Goal: Task Accomplishment & Management: Manage account settings

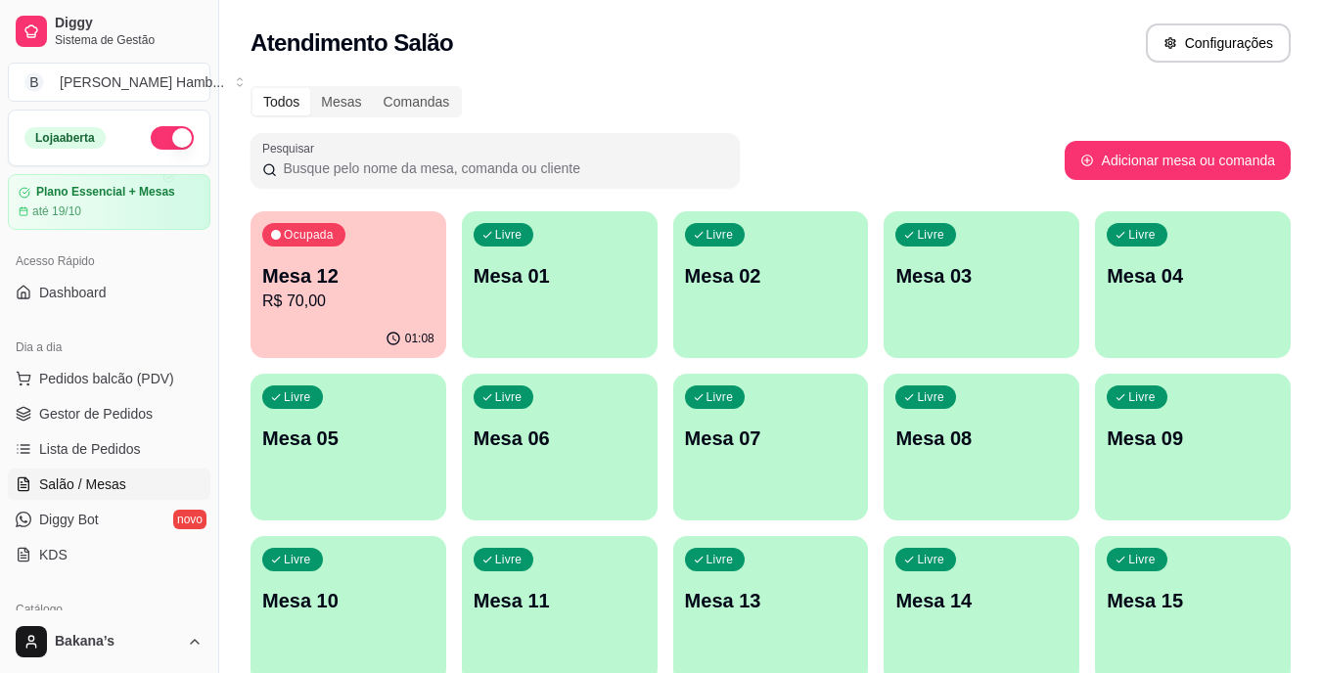
click at [151, 444] on link "Lista de Pedidos" at bounding box center [109, 449] width 203 height 31
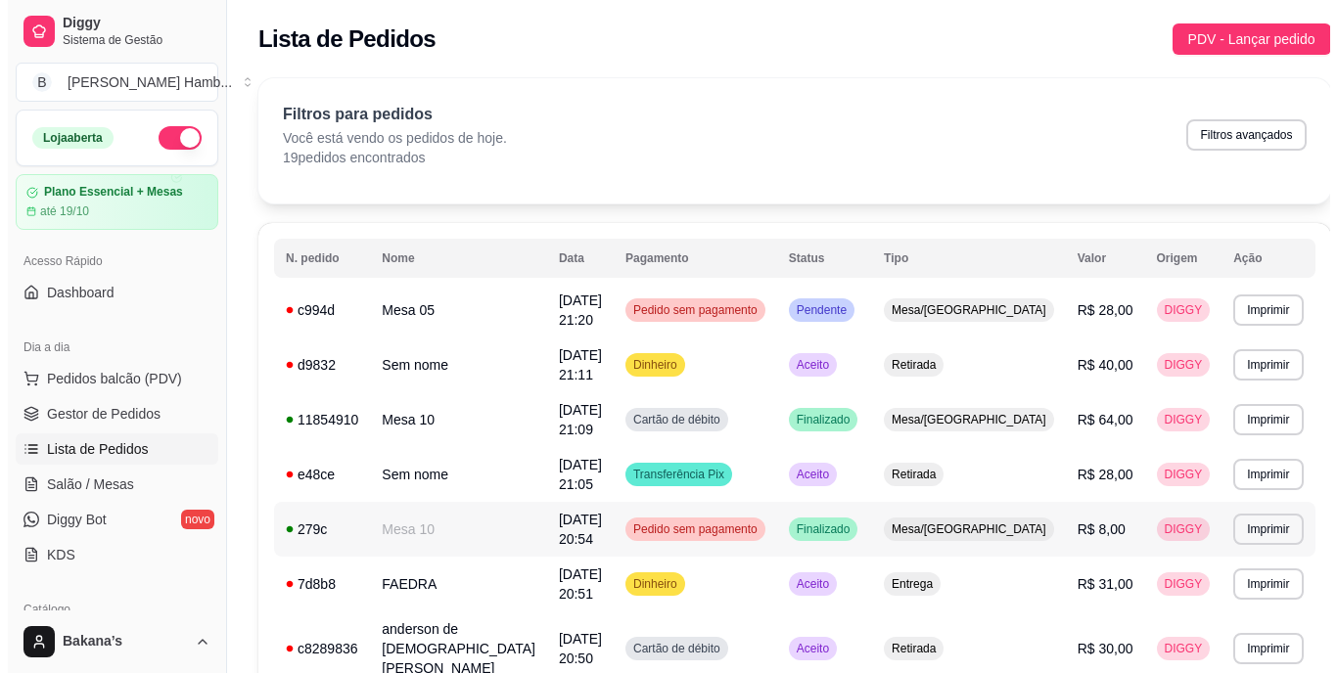
scroll to position [196, 0]
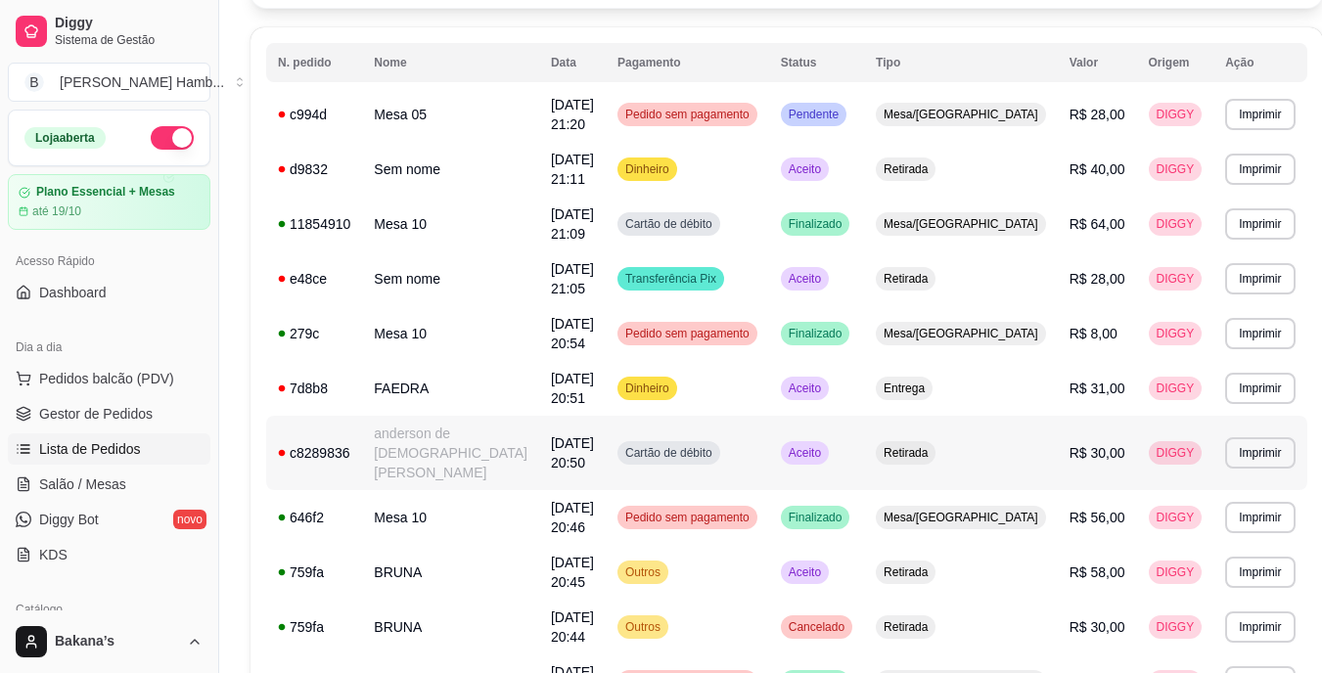
click at [474, 430] on td "anderson de [DEMOGRAPHIC_DATA][PERSON_NAME]" at bounding box center [450, 453] width 177 height 74
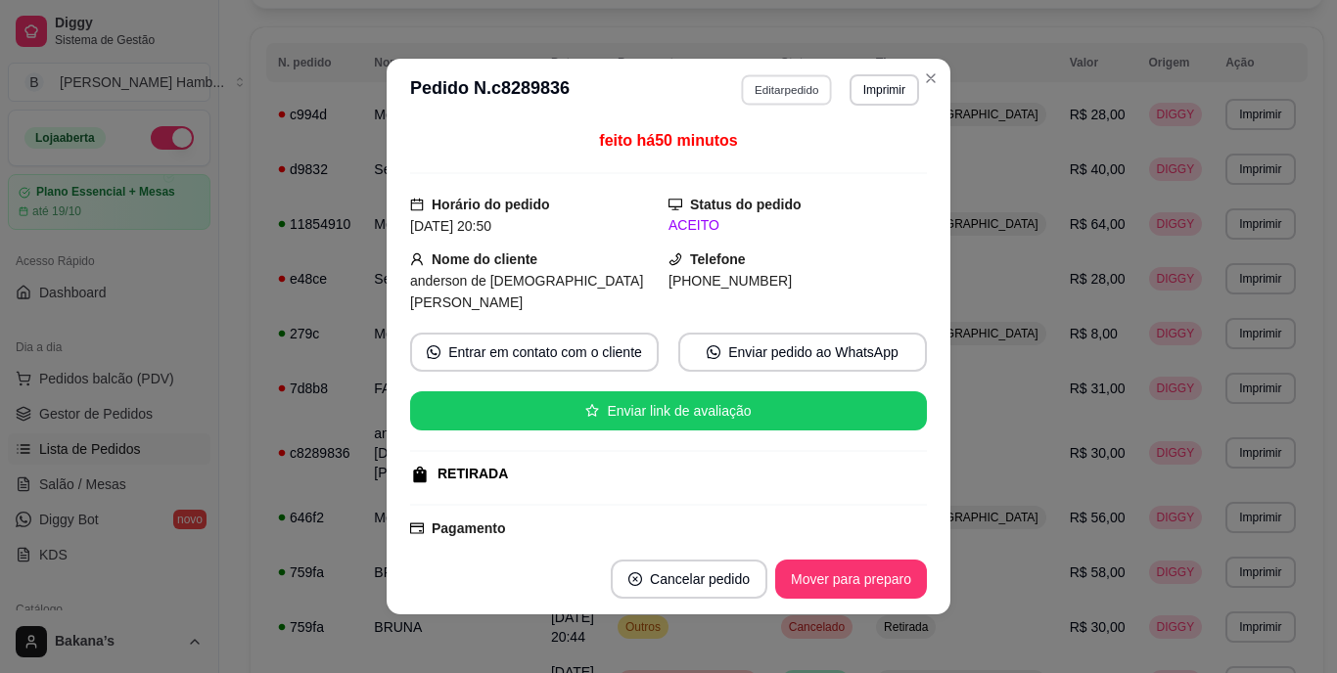
click at [788, 86] on button "Editar pedido" at bounding box center [787, 89] width 91 height 30
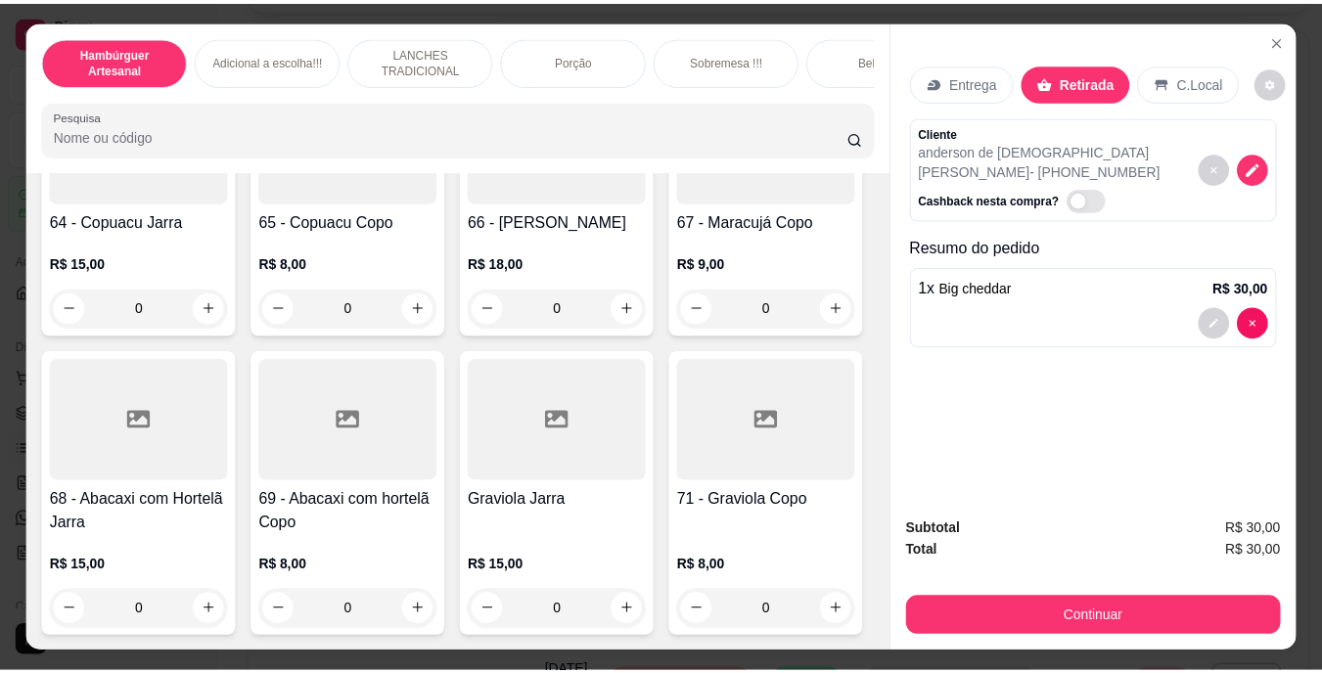
scroll to position [7635, 0]
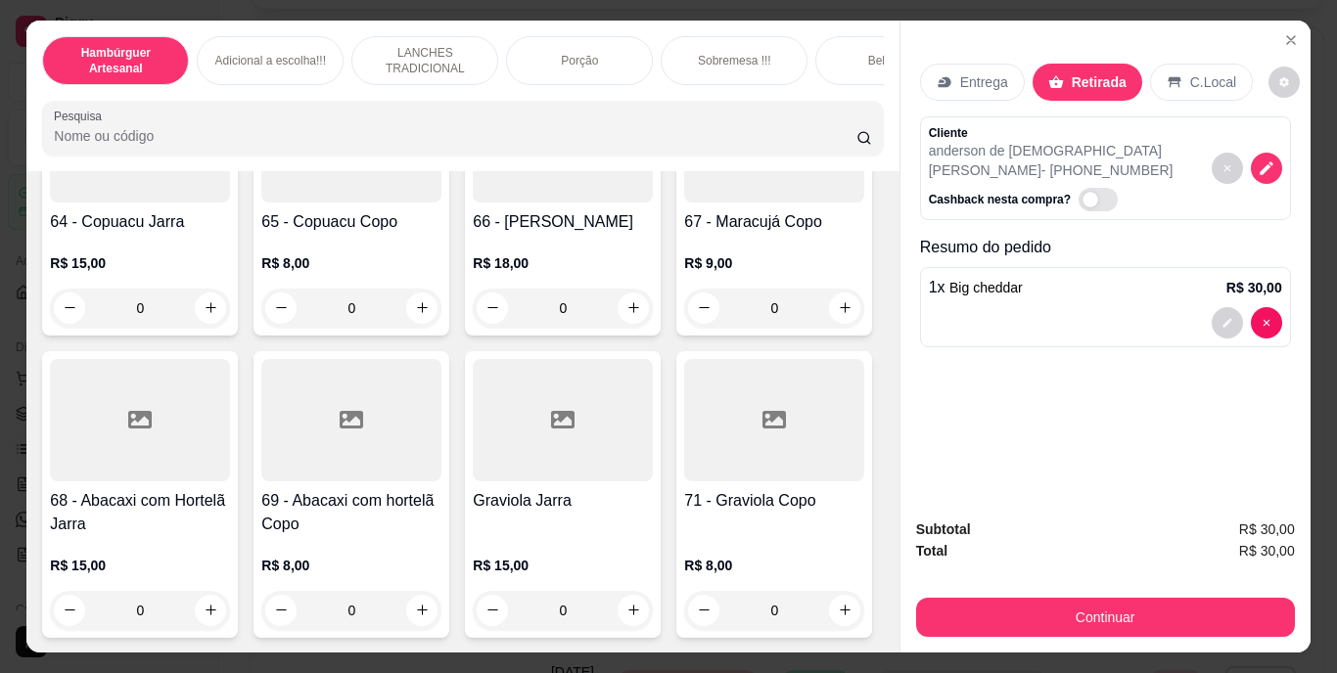
click at [416, 36] on icon "increase-product-quantity" at bounding box center [422, 29] width 15 height 15
type input "1"
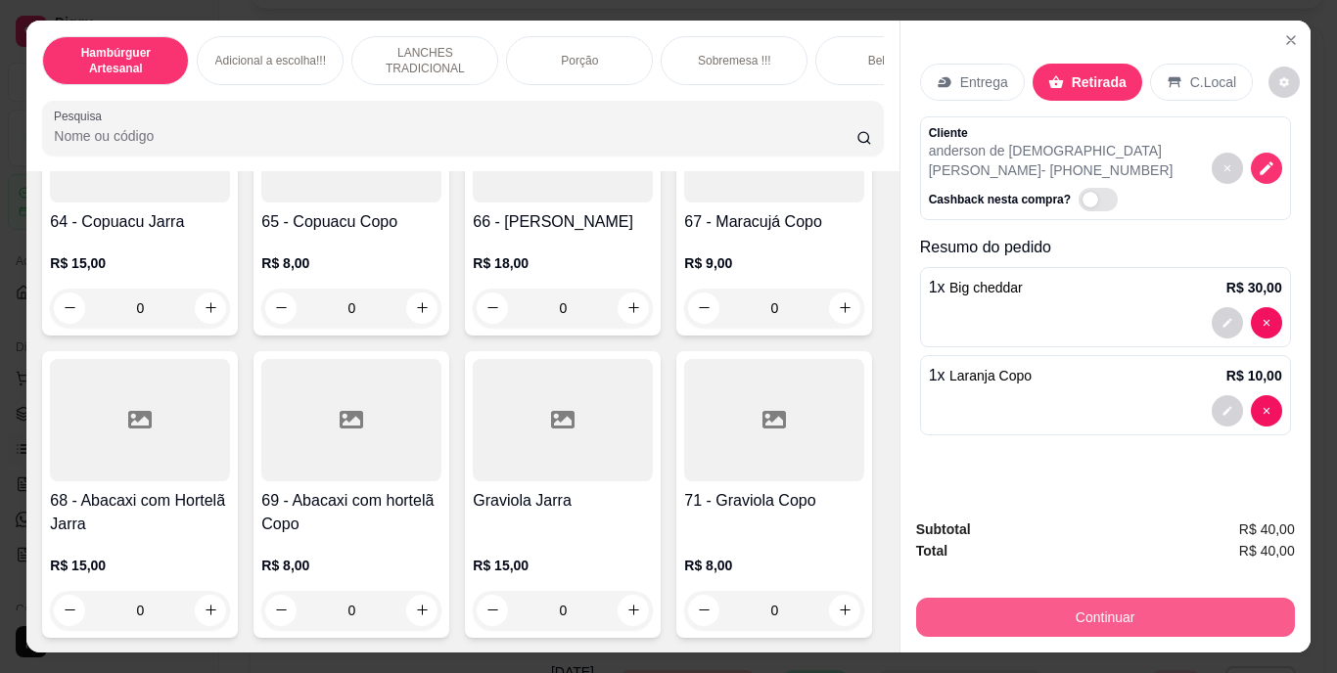
click at [1027, 593] on div "Continuar" at bounding box center [1105, 615] width 379 height 44
click at [1025, 610] on button "Continuar" at bounding box center [1104, 618] width 367 height 38
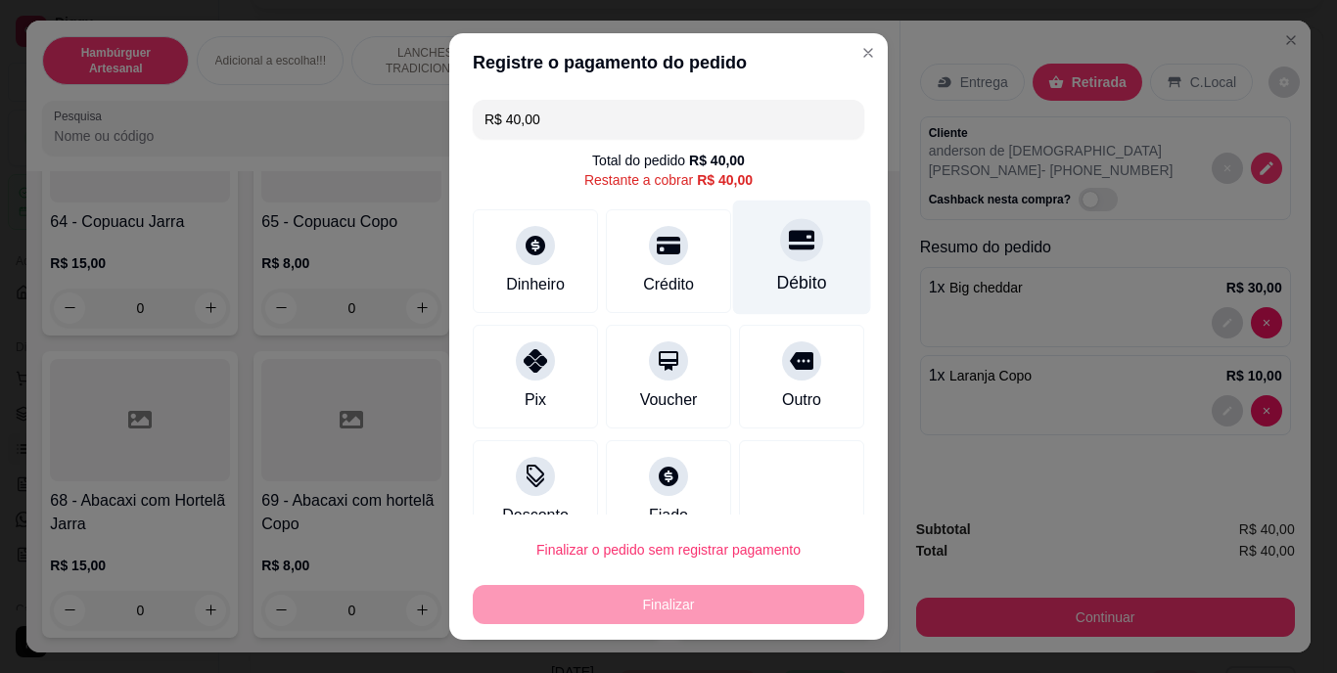
click at [777, 285] on div "Débito" at bounding box center [802, 283] width 50 height 25
type input "R$ 0,00"
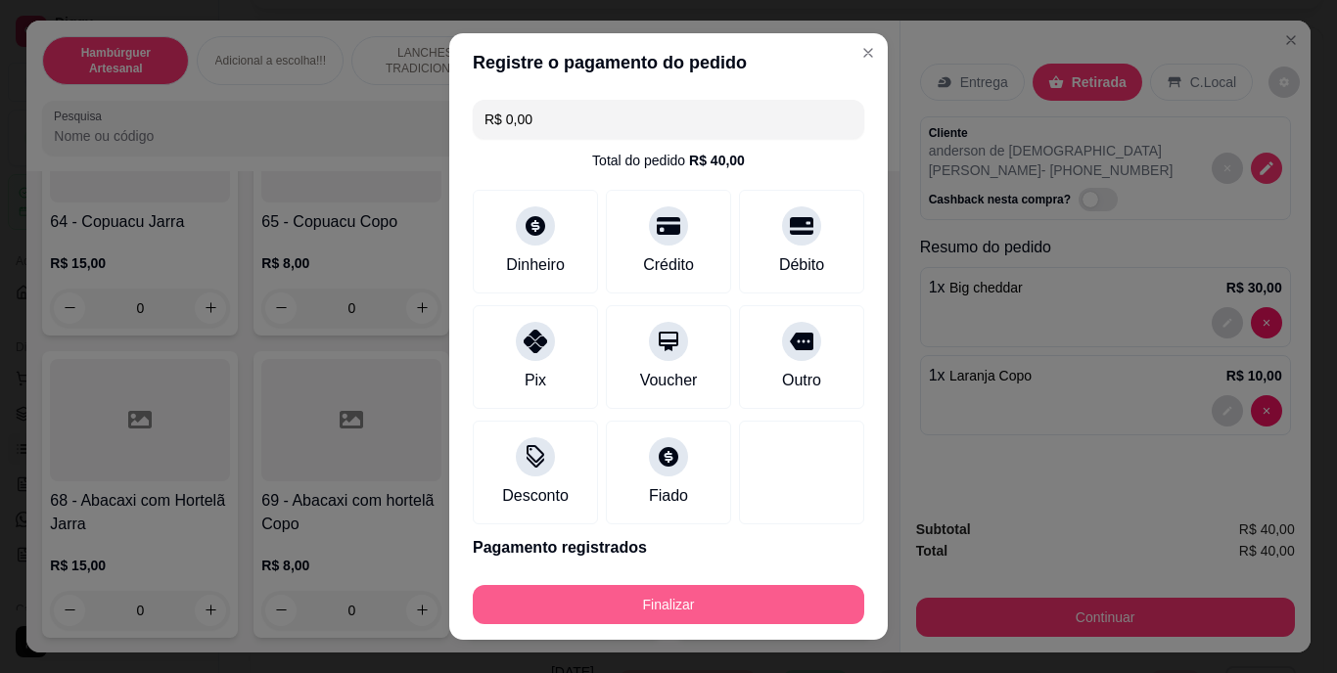
click at [690, 610] on button "Finalizar" at bounding box center [669, 604] width 392 height 39
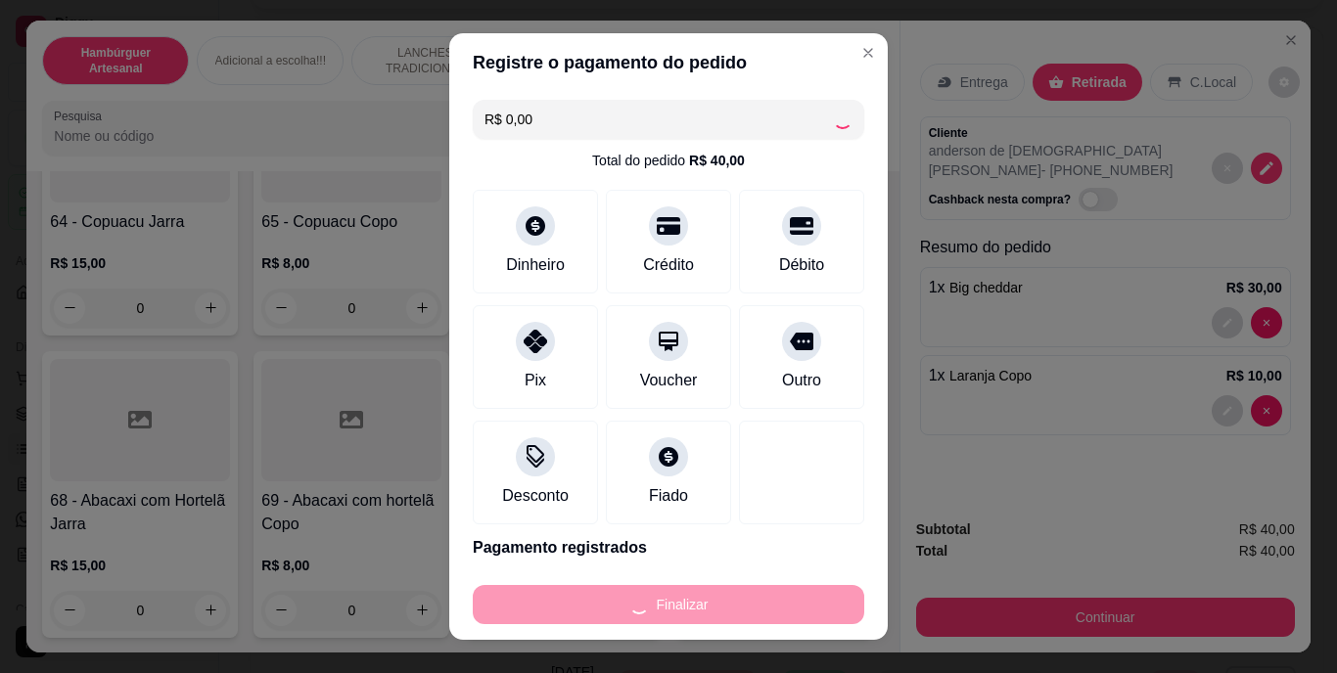
type input "0"
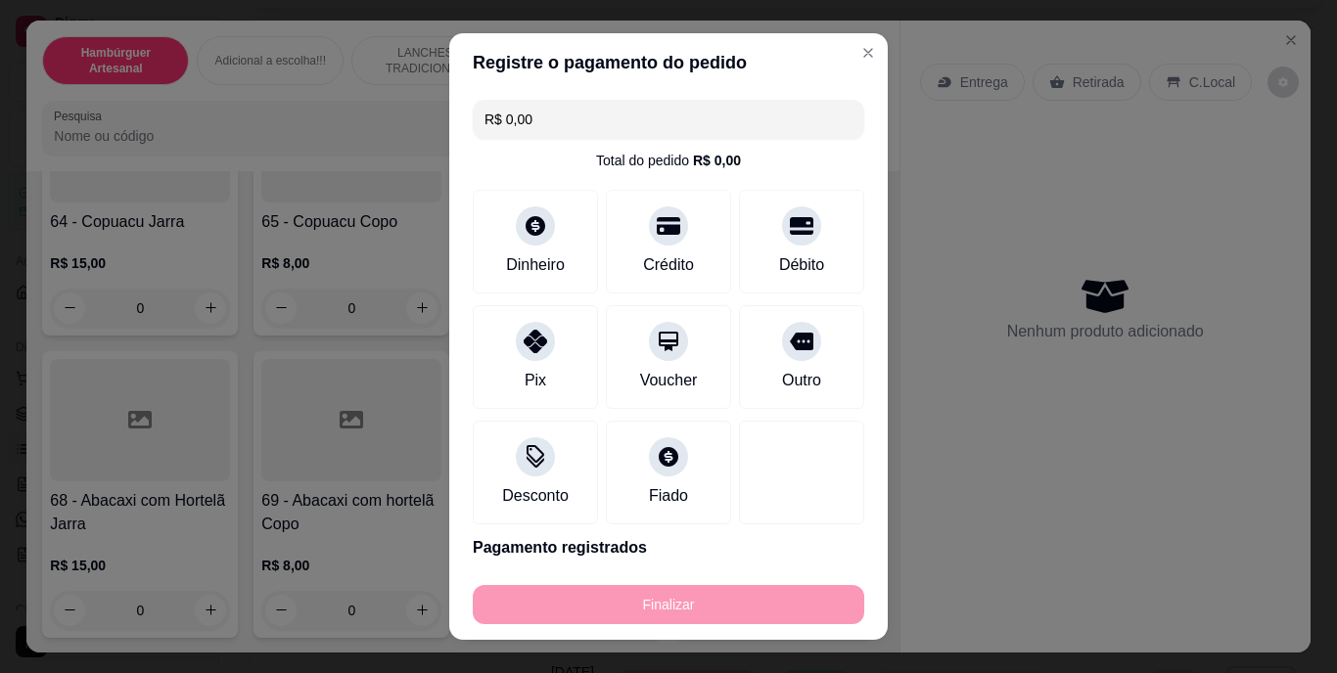
type input "-R$ 40,00"
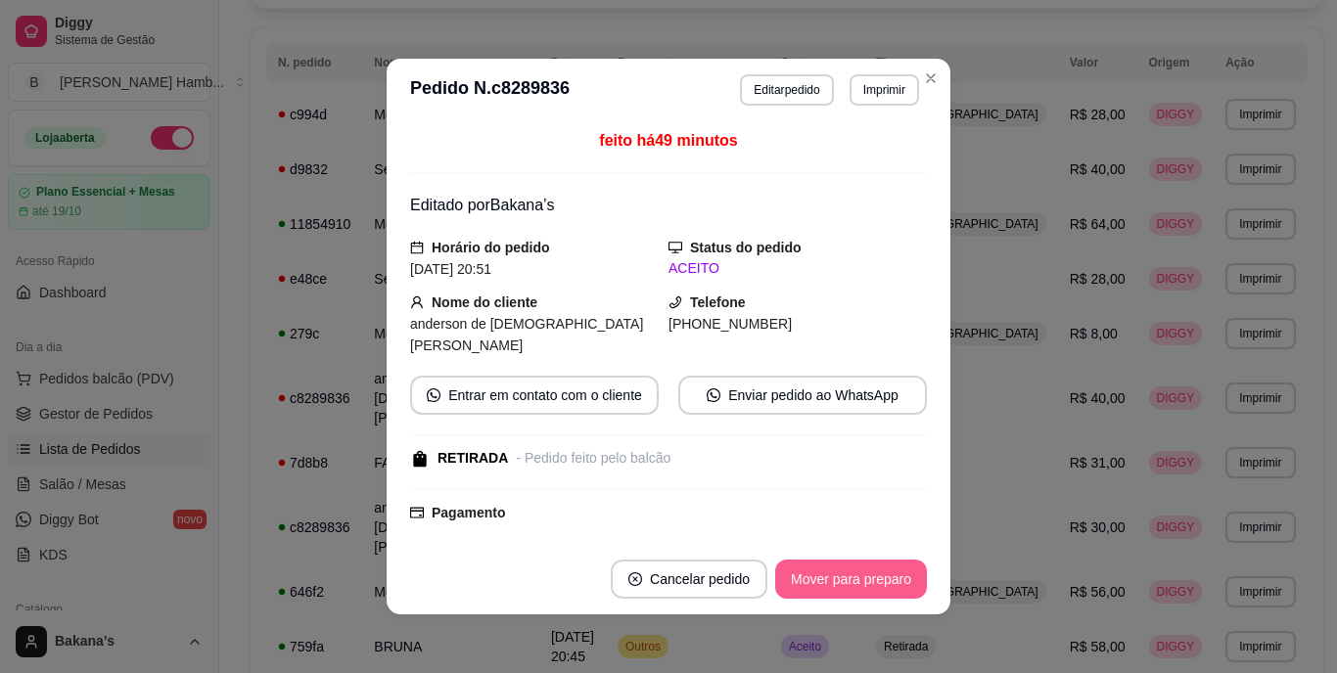
click at [848, 578] on button "Mover para preparo" at bounding box center [851, 579] width 152 height 39
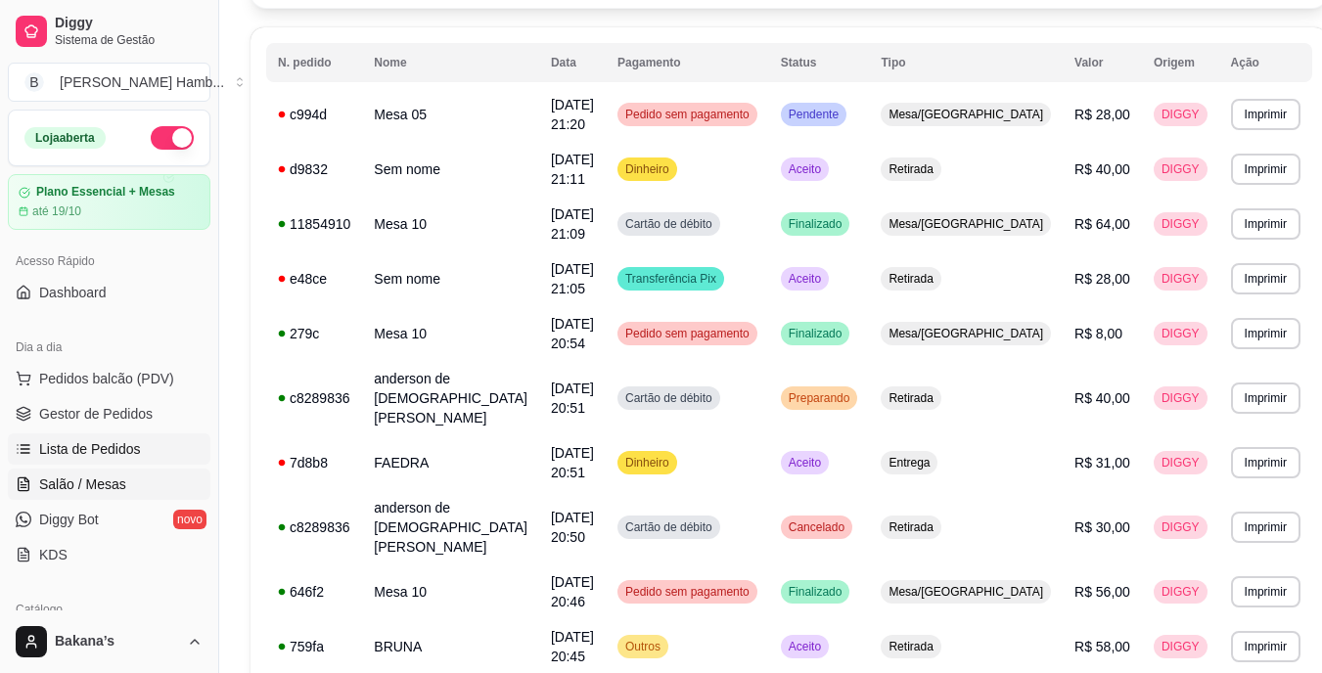
click at [91, 482] on span "Salão / Mesas" at bounding box center [82, 485] width 87 height 20
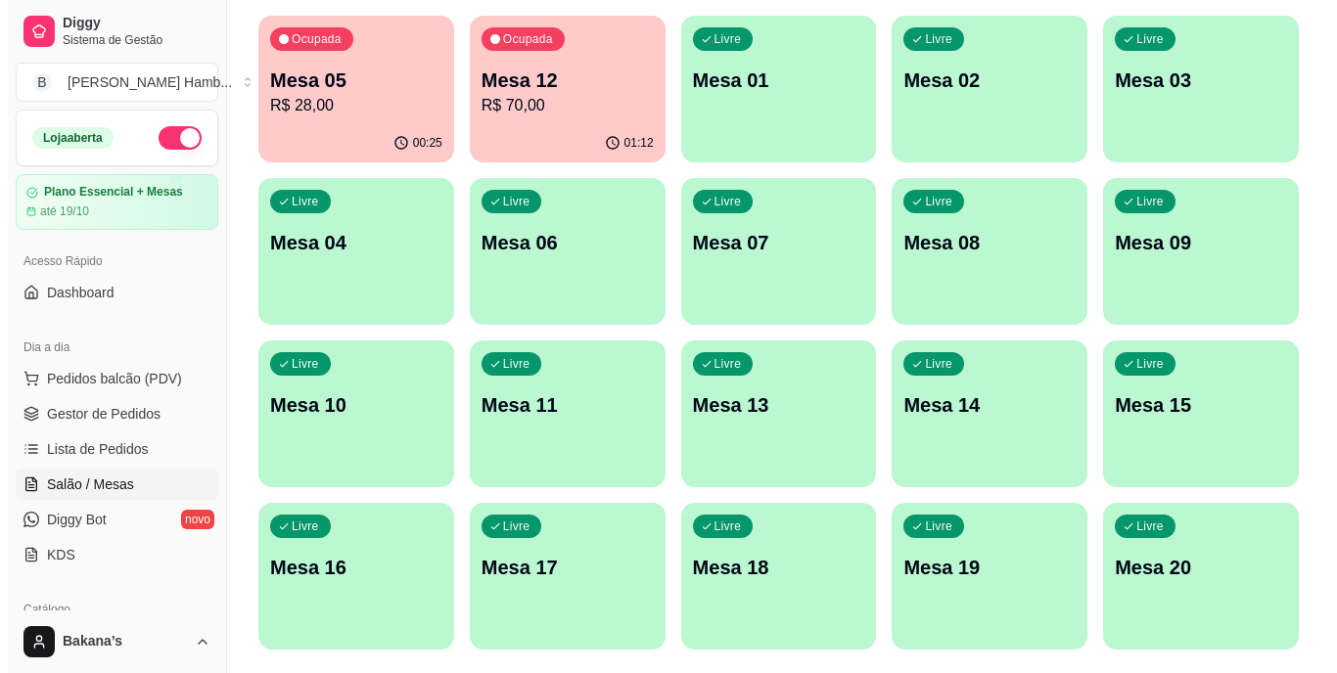
scroll to position [252, 0]
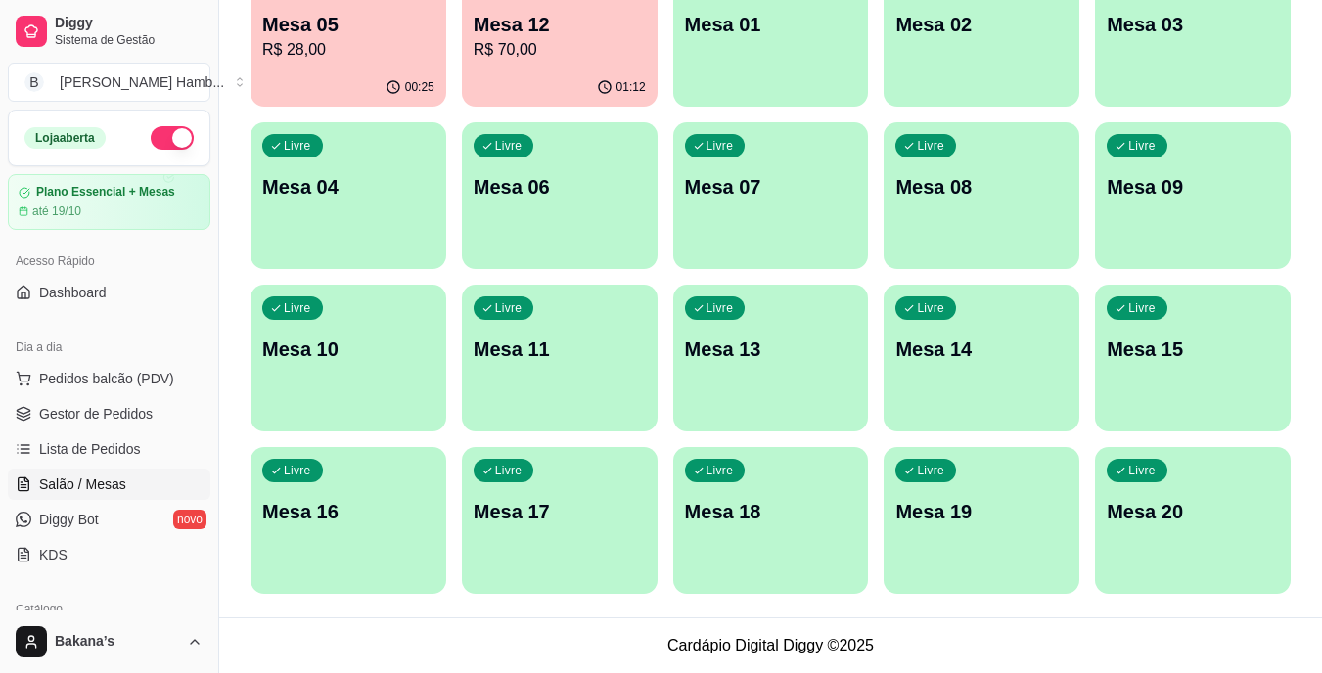
click at [1142, 345] on p "Mesa 15" at bounding box center [1193, 349] width 172 height 27
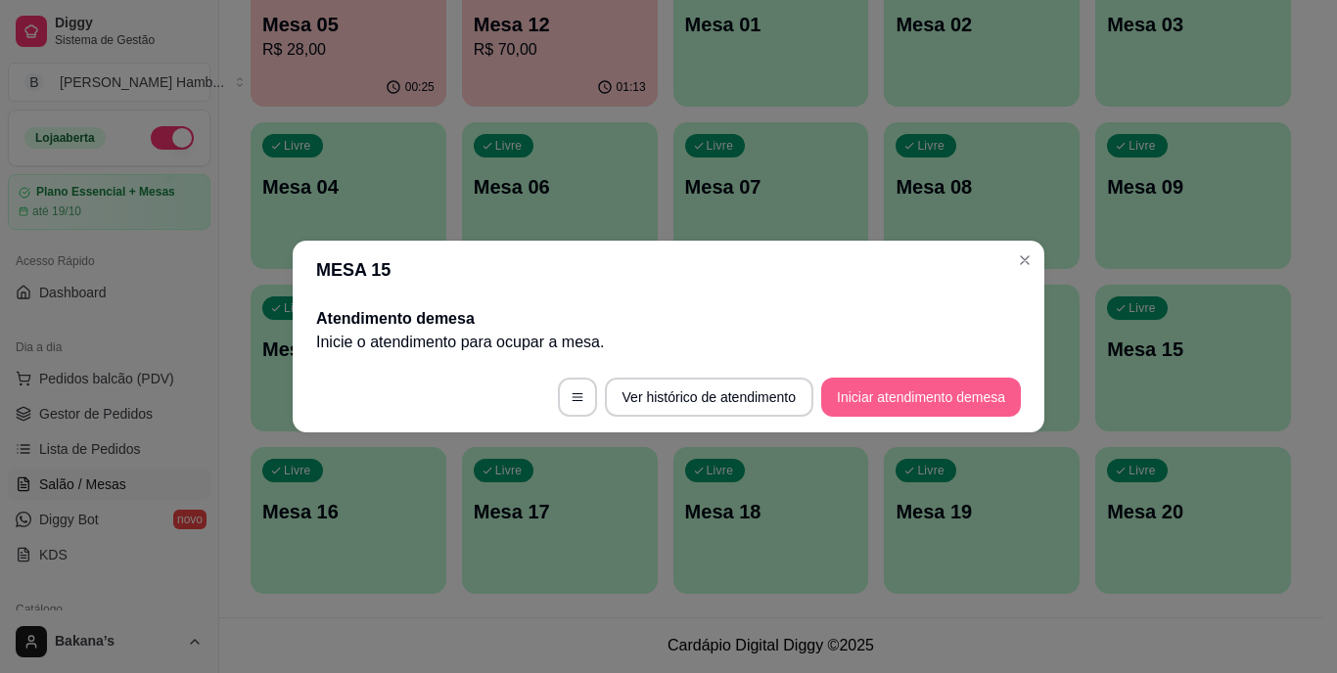
click at [968, 391] on button "Iniciar atendimento de mesa" at bounding box center [921, 397] width 200 height 39
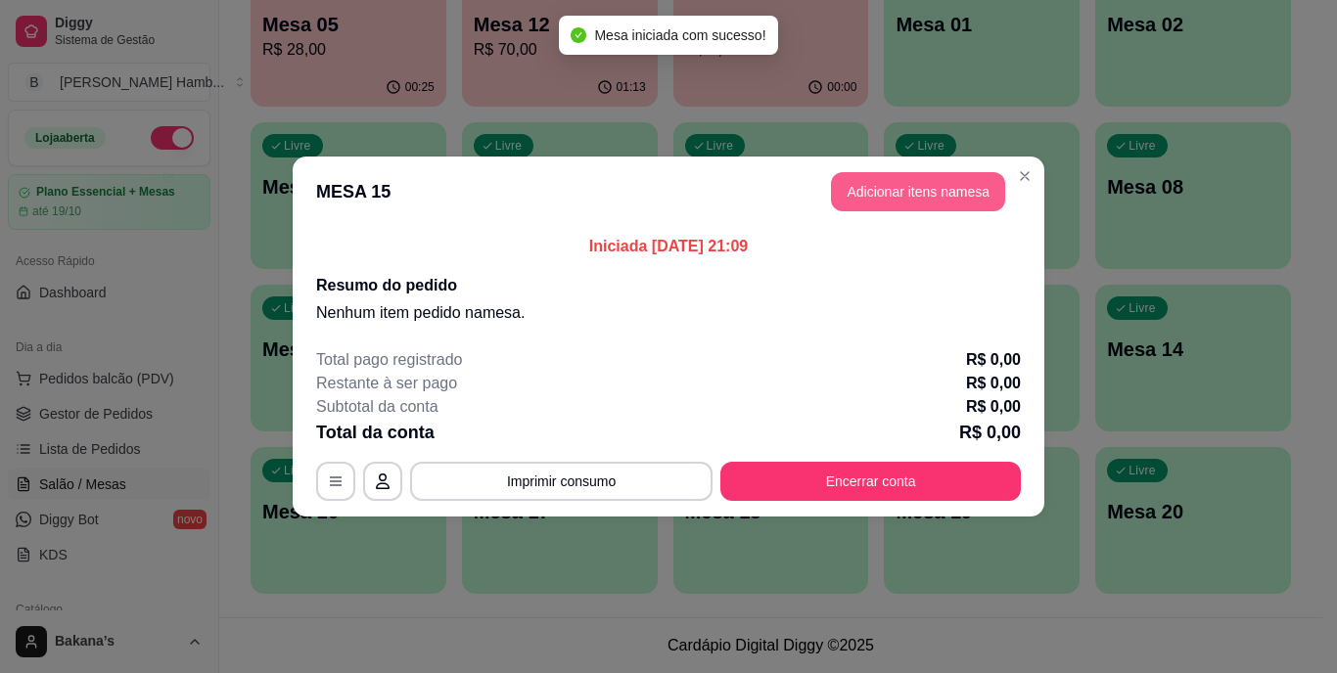
click at [869, 192] on button "Adicionar itens na mesa" at bounding box center [918, 191] width 174 height 39
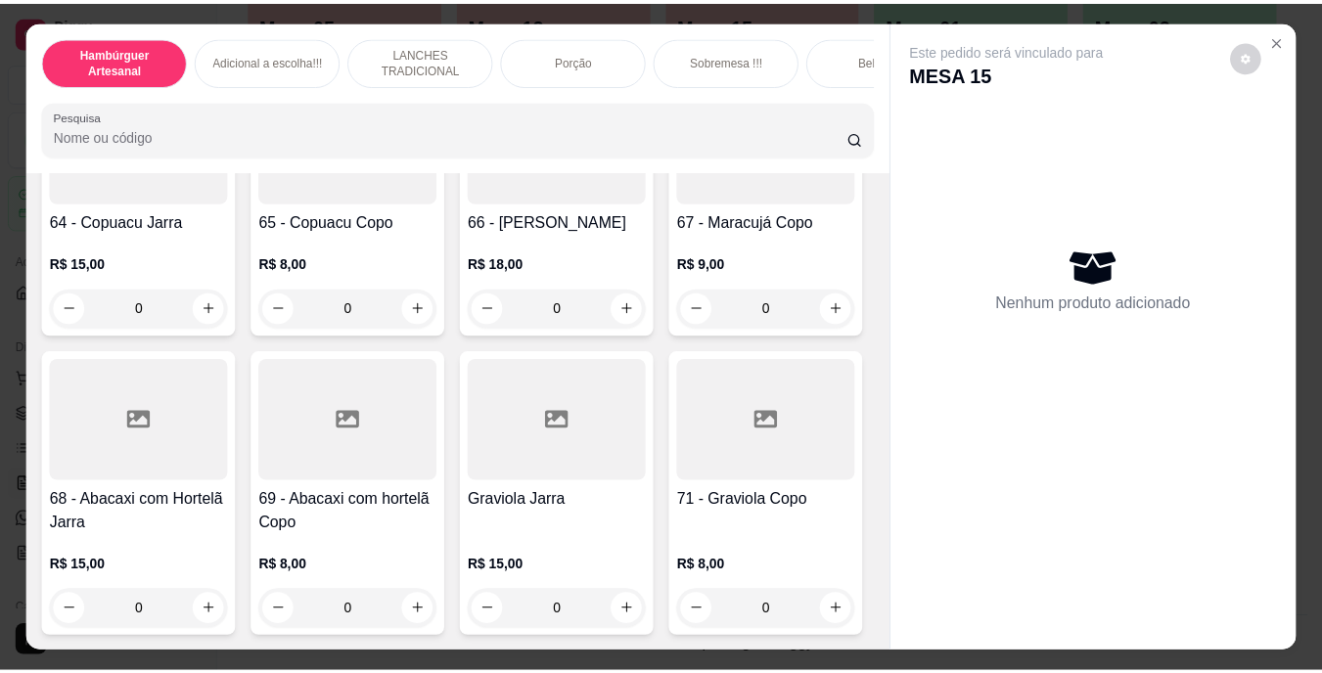
scroll to position [6460, 0]
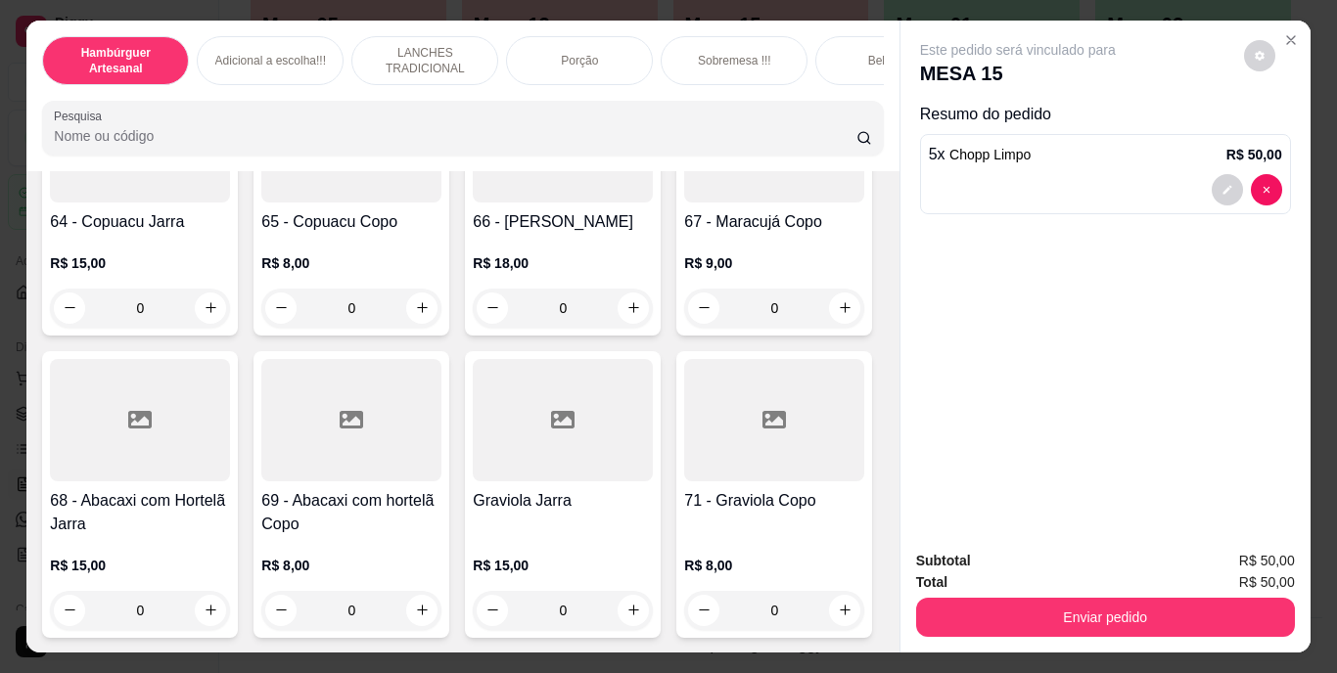
type input "4"
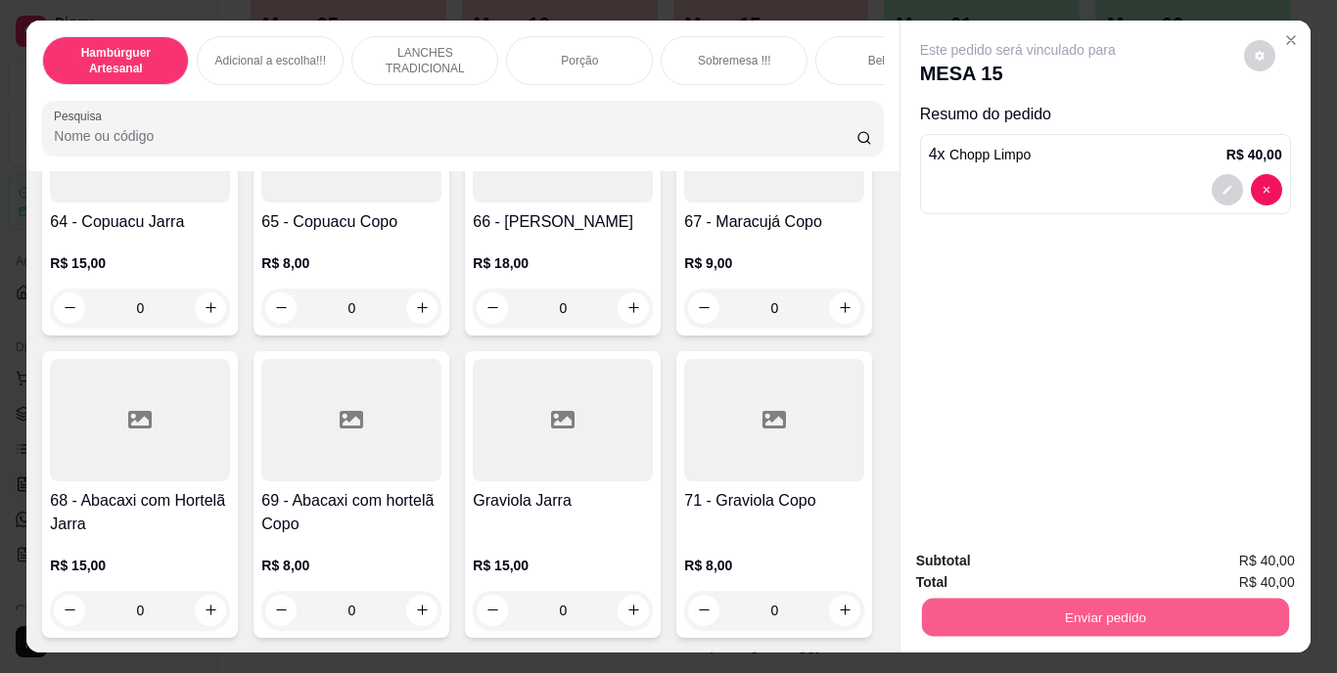
click at [1018, 603] on button "Enviar pedido" at bounding box center [1104, 618] width 367 height 38
click at [1226, 559] on button "Enviar pedido" at bounding box center [1243, 562] width 111 height 37
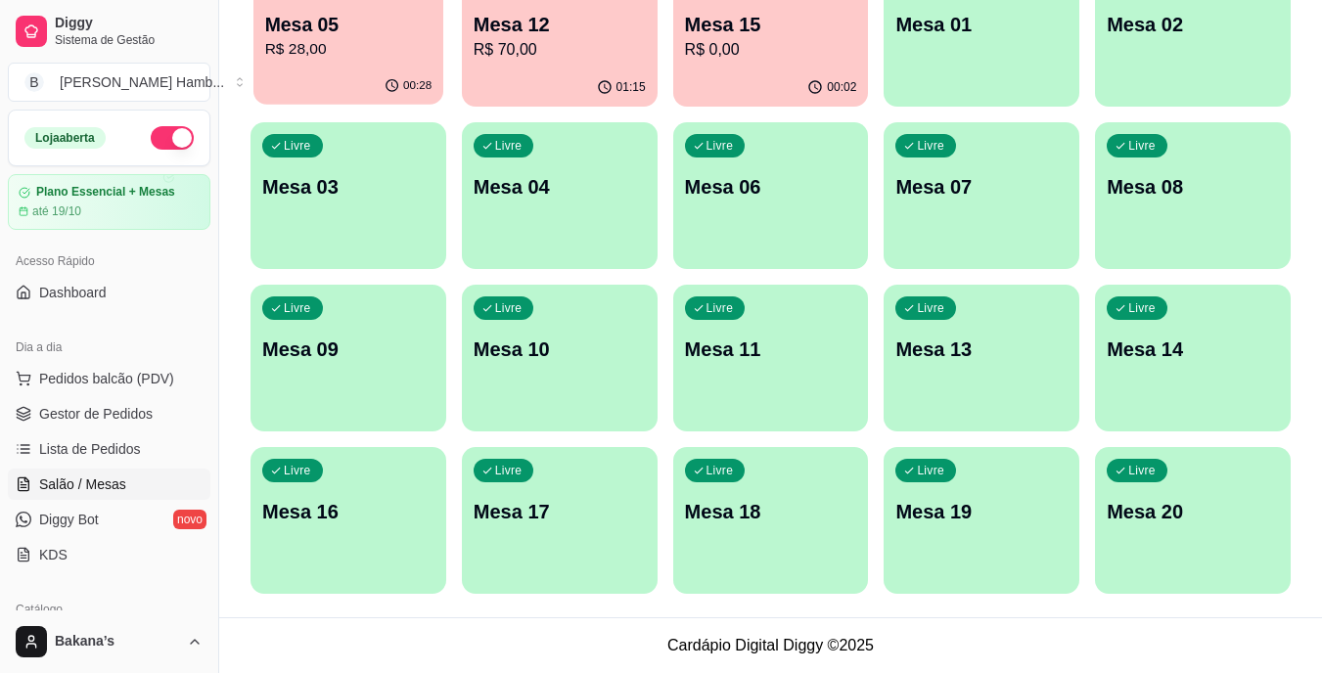
click at [362, 38] on p "R$ 28,00" at bounding box center [348, 49] width 167 height 23
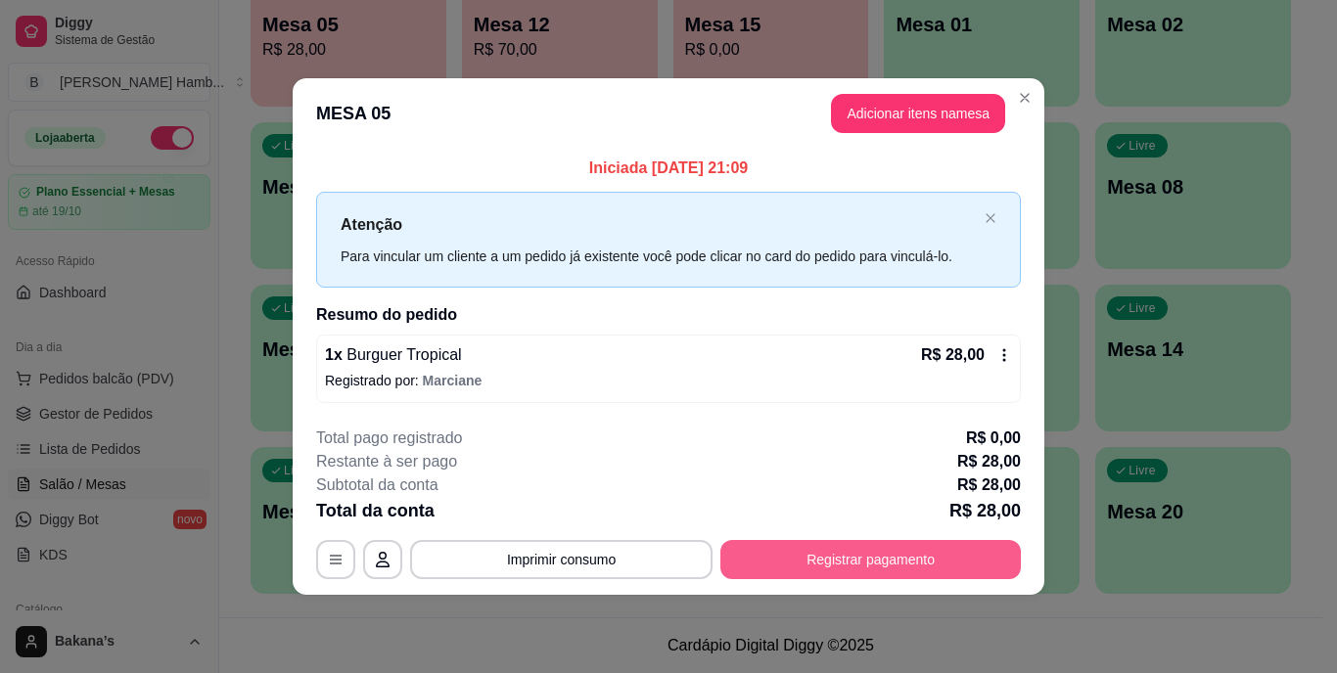
click at [851, 558] on button "Registrar pagamento" at bounding box center [870, 559] width 301 height 39
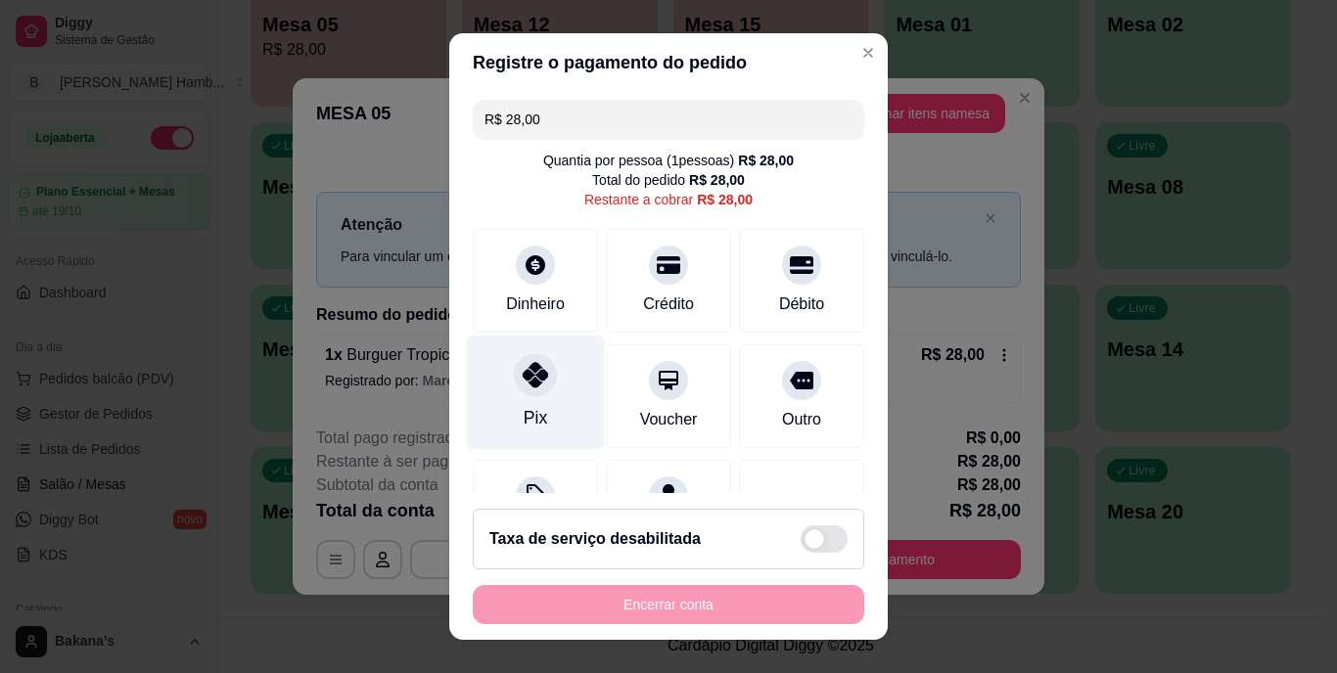
click at [533, 388] on icon at bounding box center [535, 375] width 25 height 25
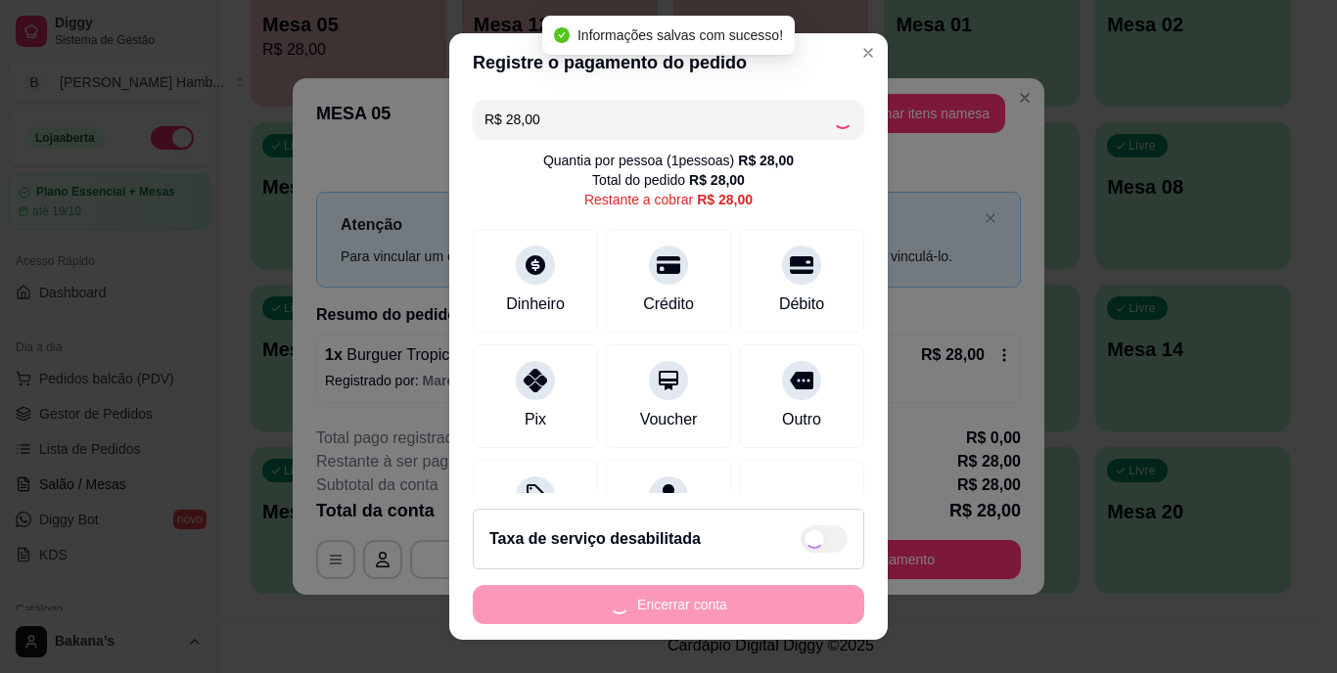
type input "R$ 0,00"
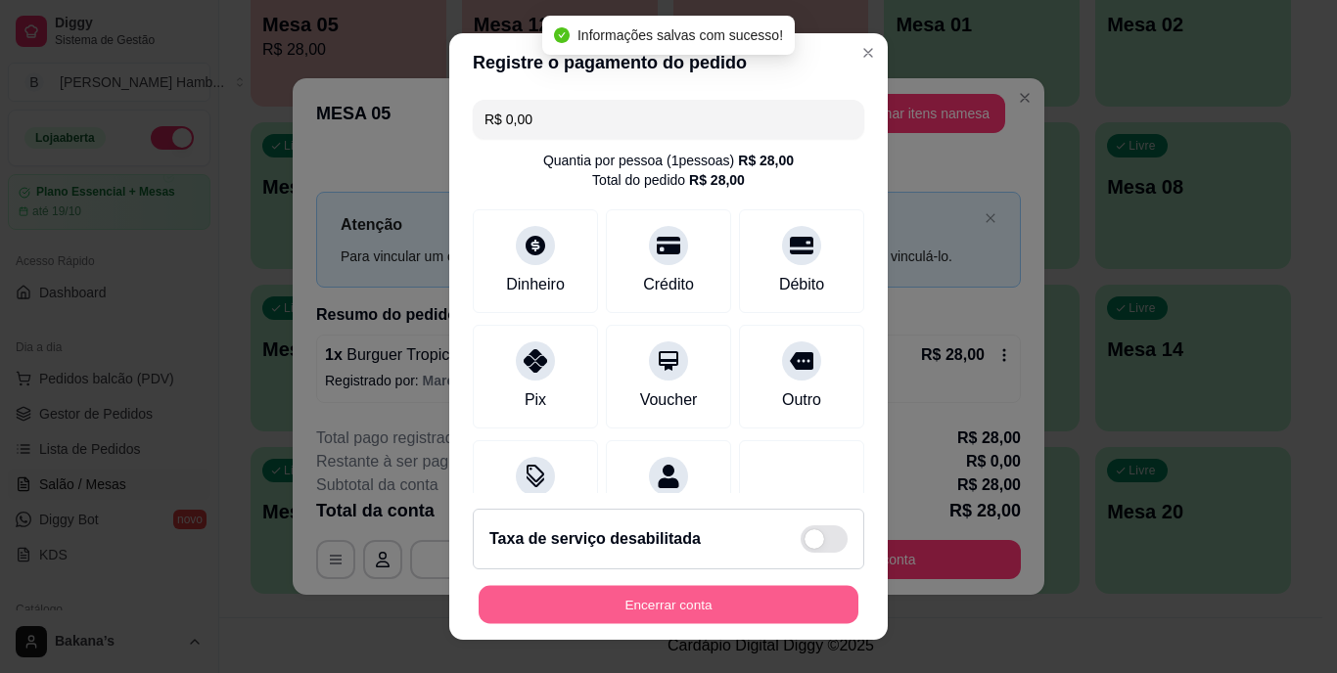
click at [636, 597] on button "Encerrar conta" at bounding box center [669, 604] width 380 height 38
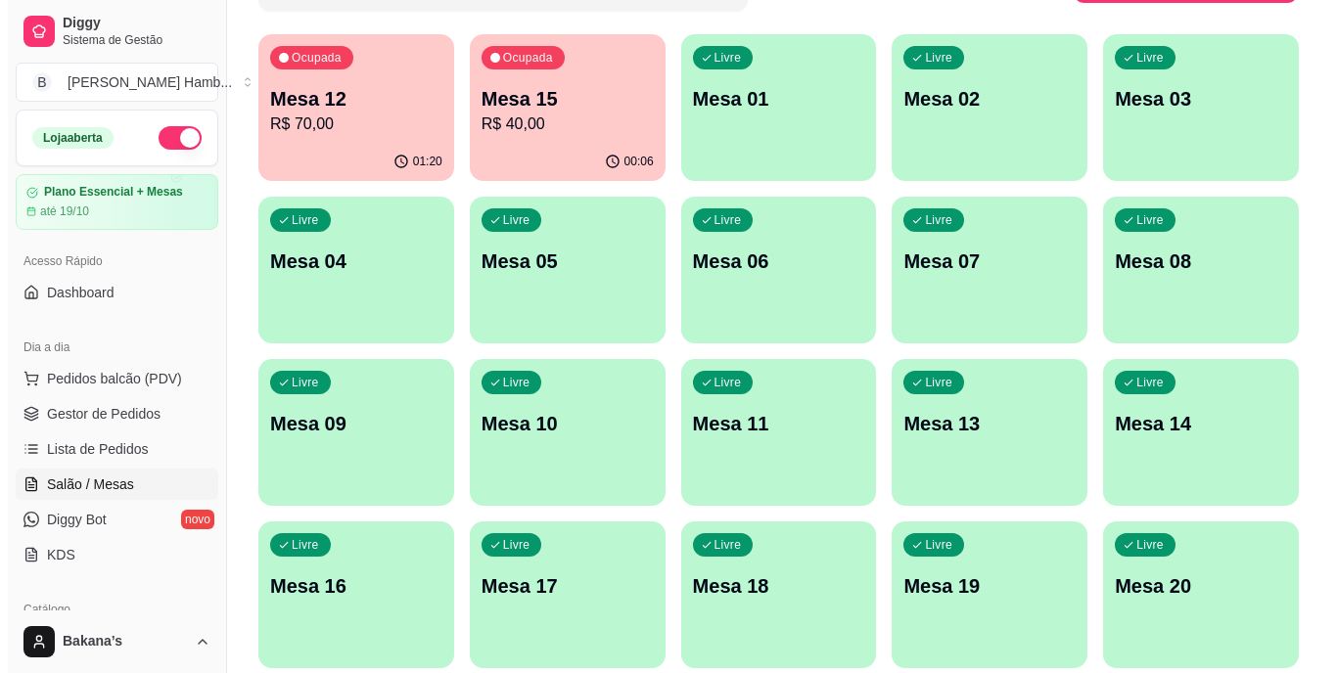
scroll to position [175, 0]
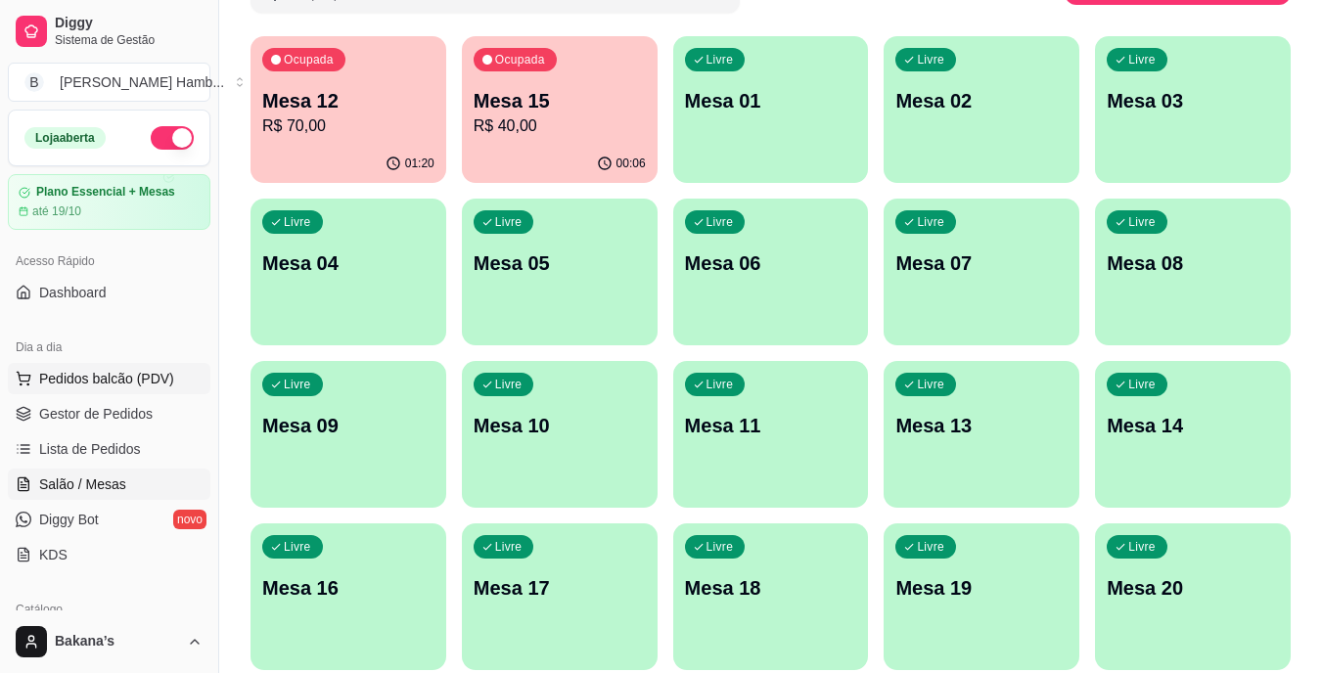
click at [143, 378] on span "Pedidos balcão (PDV)" at bounding box center [106, 379] width 135 height 20
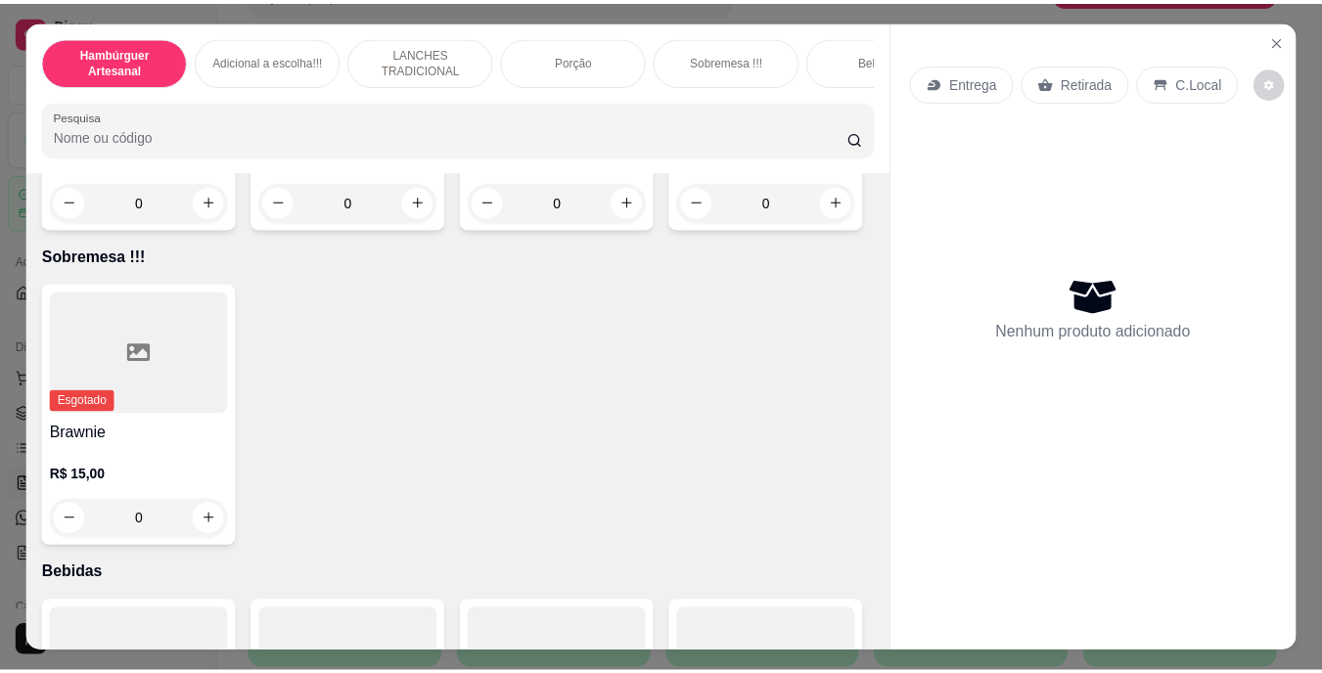
scroll to position [4013, 0]
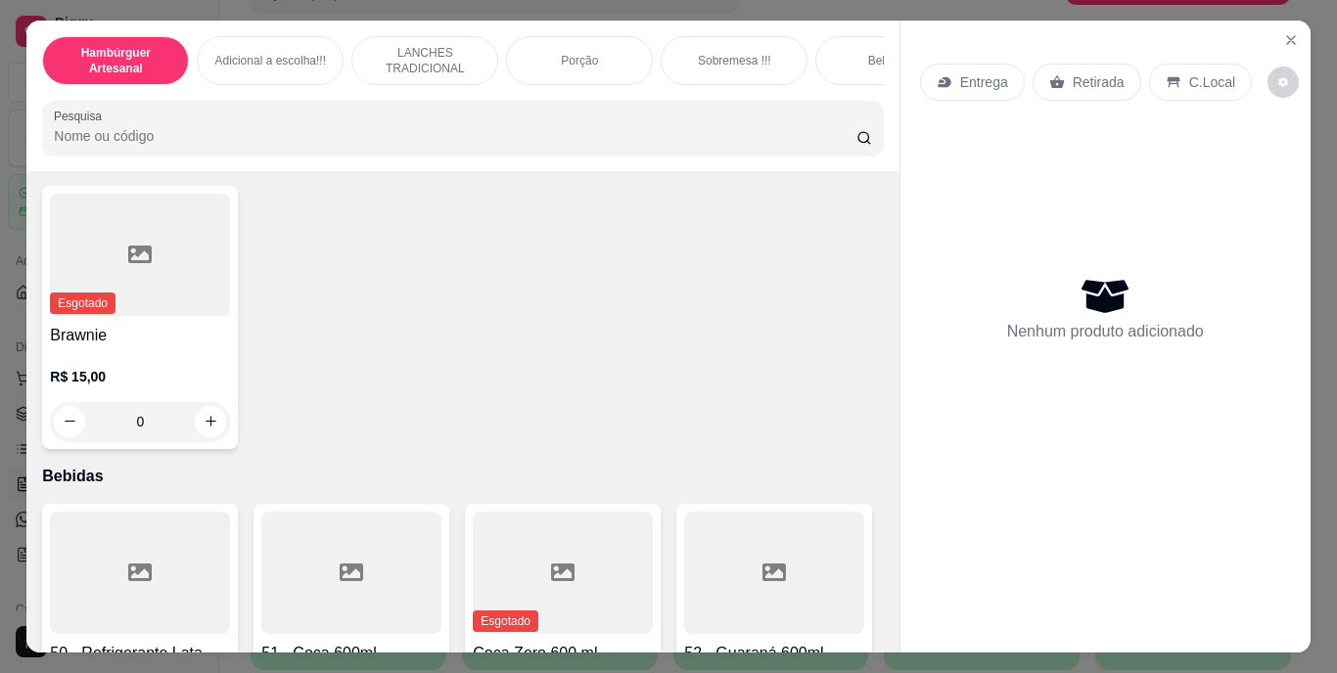
type input "1"
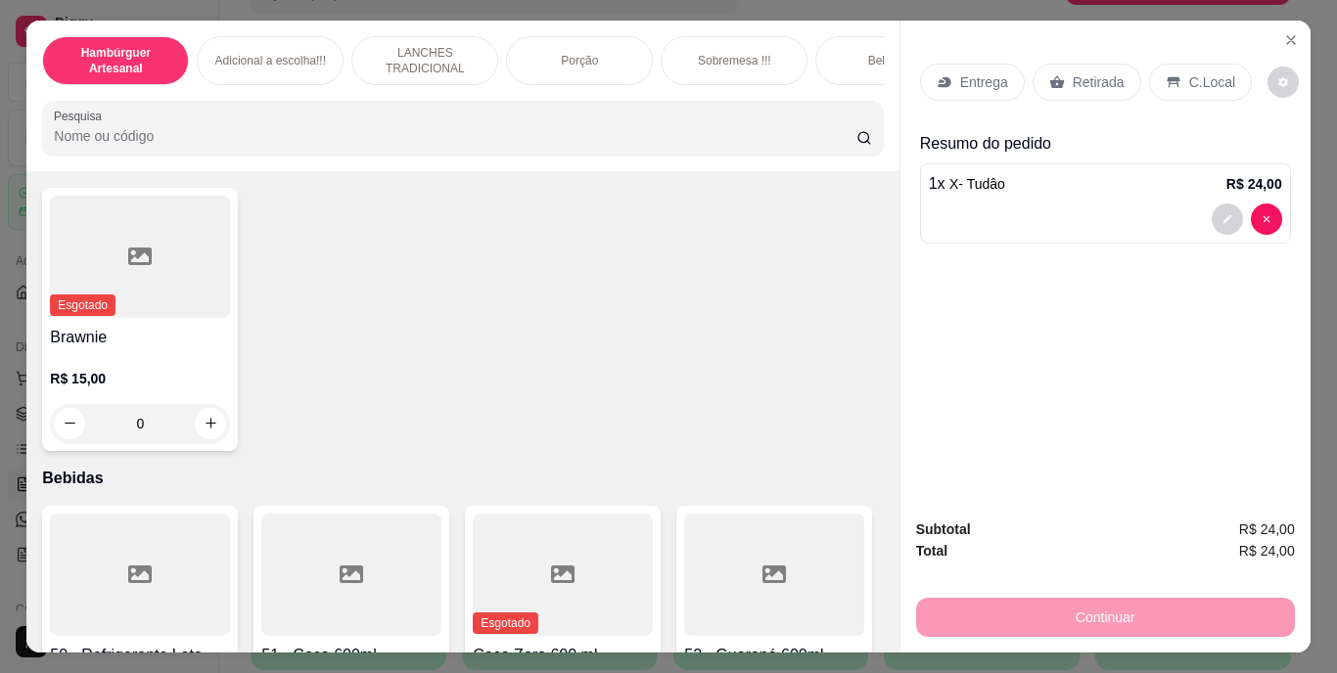
click at [1087, 73] on p "Retirada" at bounding box center [1099, 82] width 52 height 20
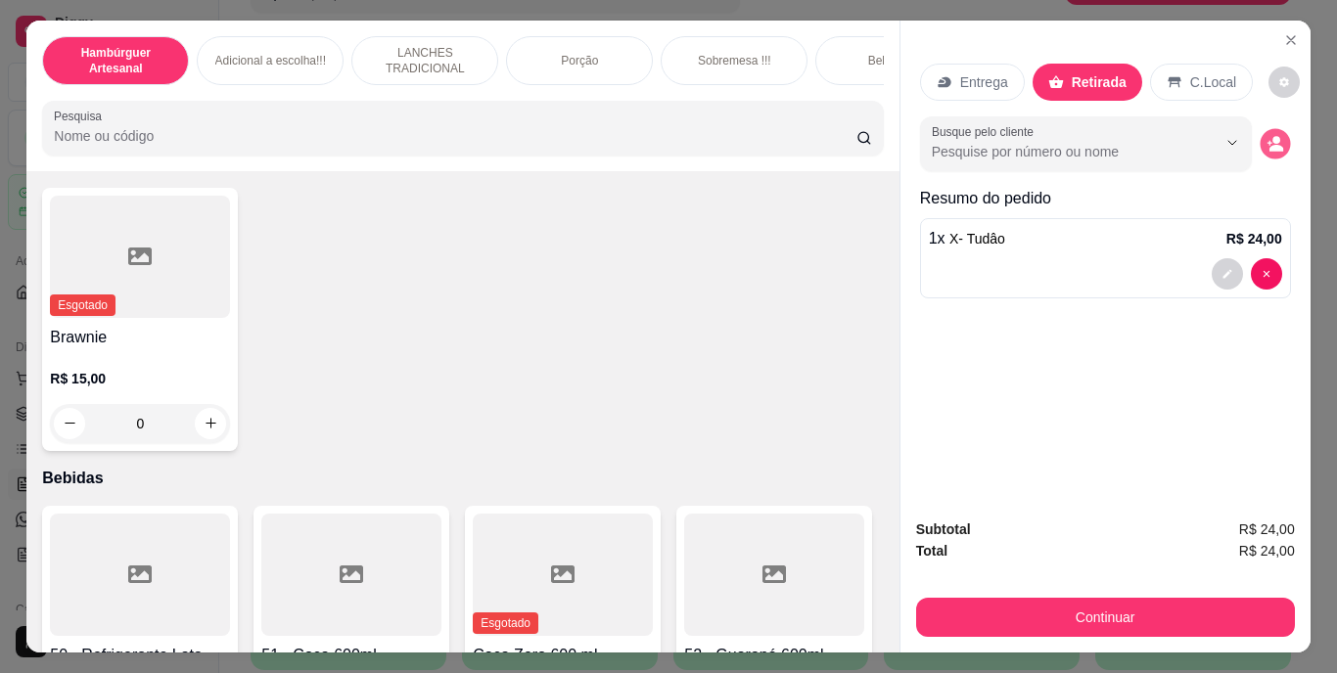
click at [1267, 135] on icon "decrease-product-quantity" at bounding box center [1275, 143] width 17 height 17
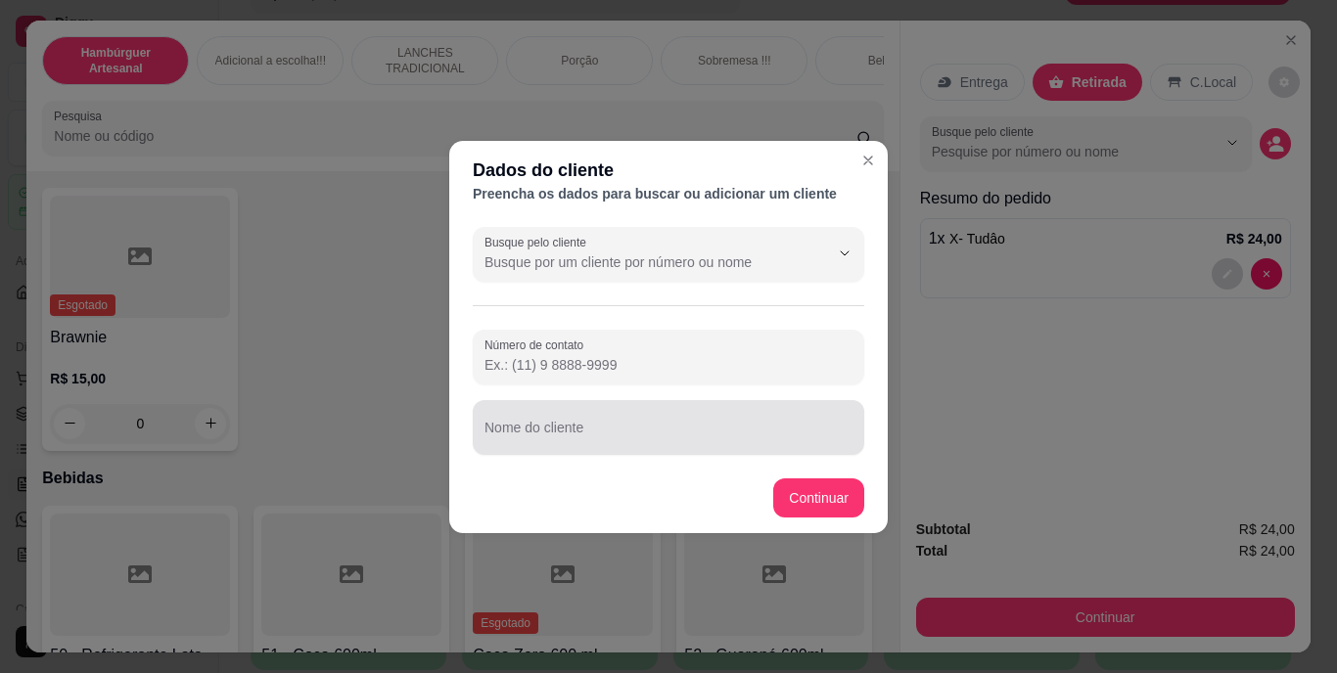
click at [729, 422] on div at bounding box center [669, 427] width 368 height 39
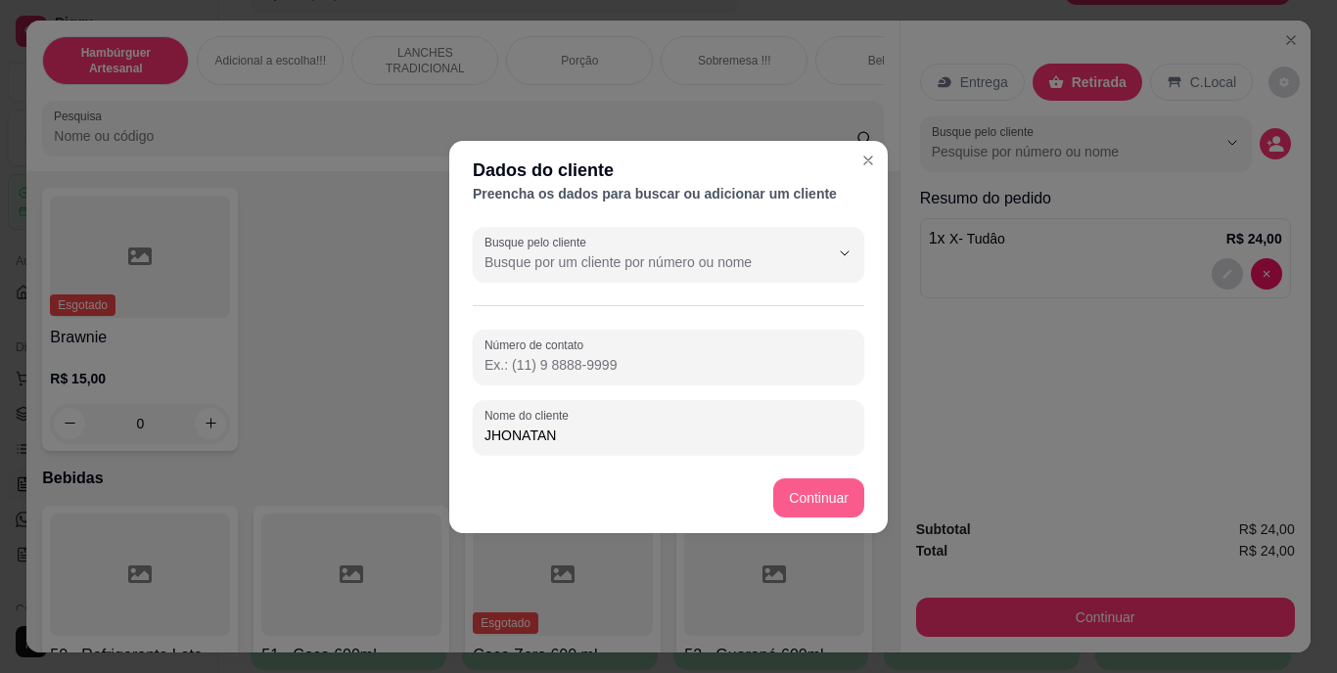
type input "JHONATAN"
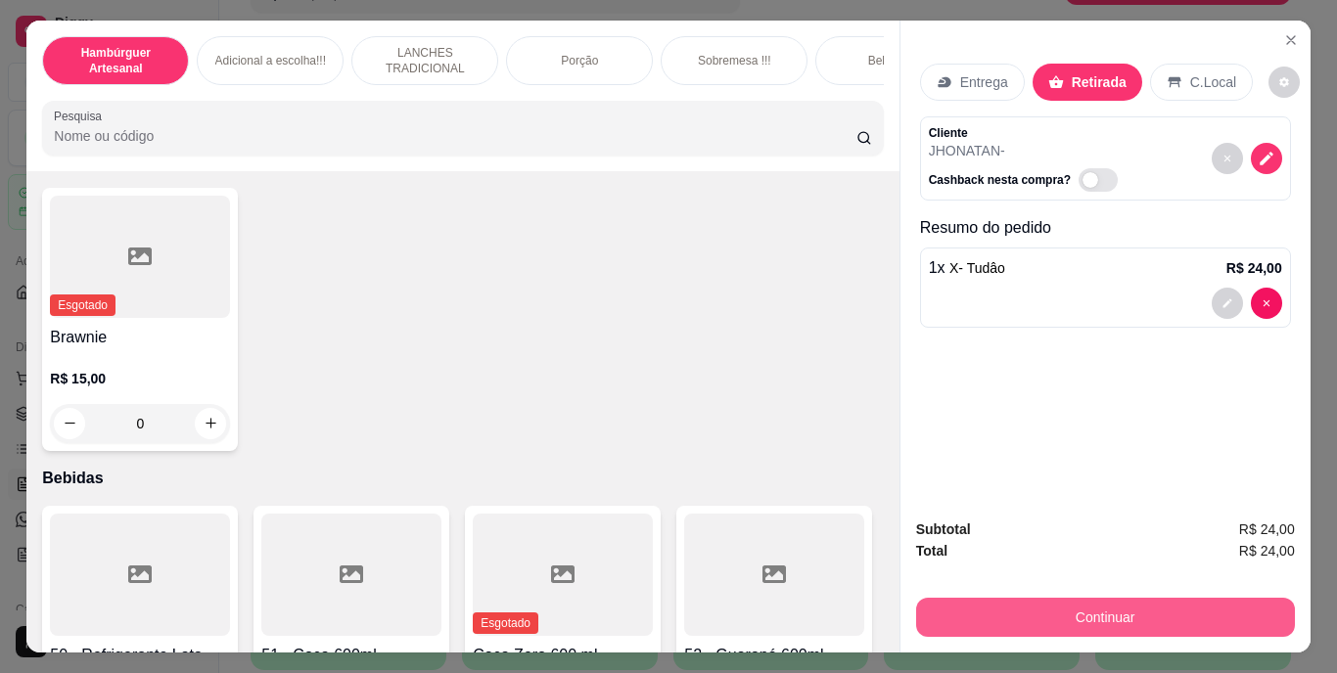
click at [1047, 601] on button "Continuar" at bounding box center [1105, 617] width 379 height 39
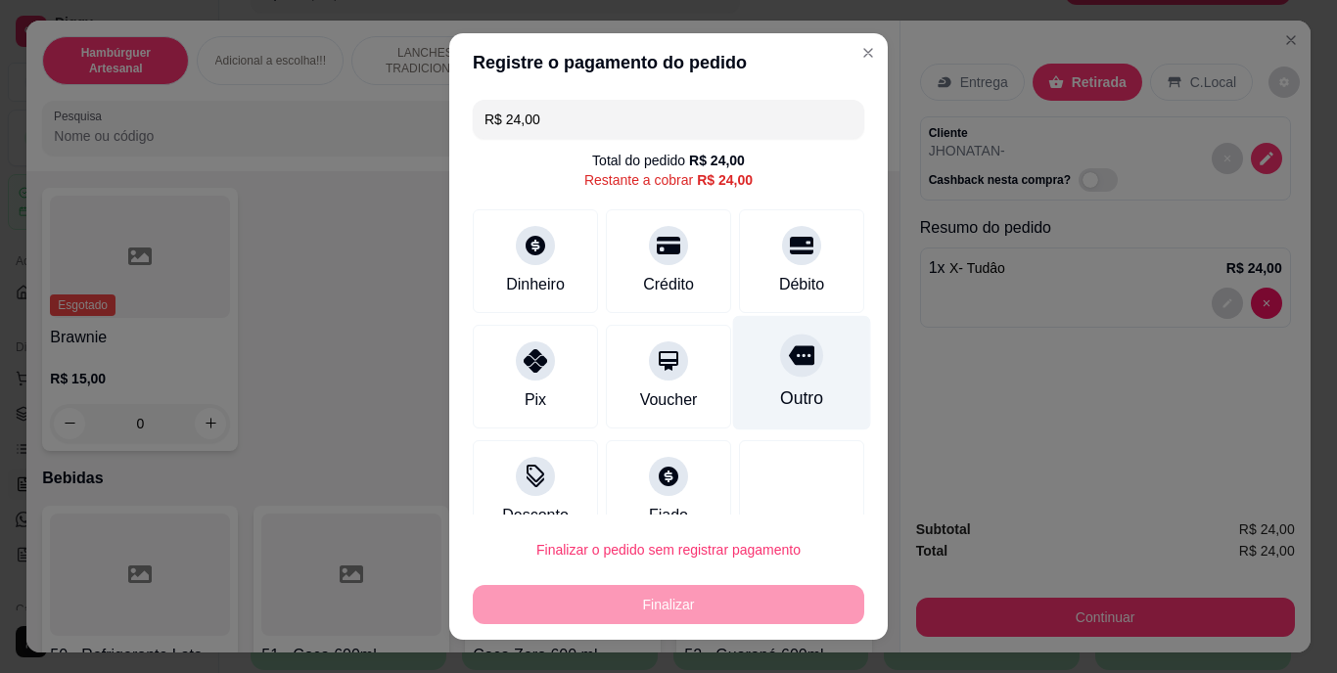
drag, startPoint x: 795, startPoint y: 383, endPoint x: 791, endPoint y: 360, distance: 22.9
click at [795, 368] on div "Outro" at bounding box center [802, 373] width 138 height 115
type input "R$ 0,00"
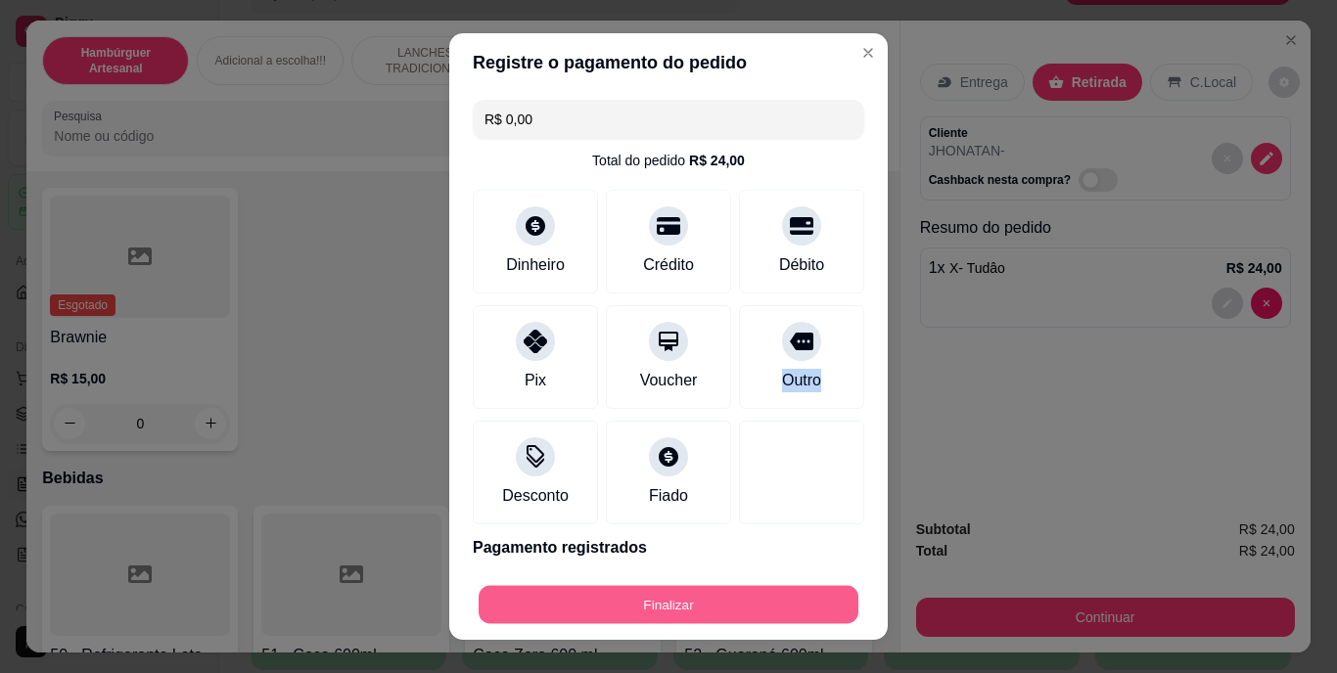
click at [781, 594] on button "Finalizar" at bounding box center [669, 604] width 380 height 38
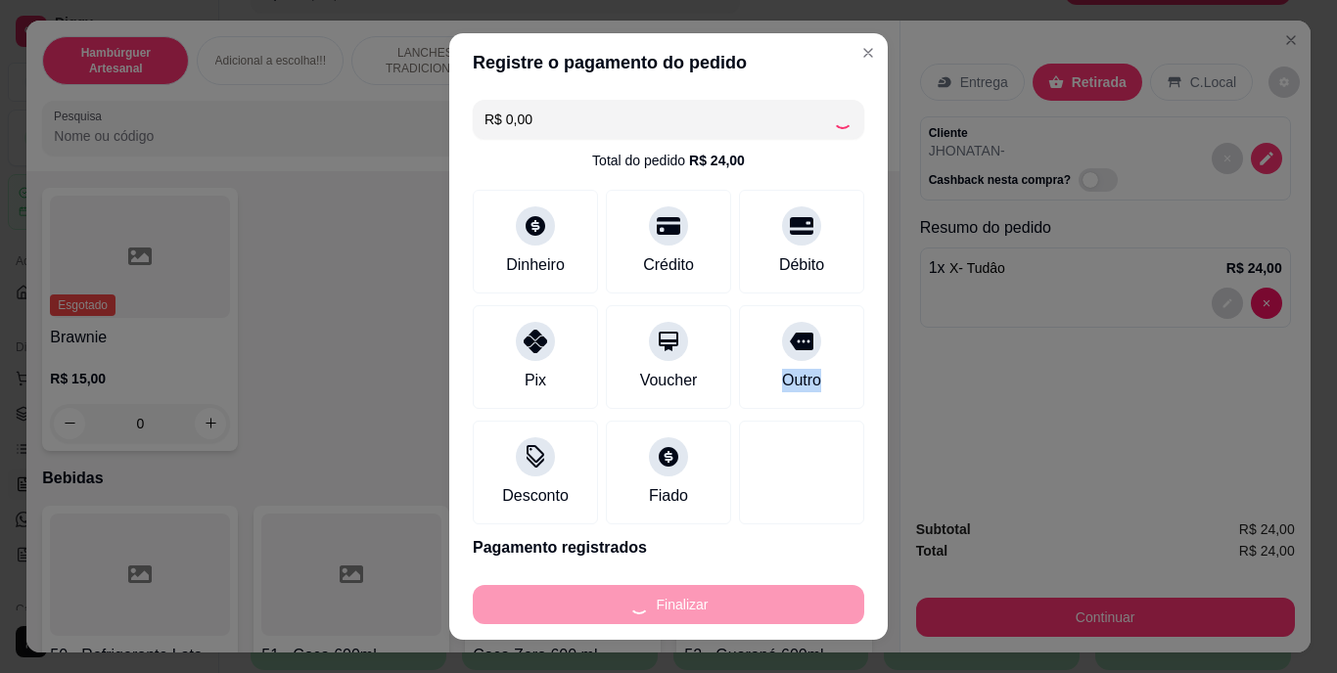
type input "0"
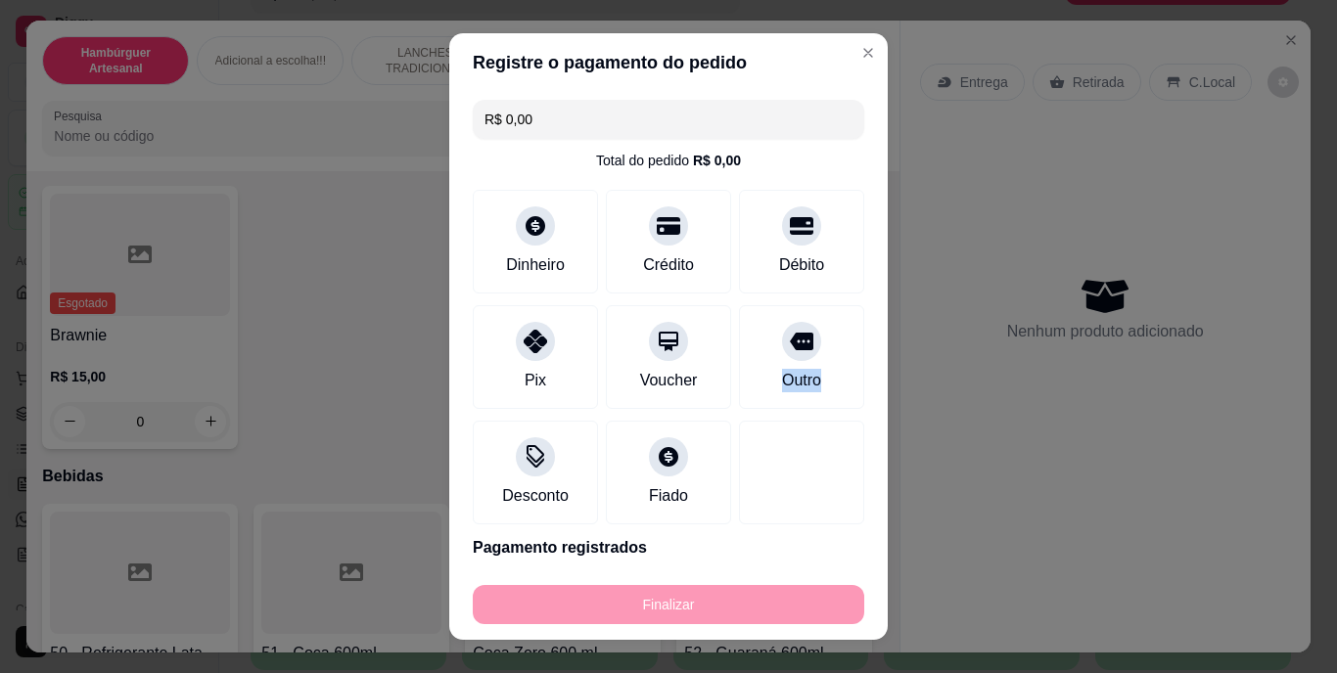
type input "-R$ 24,00"
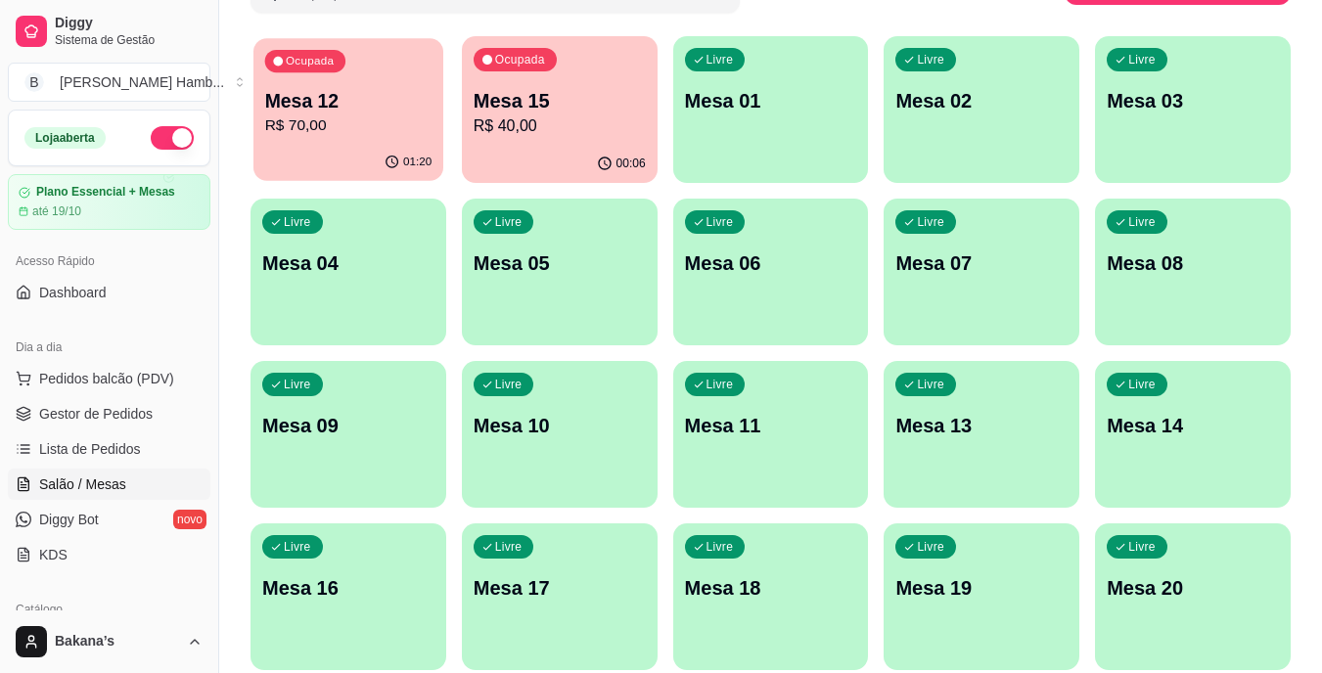
click at [428, 70] on div "Ocupada Mesa 12 R$ 70,00" at bounding box center [349, 91] width 190 height 106
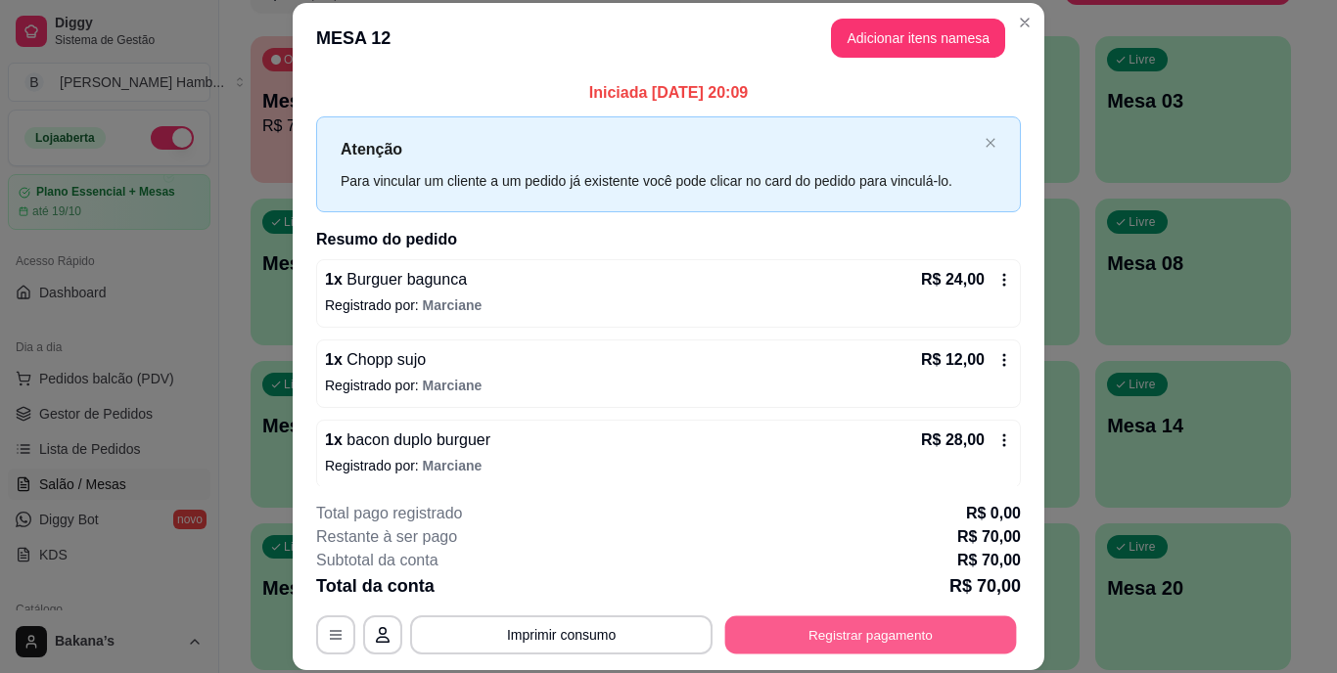
click at [901, 631] on button "Registrar pagamento" at bounding box center [871, 635] width 292 height 38
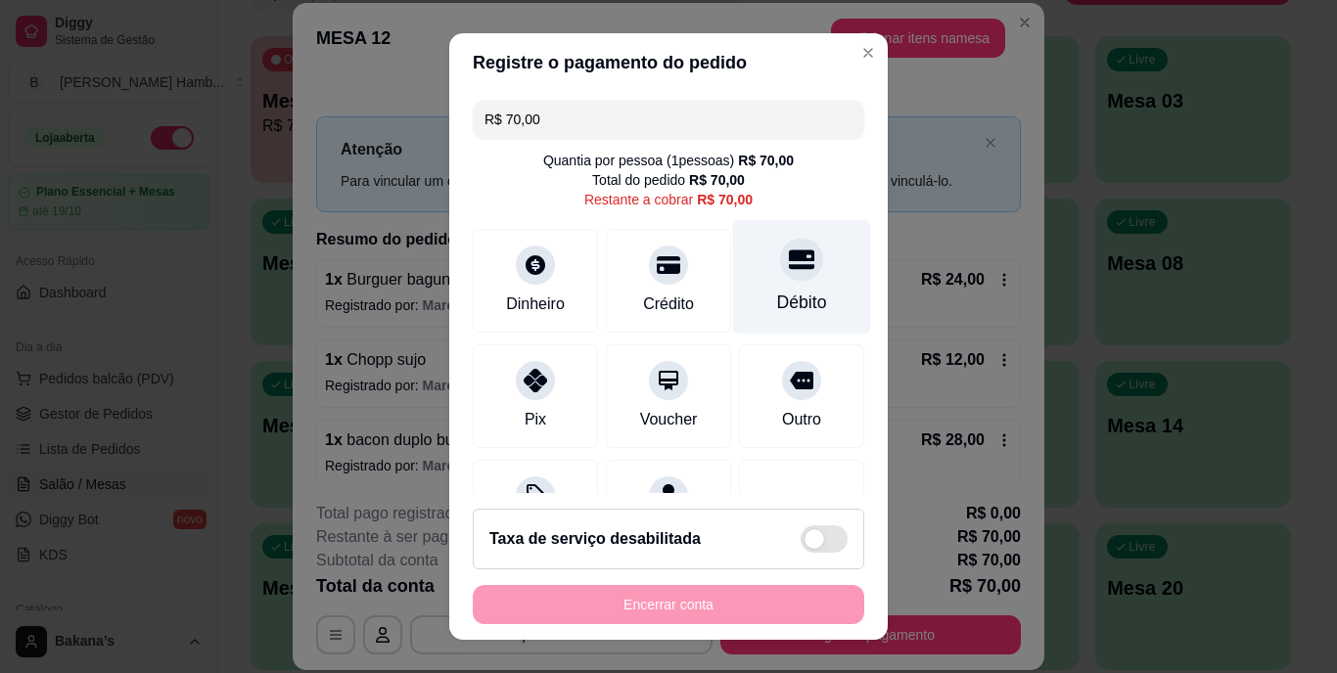
click at [780, 276] on div at bounding box center [801, 260] width 43 height 43
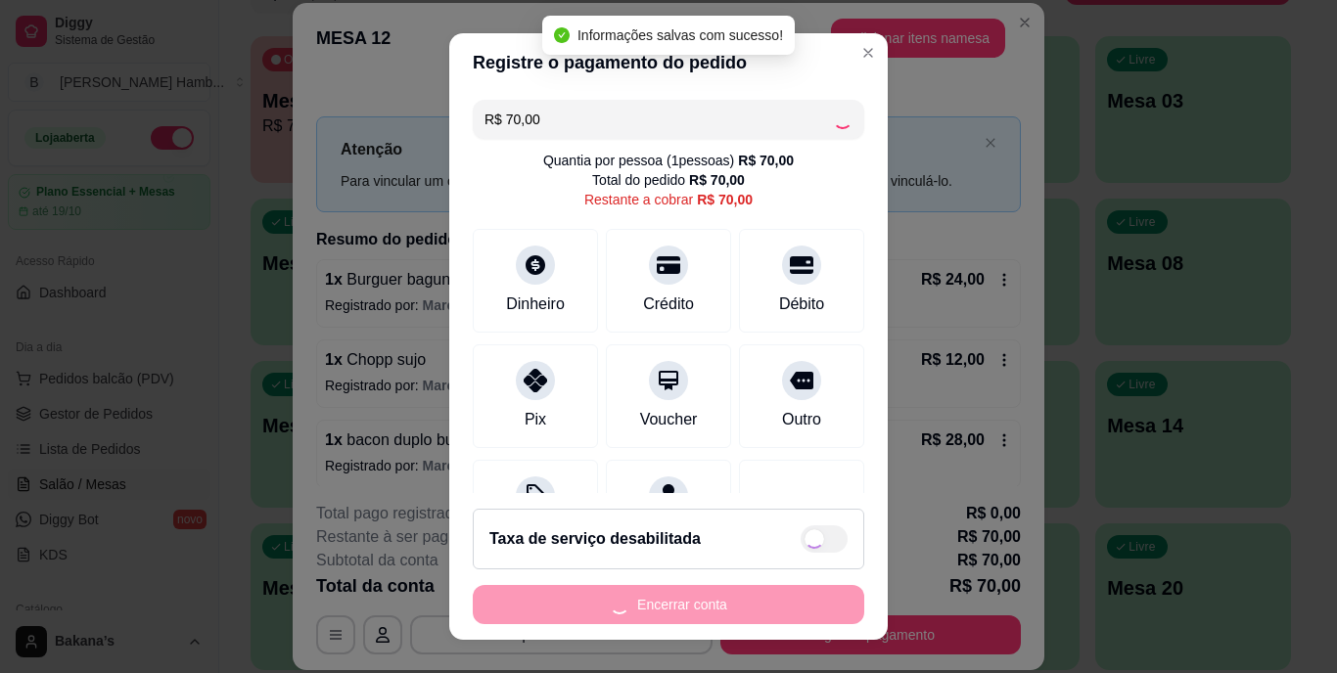
type input "R$ 0,00"
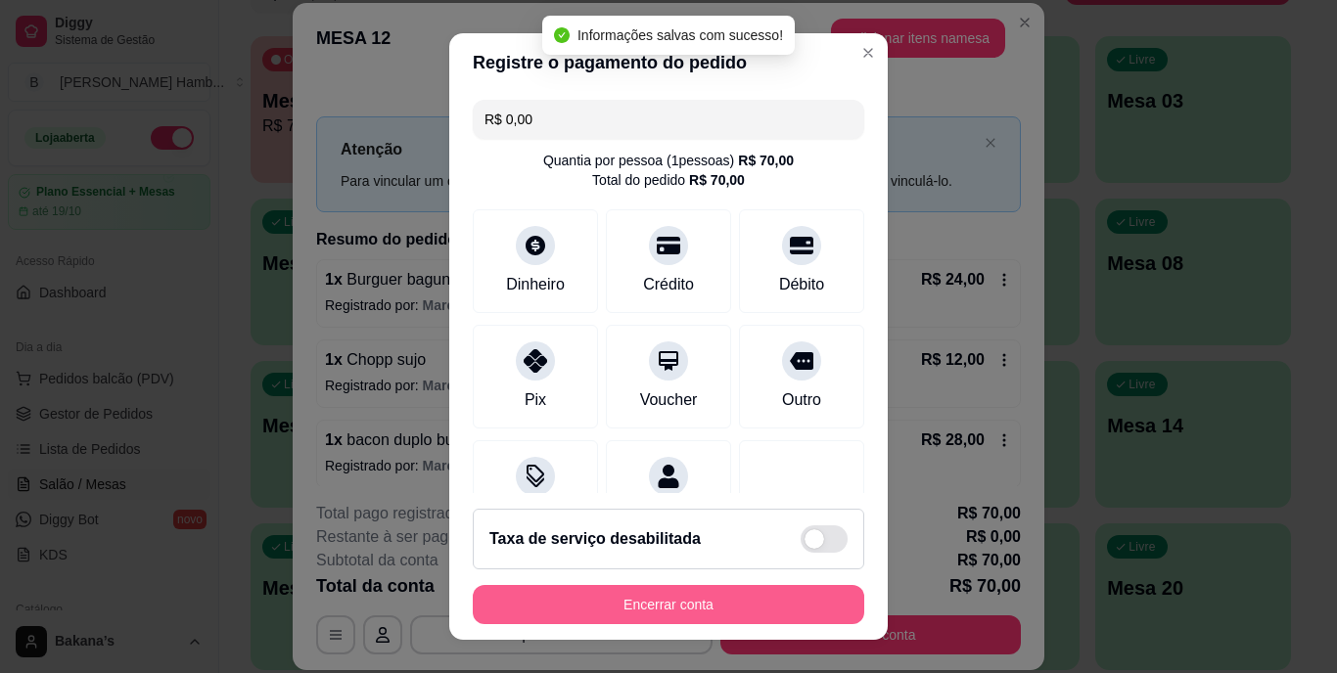
click at [719, 603] on button "Encerrar conta" at bounding box center [669, 604] width 392 height 39
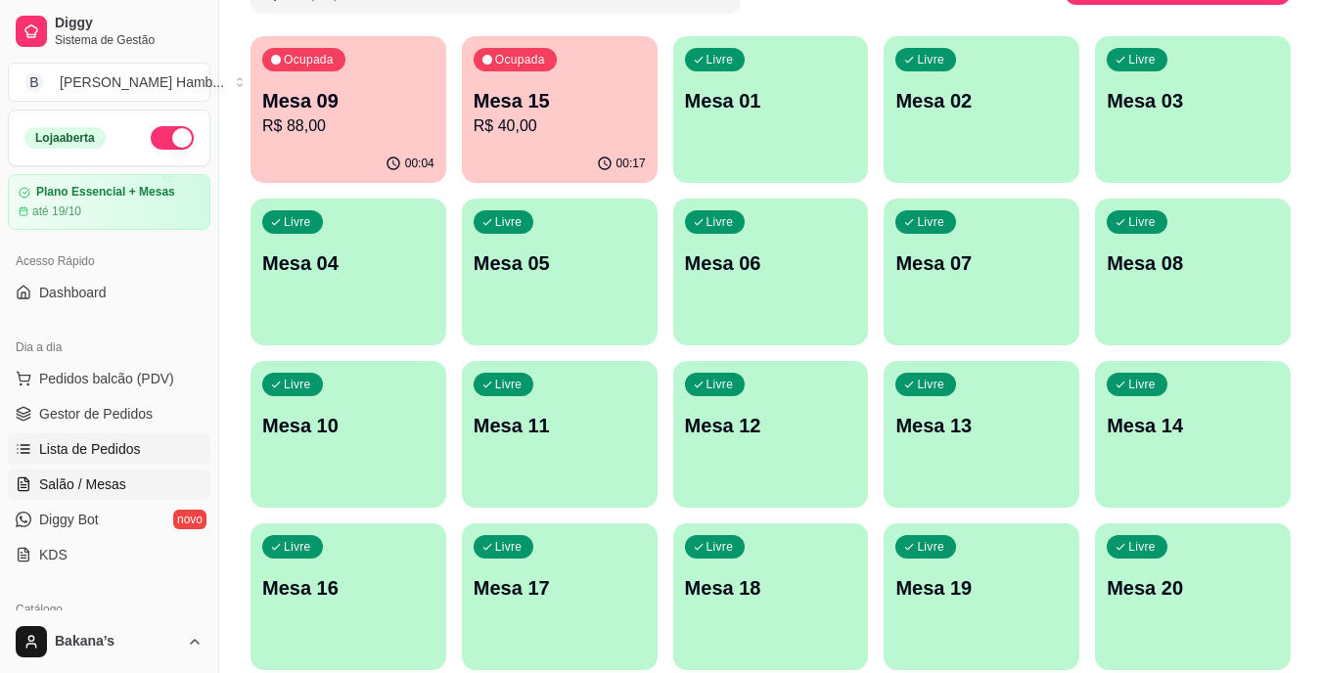
click at [116, 447] on span "Lista de Pedidos" at bounding box center [90, 450] width 102 height 20
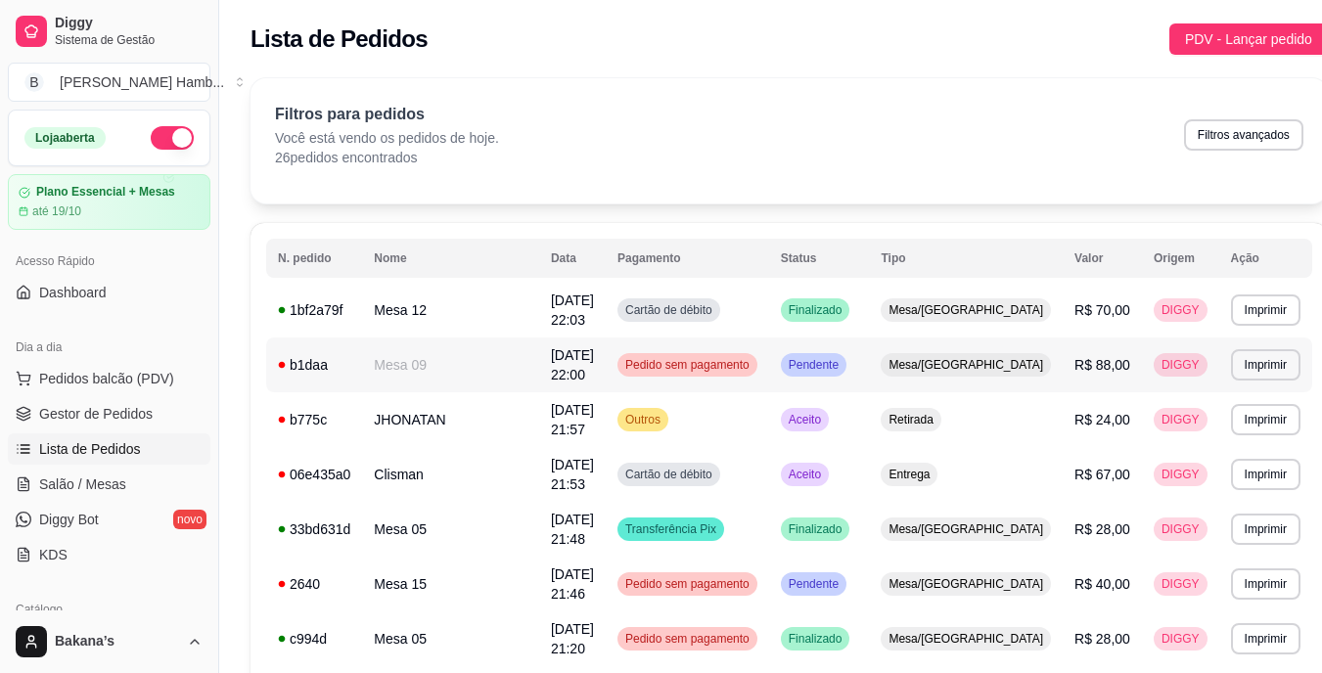
scroll to position [98, 0]
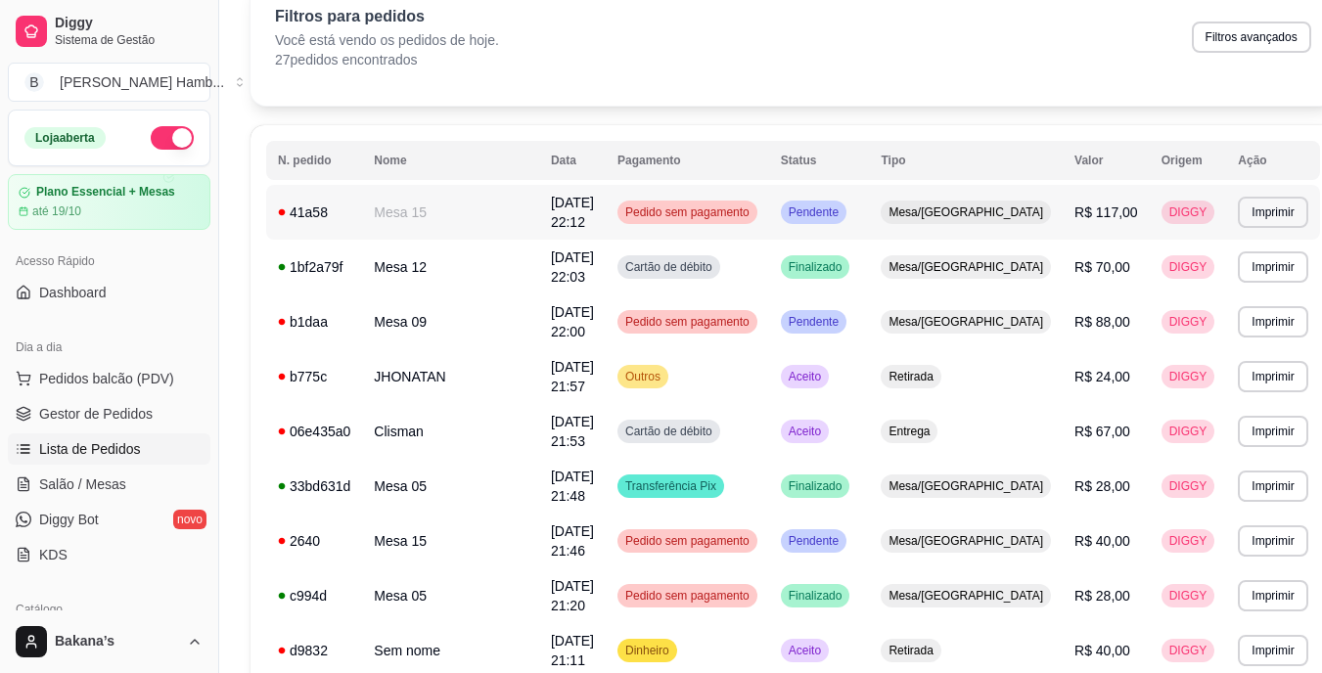
click at [483, 219] on td "Mesa 15" at bounding box center [450, 212] width 177 height 55
click at [105, 481] on span "Salão / Mesas" at bounding box center [82, 485] width 87 height 20
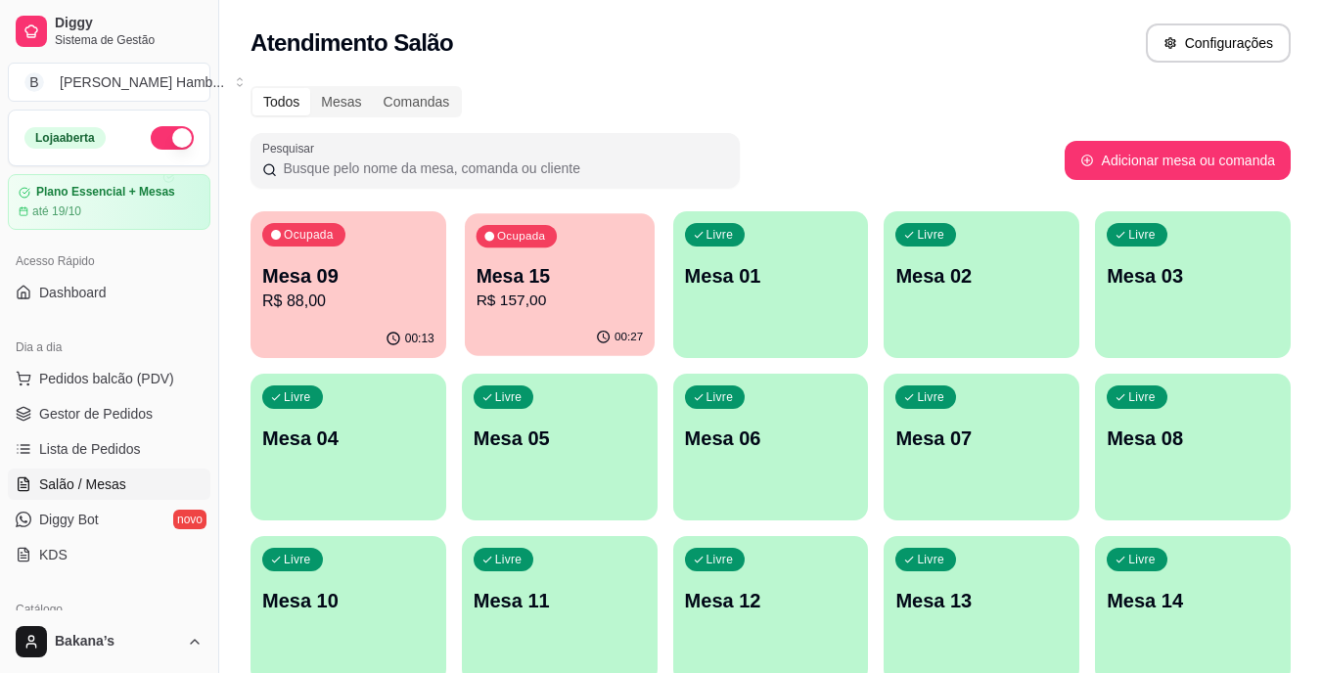
click at [594, 304] on p "R$ 157,00" at bounding box center [559, 301] width 167 height 23
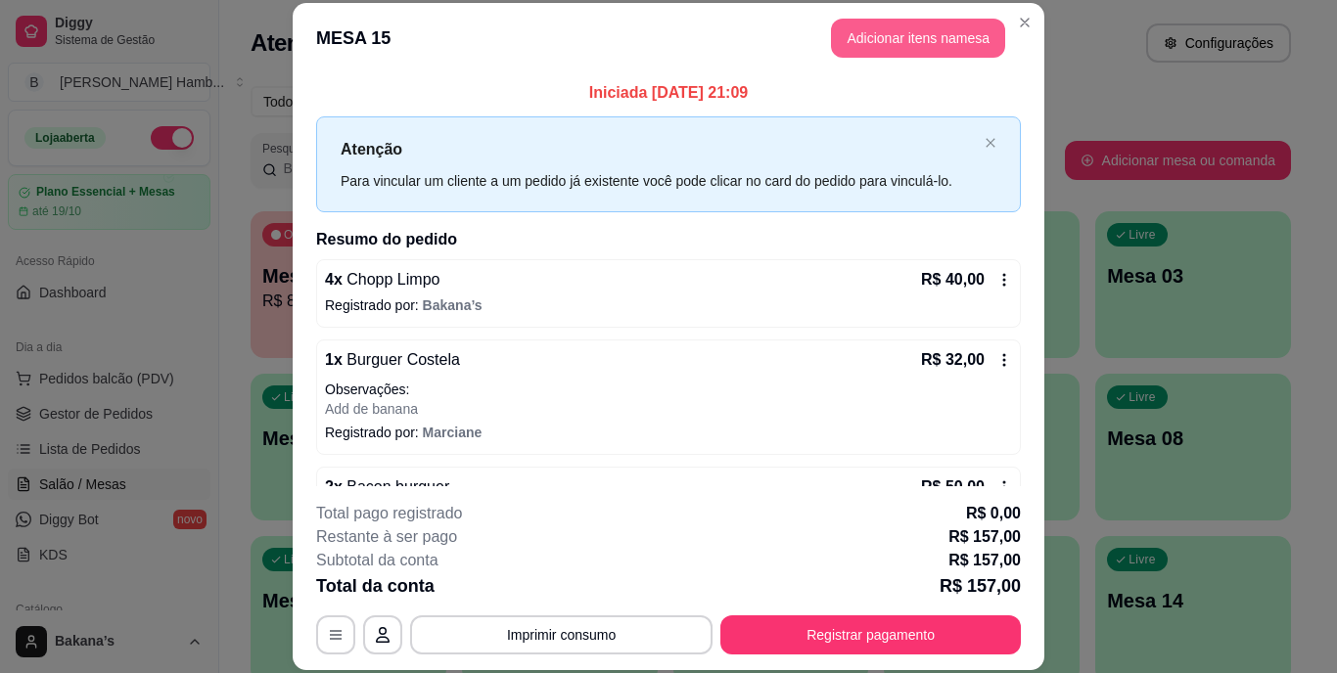
click at [903, 43] on button "Adicionar itens na mesa" at bounding box center [918, 38] width 174 height 39
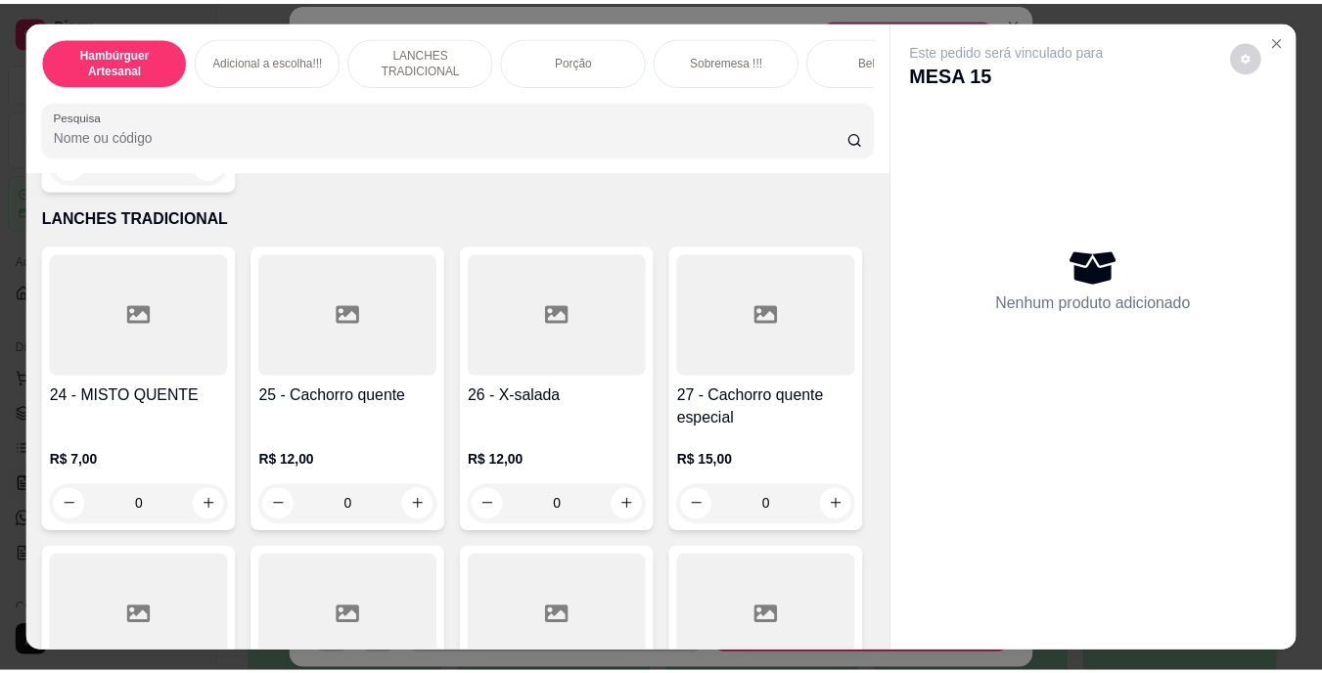
scroll to position [2238, 0]
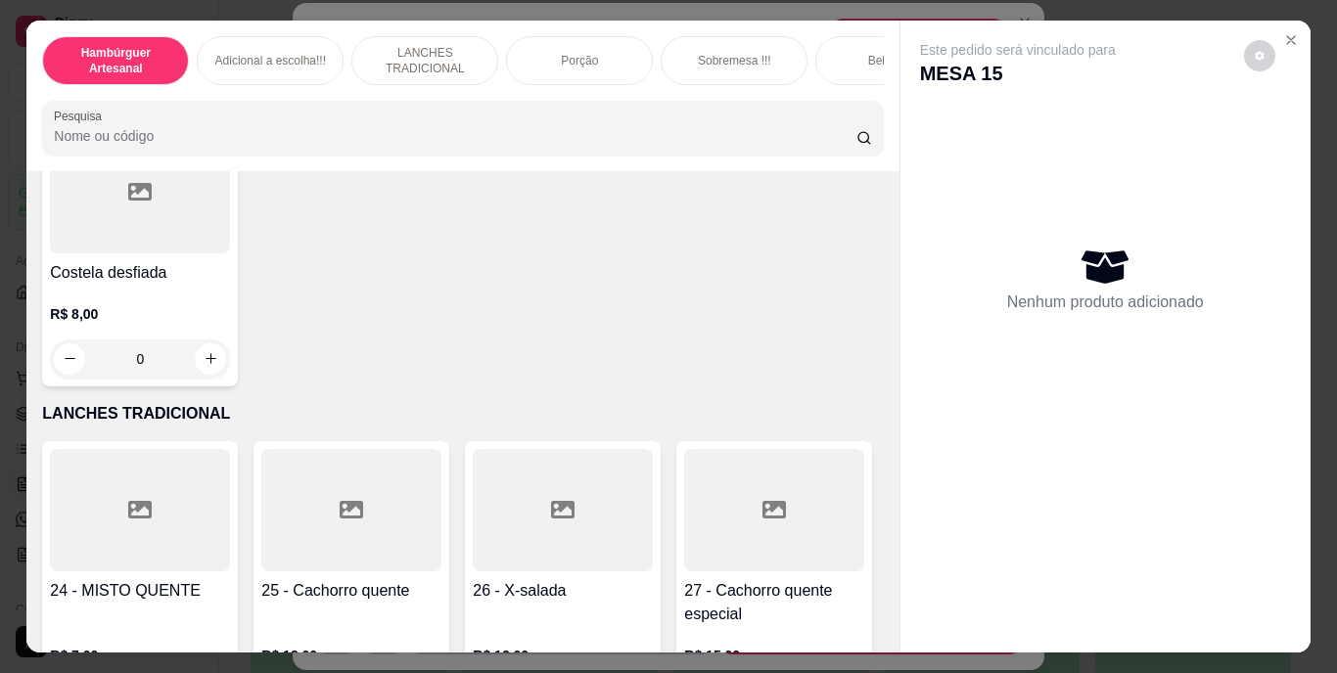
click at [199, 100] on div "0" at bounding box center [140, 80] width 180 height 39
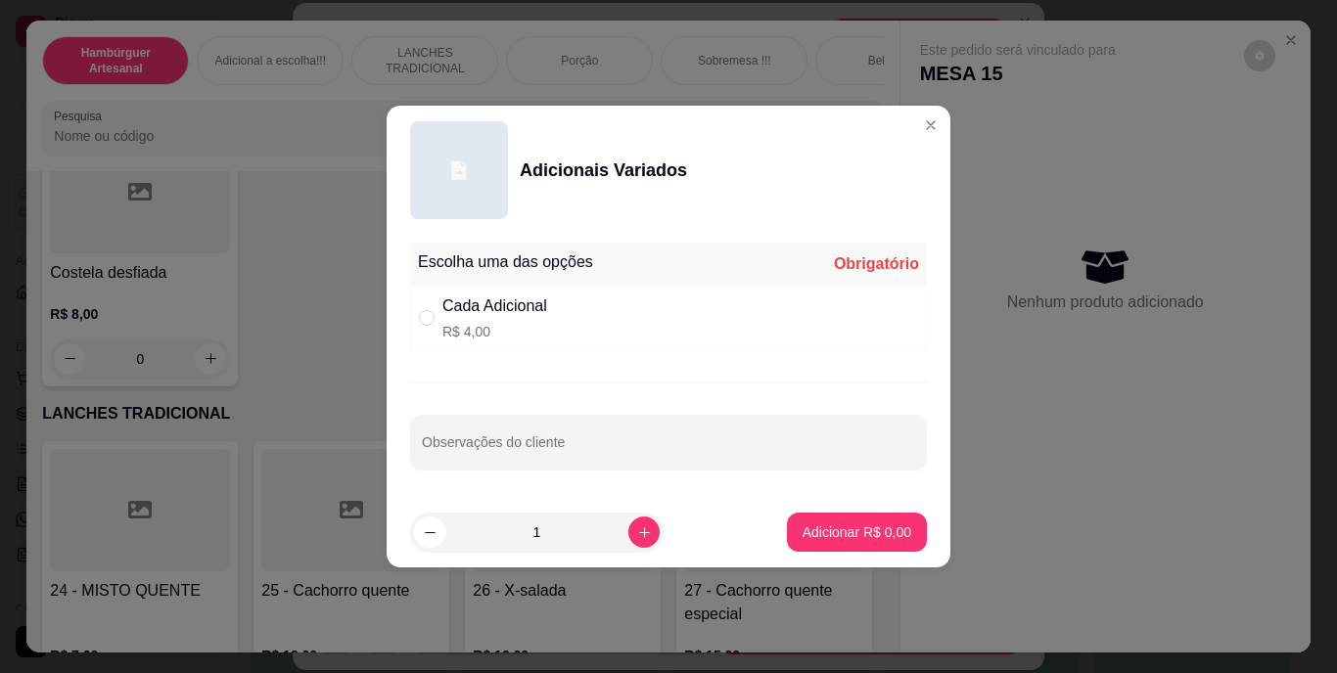
click at [625, 322] on div "Cada Adicional R$ 4,00" at bounding box center [668, 318] width 517 height 65
radio input "true"
click at [893, 515] on button "Adicionar R$ 4,00" at bounding box center [857, 533] width 136 height 38
type input "1"
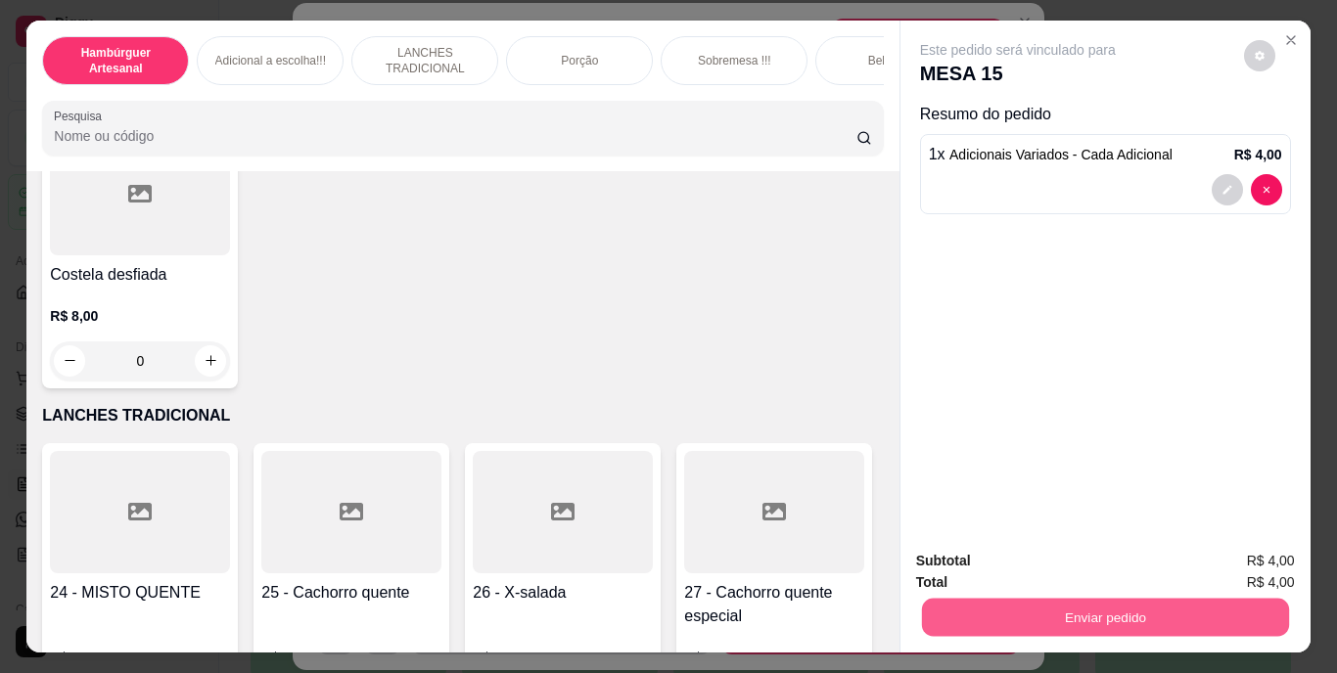
click at [935, 608] on button "Enviar pedido" at bounding box center [1104, 618] width 367 height 38
click at [1271, 544] on button "Enviar pedido" at bounding box center [1243, 562] width 111 height 37
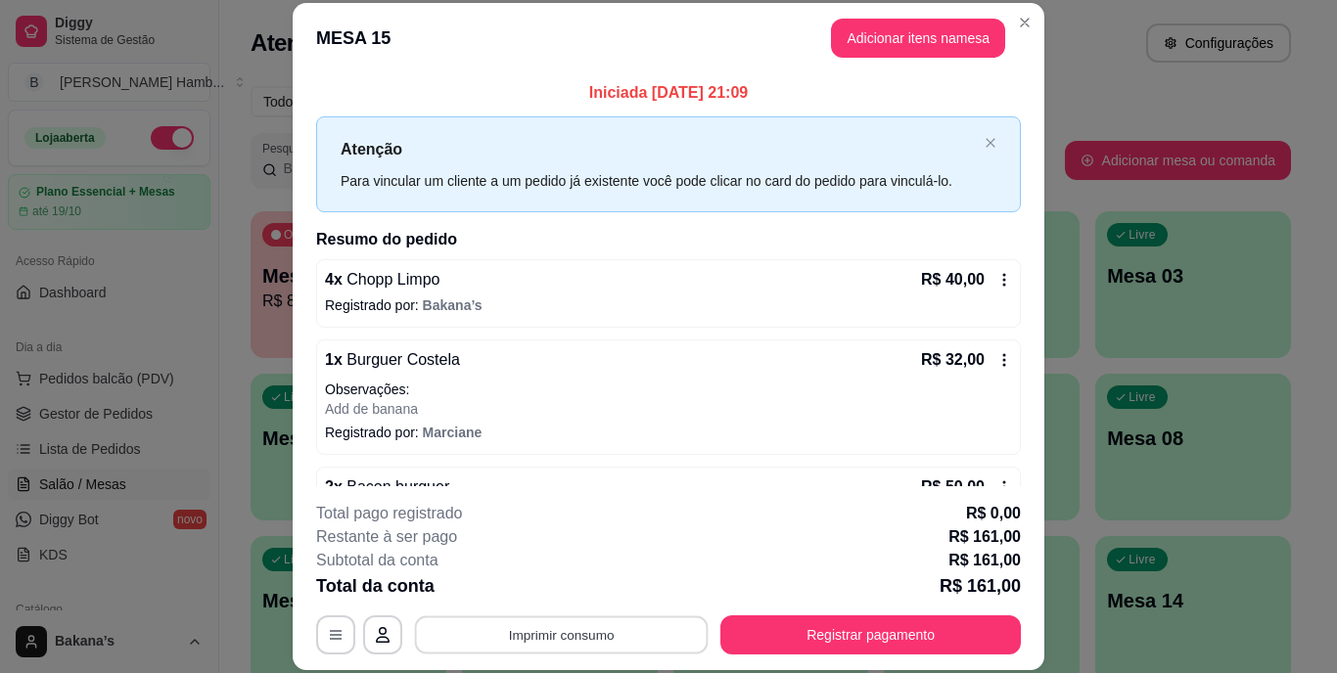
click at [596, 622] on button "Imprimir consumo" at bounding box center [562, 635] width 294 height 38
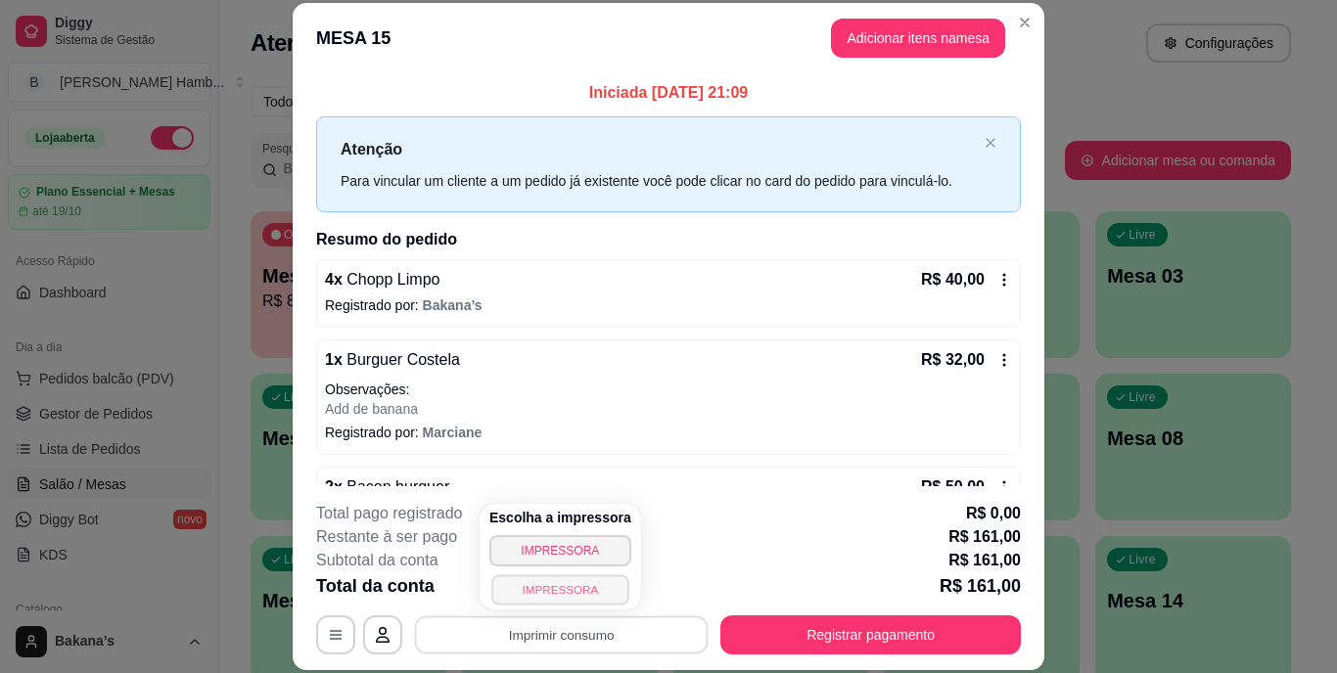
click at [592, 592] on button "IMPRESSORA" at bounding box center [559, 590] width 137 height 30
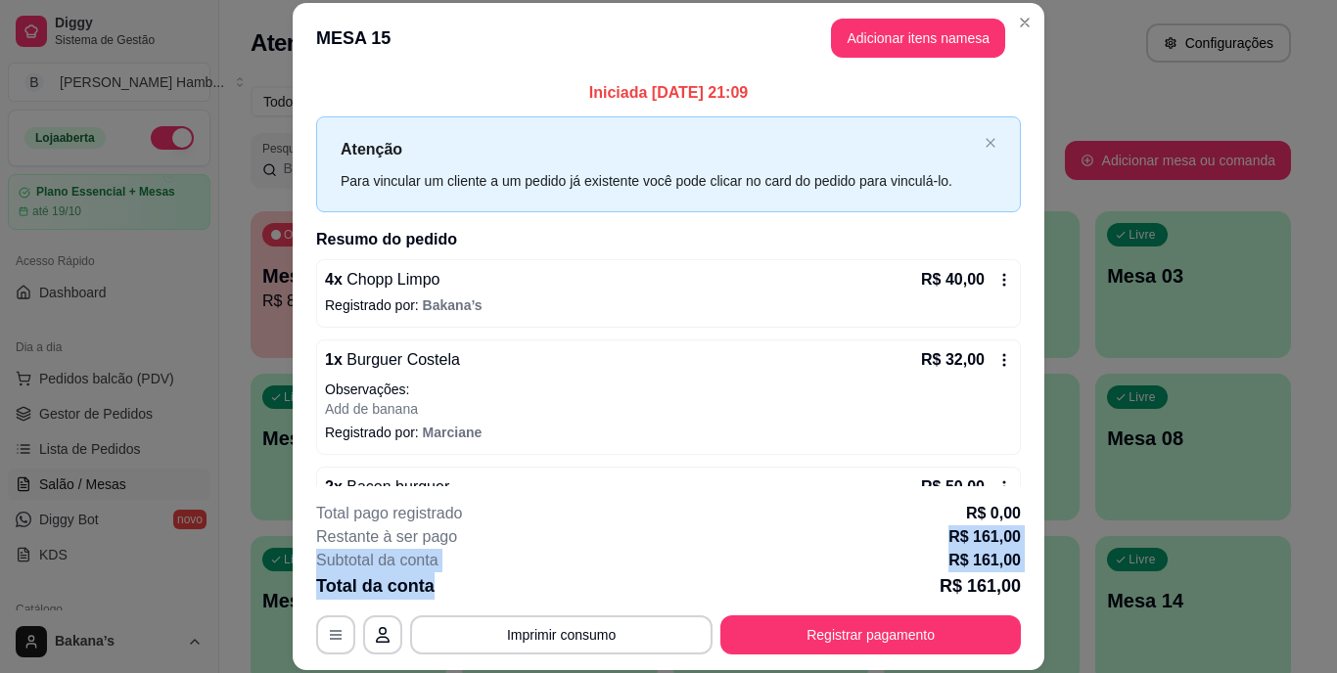
drag, startPoint x: 594, startPoint y: 586, endPoint x: 763, endPoint y: 528, distance: 178.3
click at [763, 528] on div "**********" at bounding box center [668, 578] width 705 height 153
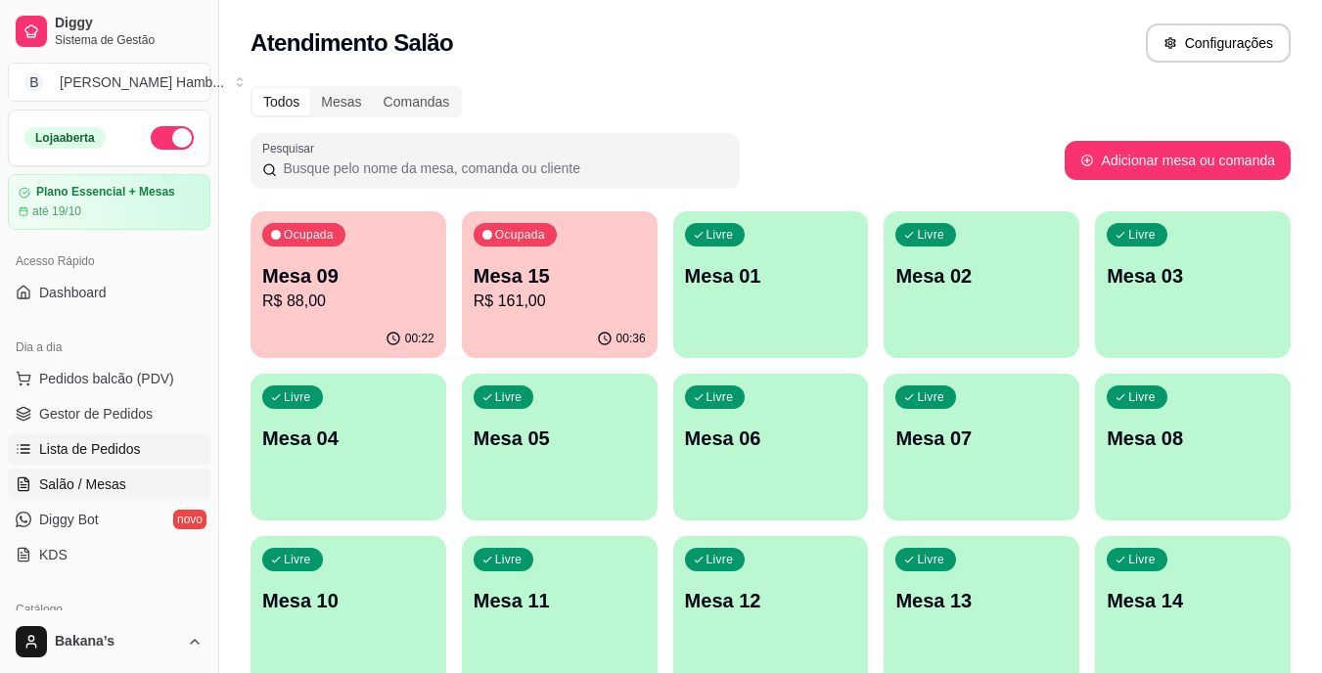
click at [133, 439] on link "Lista de Pedidos" at bounding box center [109, 449] width 203 height 31
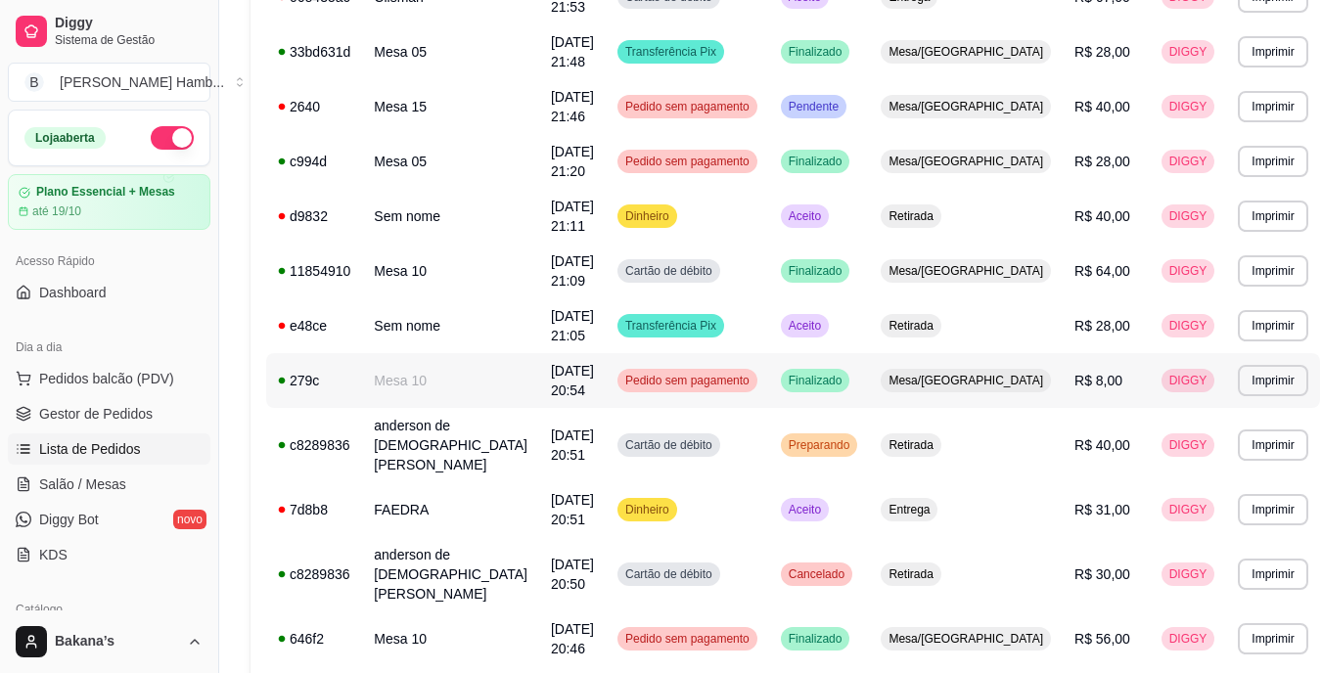
scroll to position [685, 0]
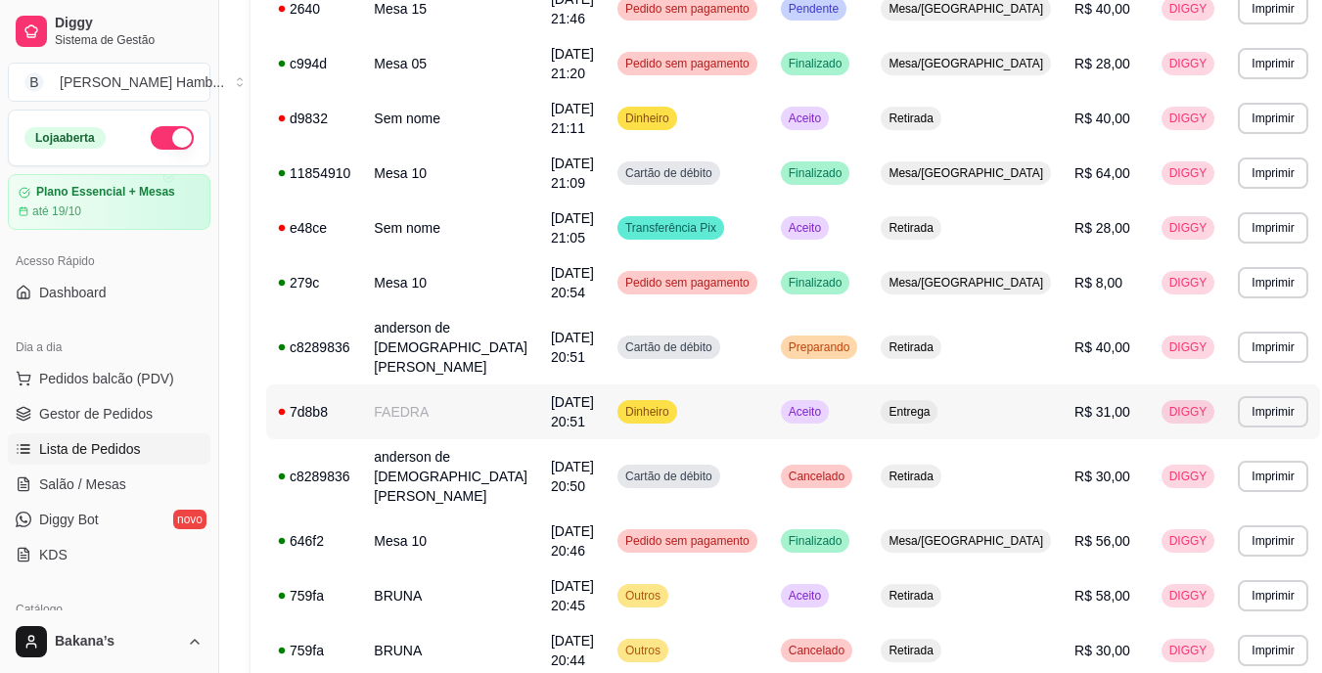
click at [524, 397] on td "FAEDRA" at bounding box center [450, 412] width 177 height 55
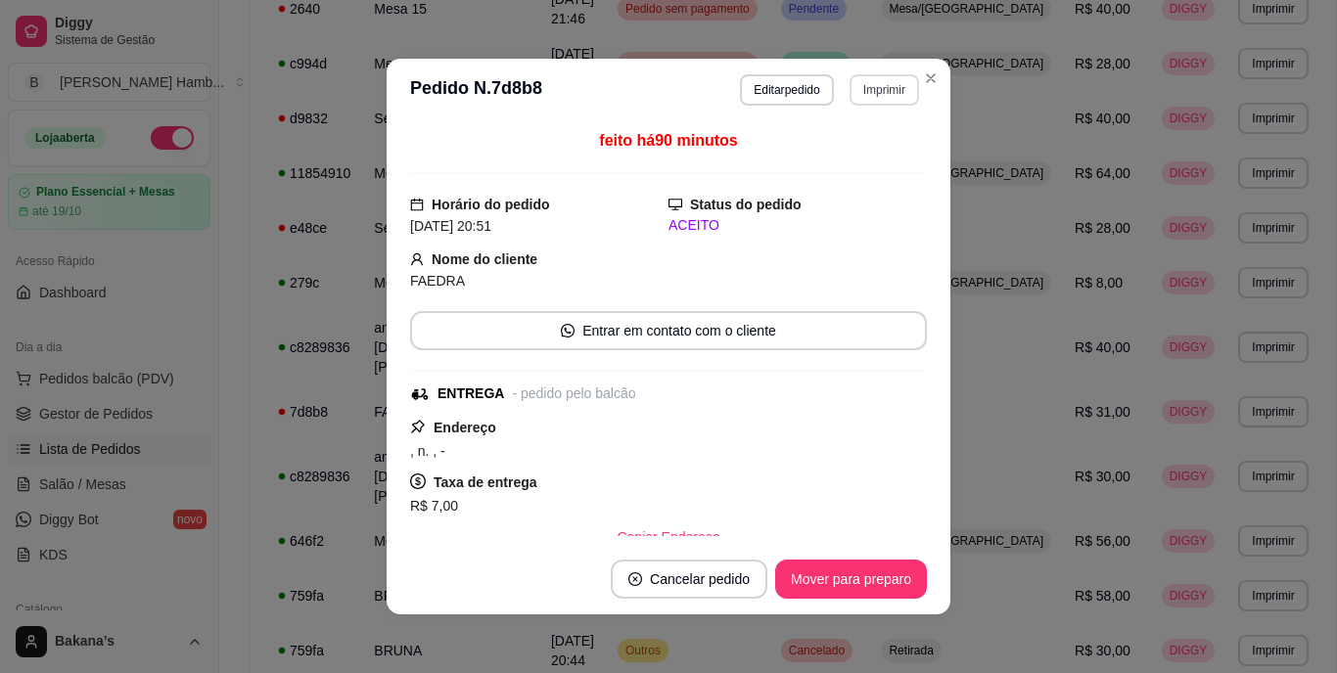
click at [897, 87] on button "Imprimir" at bounding box center [884, 89] width 69 height 31
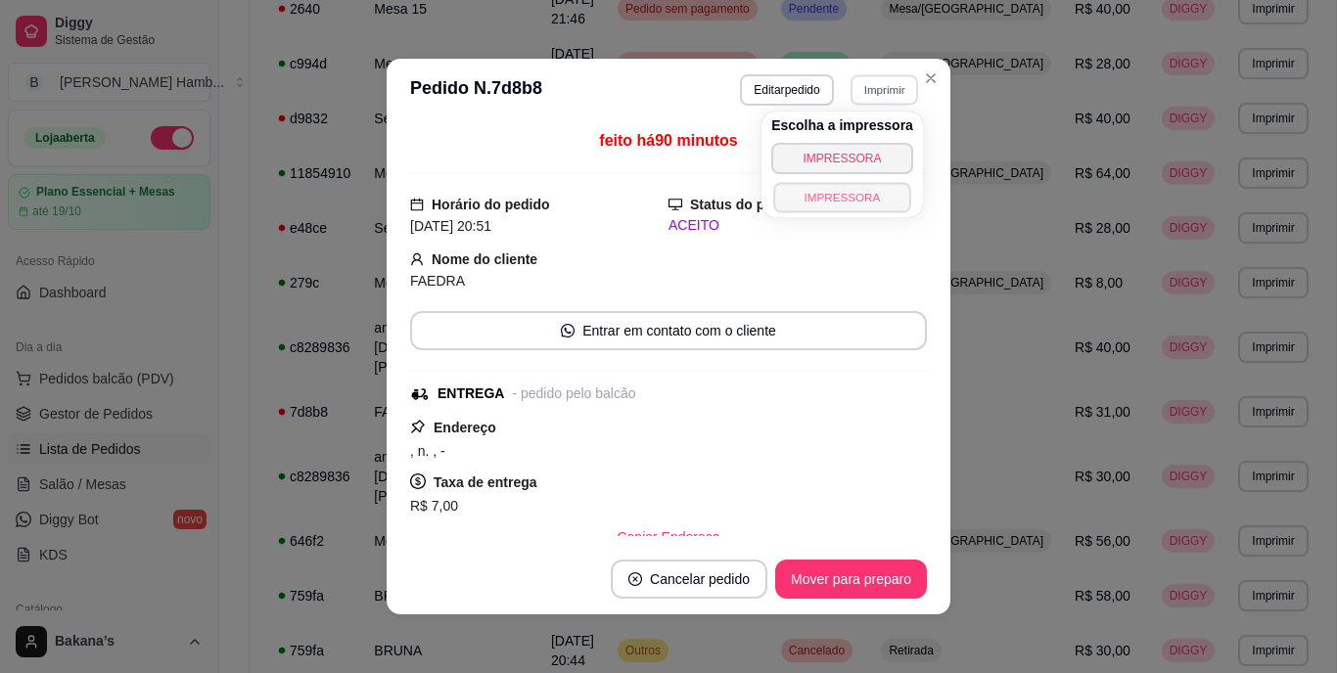
click at [849, 200] on button "IMPRESSORA" at bounding box center [841, 197] width 137 height 30
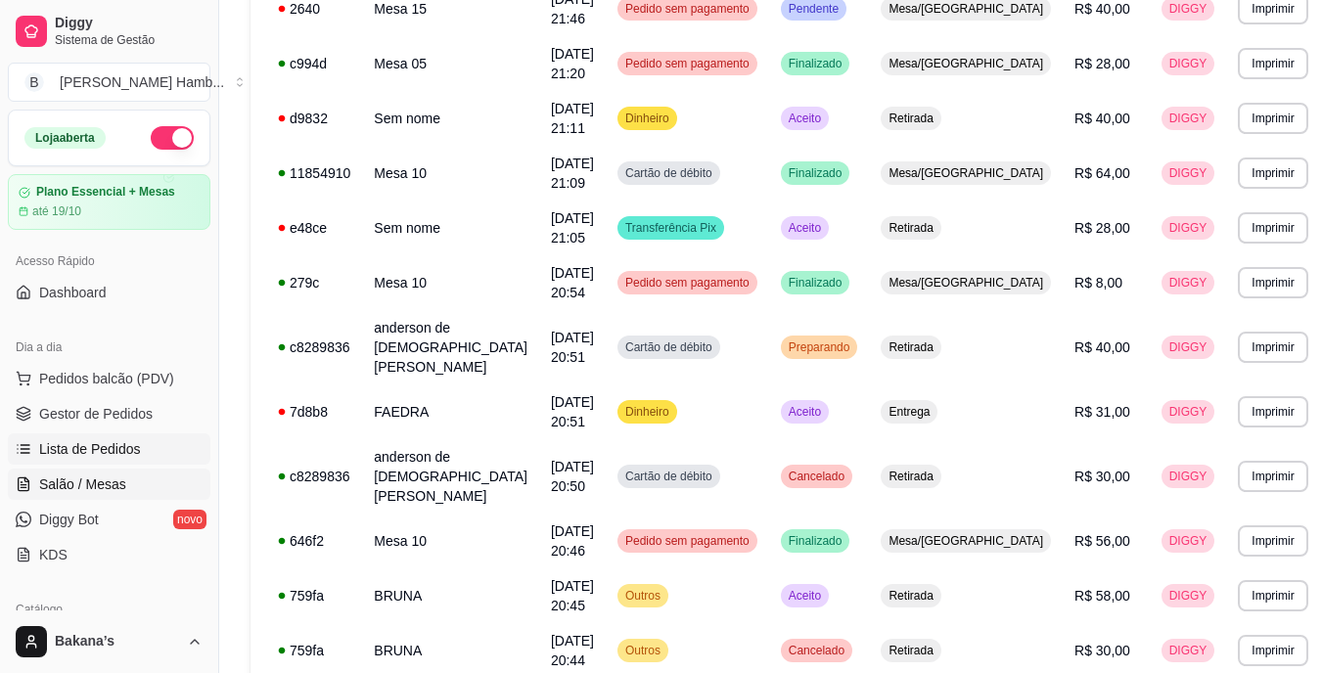
click at [61, 488] on span "Salão / Mesas" at bounding box center [82, 485] width 87 height 20
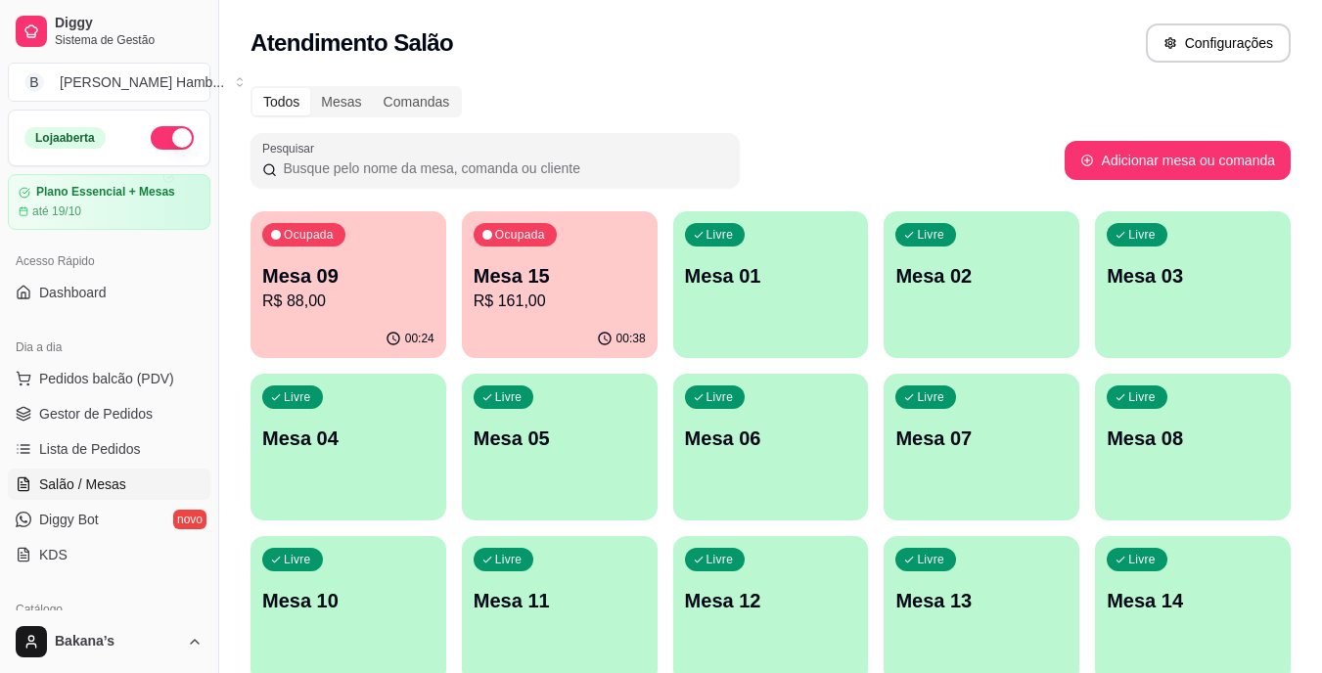
click at [382, 286] on p "Mesa 09" at bounding box center [348, 275] width 172 height 27
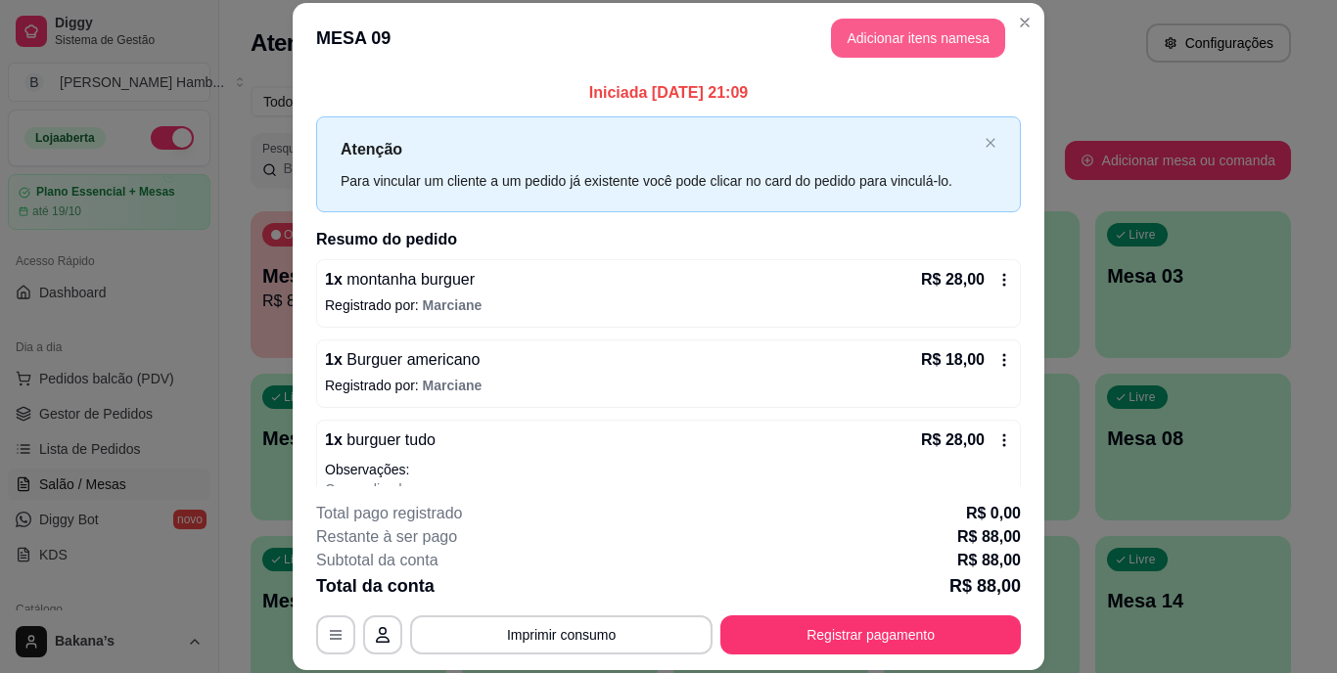
click at [863, 34] on button "Adicionar itens na mesa" at bounding box center [918, 38] width 174 height 39
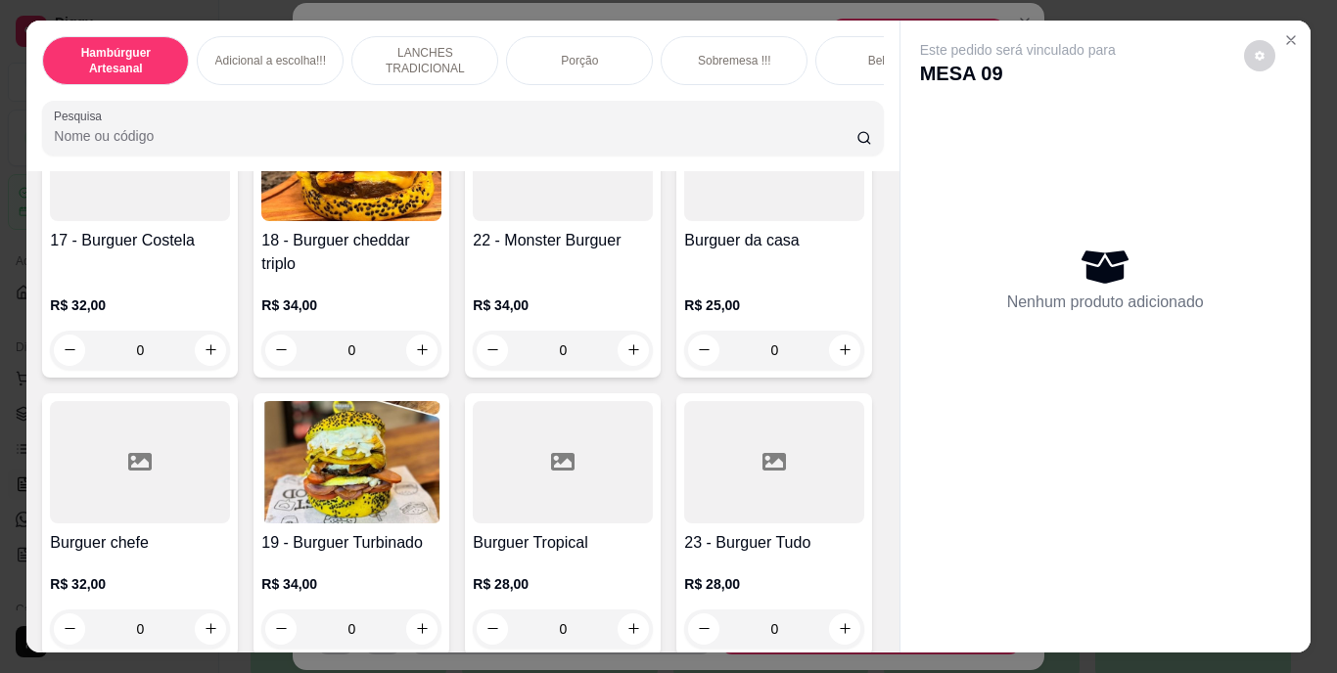
scroll to position [979, 0]
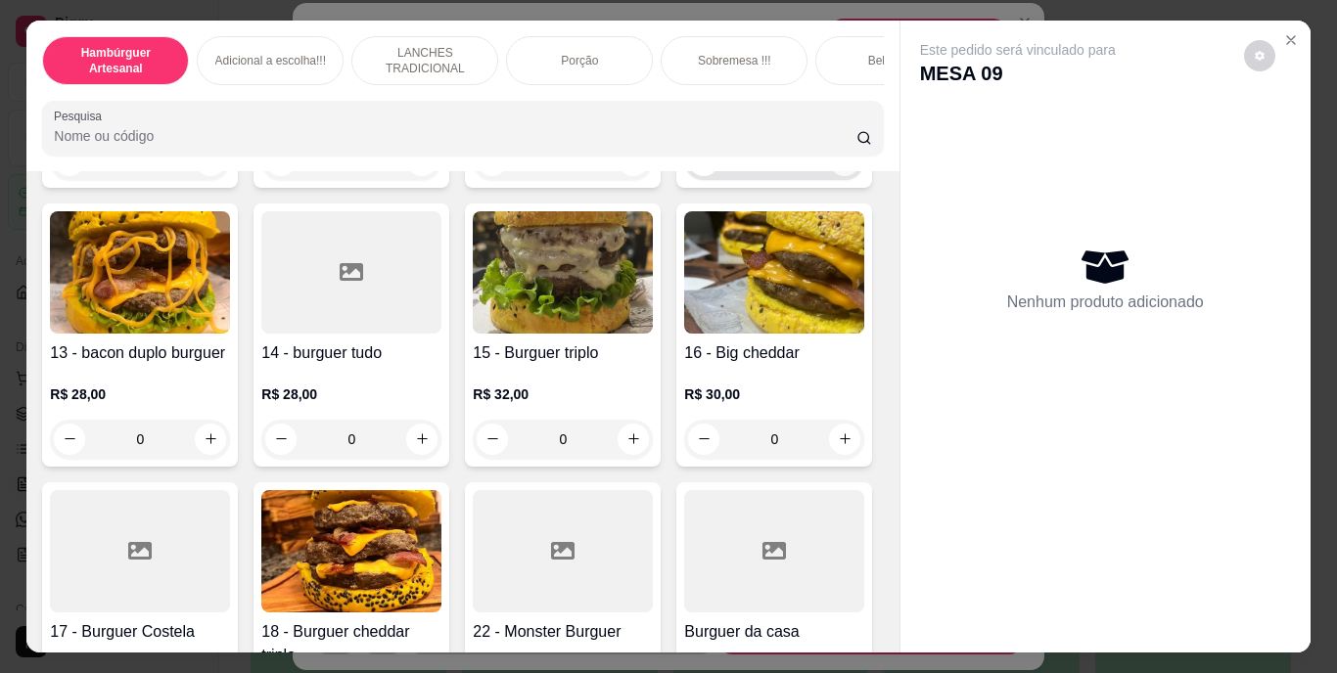
click at [838, 167] on icon "increase-product-quantity" at bounding box center [845, 160] width 15 height 15
type input "1"
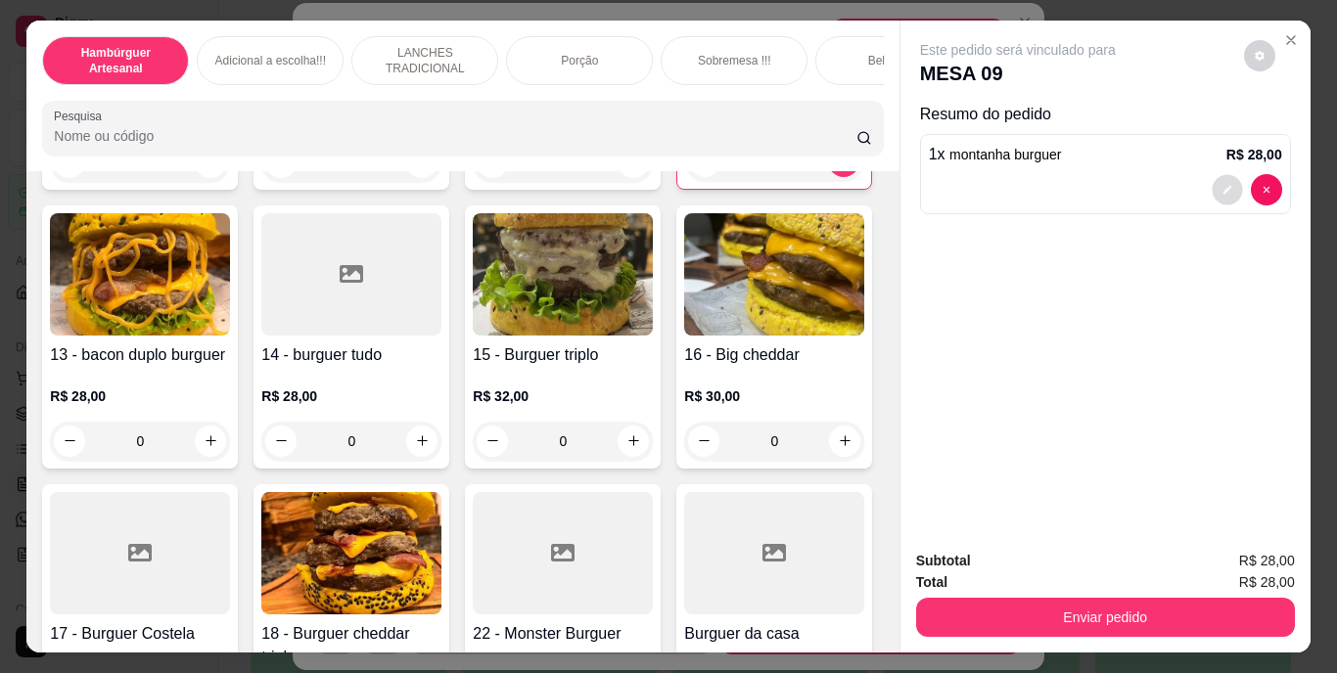
click at [1225, 187] on icon "decrease-product-quantity" at bounding box center [1228, 190] width 12 height 12
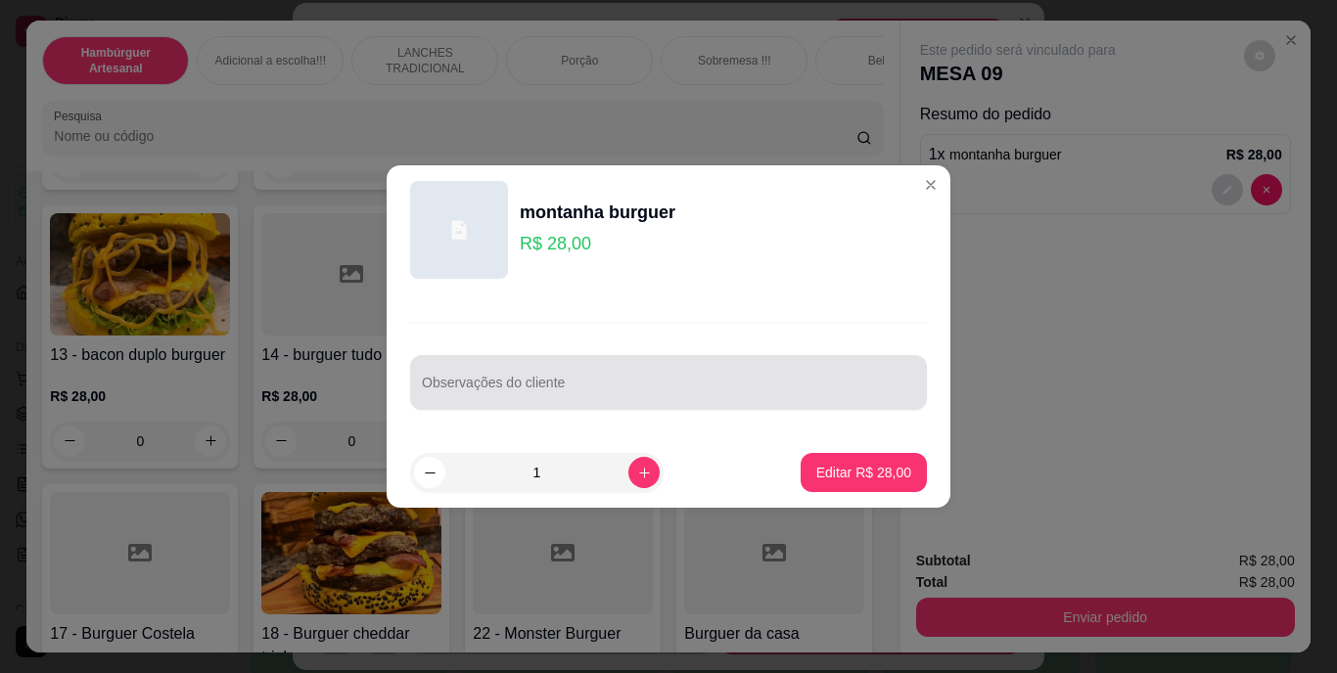
click at [821, 369] on div at bounding box center [668, 382] width 493 height 39
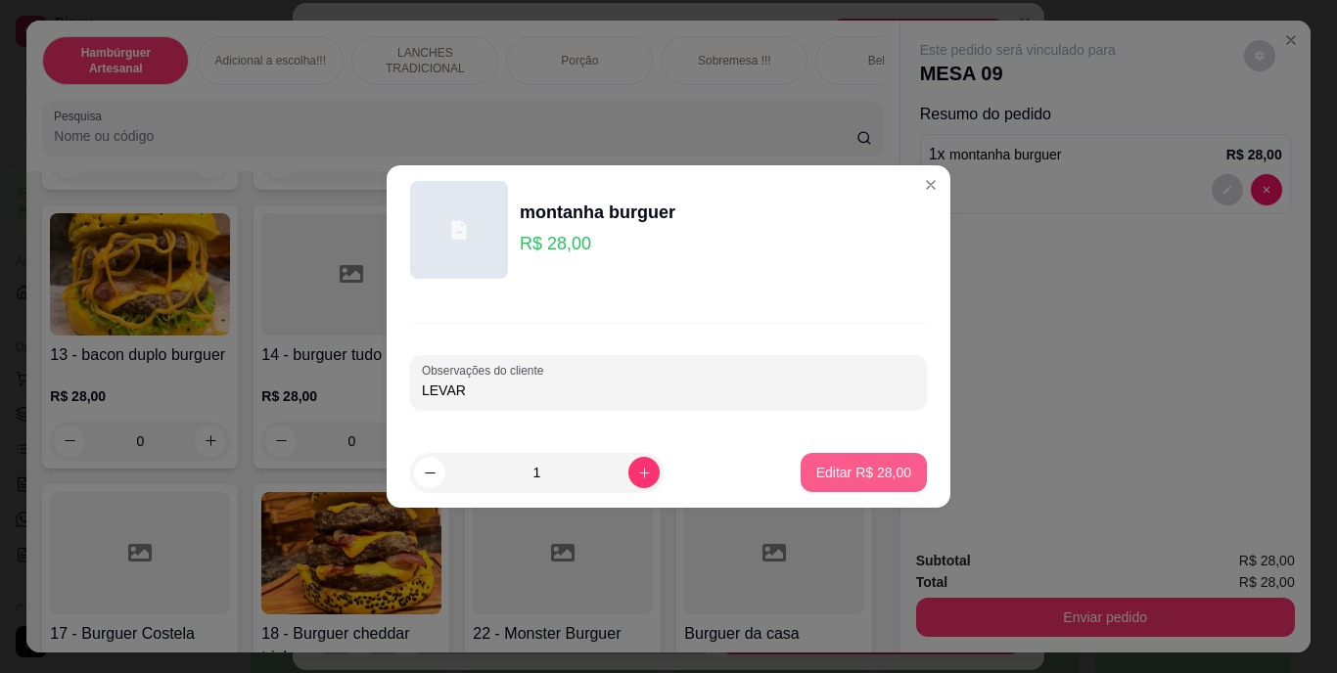
type input "LEVAR"
click at [841, 457] on button "Editar R$ 28,00" at bounding box center [864, 473] width 122 height 38
type input "0"
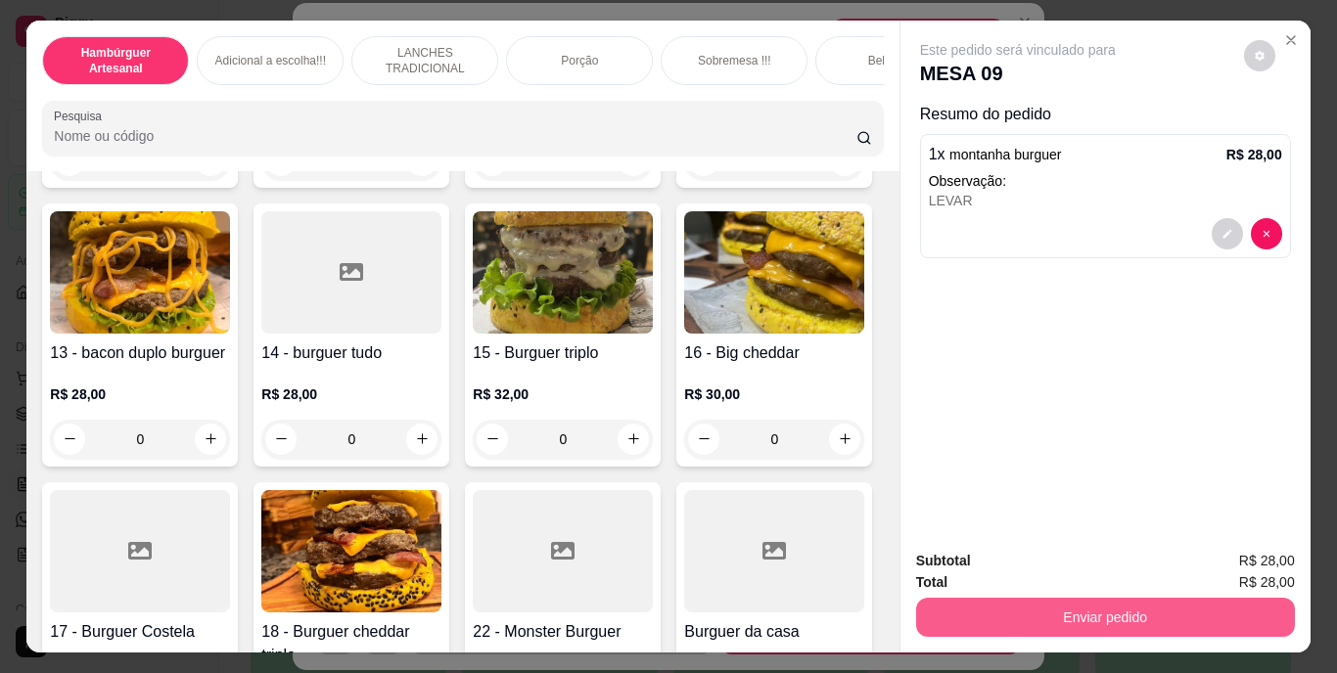
click at [1012, 604] on button "Enviar pedido" at bounding box center [1105, 617] width 379 height 39
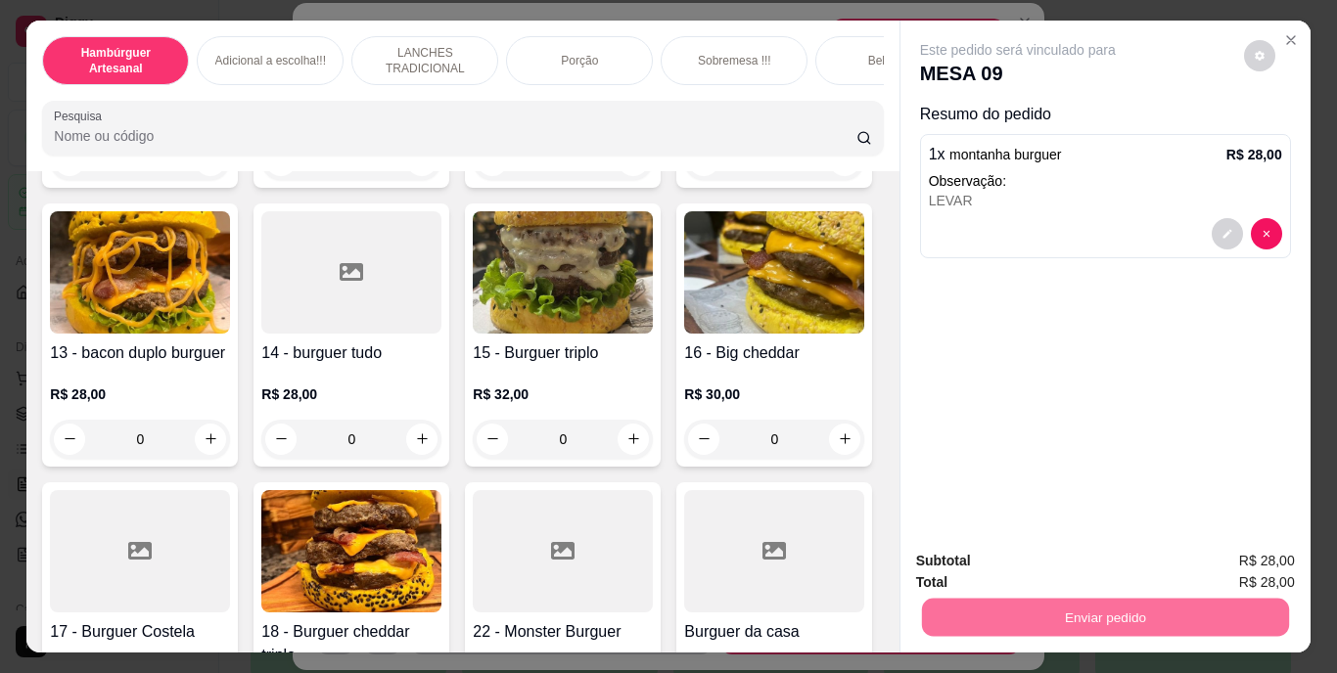
click at [1295, 556] on button "Enviar pedido" at bounding box center [1243, 562] width 111 height 37
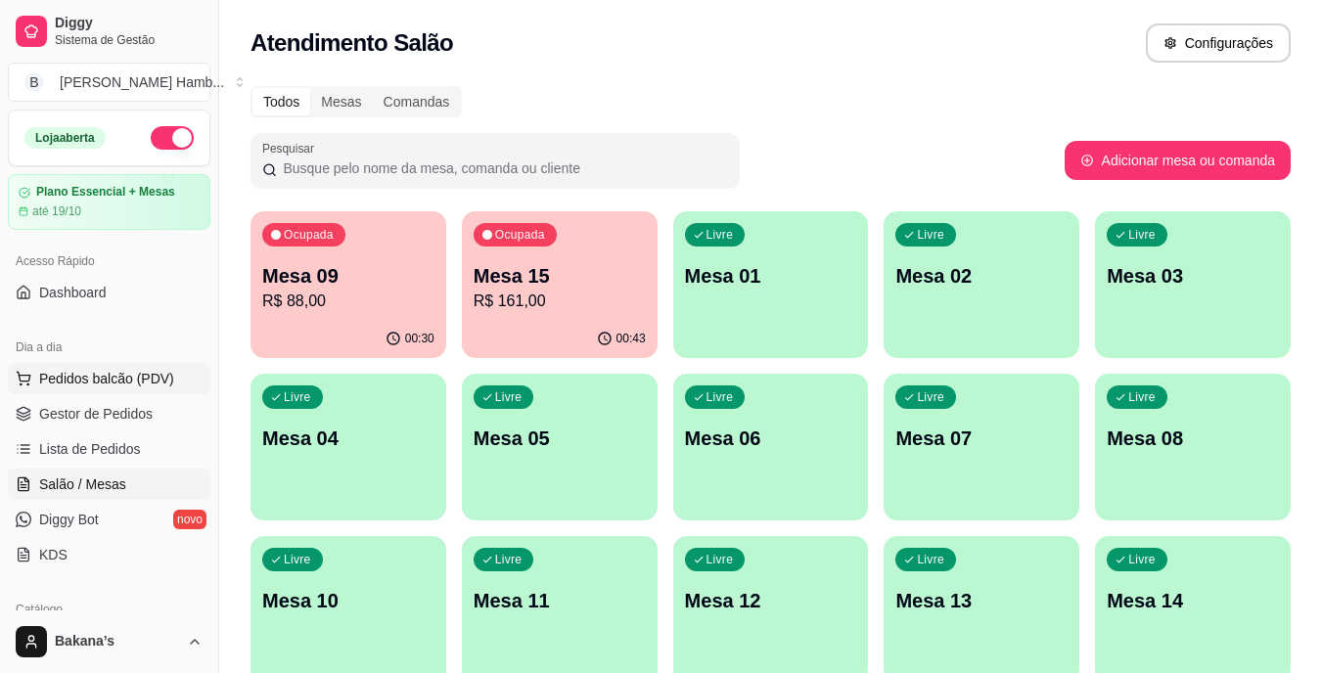
click at [80, 379] on span "Pedidos balcão (PDV)" at bounding box center [106, 379] width 135 height 20
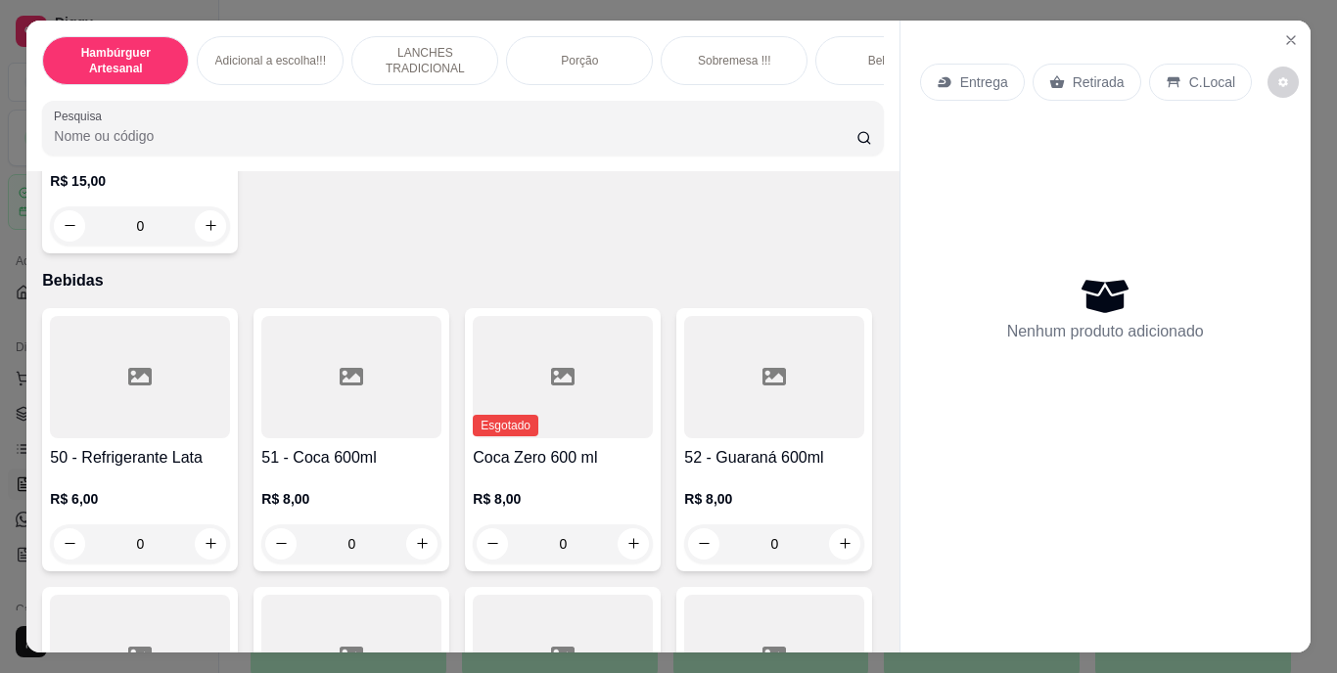
scroll to position [4405, 0]
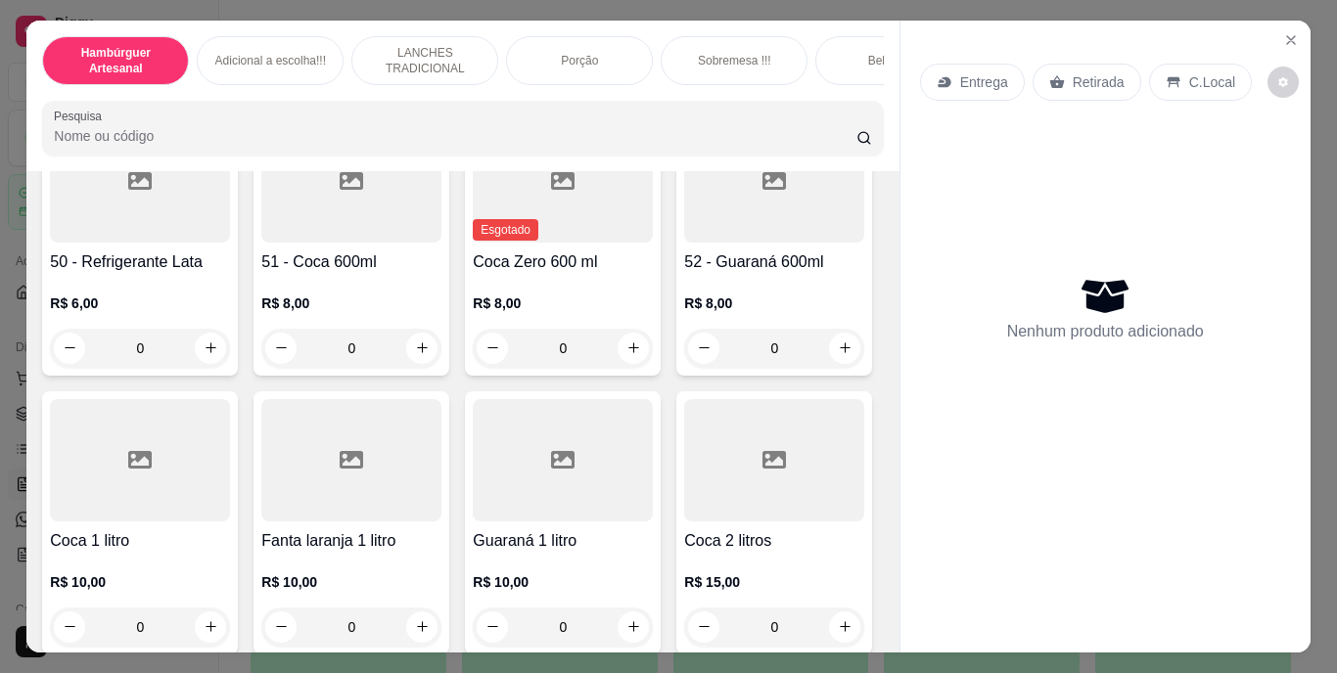
type input "1"
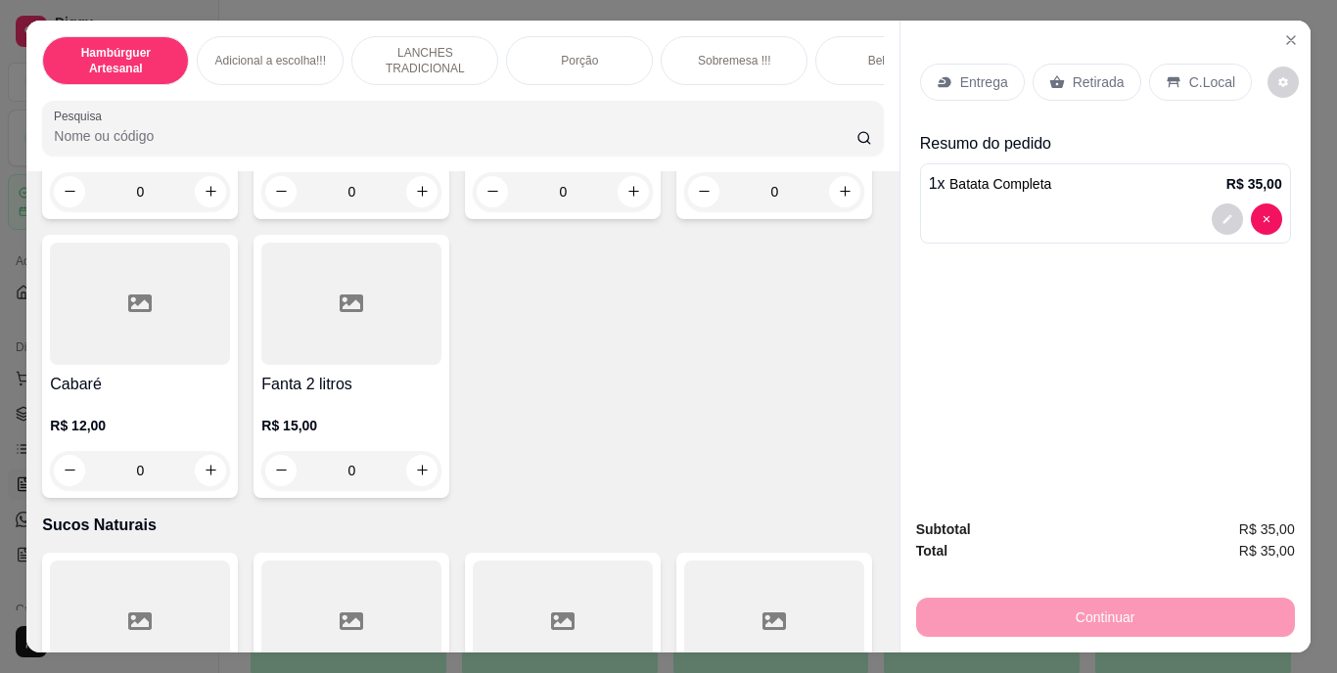
scroll to position [5873, 0]
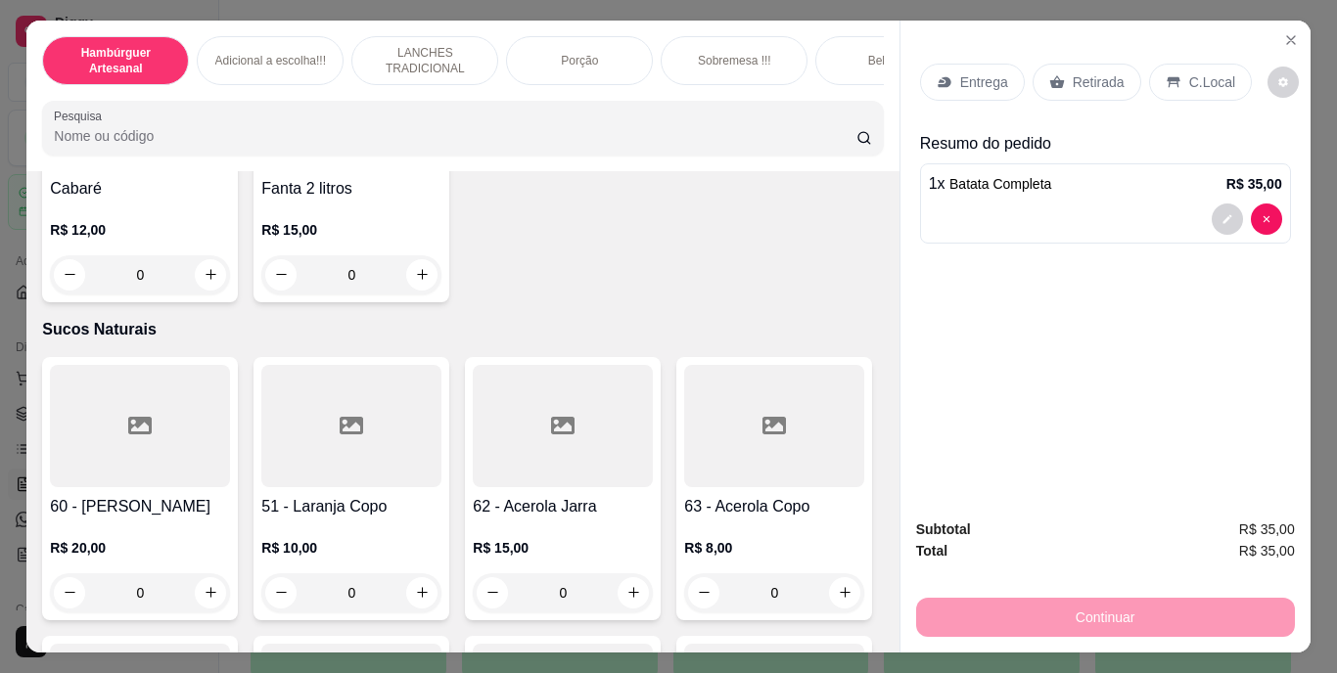
type input "1"
click at [1083, 72] on p "Retirada" at bounding box center [1099, 82] width 52 height 20
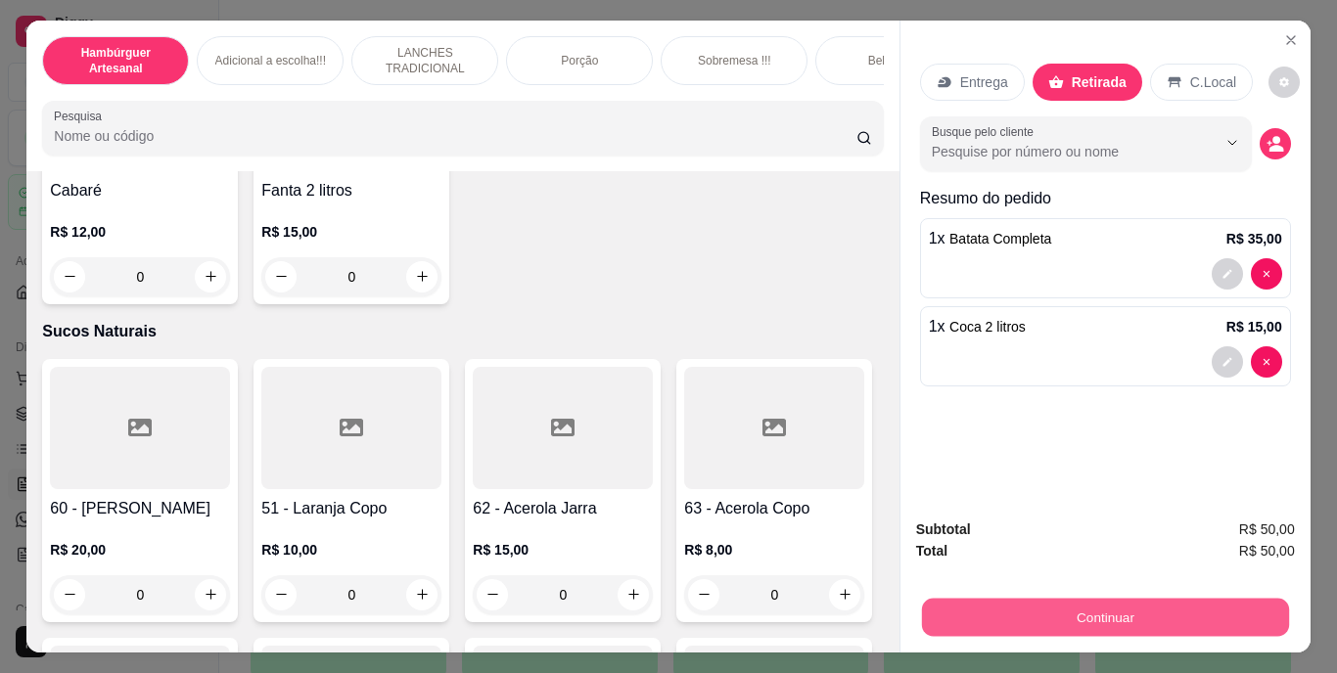
click at [1024, 599] on button "Continuar" at bounding box center [1104, 618] width 367 height 38
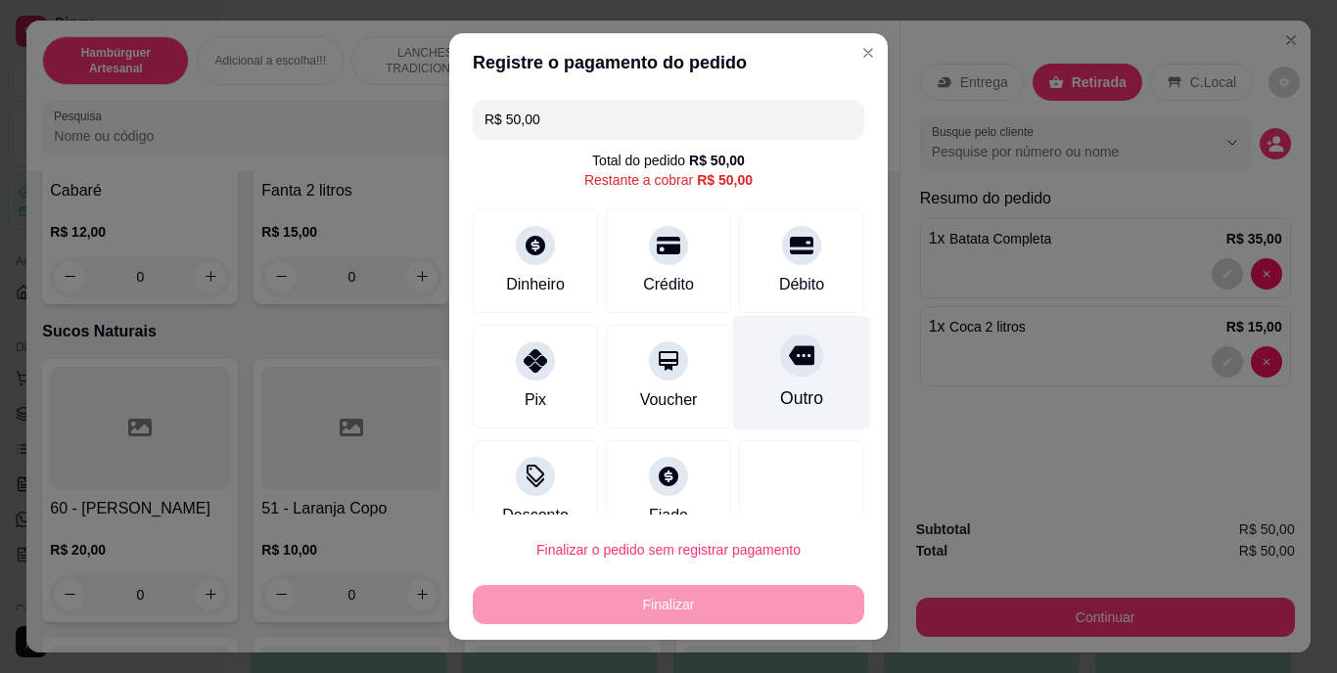
click at [791, 398] on div "Outro" at bounding box center [801, 399] width 43 height 25
type input "R$ 0,00"
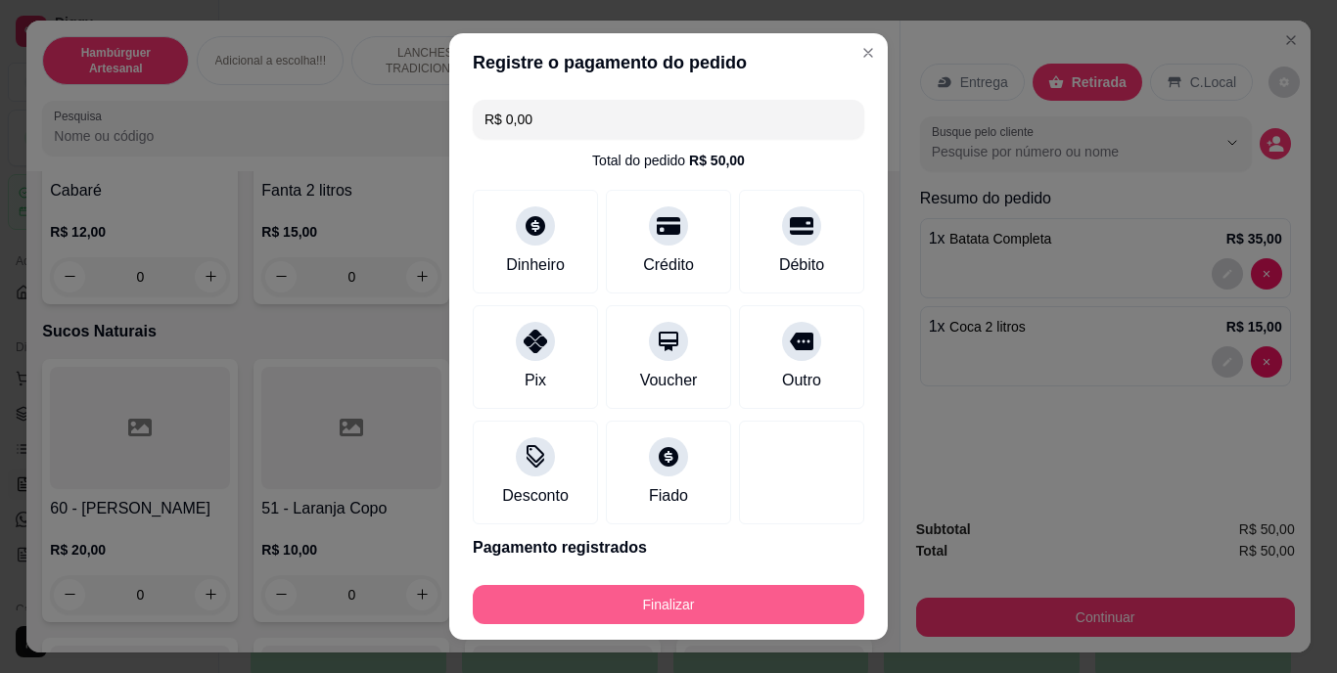
click at [737, 591] on button "Finalizar" at bounding box center [669, 604] width 392 height 39
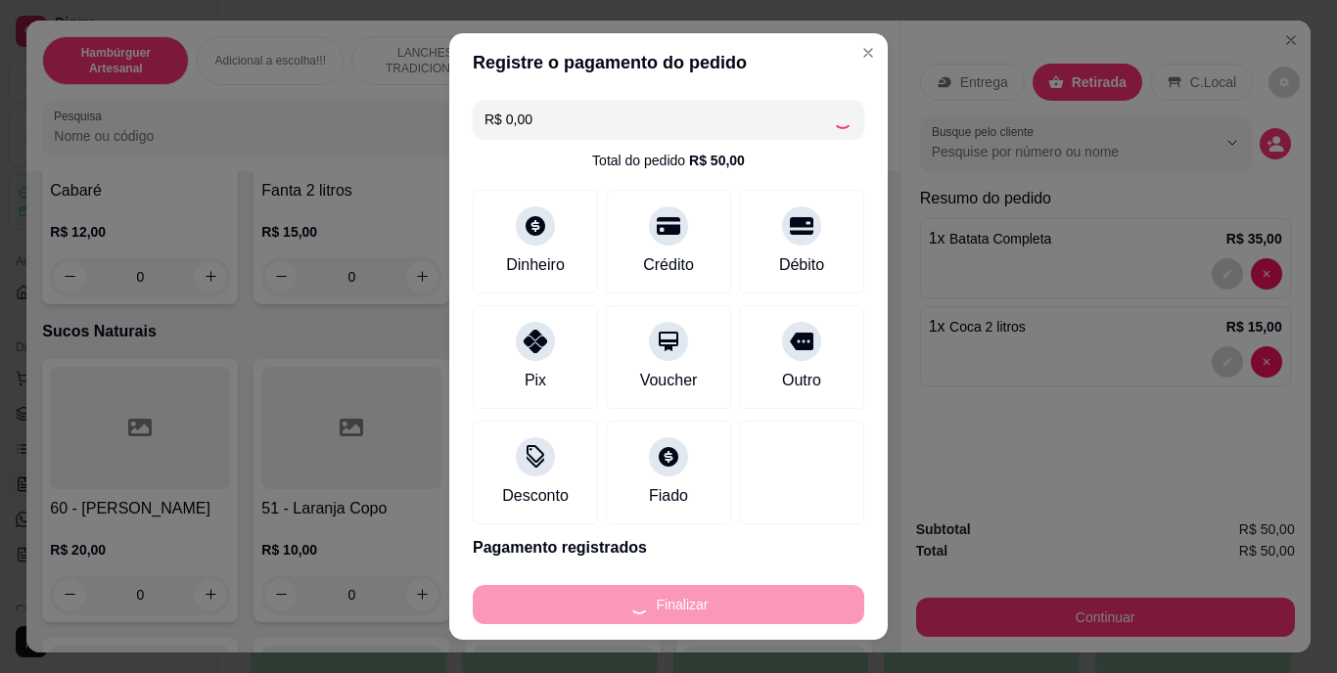
type input "0"
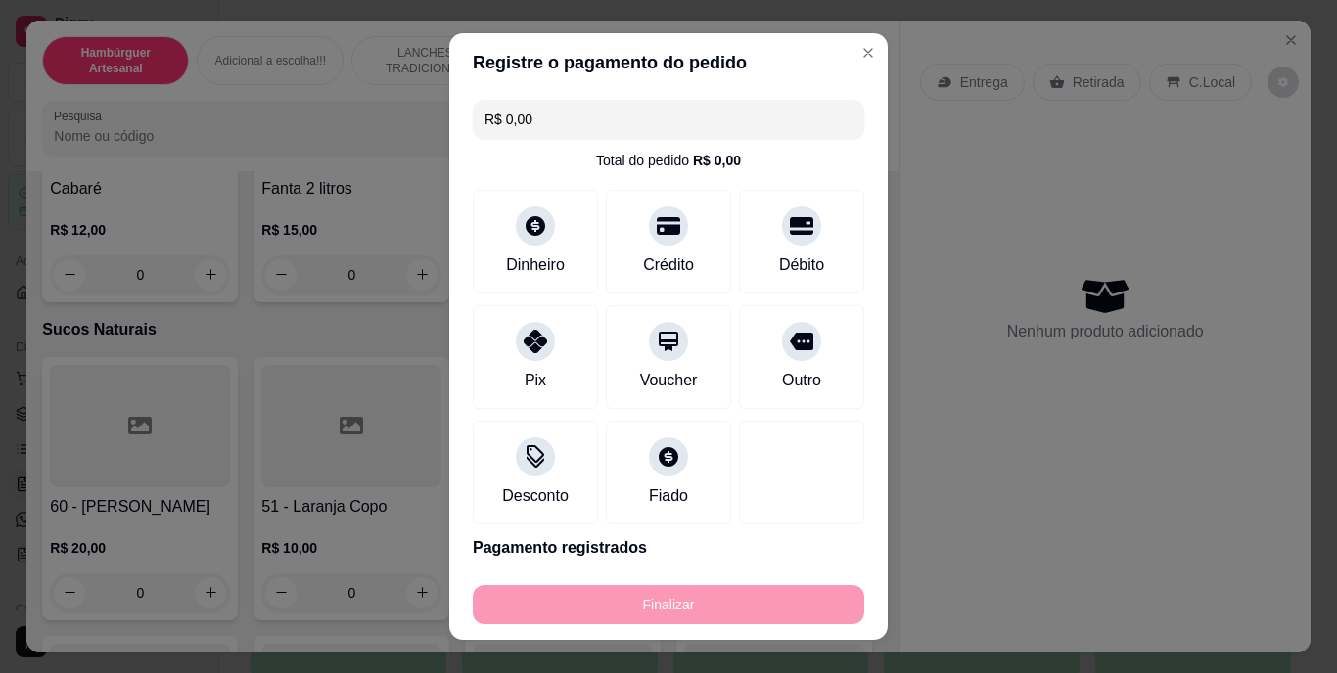
type input "-R$ 50,00"
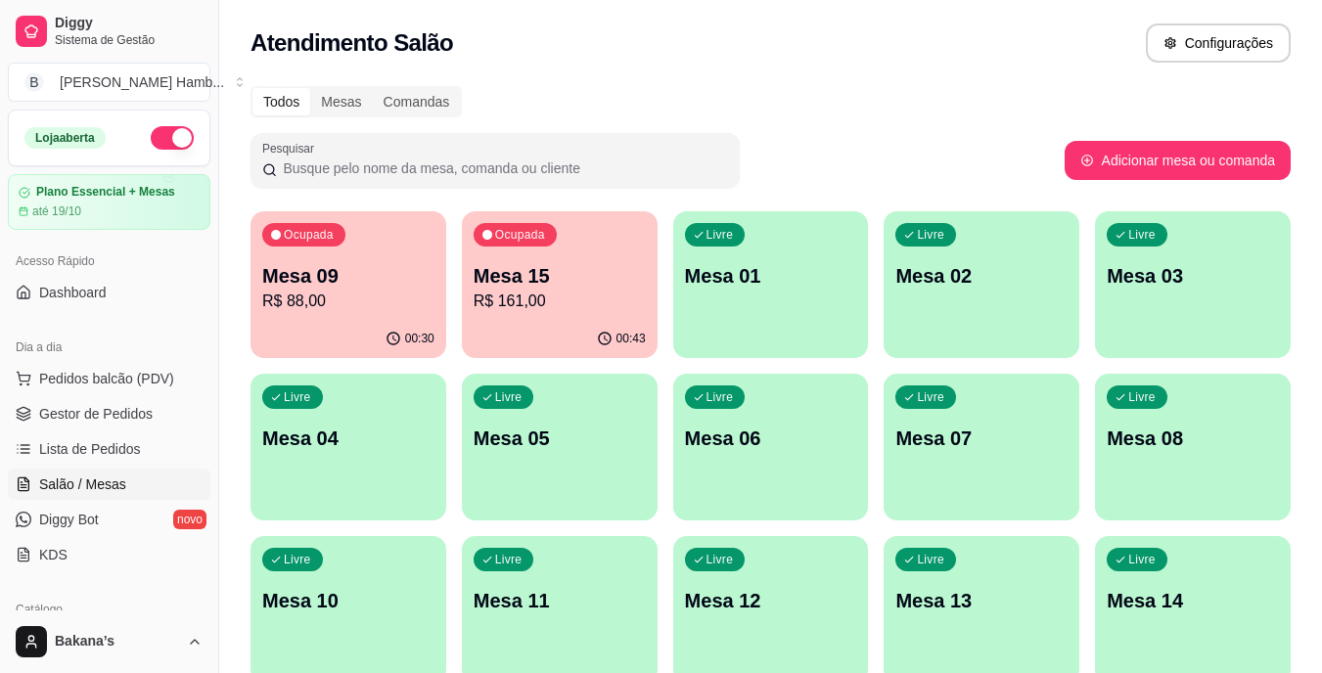
click at [379, 298] on p "R$ 88,00" at bounding box center [348, 301] width 172 height 23
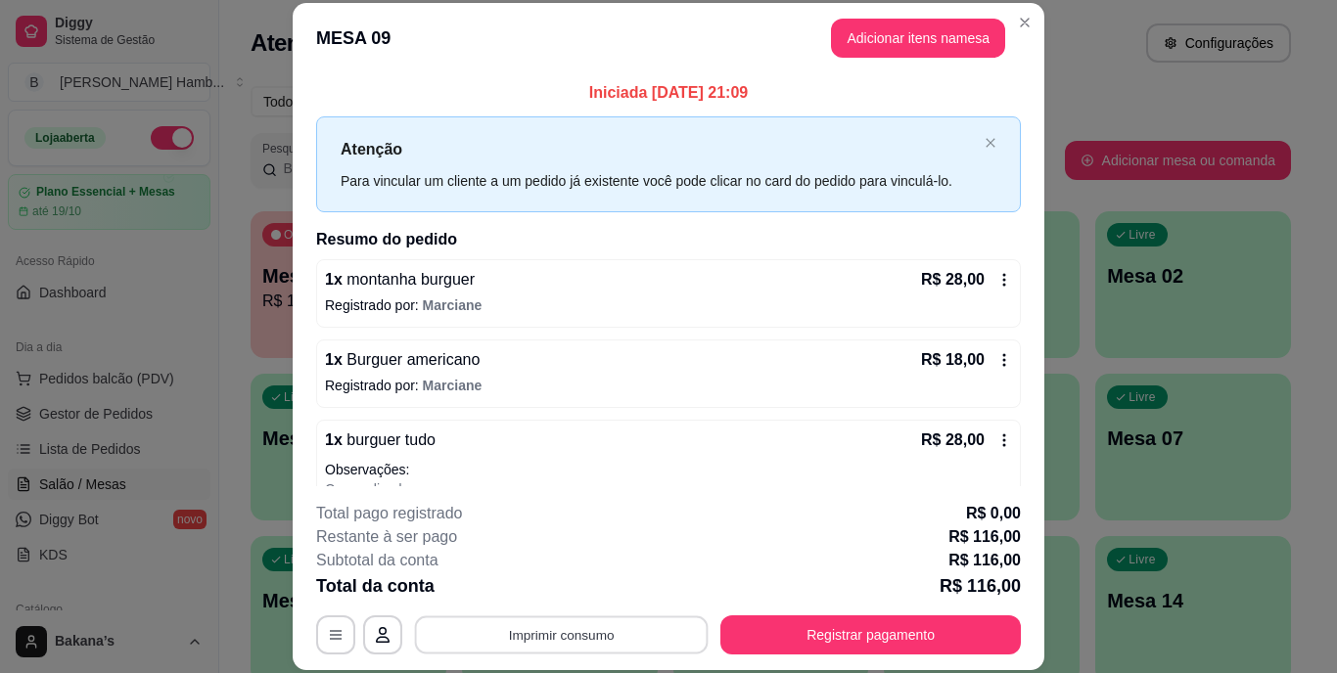
click at [627, 641] on button "Imprimir consumo" at bounding box center [562, 635] width 294 height 38
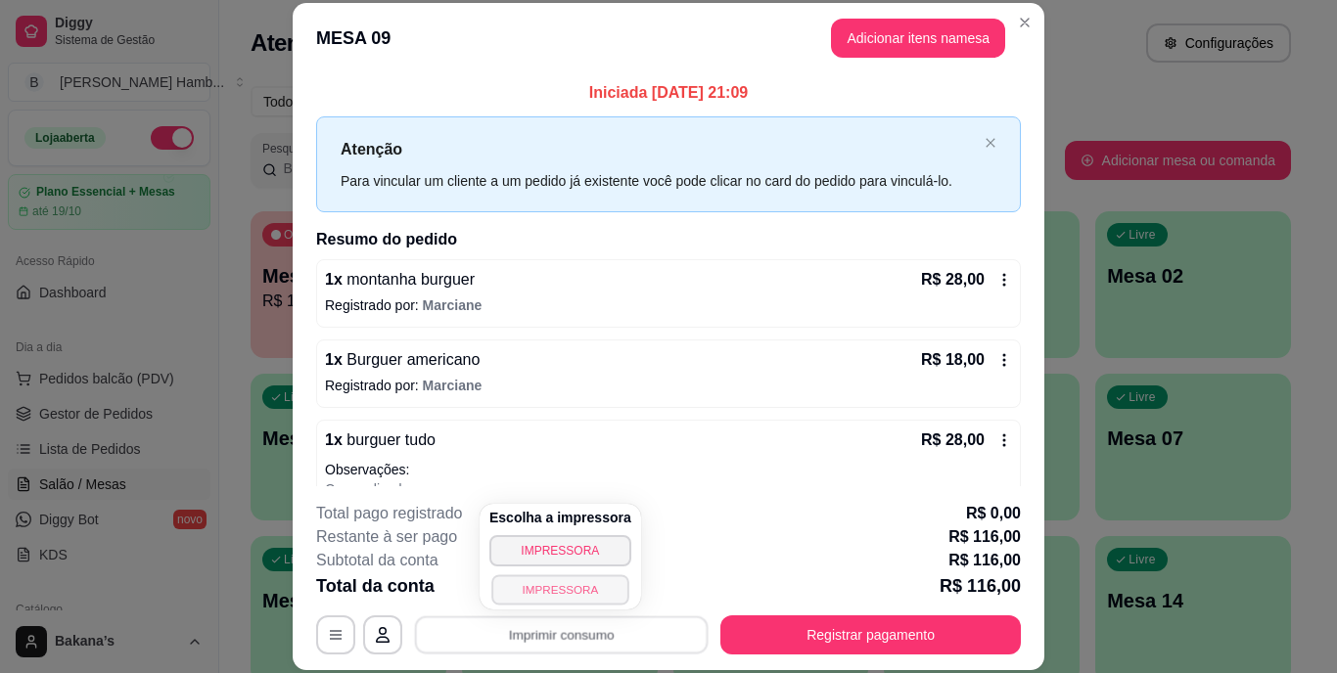
click at [616, 583] on button "IMPRESSORA" at bounding box center [559, 590] width 137 height 30
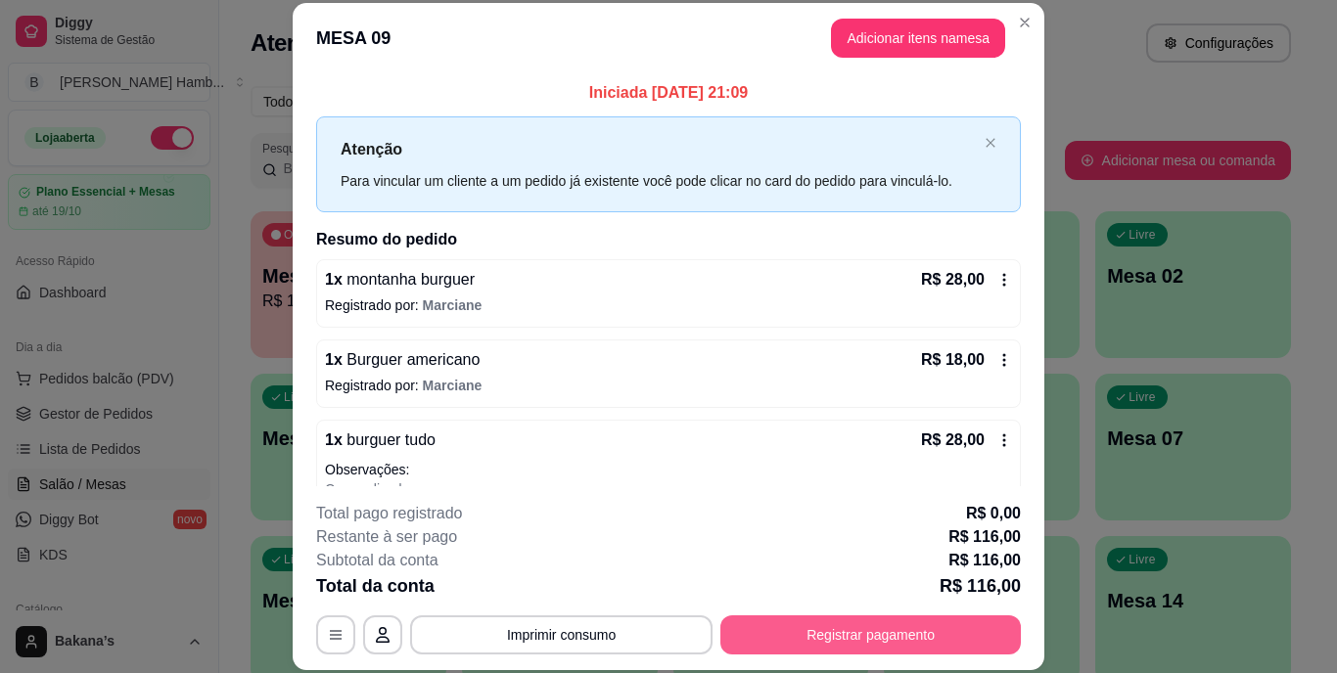
click at [925, 625] on button "Registrar pagamento" at bounding box center [870, 635] width 301 height 39
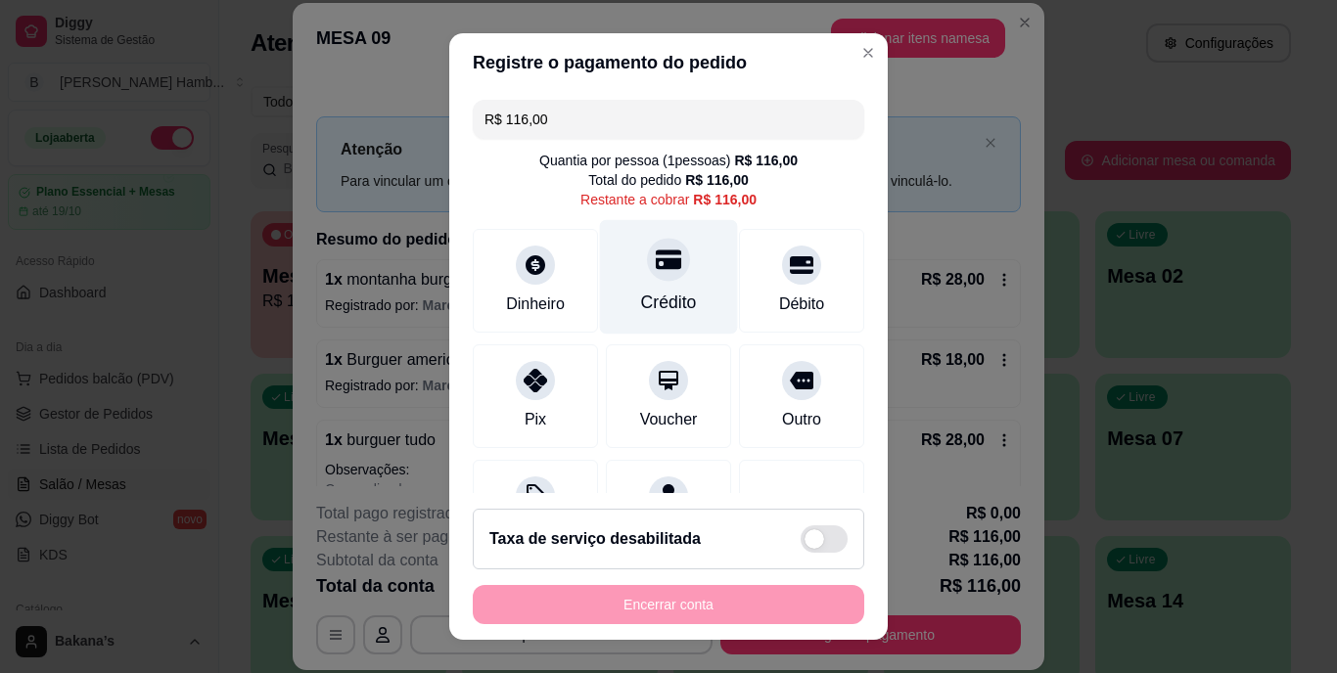
click at [655, 284] on div "Crédito" at bounding box center [669, 277] width 138 height 115
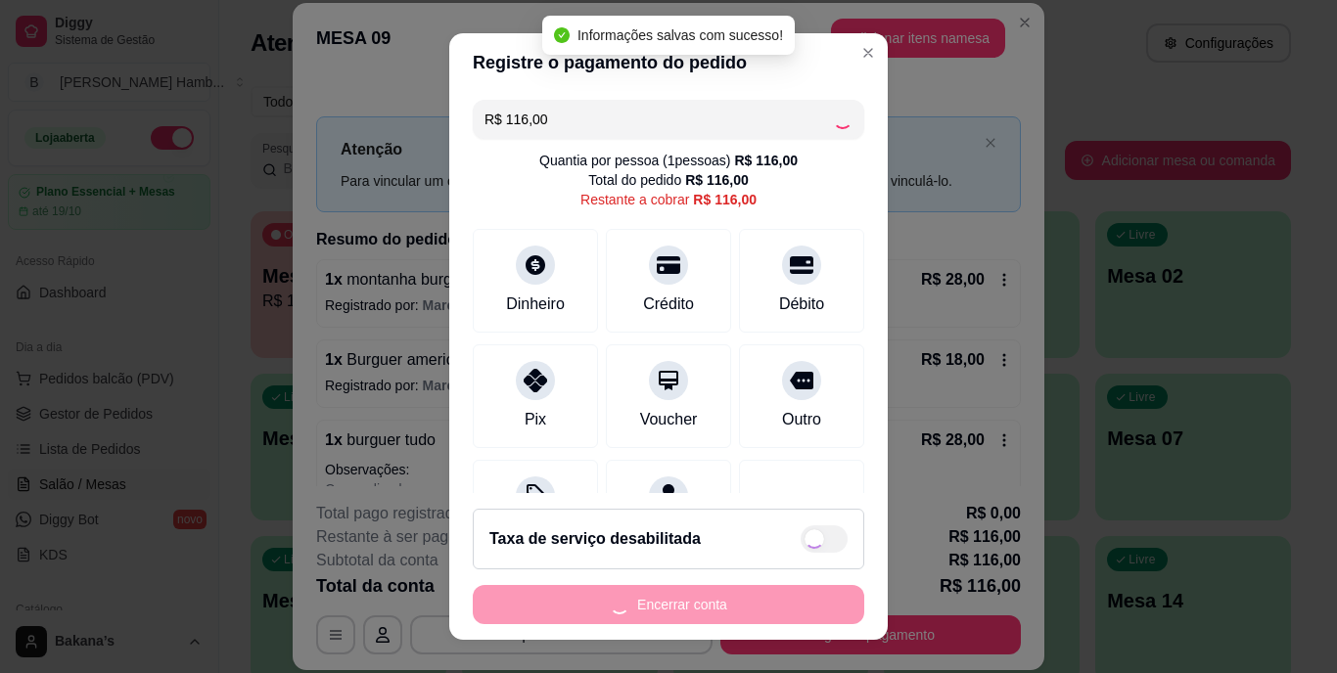
type input "R$ 0,00"
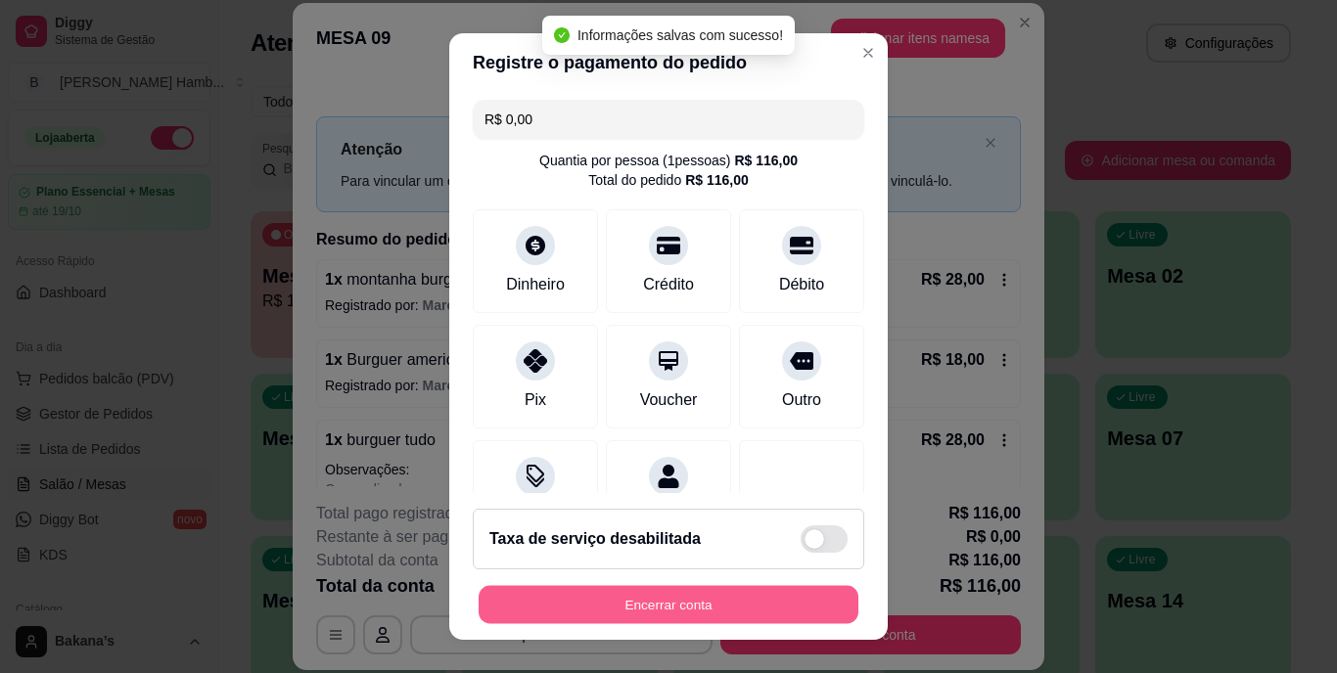
click at [709, 599] on button "Encerrar conta" at bounding box center [669, 604] width 380 height 38
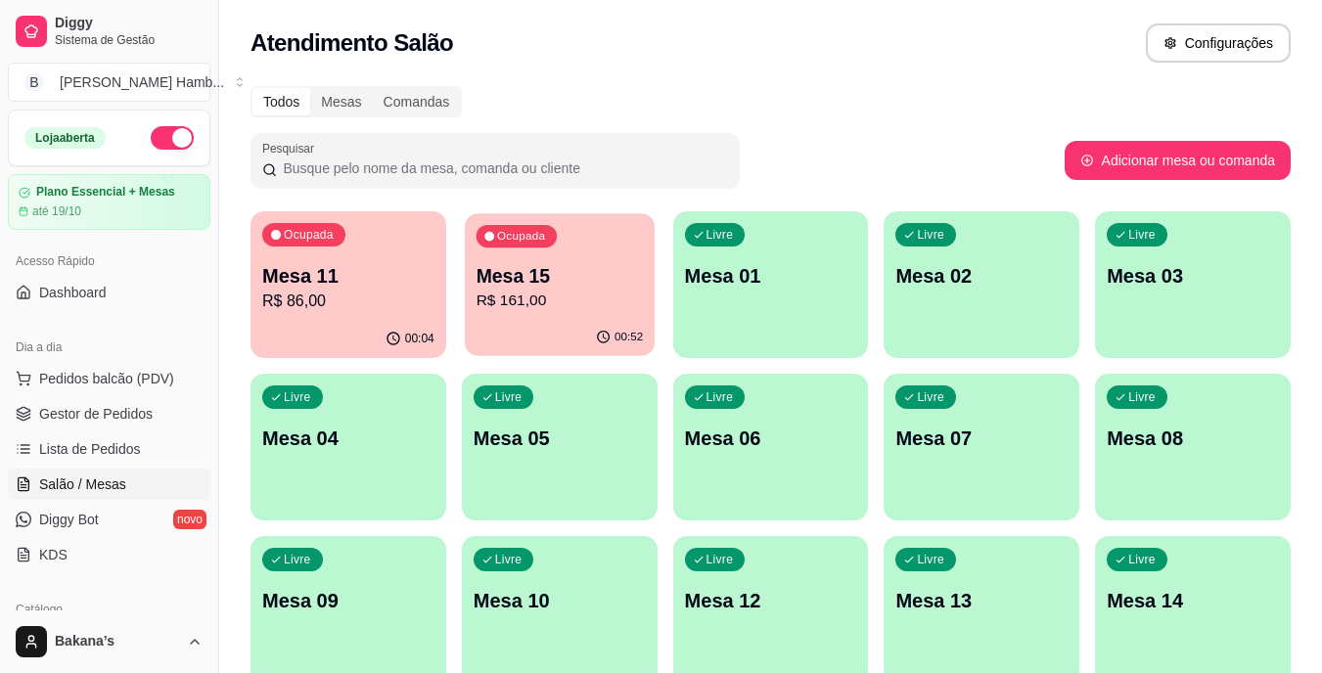
click at [531, 292] on p "R$ 161,00" at bounding box center [559, 301] width 167 height 23
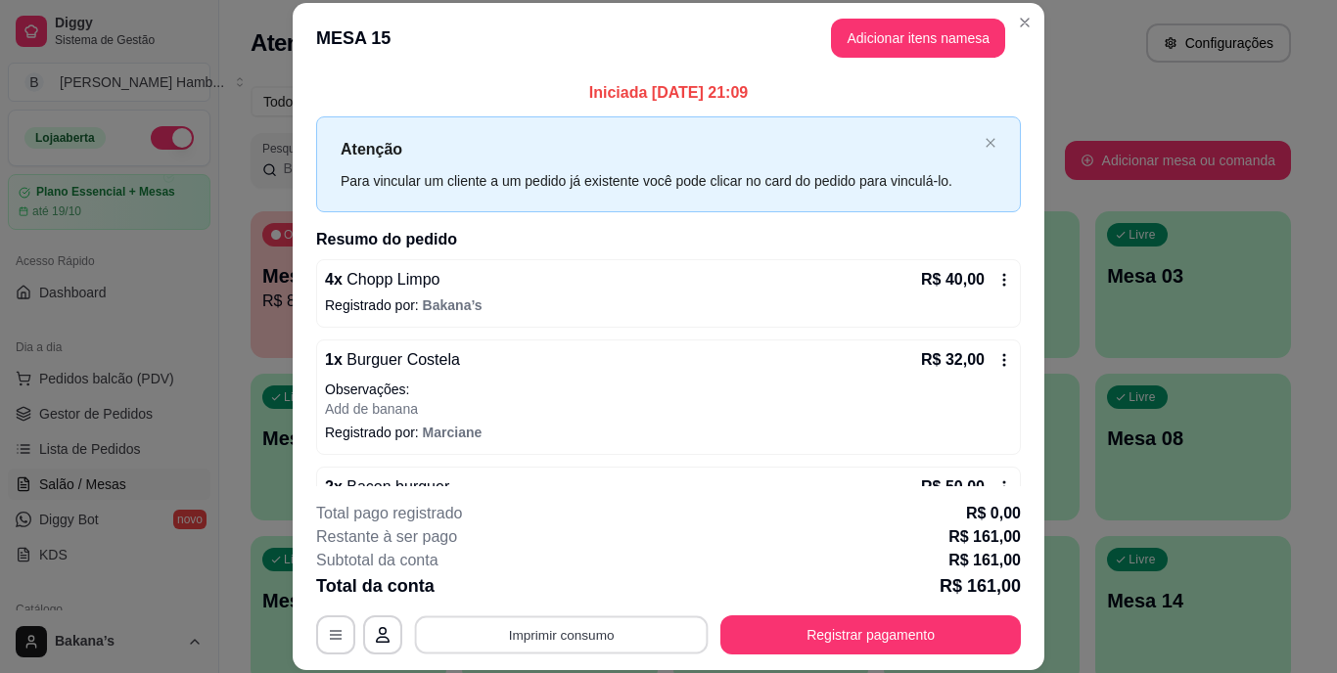
click at [612, 637] on button "Imprimir consumo" at bounding box center [562, 635] width 294 height 38
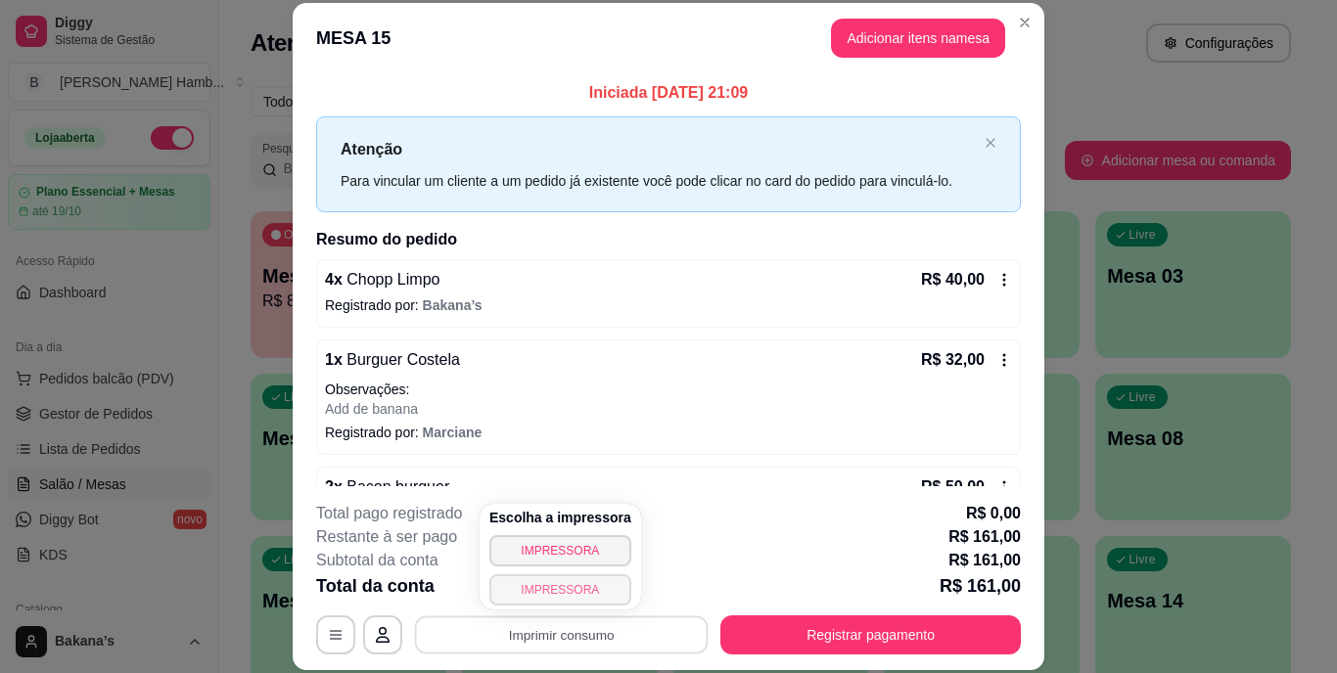
click at [582, 583] on button "IMPRESSORA" at bounding box center [560, 590] width 142 height 31
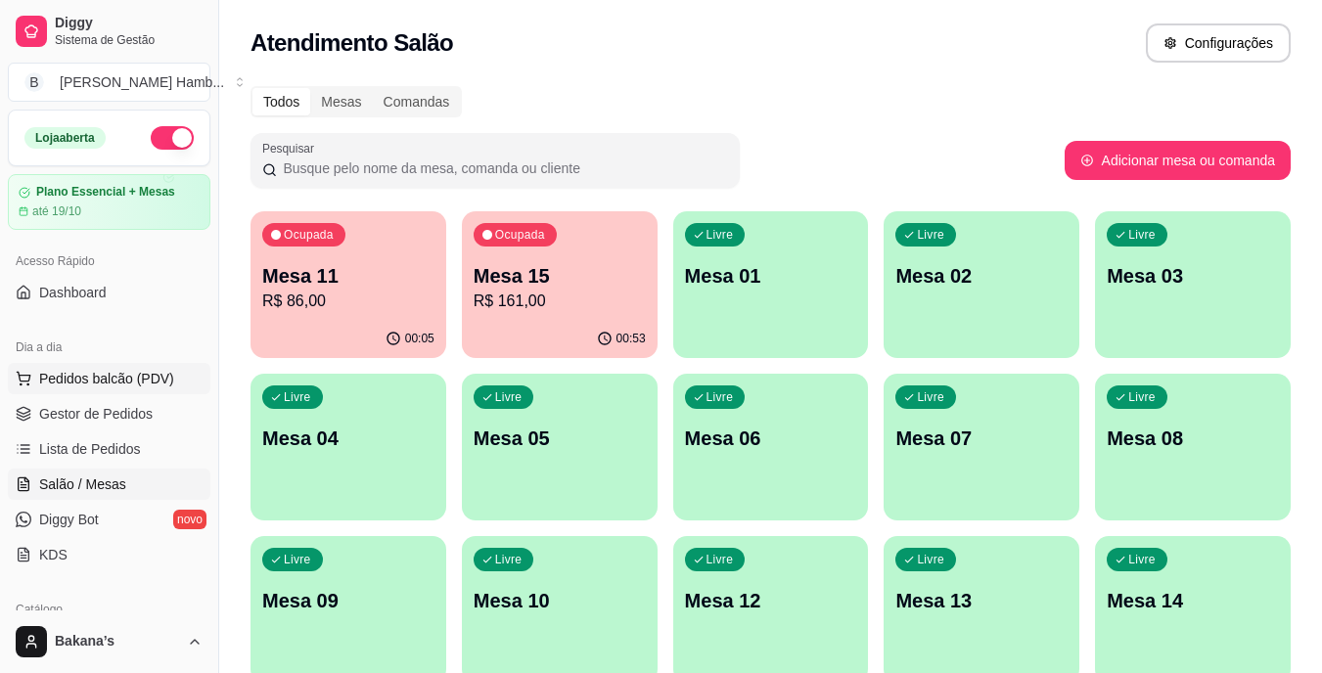
click at [97, 371] on span "Pedidos balcão (PDV)" at bounding box center [106, 379] width 135 height 20
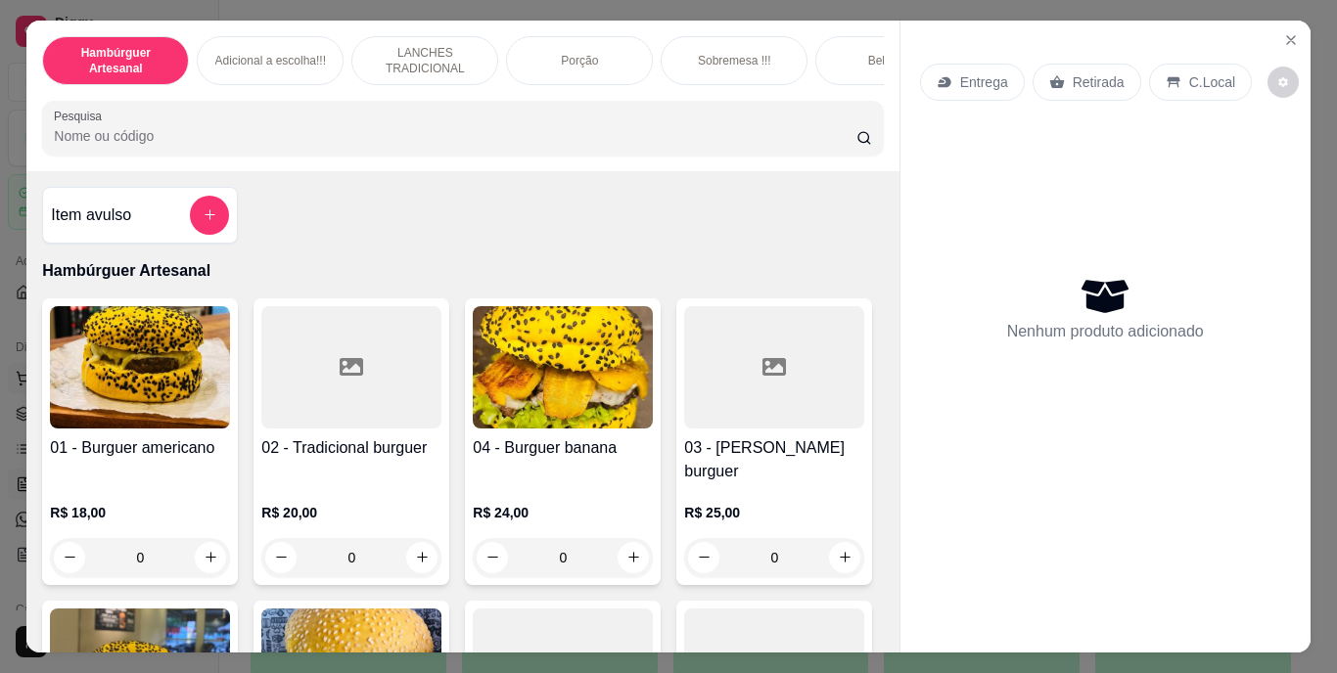
click at [151, 376] on img at bounding box center [140, 367] width 180 height 122
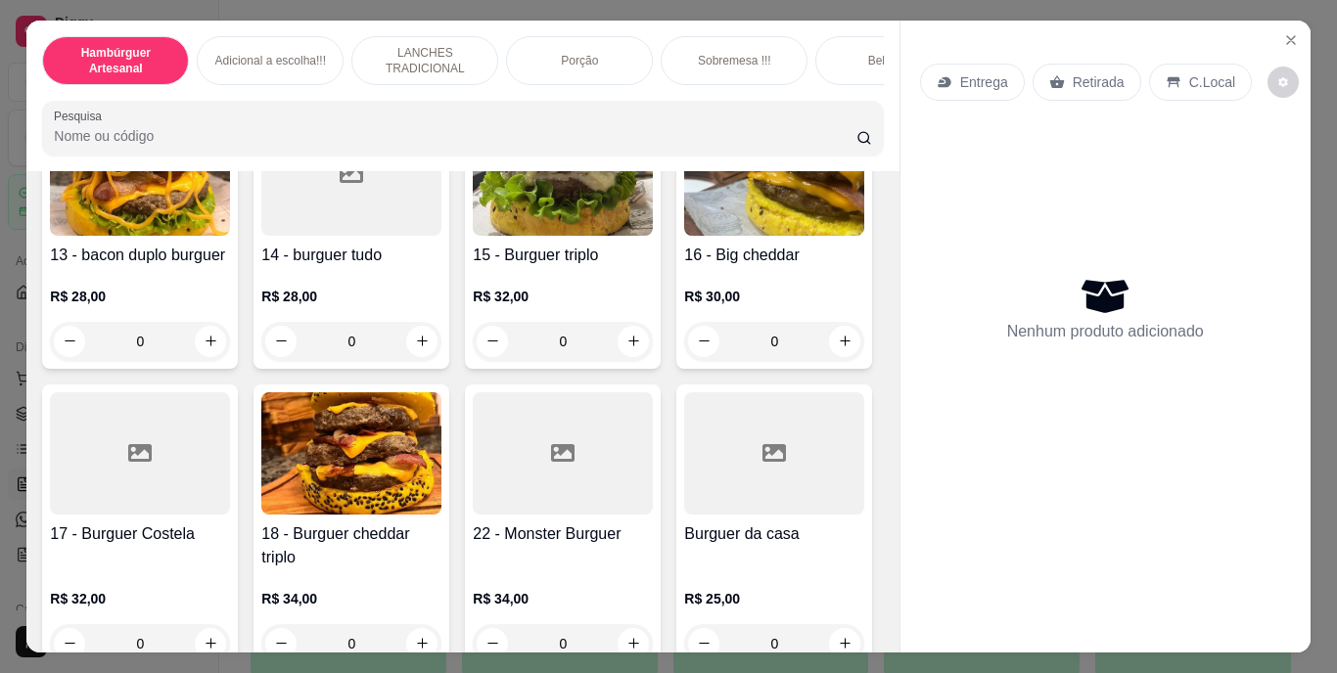
scroll to position [1370, 0]
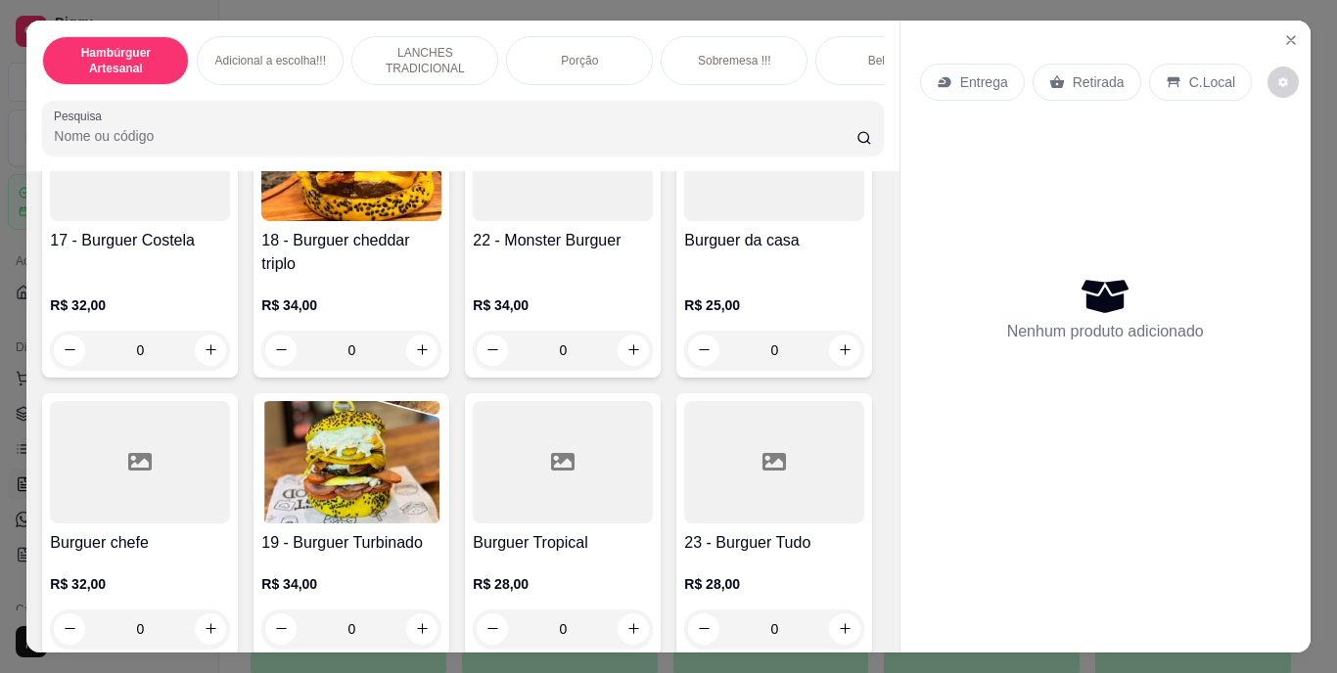
click at [417, 55] on icon "increase-product-quantity" at bounding box center [422, 47] width 15 height 15
type input "1"
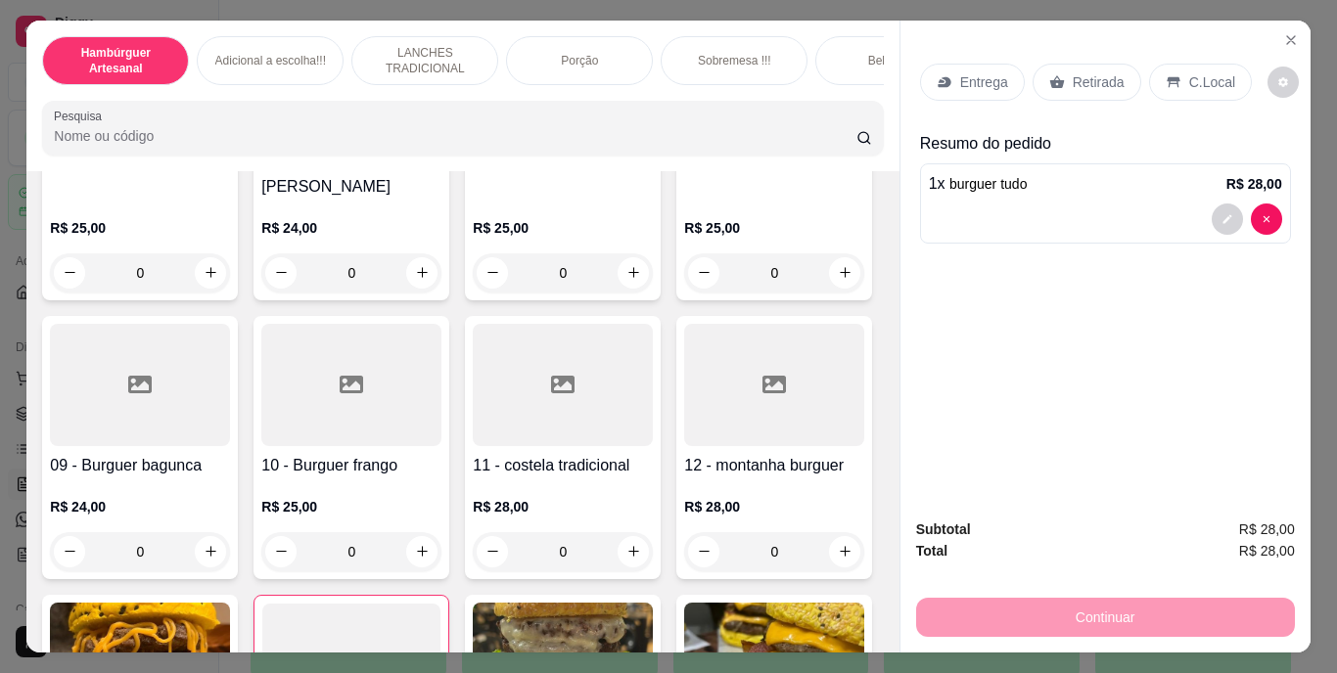
scroll to position [294, 0]
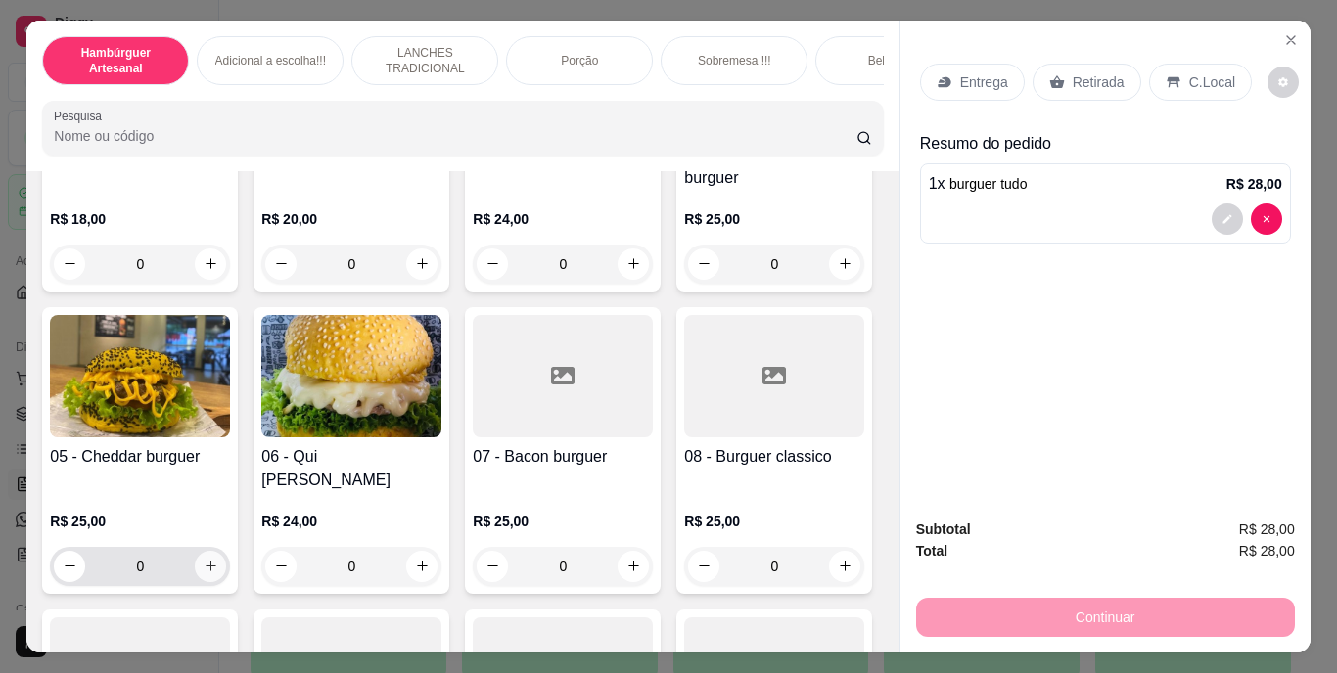
click at [218, 559] on icon "increase-product-quantity" at bounding box center [211, 566] width 15 height 15
type input "1"
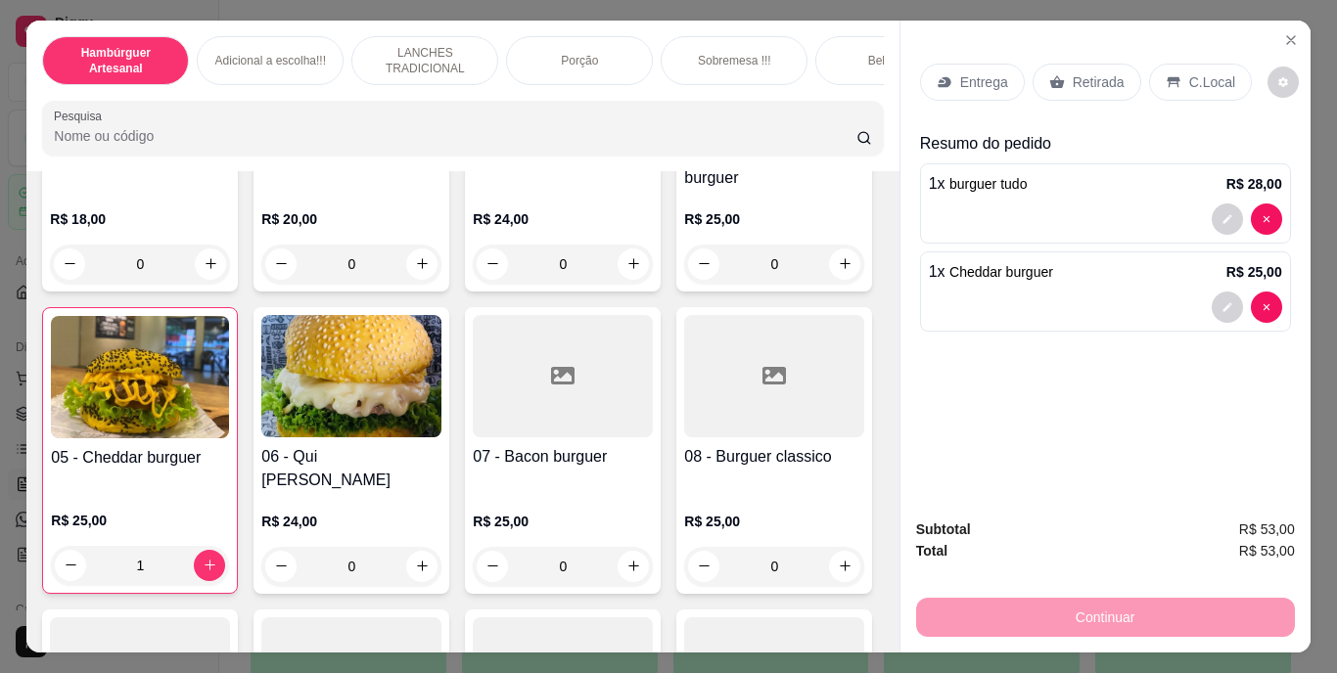
click at [960, 76] on p "Entrega" at bounding box center [984, 82] width 48 height 20
click at [971, 72] on p "Entrega" at bounding box center [984, 82] width 48 height 20
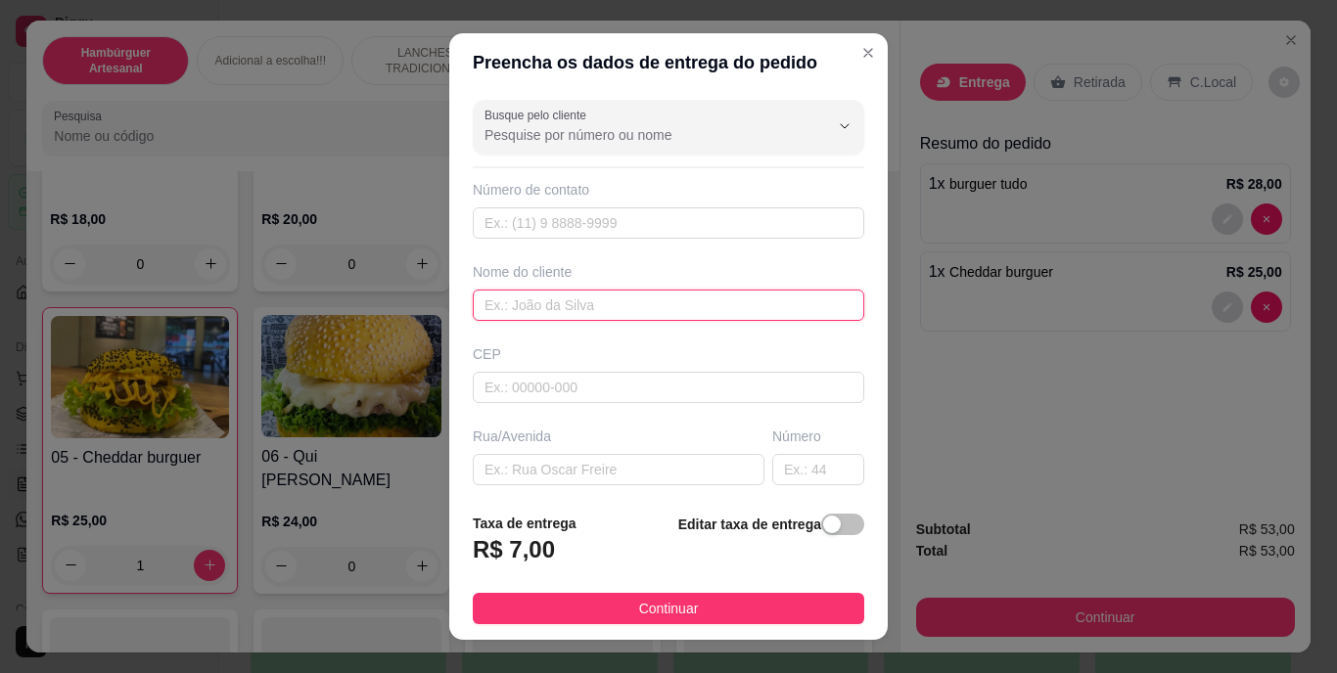
click at [700, 305] on input "text" at bounding box center [669, 305] width 392 height 31
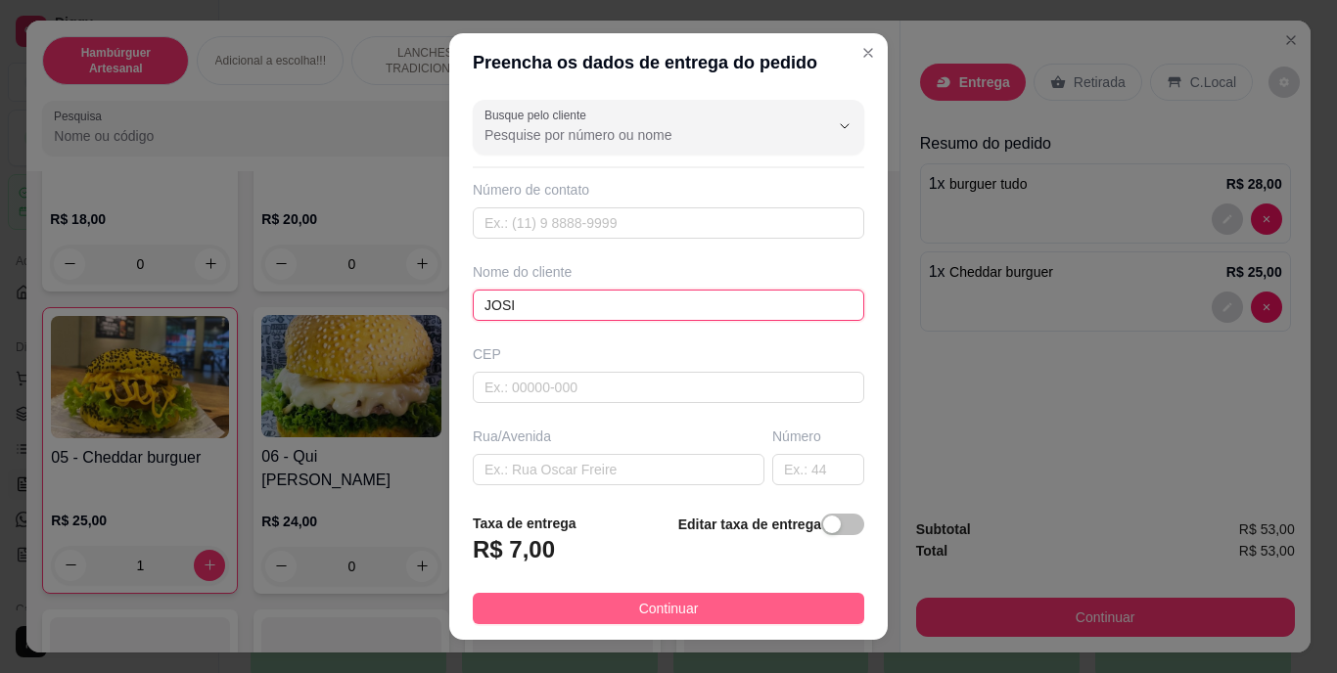
type input "JOSI"
click at [647, 596] on button "Continuar" at bounding box center [669, 608] width 392 height 31
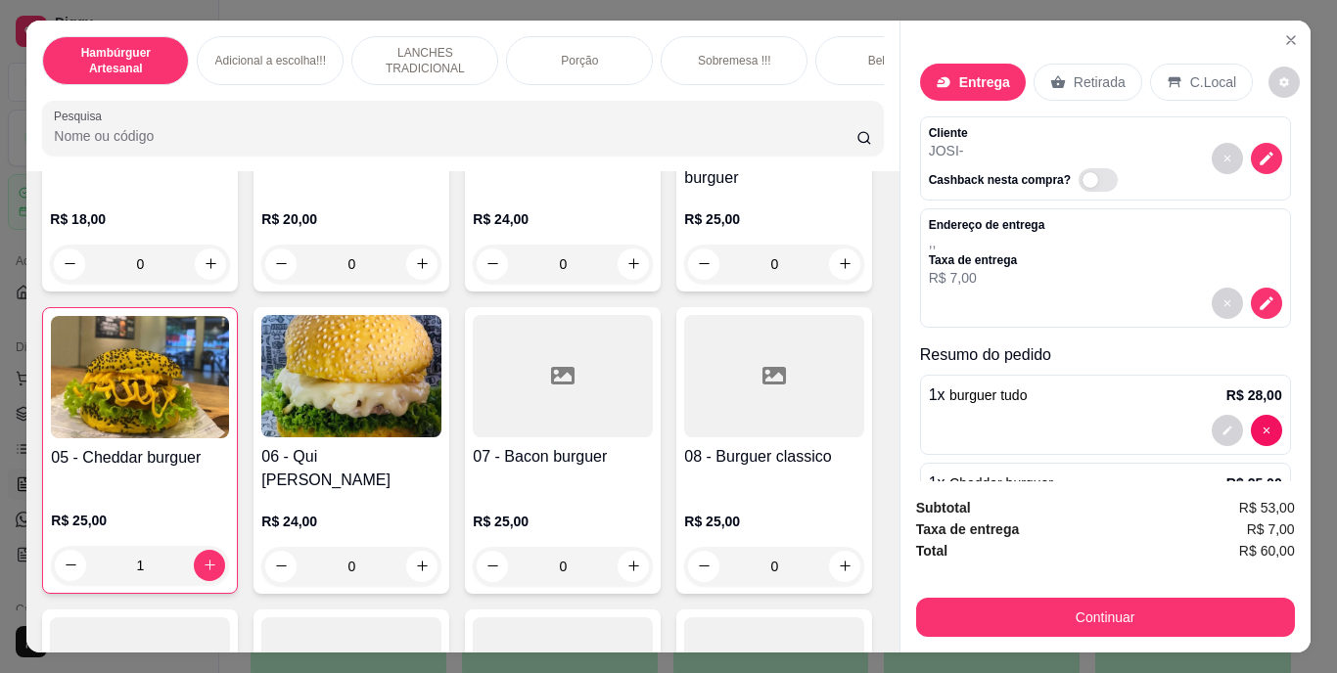
scroll to position [88, 0]
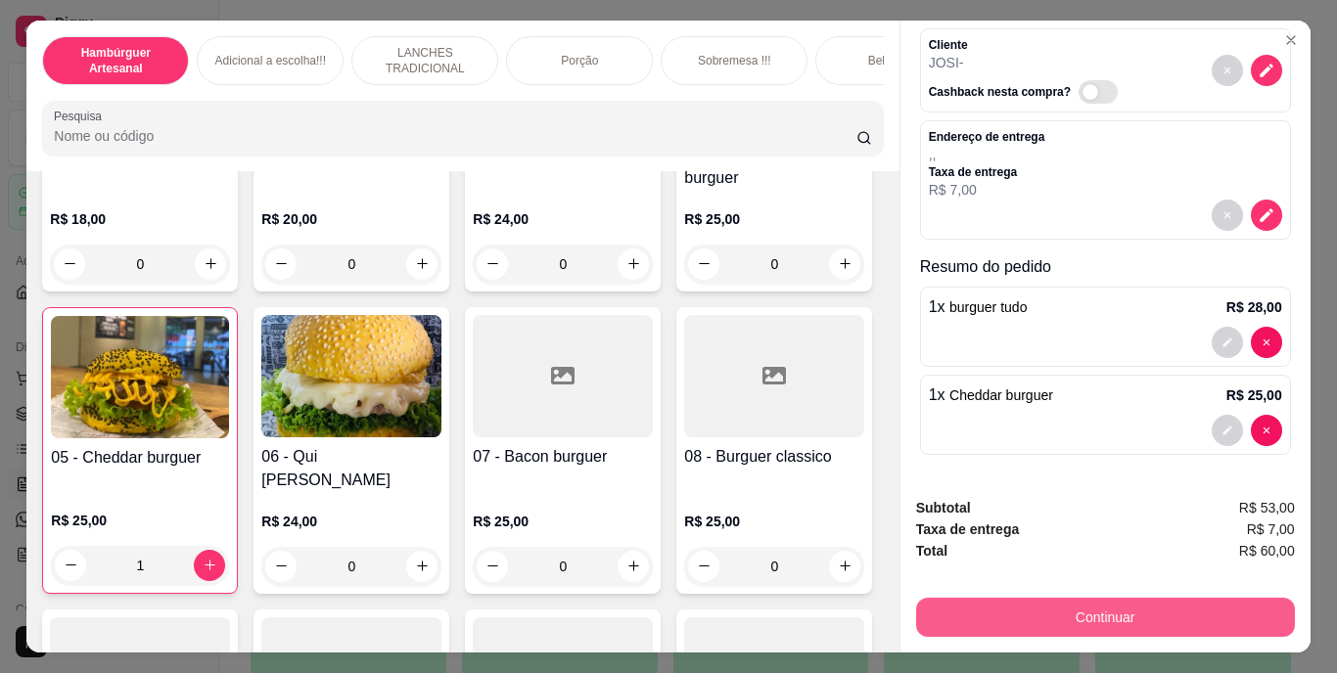
click at [992, 599] on button "Continuar" at bounding box center [1105, 617] width 379 height 39
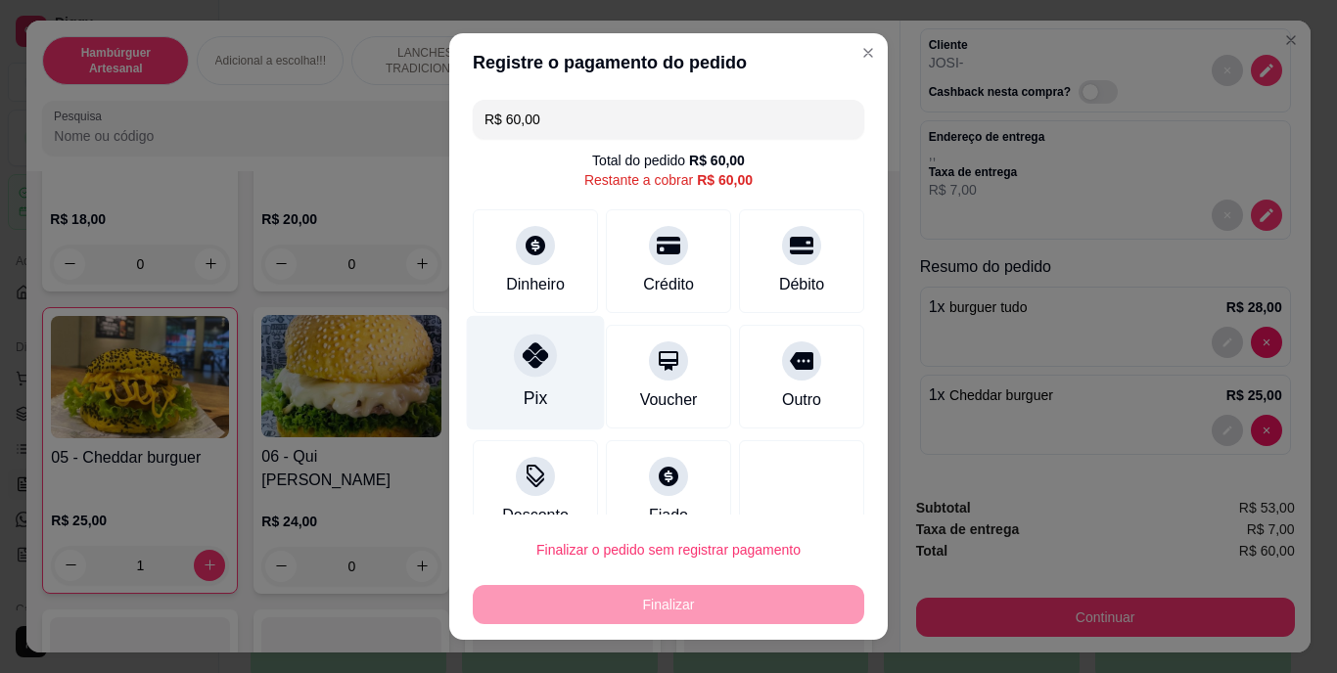
click at [531, 372] on div at bounding box center [535, 356] width 43 height 43
type input "R$ 0,00"
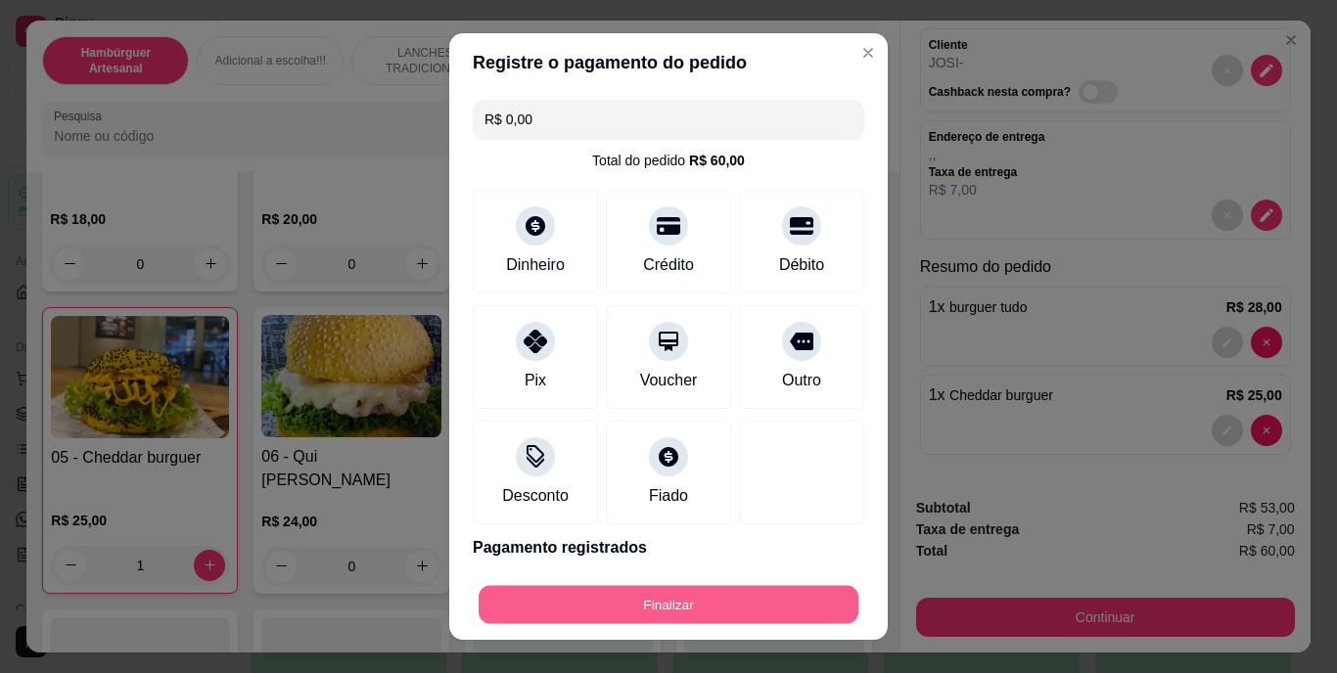
click at [658, 592] on button "Finalizar" at bounding box center [669, 604] width 380 height 38
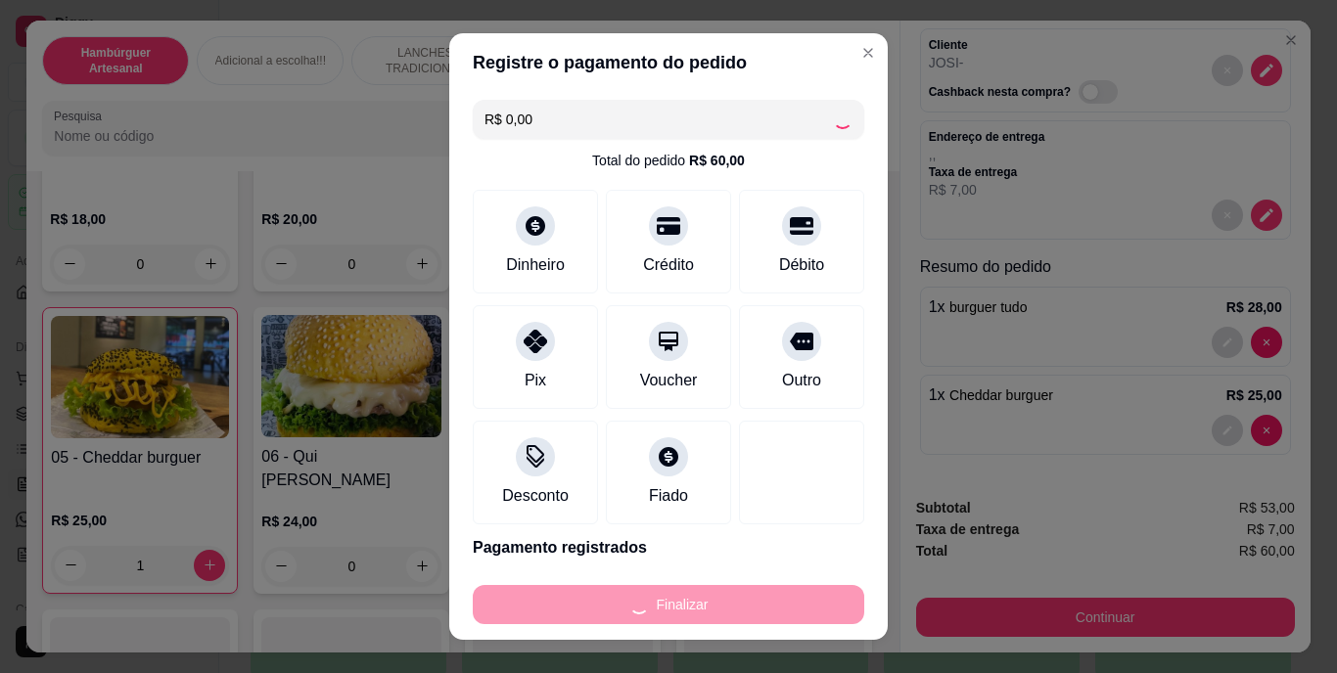
type input "0"
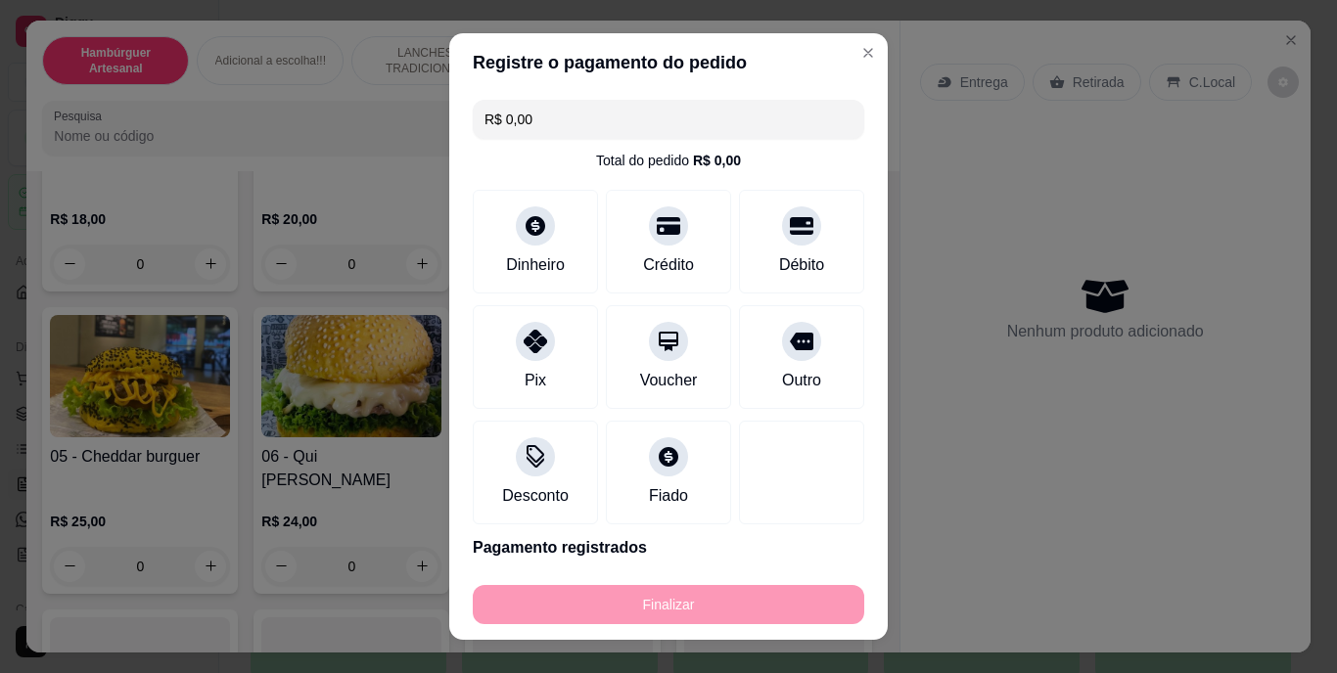
type input "-R$ 60,00"
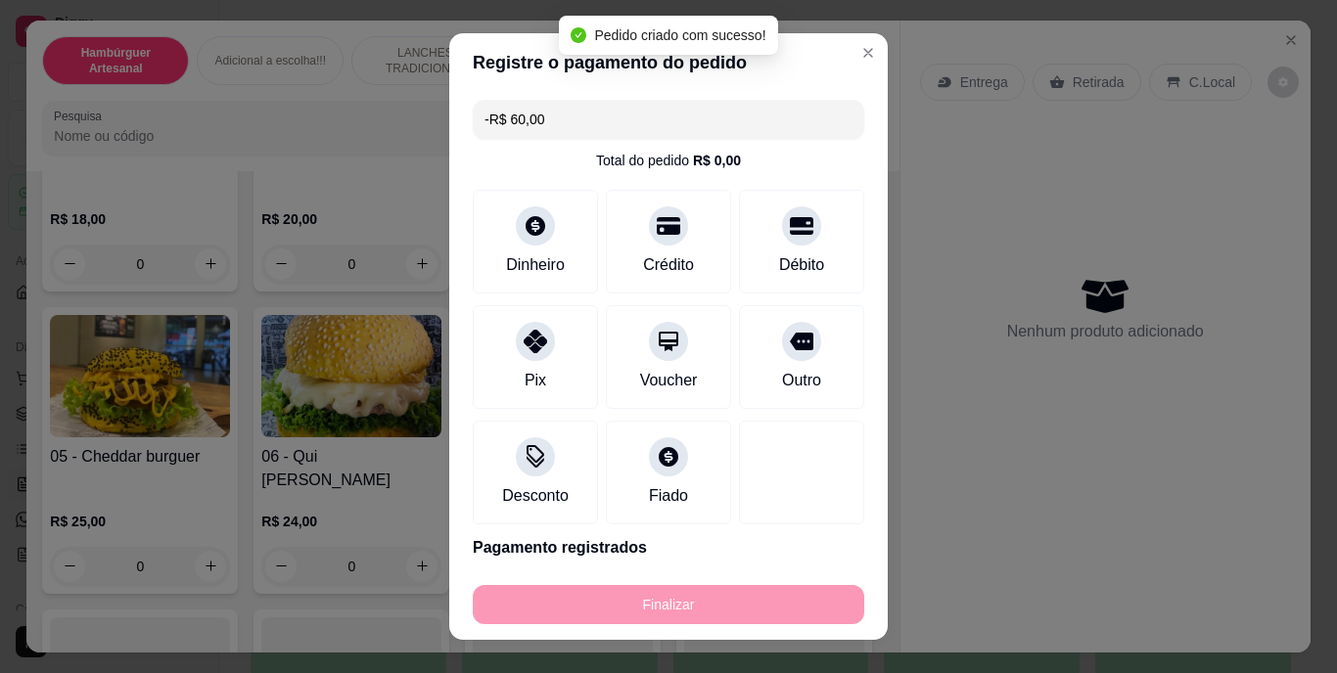
scroll to position [0, 0]
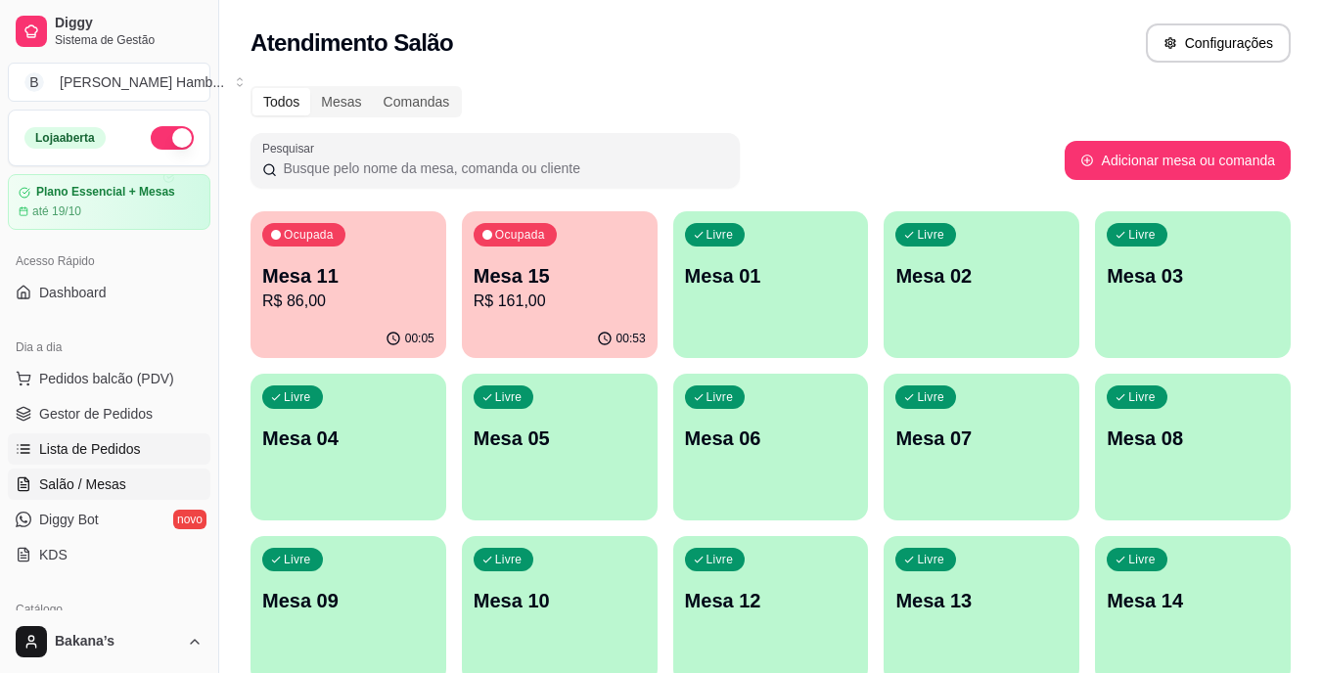
click at [155, 449] on link "Lista de Pedidos" at bounding box center [109, 449] width 203 height 31
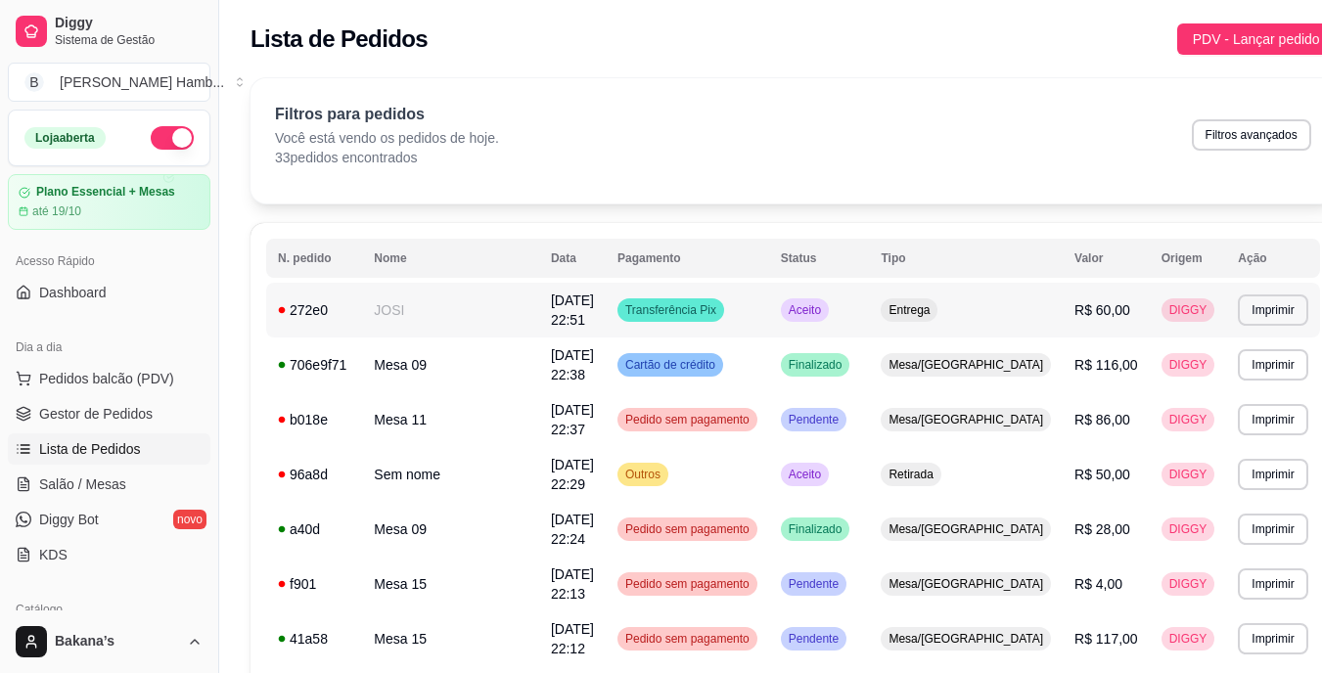
click at [997, 323] on td "Entrega" at bounding box center [966, 310] width 194 height 55
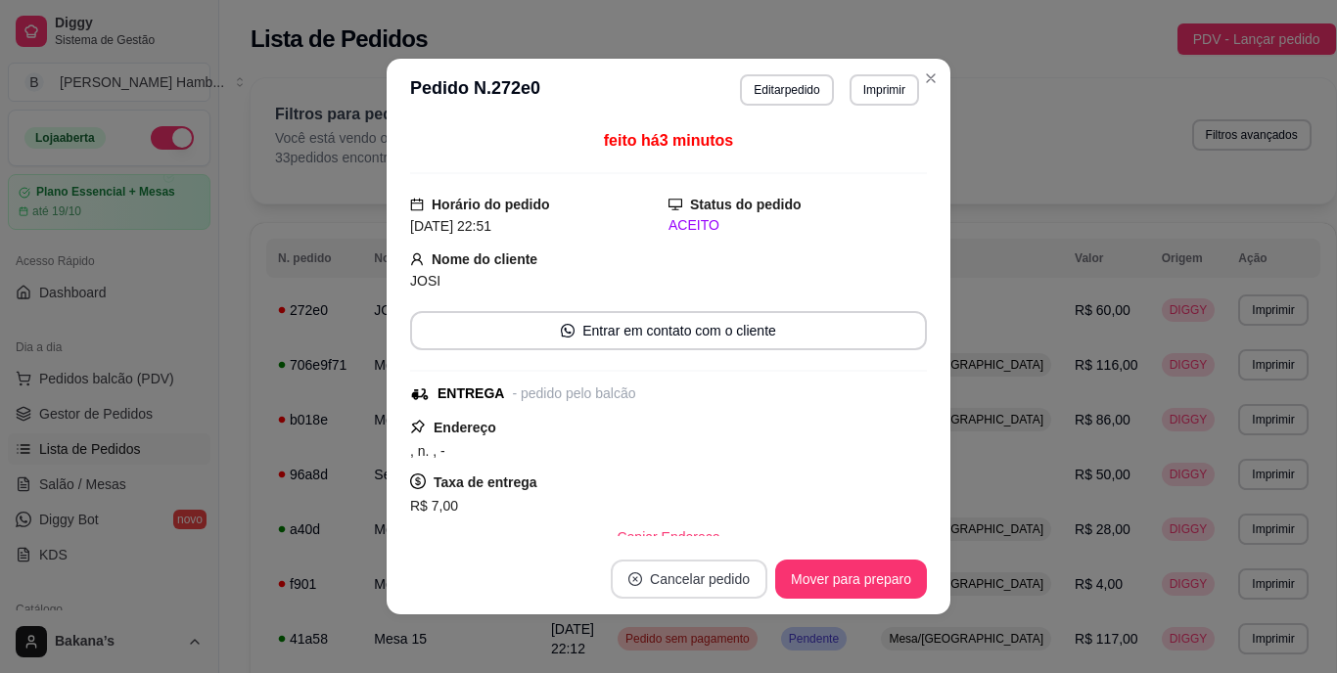
click at [717, 581] on button "Cancelar pedido" at bounding box center [689, 579] width 157 height 39
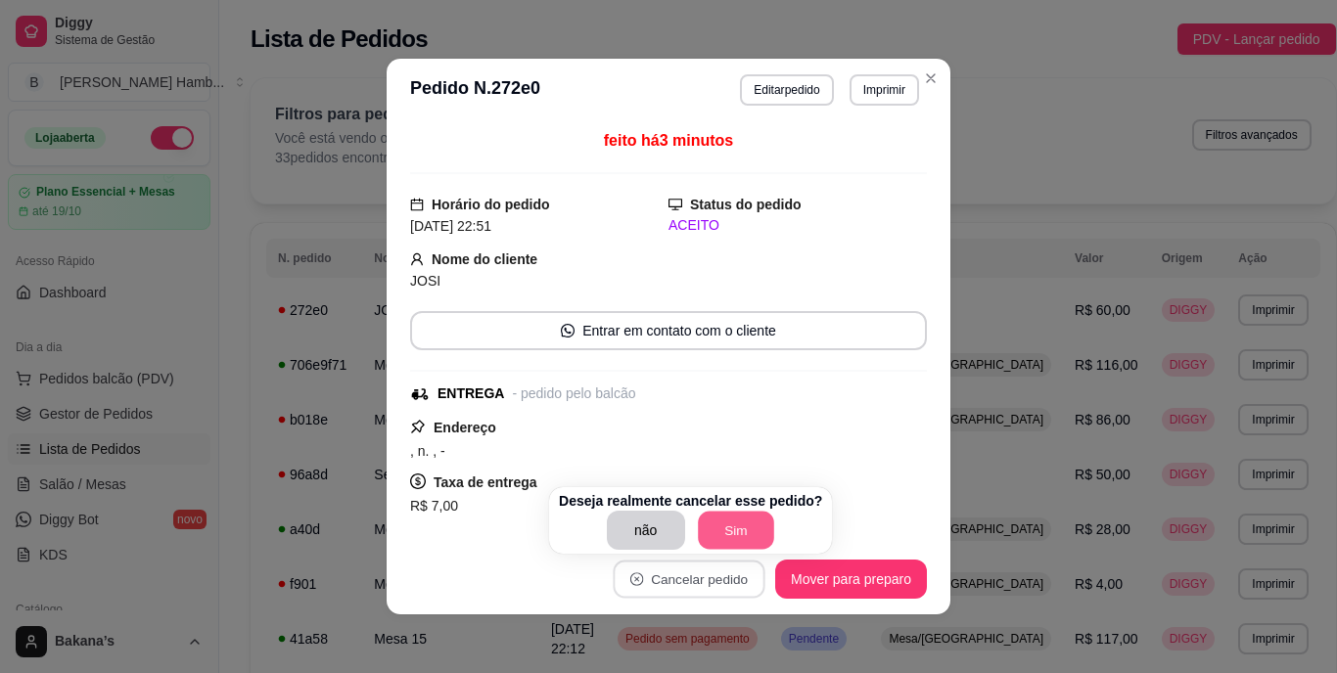
click at [740, 532] on button "Sim" at bounding box center [736, 531] width 76 height 38
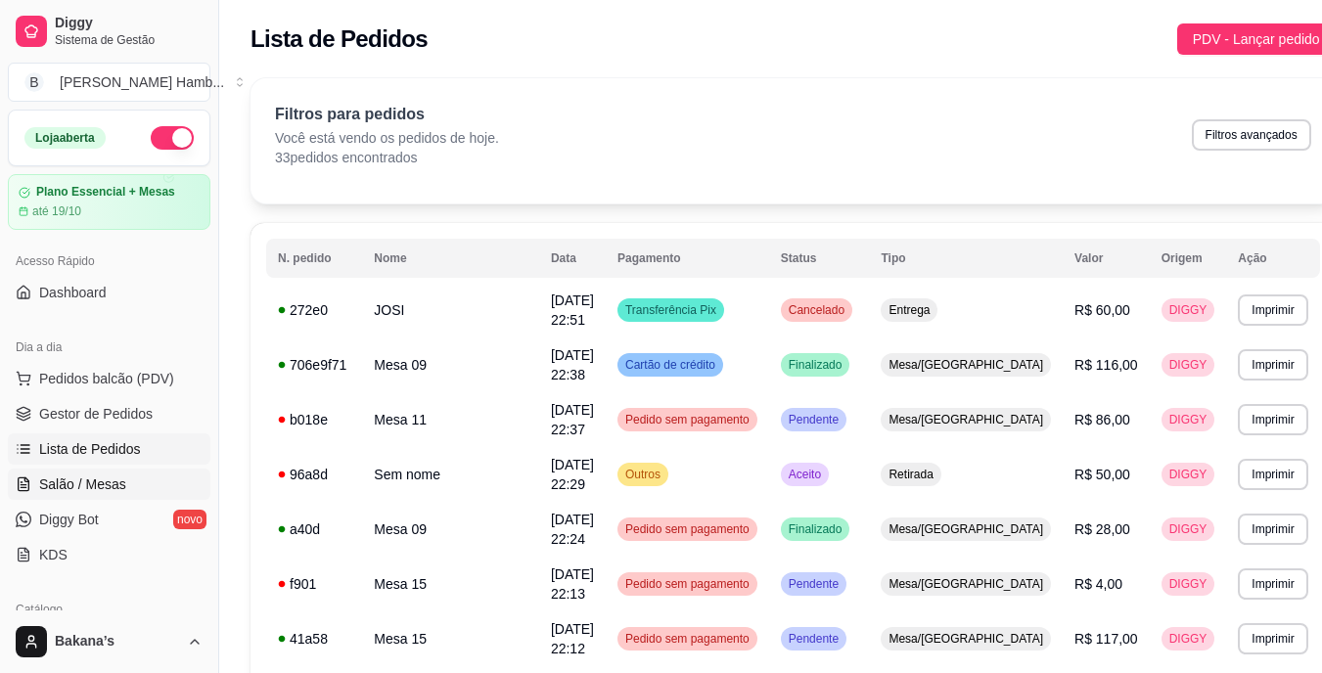
click at [95, 488] on span "Salão / Mesas" at bounding box center [82, 485] width 87 height 20
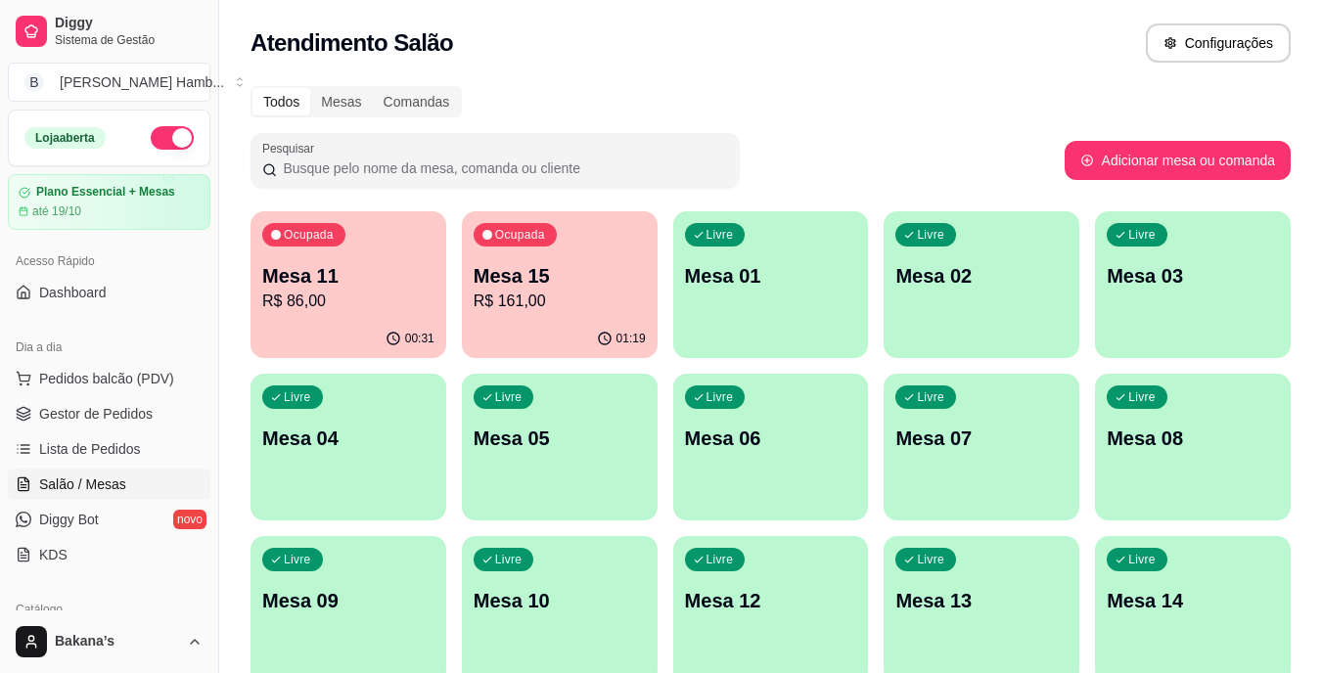
click at [353, 300] on p "R$ 86,00" at bounding box center [348, 301] width 172 height 23
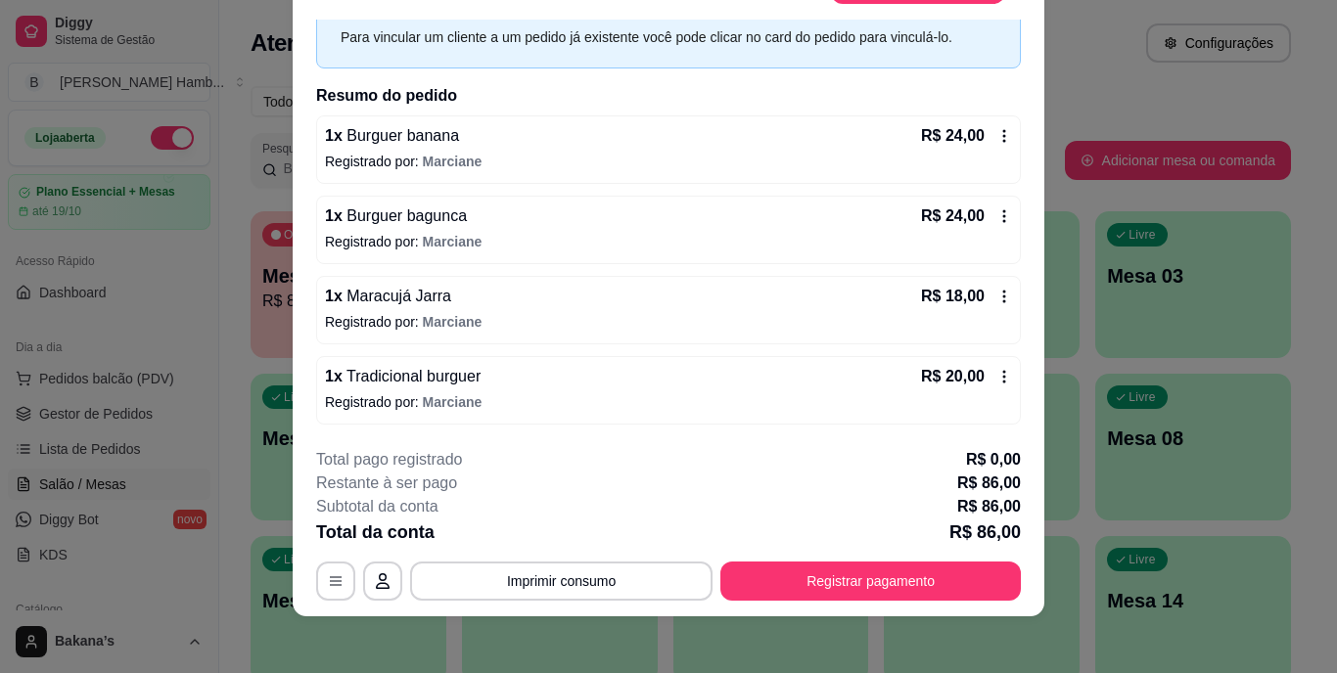
scroll to position [56, 0]
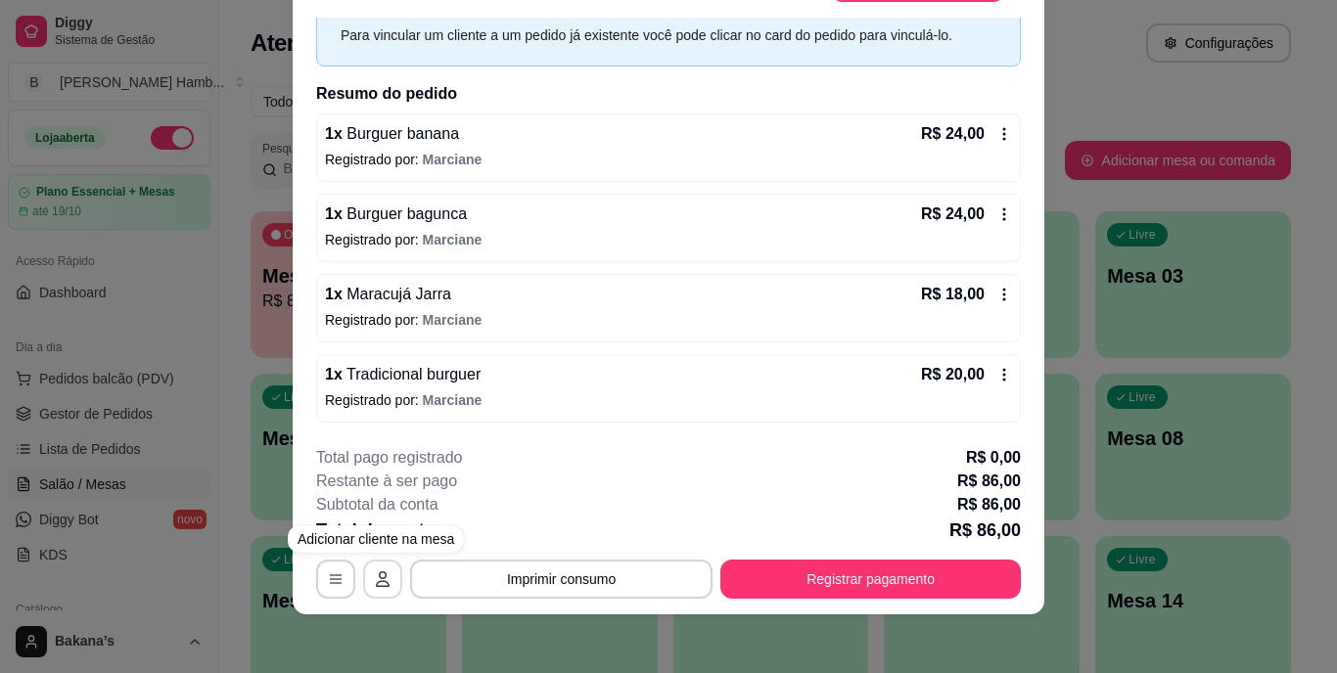
click at [433, 581] on button "Imprimir consumo" at bounding box center [561, 579] width 302 height 39
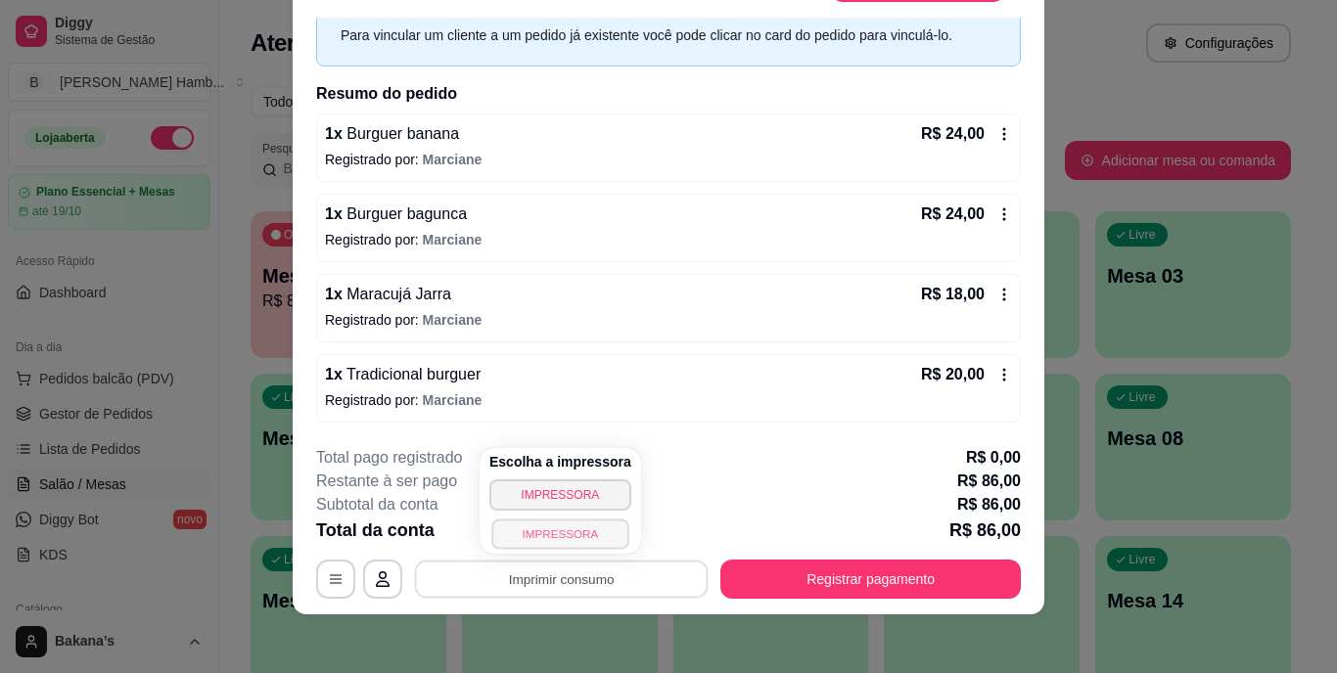
click at [515, 530] on button "IMPRESSORA" at bounding box center [559, 534] width 137 height 30
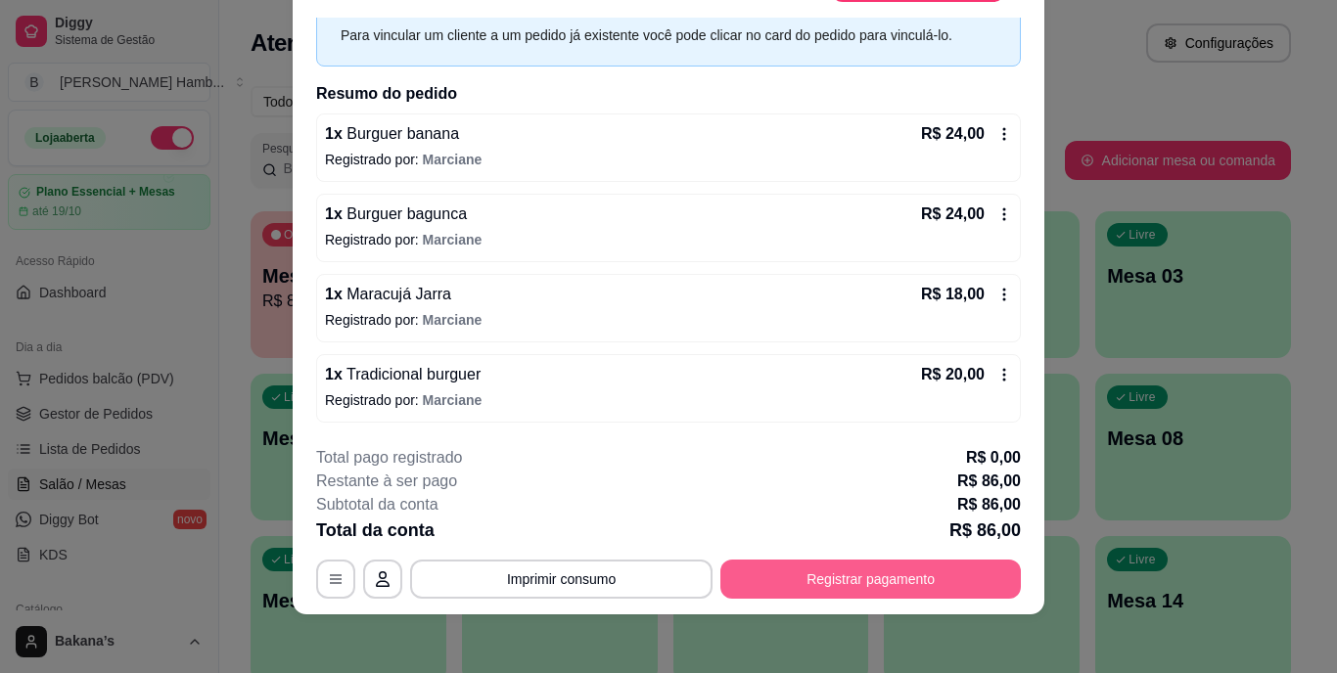
click at [779, 571] on button "Registrar pagamento" at bounding box center [870, 579] width 301 height 39
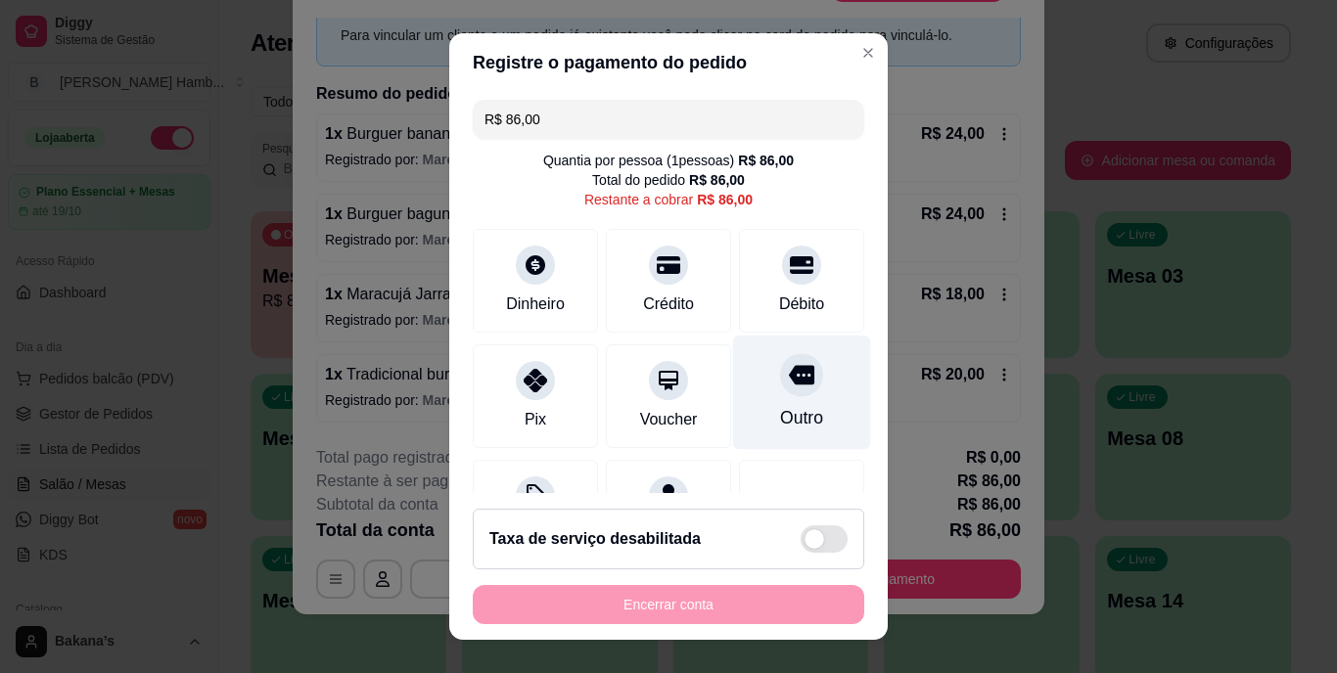
click at [789, 377] on icon at bounding box center [801, 376] width 25 height 20
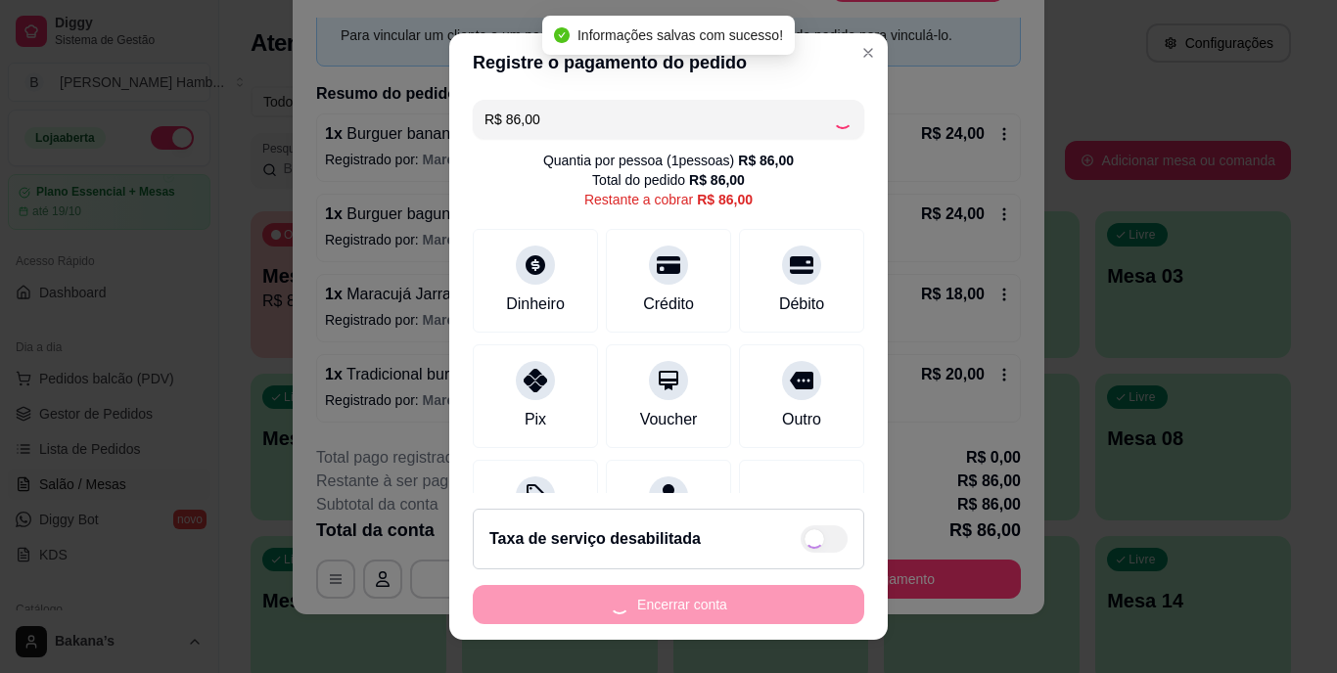
type input "R$ 0,00"
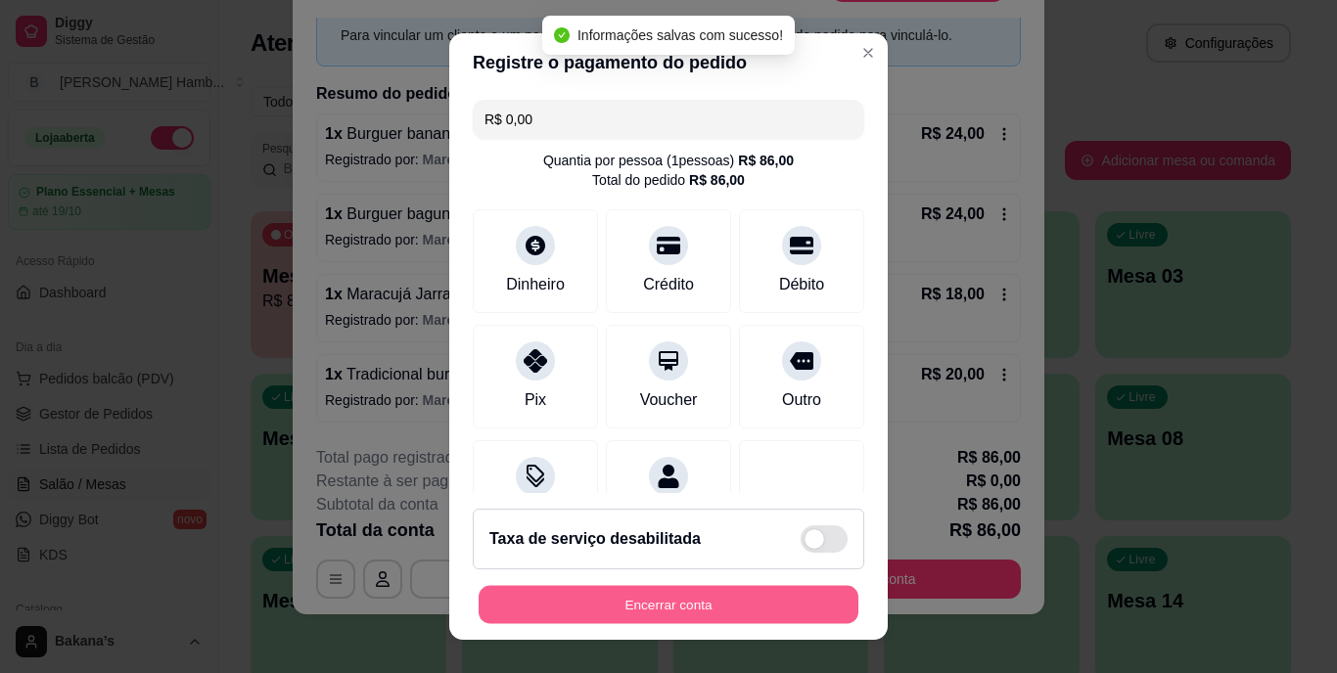
click at [745, 593] on button "Encerrar conta" at bounding box center [669, 604] width 380 height 38
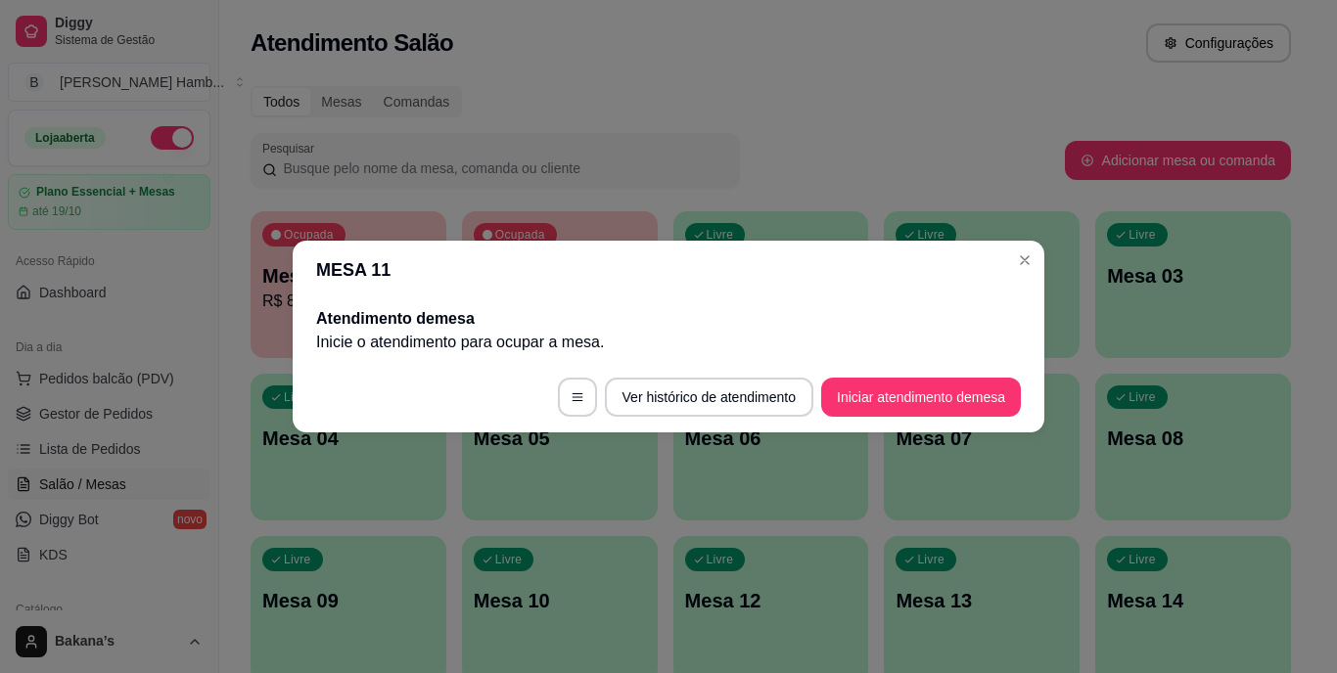
scroll to position [0, 0]
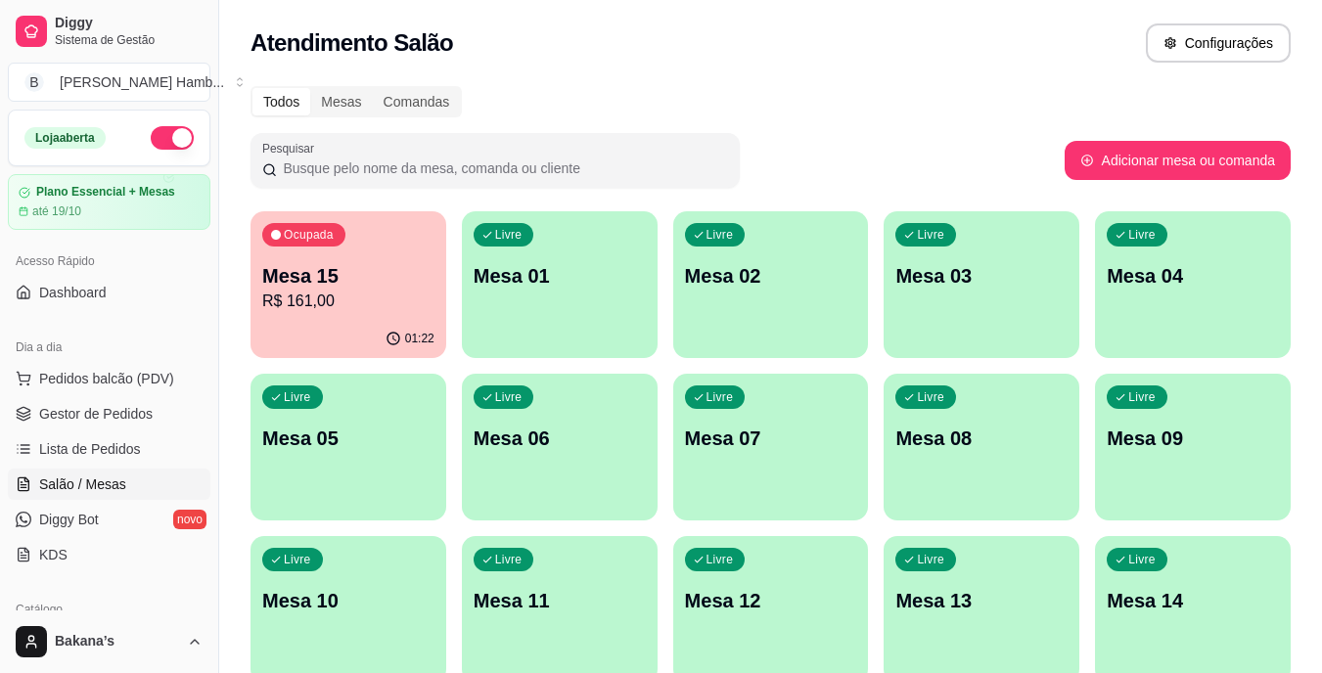
click at [396, 306] on p "R$ 161,00" at bounding box center [348, 301] width 172 height 23
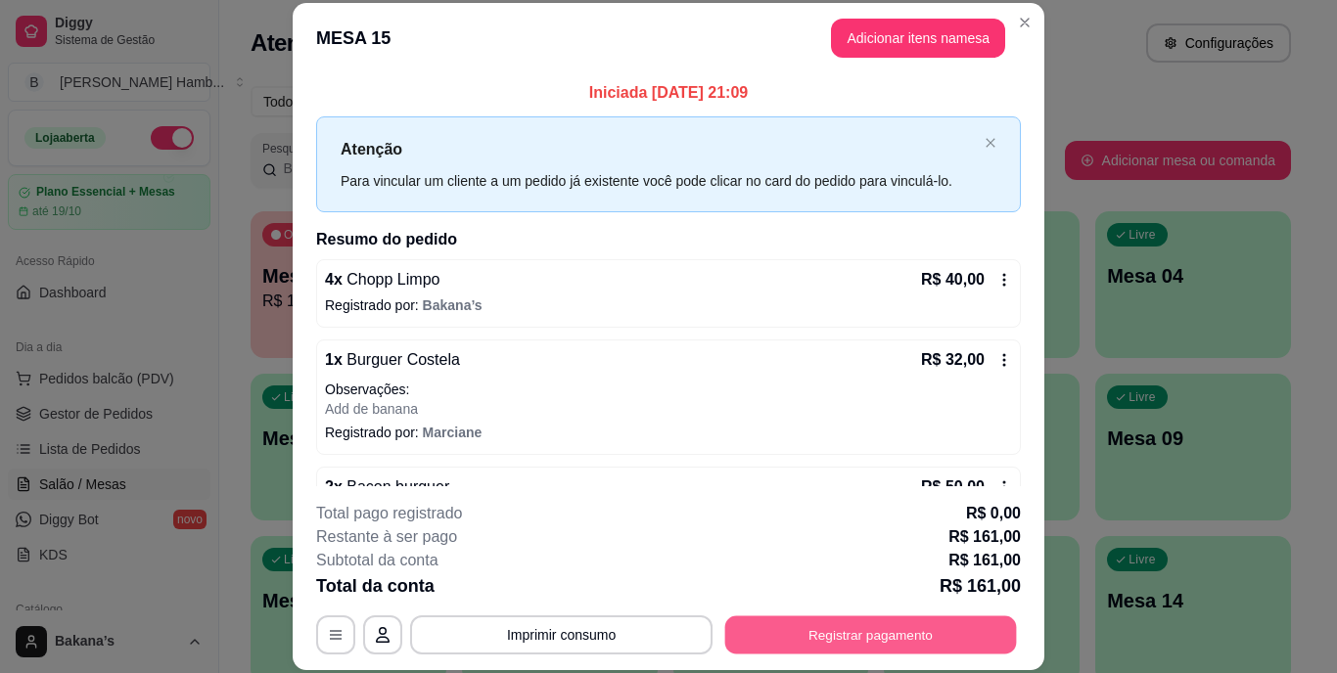
click at [894, 621] on button "Registrar pagamento" at bounding box center [871, 635] width 292 height 38
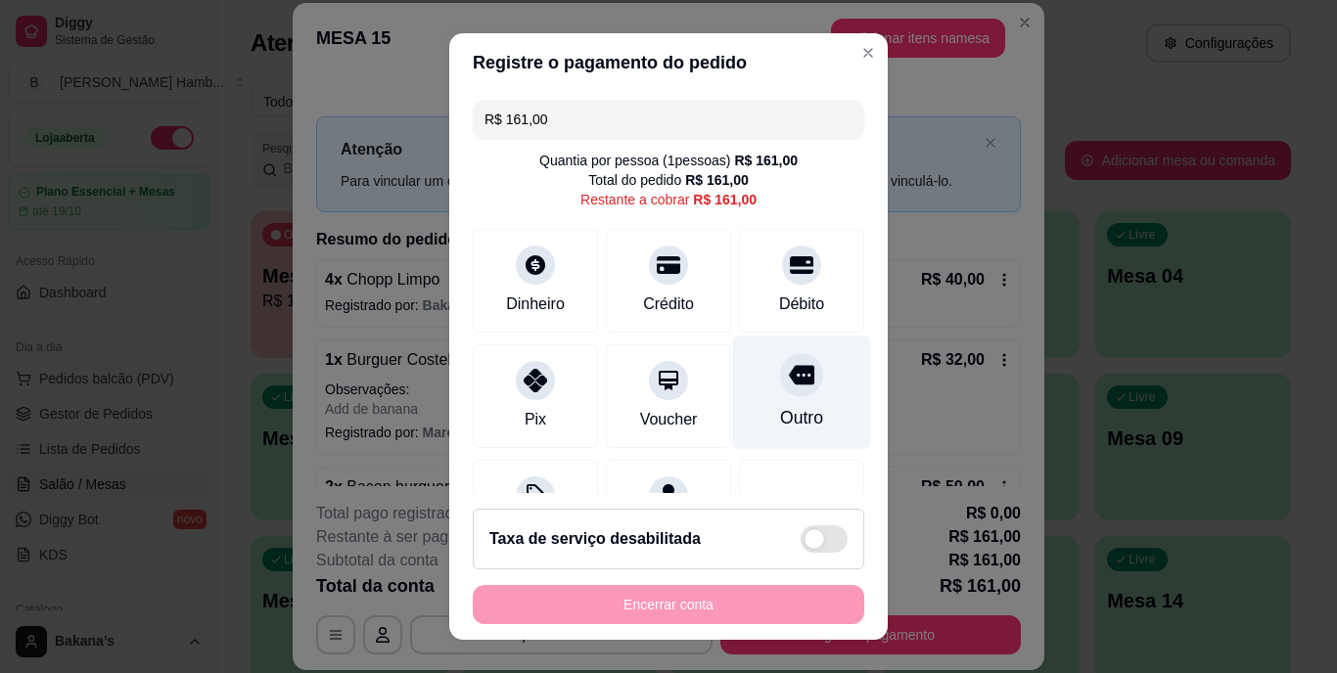
click at [734, 387] on div "Outro" at bounding box center [802, 393] width 138 height 115
type input "R$ 0,00"
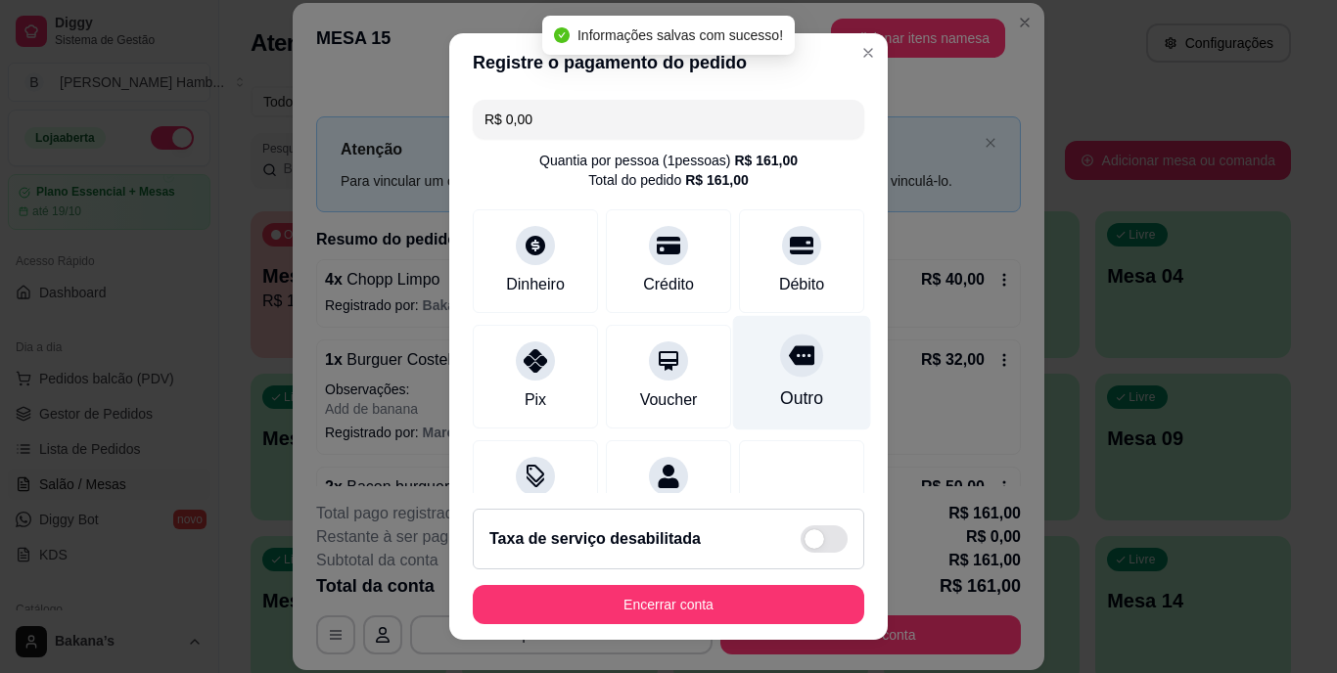
click at [780, 395] on div "Outro" at bounding box center [801, 399] width 43 height 25
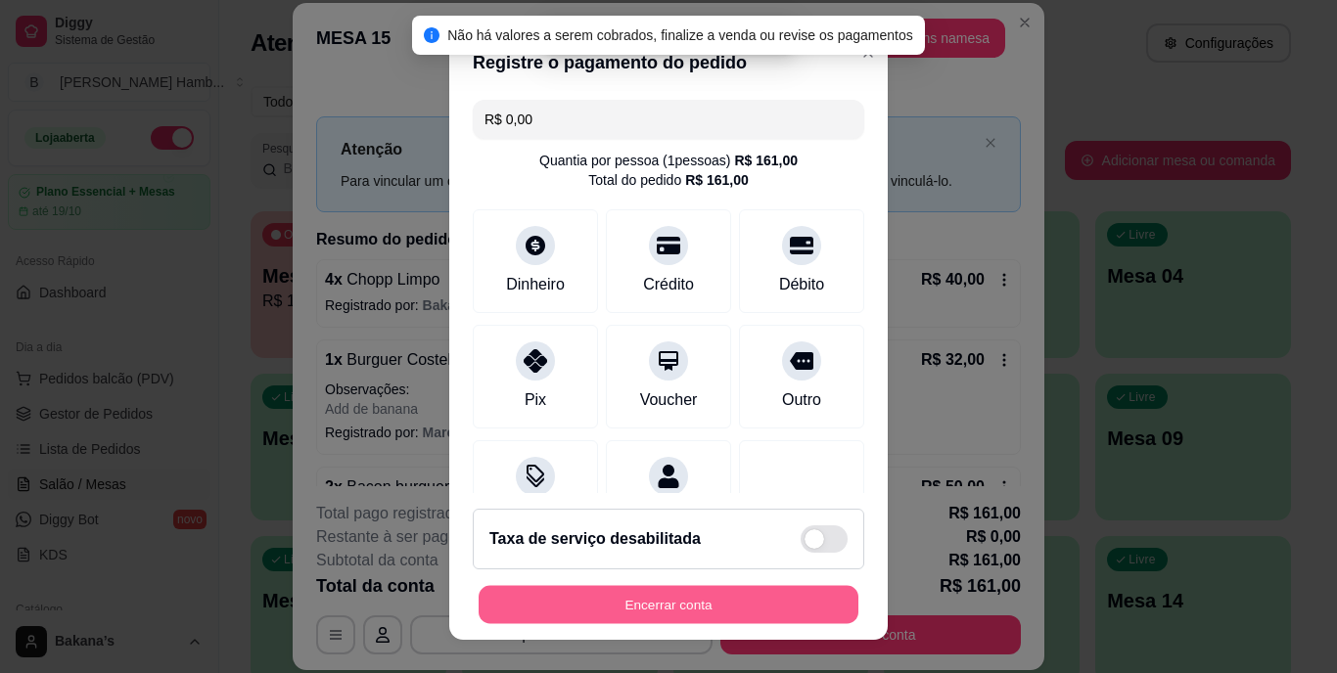
click at [784, 590] on button "Encerrar conta" at bounding box center [669, 604] width 380 height 38
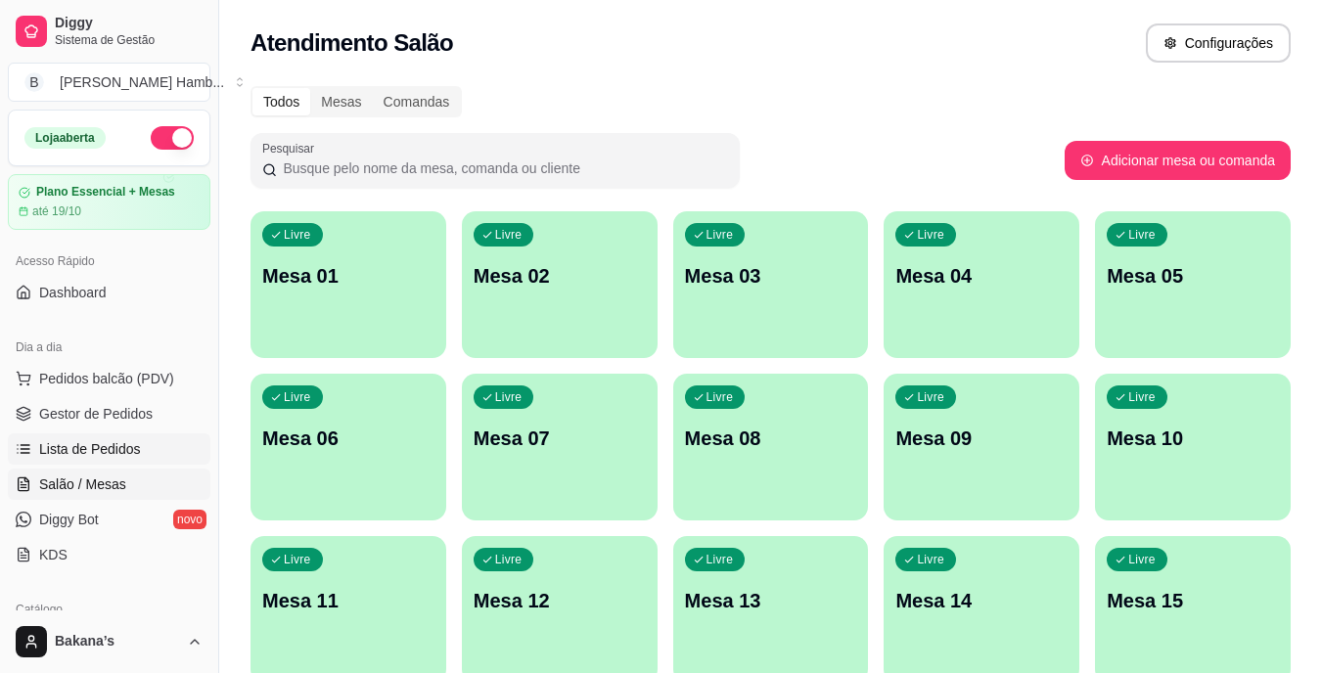
click at [133, 444] on span "Lista de Pedidos" at bounding box center [90, 450] width 102 height 20
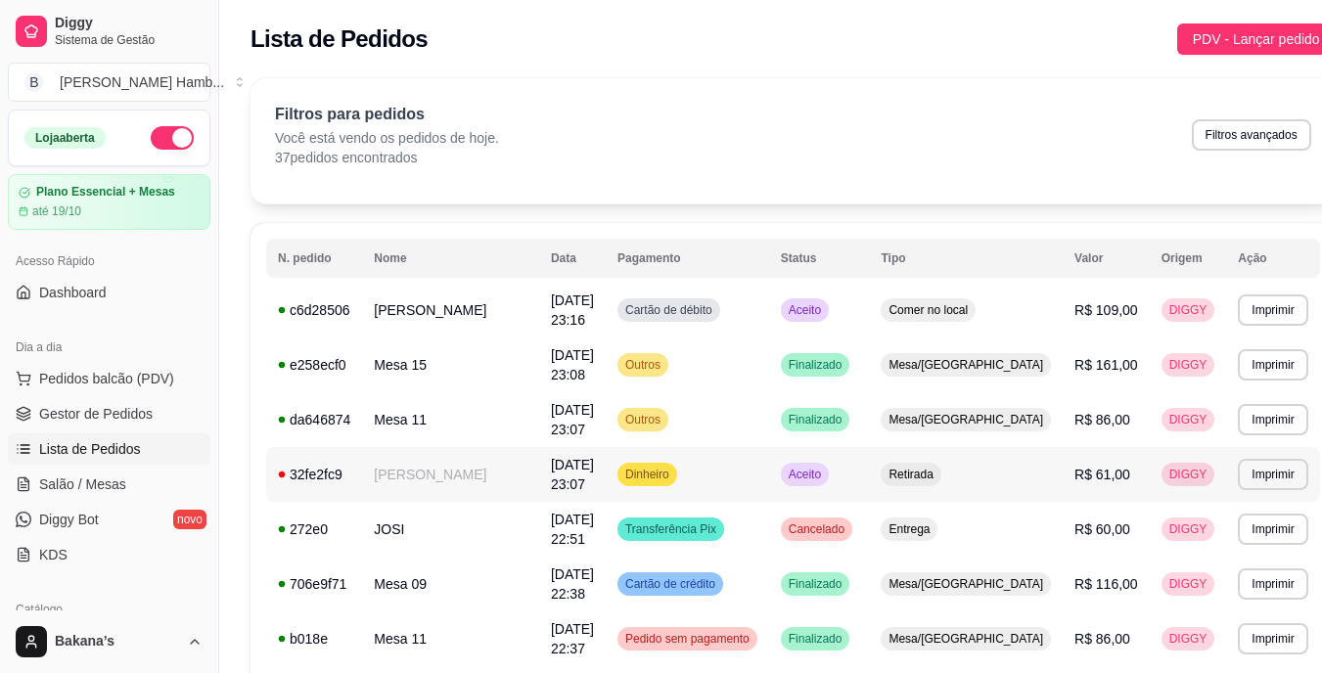
click at [447, 484] on td "[PERSON_NAME]" at bounding box center [450, 474] width 177 height 55
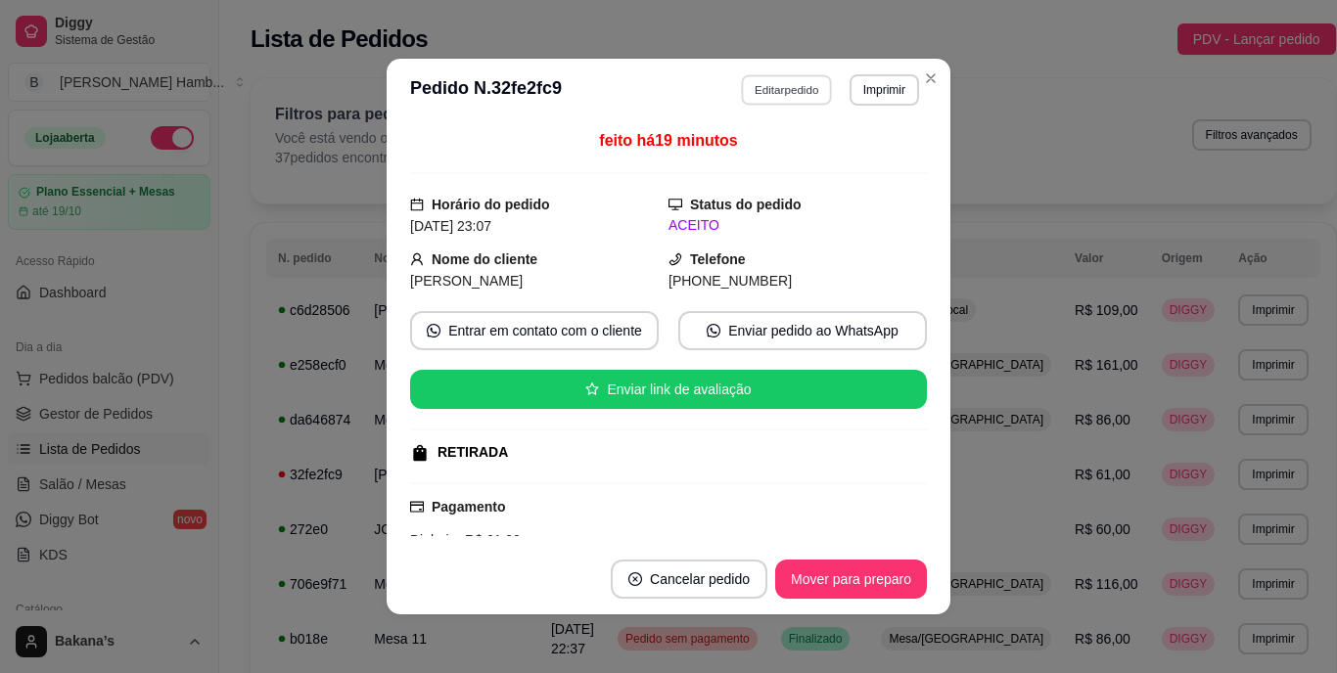
click at [778, 95] on button "Editar pedido" at bounding box center [787, 89] width 91 height 30
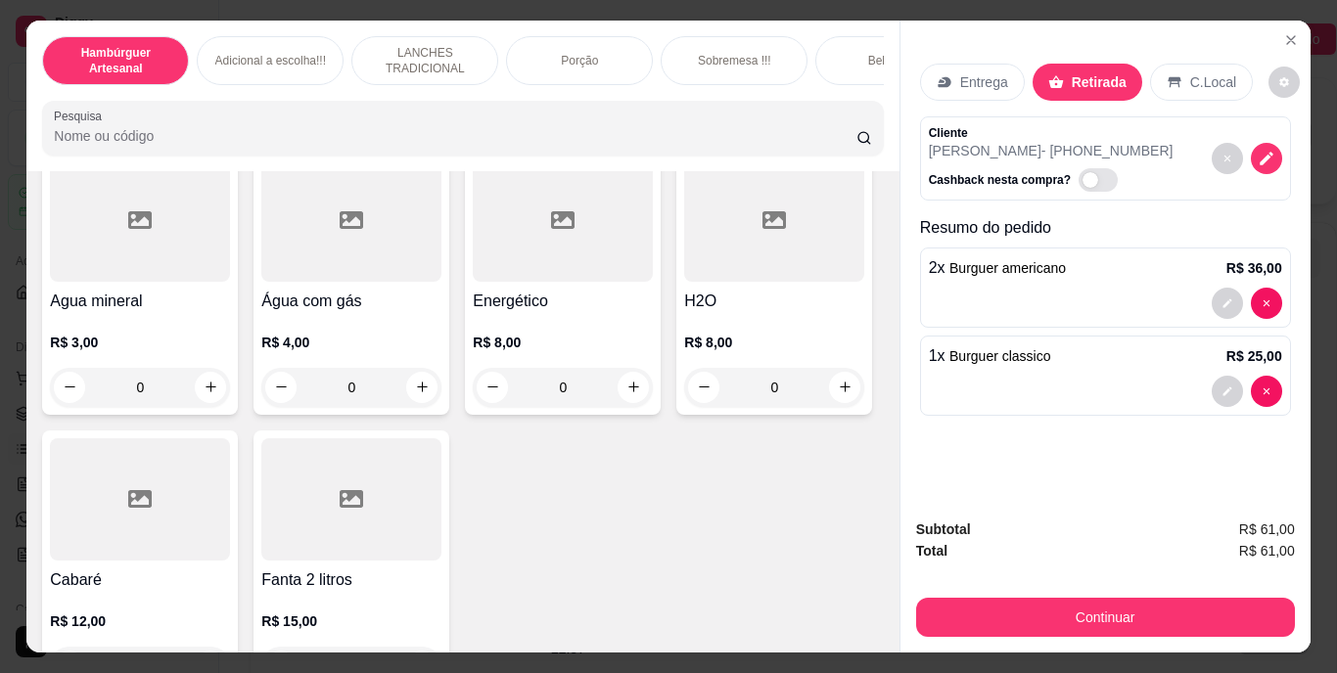
scroll to position [5775, 0]
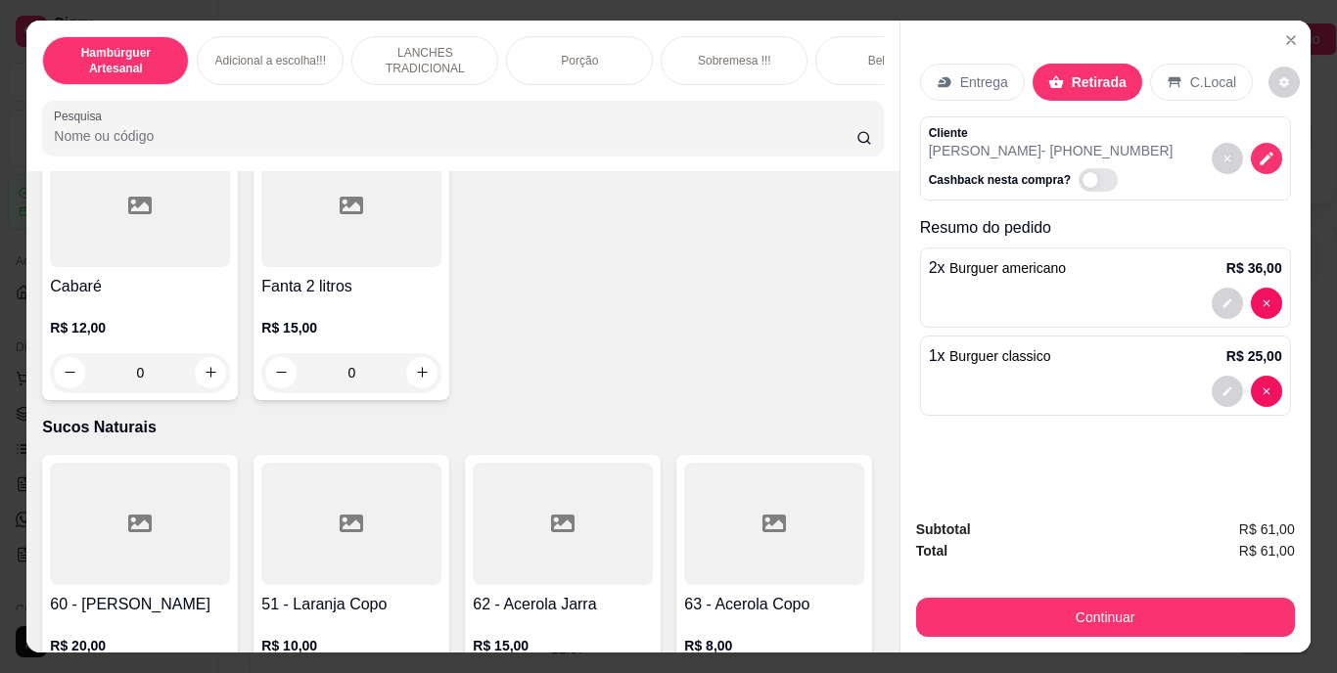
type input "1"
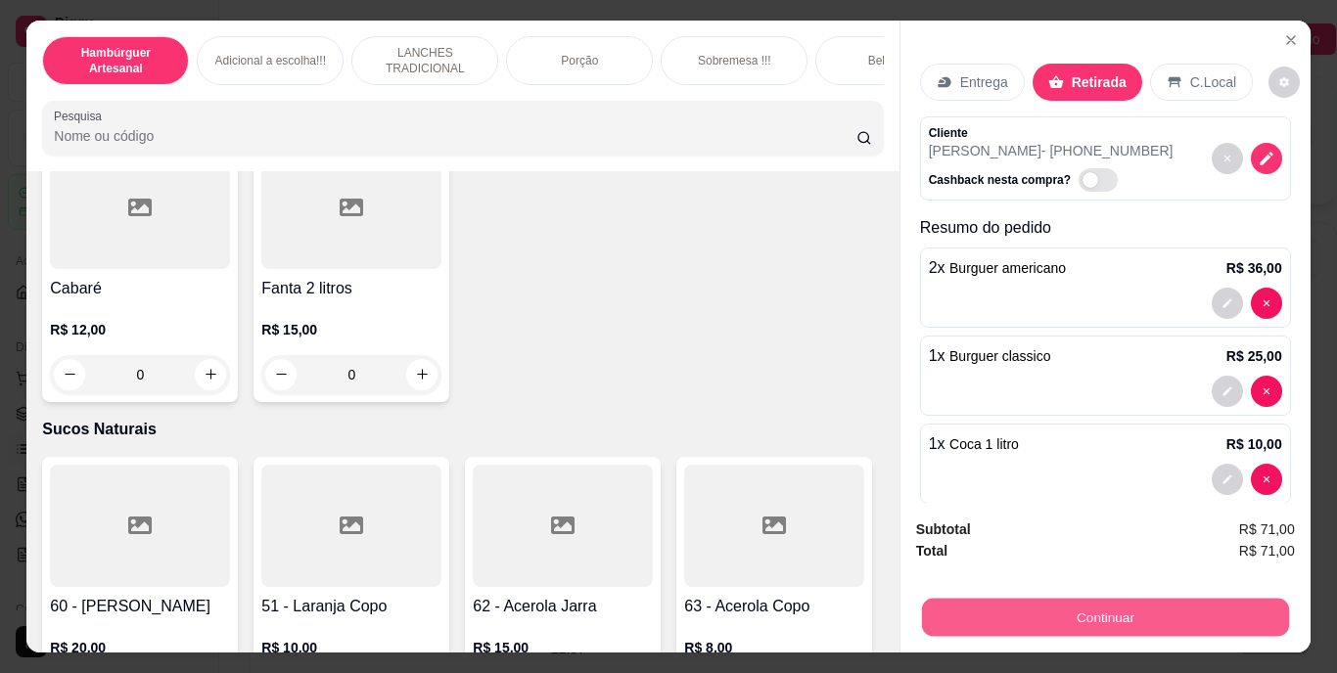
click at [1011, 604] on button "Continuar" at bounding box center [1104, 618] width 367 height 38
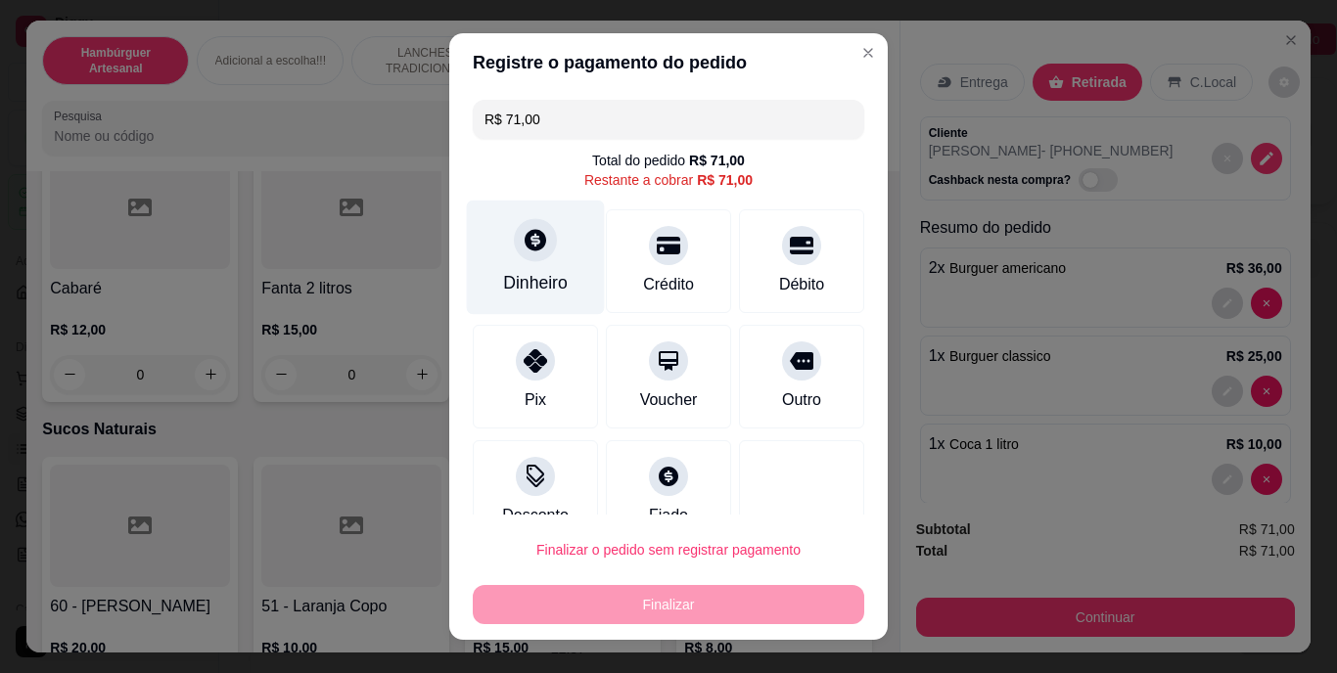
click at [532, 271] on div "Dinheiro" at bounding box center [535, 283] width 65 height 25
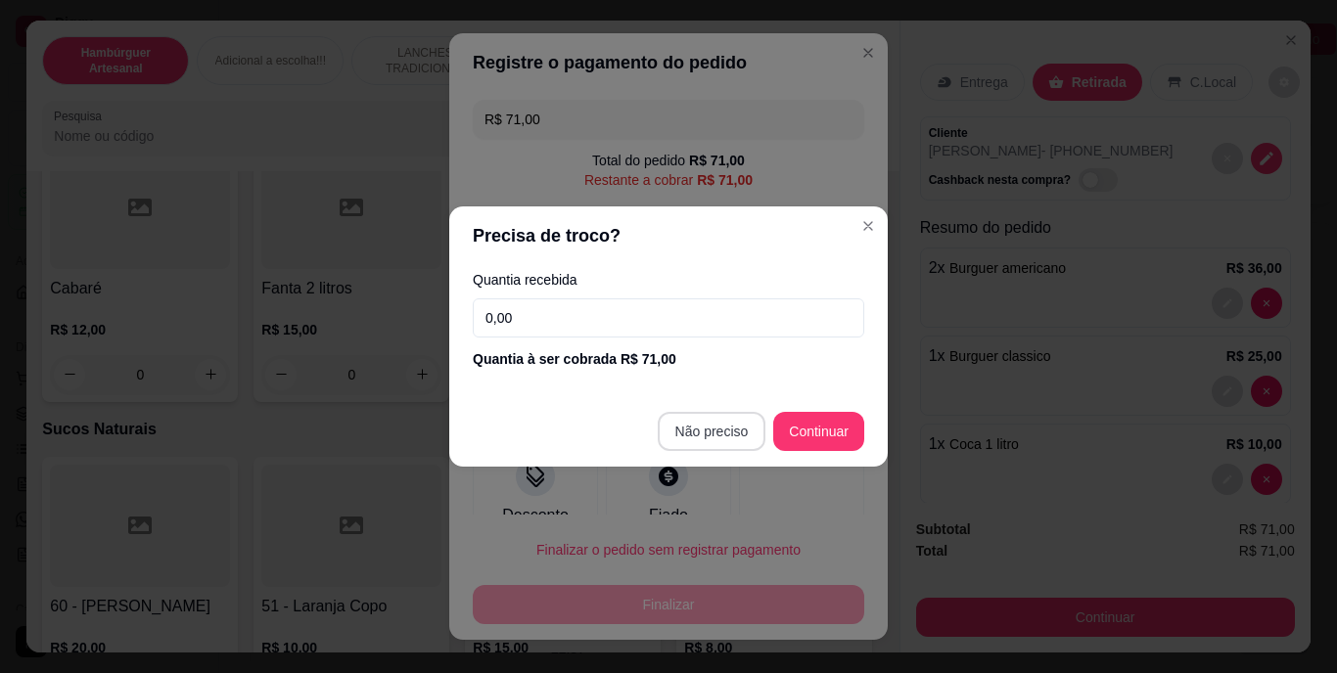
type input "R$ 0,00"
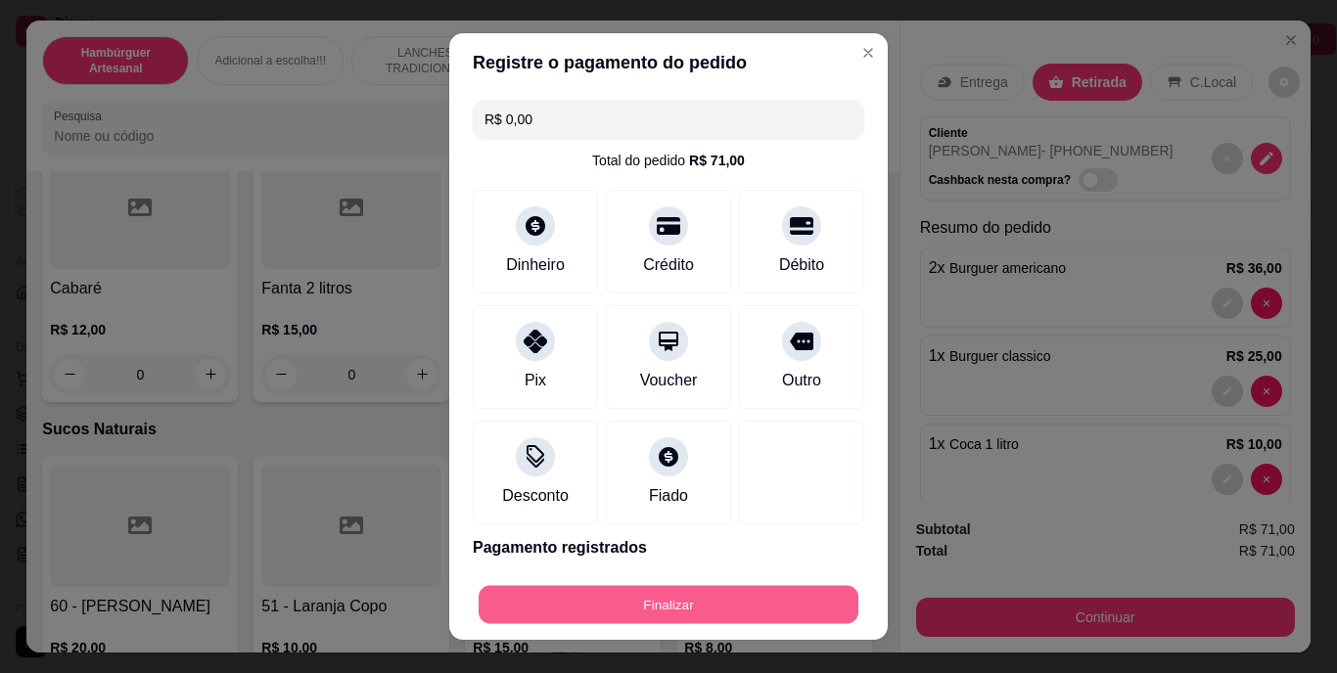
click at [659, 599] on button "Finalizar" at bounding box center [669, 604] width 380 height 38
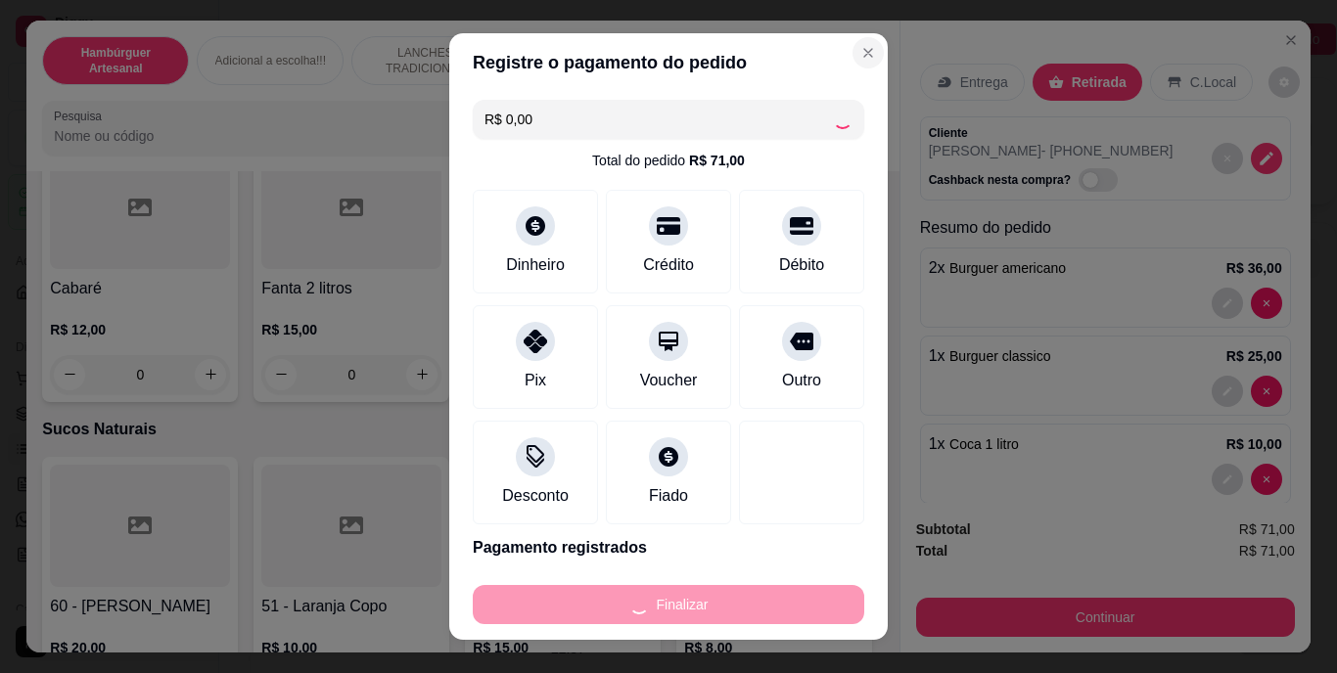
type input "0"
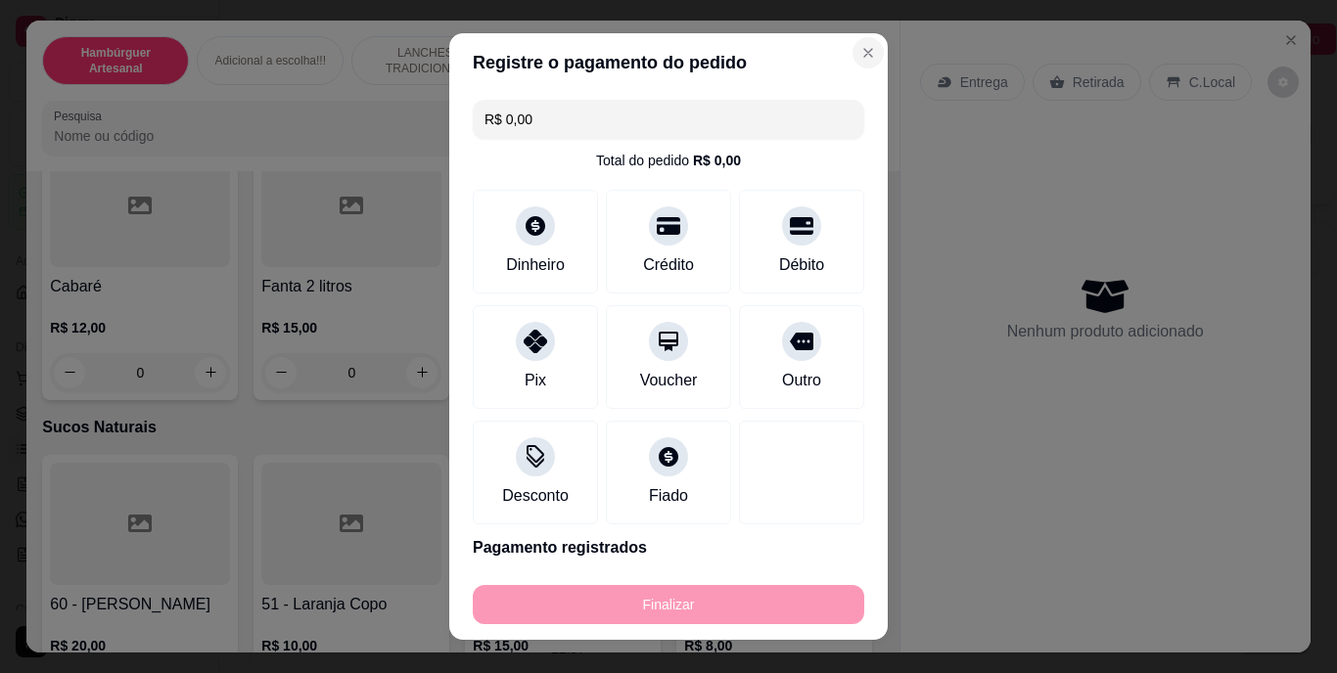
type input "-R$ 71,00"
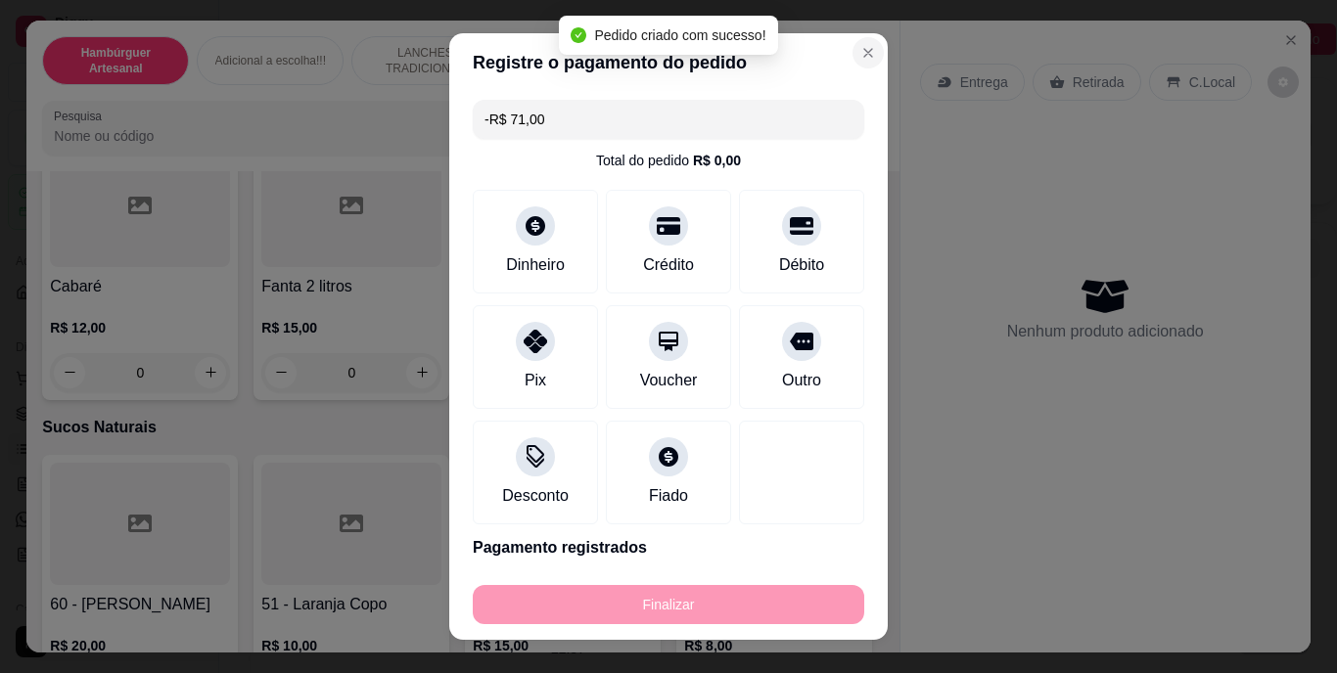
scroll to position [5771, 0]
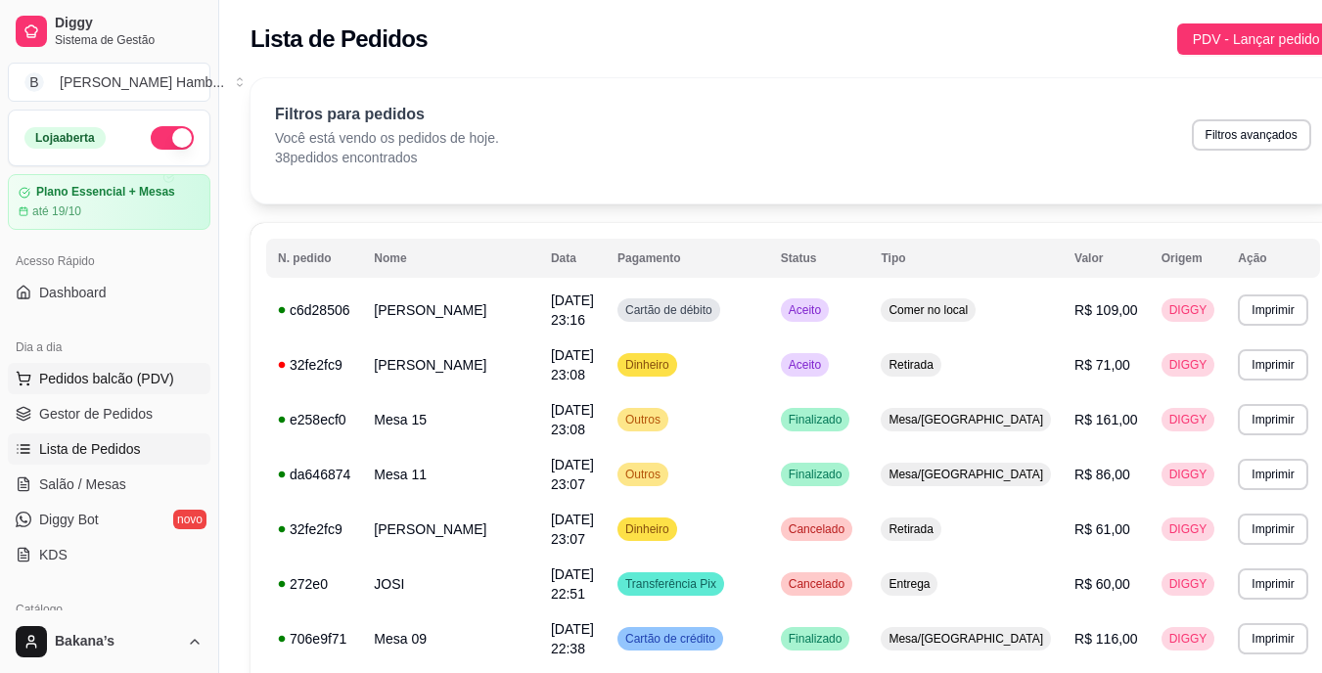
click at [119, 378] on span "Pedidos balcão (PDV)" at bounding box center [106, 379] width 135 height 20
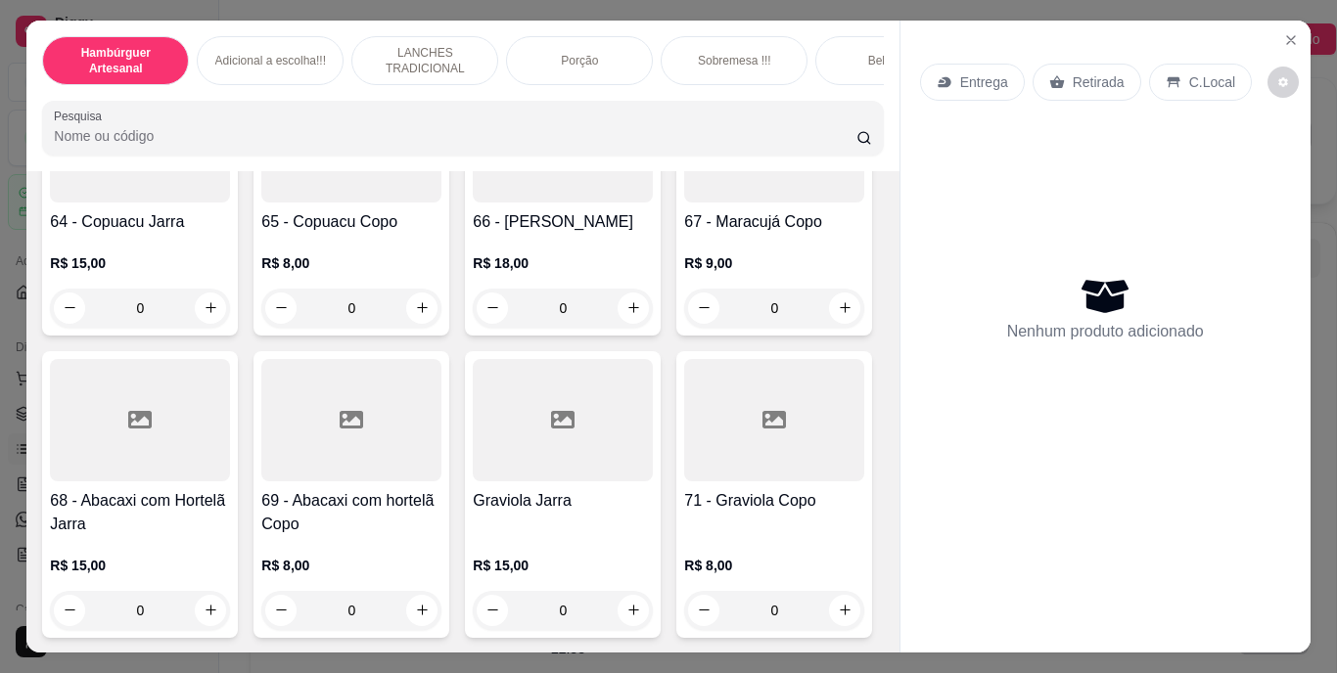
scroll to position [7635, 0]
click at [415, 36] on icon "increase-product-quantity" at bounding box center [422, 29] width 15 height 15
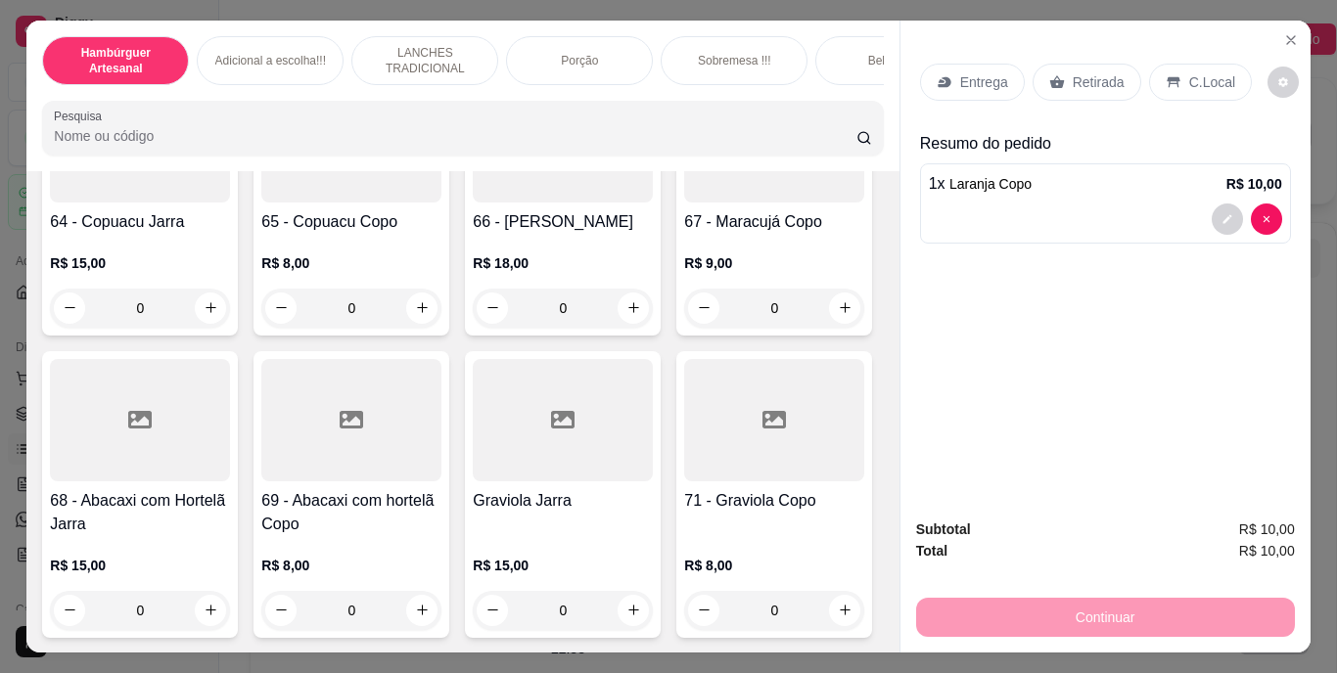
click at [416, 33] on icon "increase-product-quantity" at bounding box center [421, 28] width 10 height 10
type input "2"
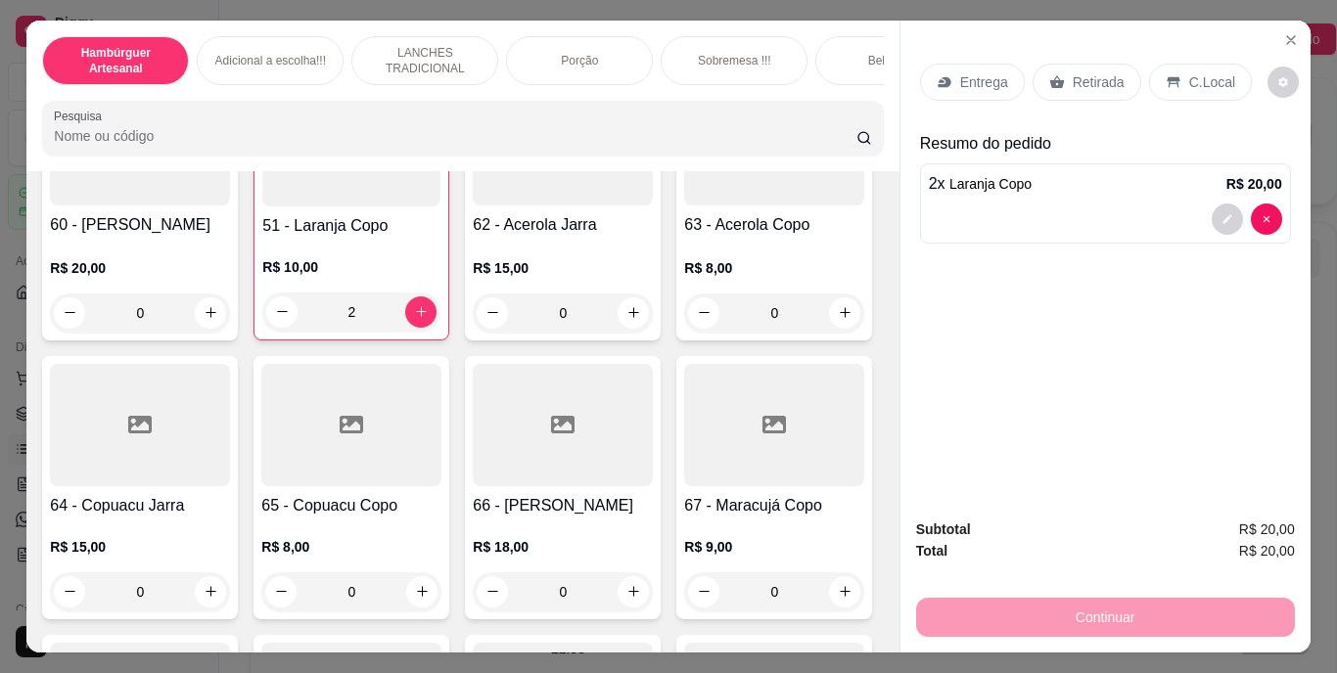
scroll to position [5861, 0]
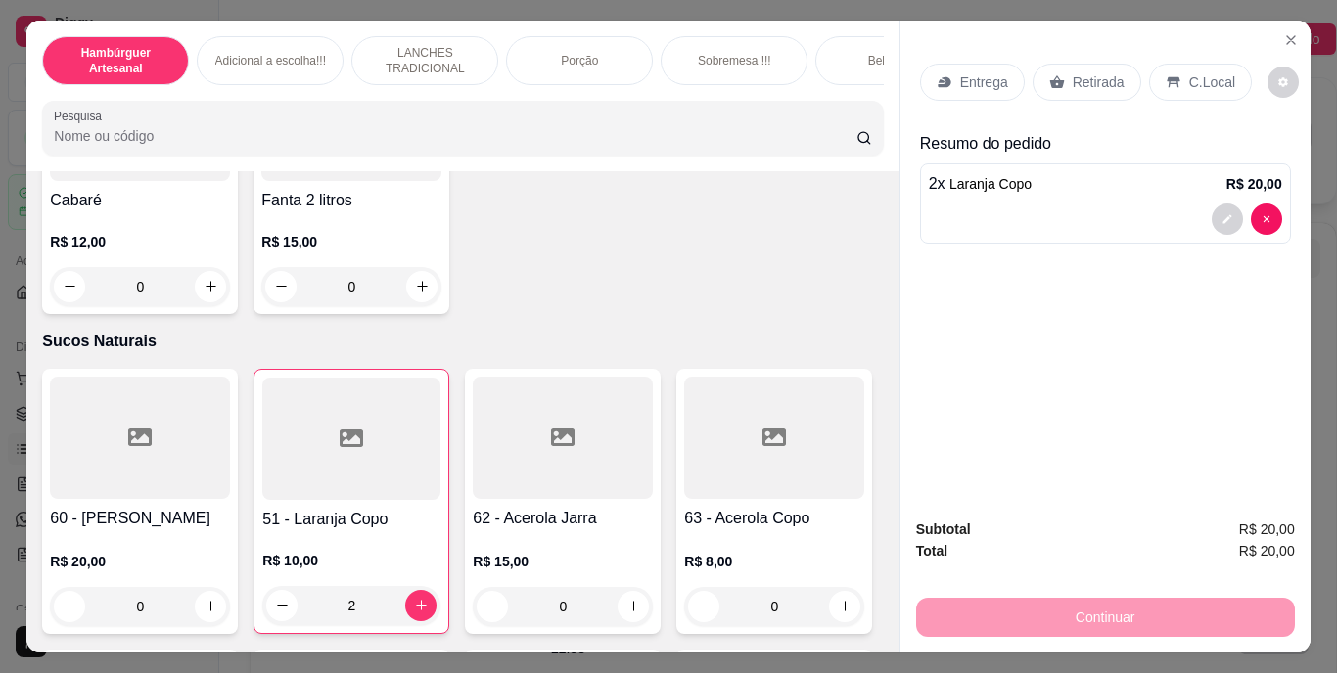
type input "1"
click at [1079, 72] on p "Retirada" at bounding box center [1099, 82] width 52 height 20
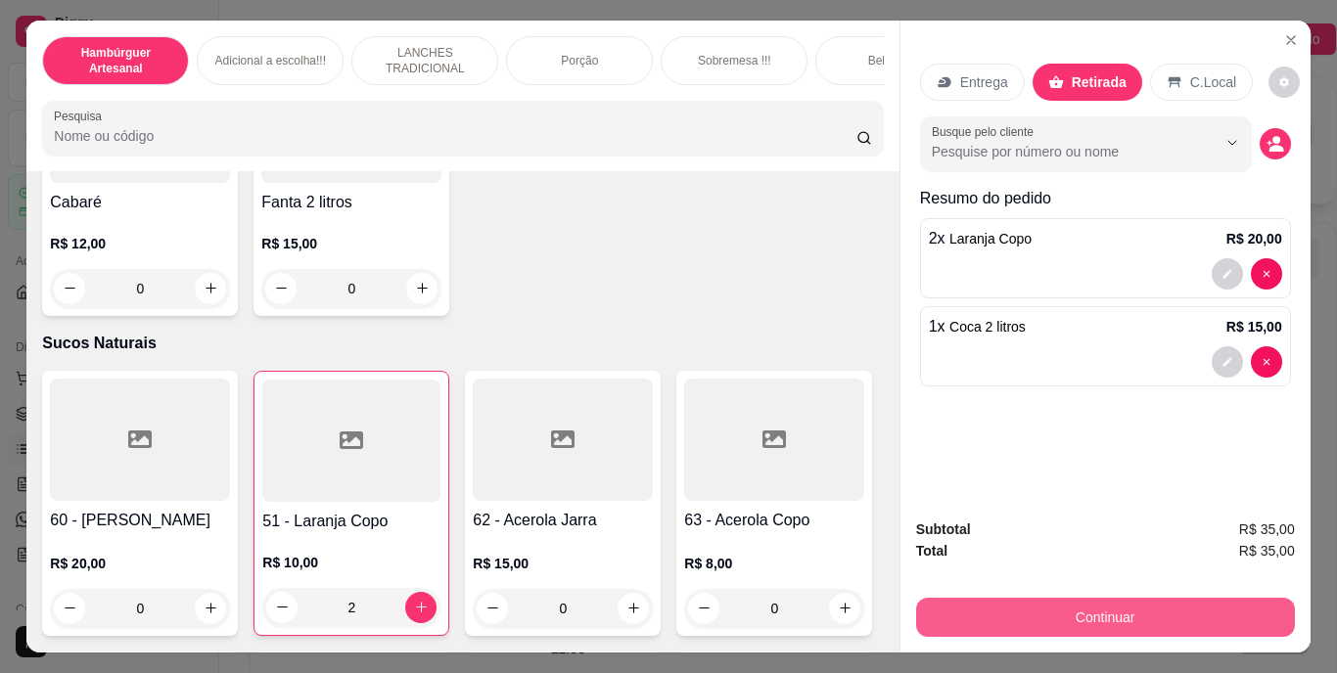
click at [1042, 602] on button "Continuar" at bounding box center [1105, 617] width 379 height 39
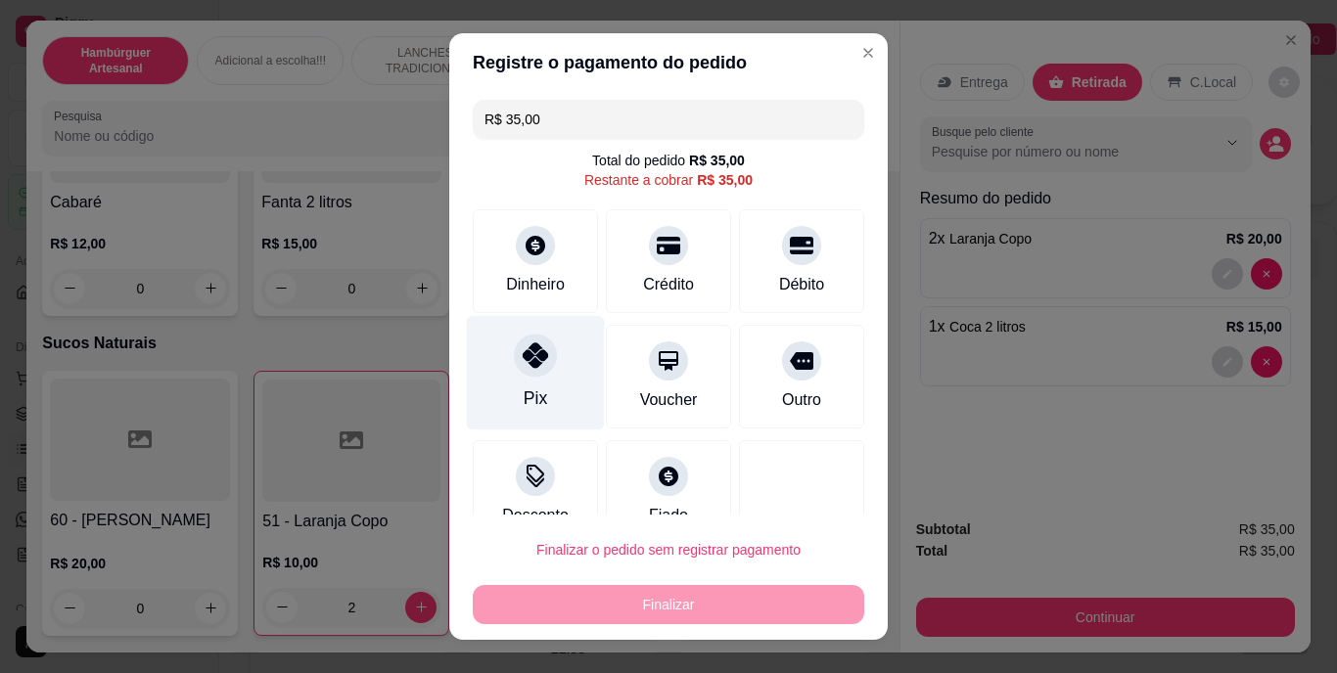
click at [523, 360] on icon at bounding box center [535, 356] width 25 height 25
type input "R$ 0,00"
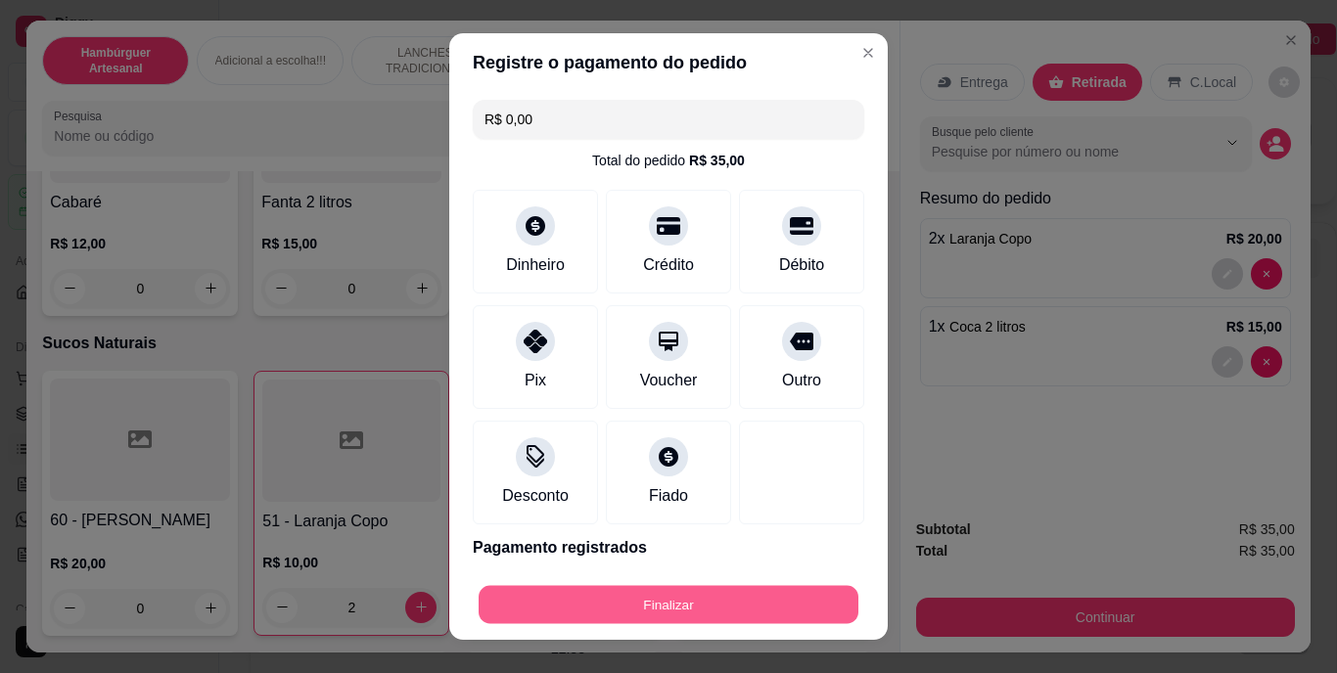
click at [673, 599] on button "Finalizar" at bounding box center [669, 604] width 380 height 38
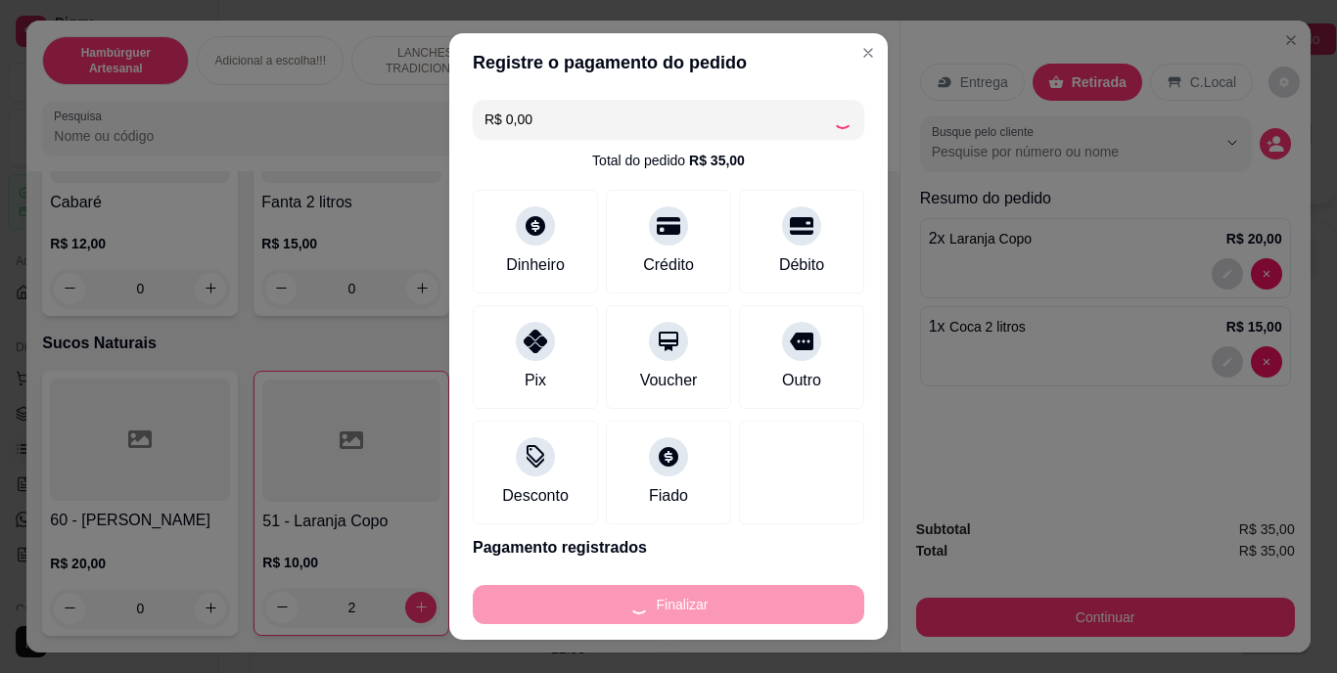
type input "0"
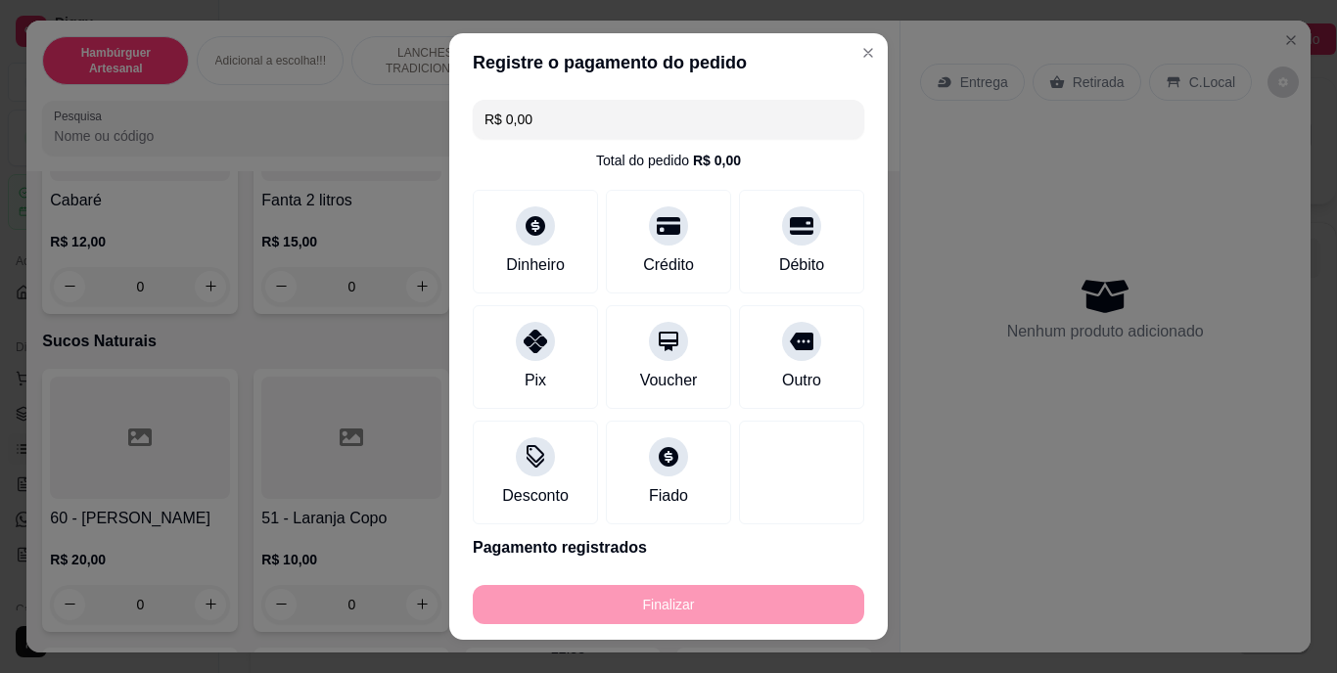
type input "-R$ 35,00"
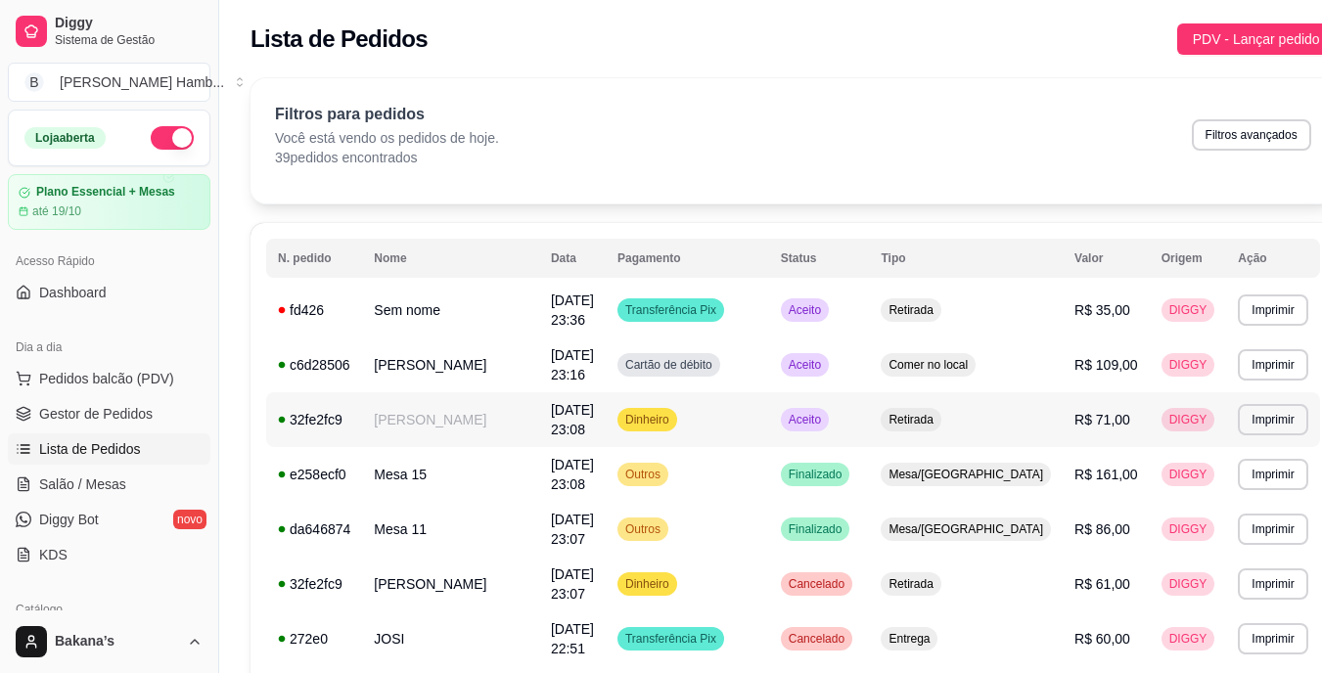
click at [126, 488] on link "Salão / Mesas" at bounding box center [109, 484] width 203 height 31
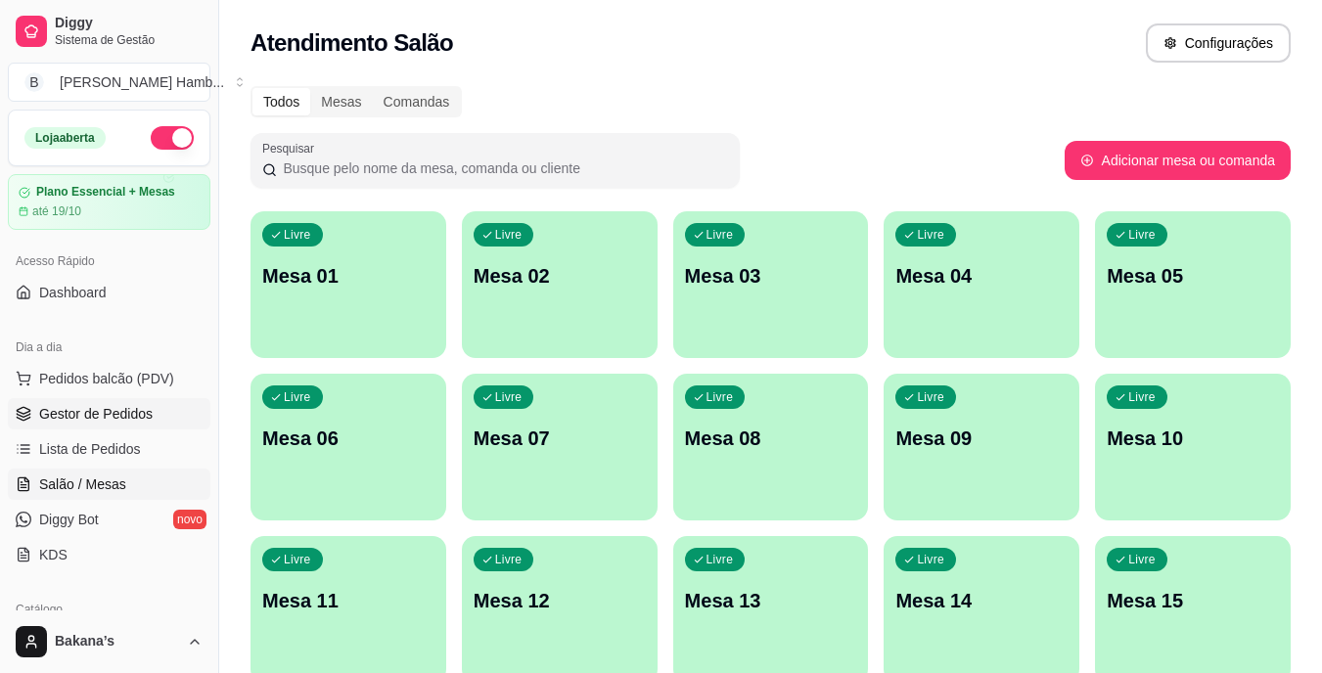
click at [142, 404] on span "Gestor de Pedidos" at bounding box center [96, 414] width 114 height 20
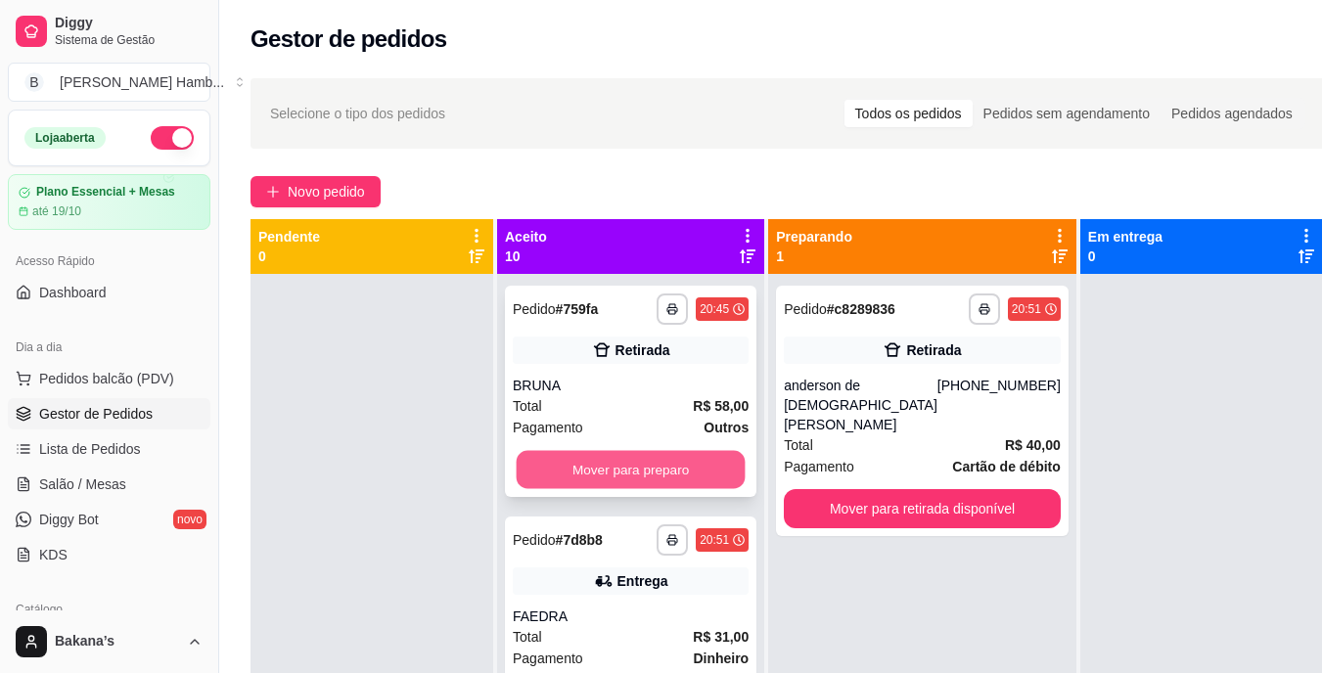
click at [635, 469] on button "Mover para preparo" at bounding box center [631, 470] width 229 height 38
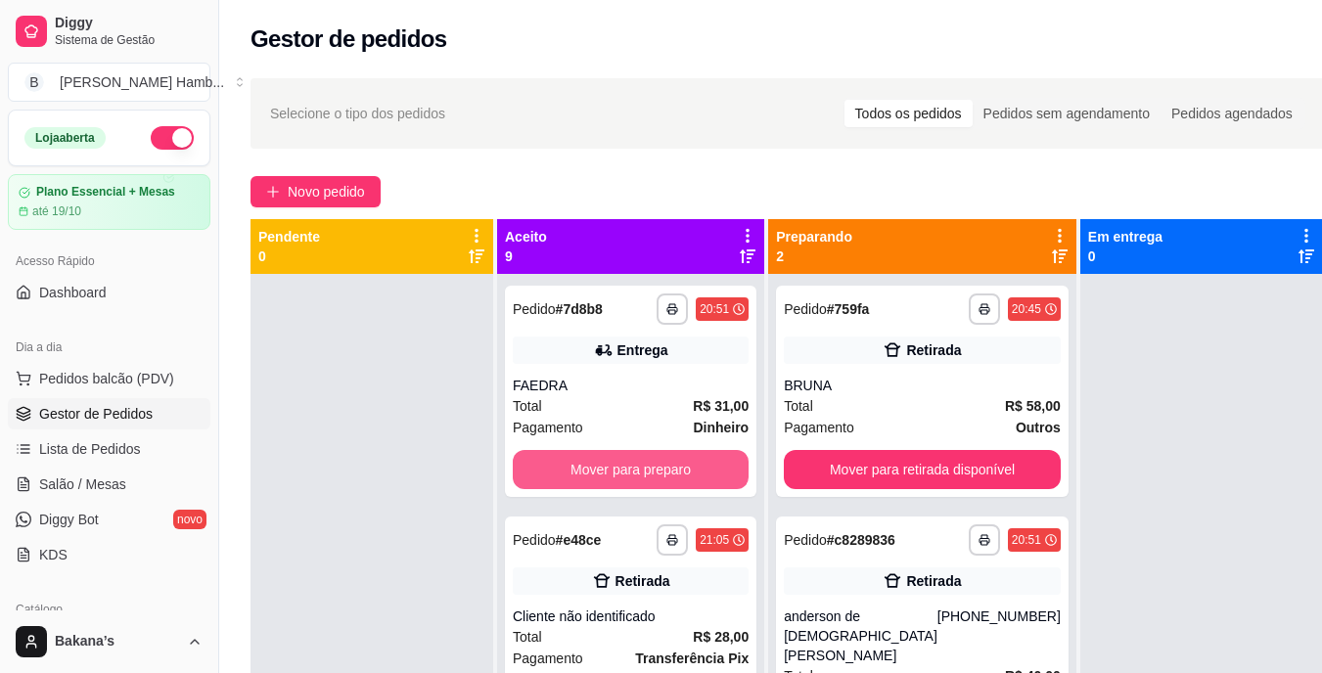
click at [638, 465] on button "Mover para preparo" at bounding box center [631, 469] width 236 height 39
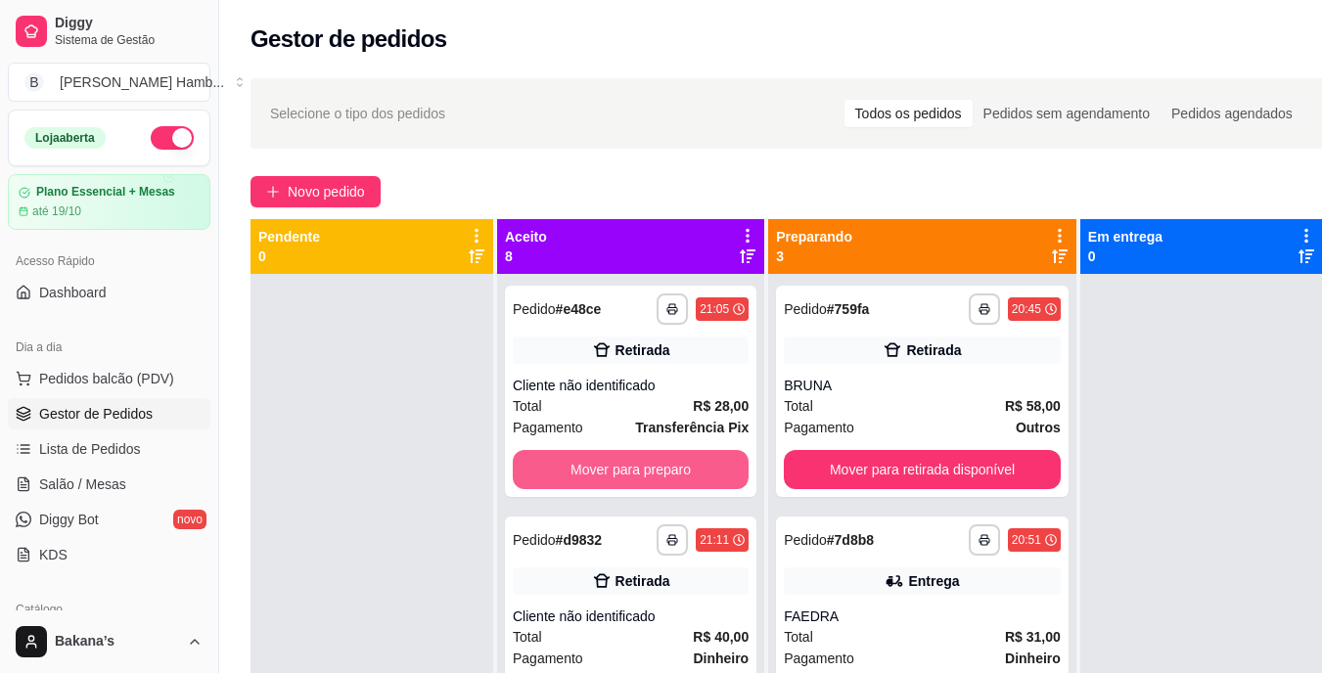
click at [638, 465] on button "Mover para preparo" at bounding box center [631, 469] width 236 height 39
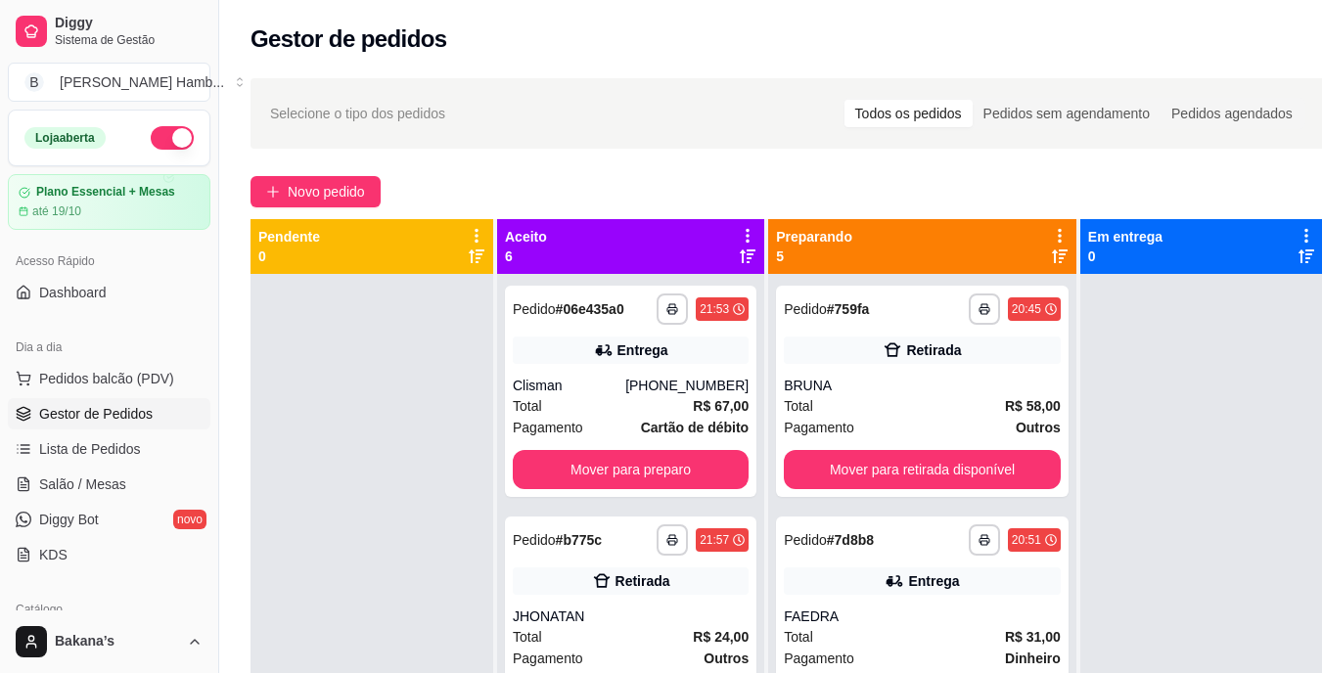
click at [652, 465] on div "**********" at bounding box center [631, 391] width 252 height 211
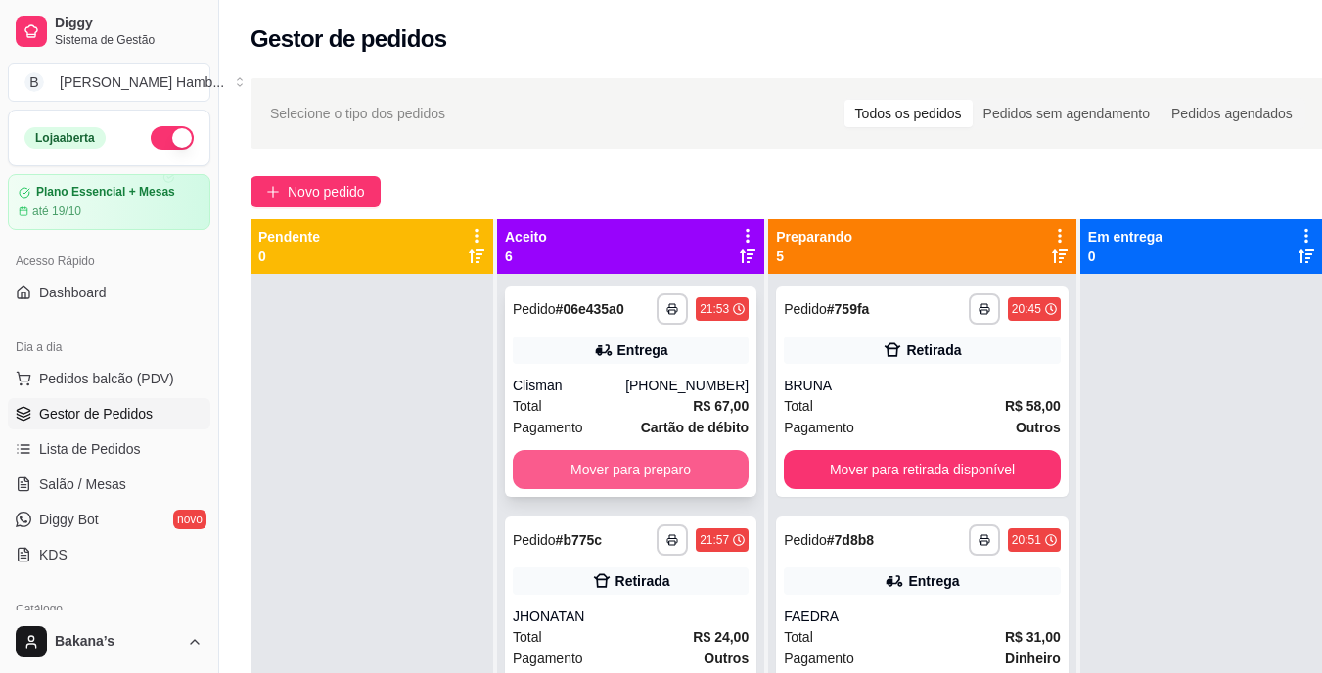
click at [615, 489] on button "Mover para preparo" at bounding box center [631, 469] width 236 height 39
click at [629, 484] on button "Mover para preparo" at bounding box center [631, 470] width 229 height 38
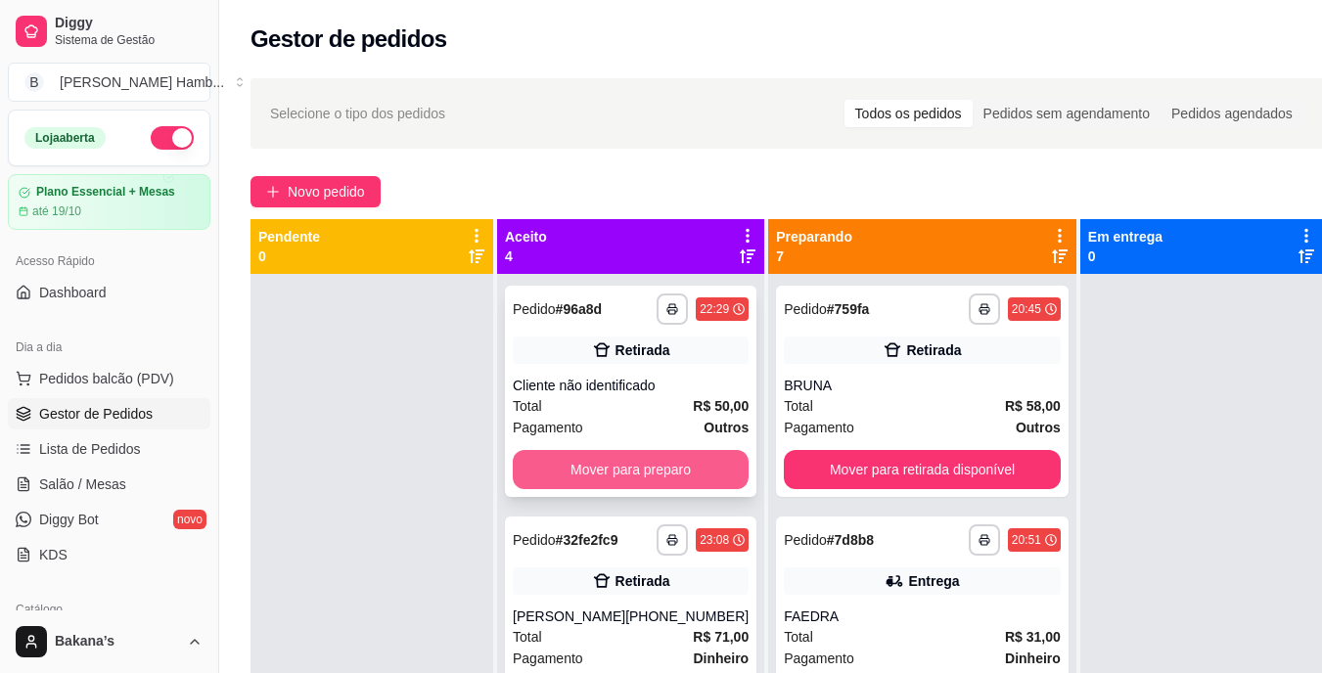
click at [650, 472] on button "Mover para preparo" at bounding box center [631, 469] width 236 height 39
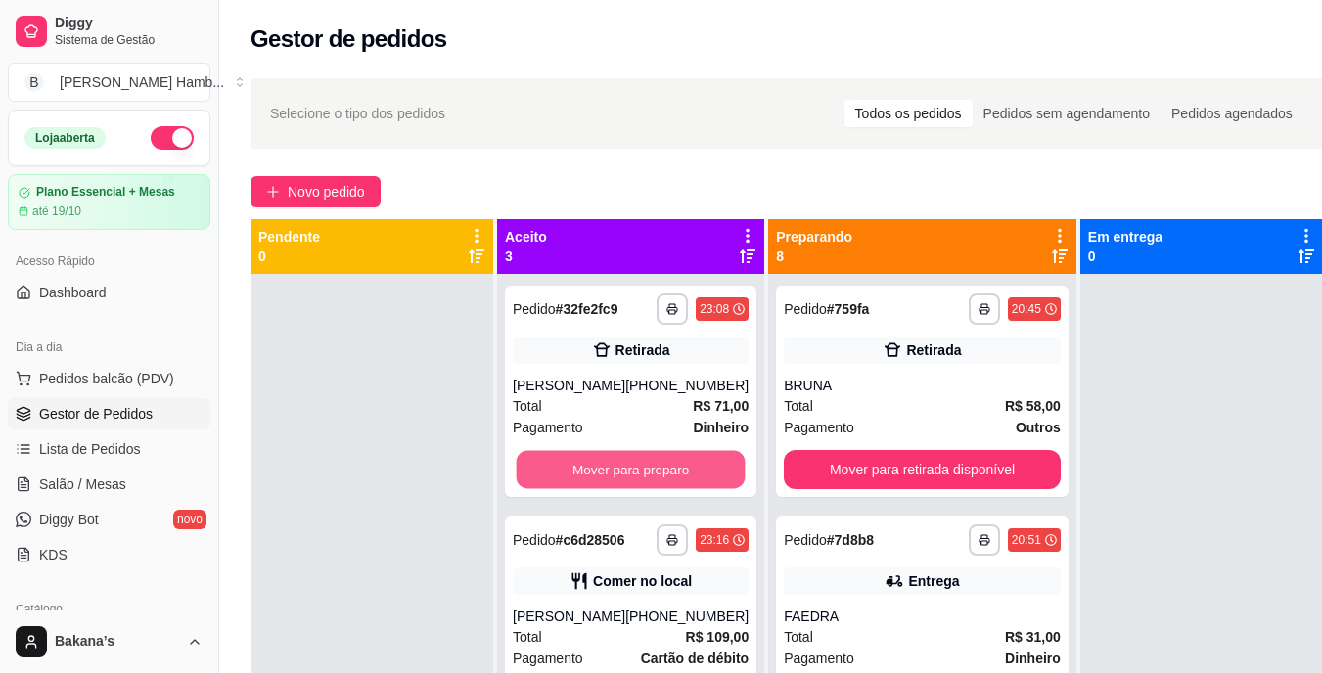
click at [671, 471] on button "Mover para preparo" at bounding box center [631, 470] width 229 height 38
click at [683, 486] on button "Mover para preparo" at bounding box center [631, 470] width 229 height 38
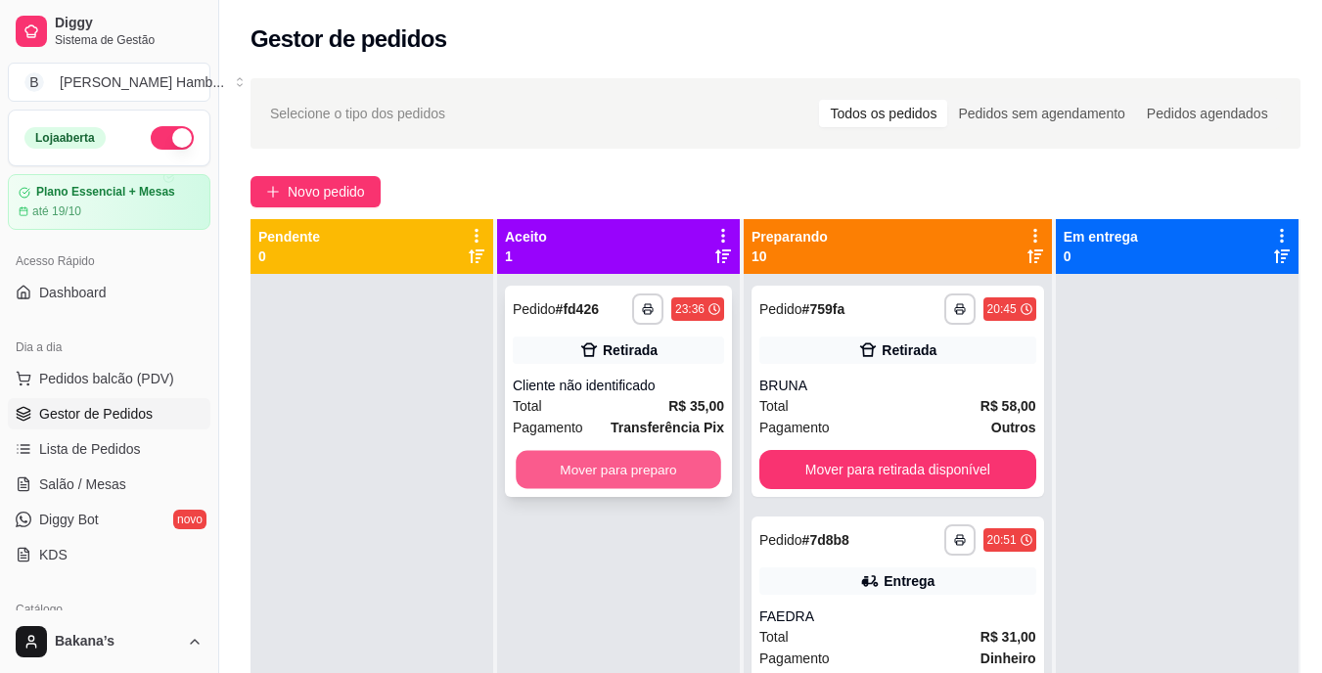
click at [688, 477] on button "Mover para preparo" at bounding box center [619, 470] width 206 height 38
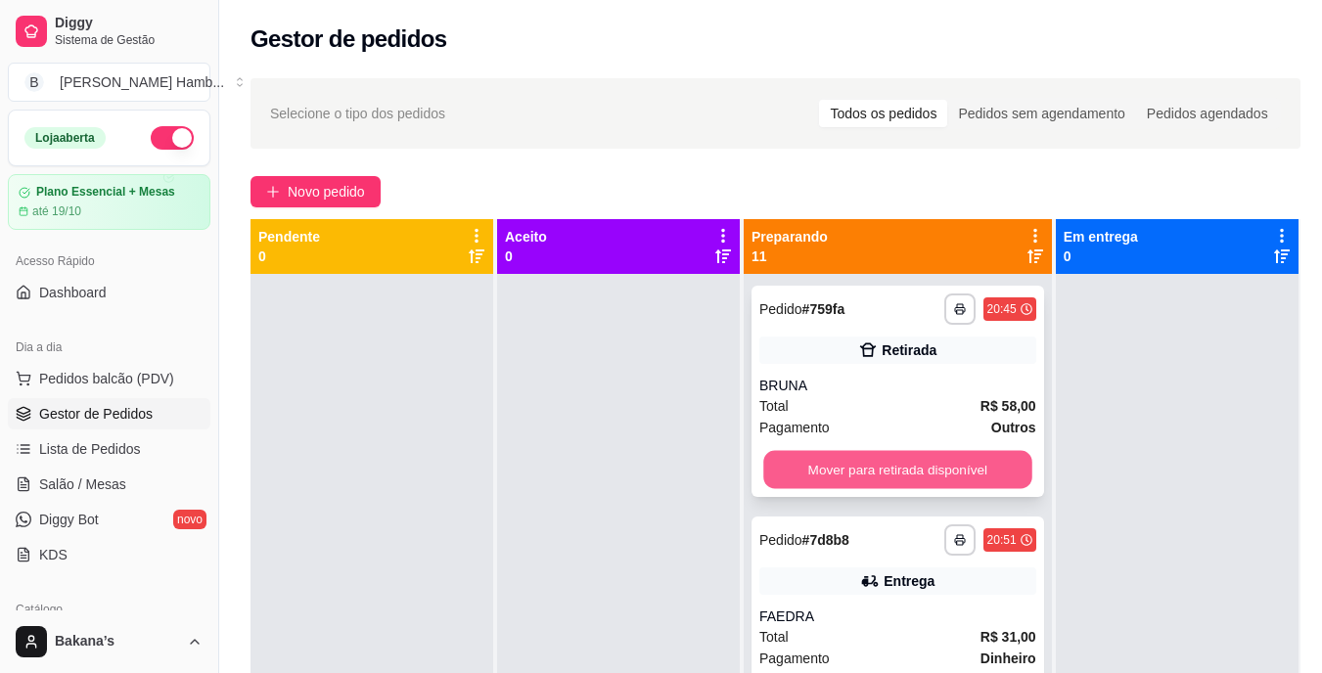
click at [831, 471] on button "Mover para retirada disponível" at bounding box center [898, 470] width 268 height 38
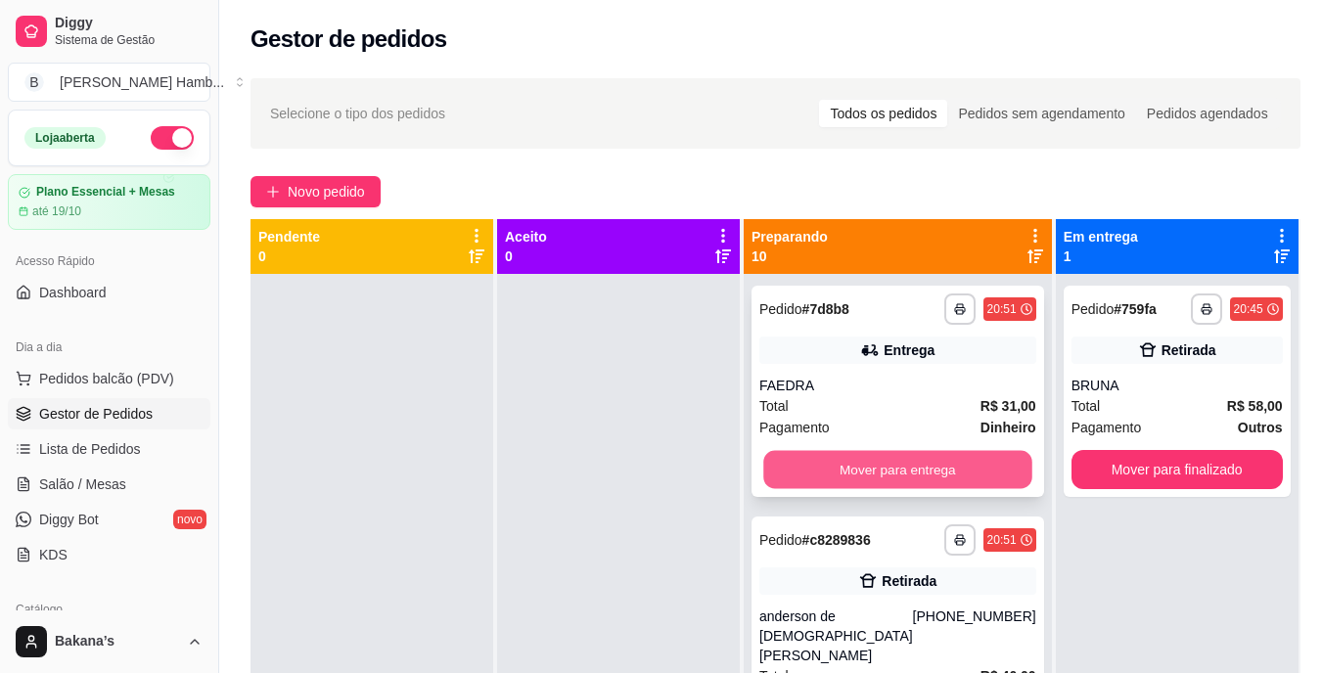
click at [838, 461] on button "Mover para entrega" at bounding box center [898, 470] width 268 height 38
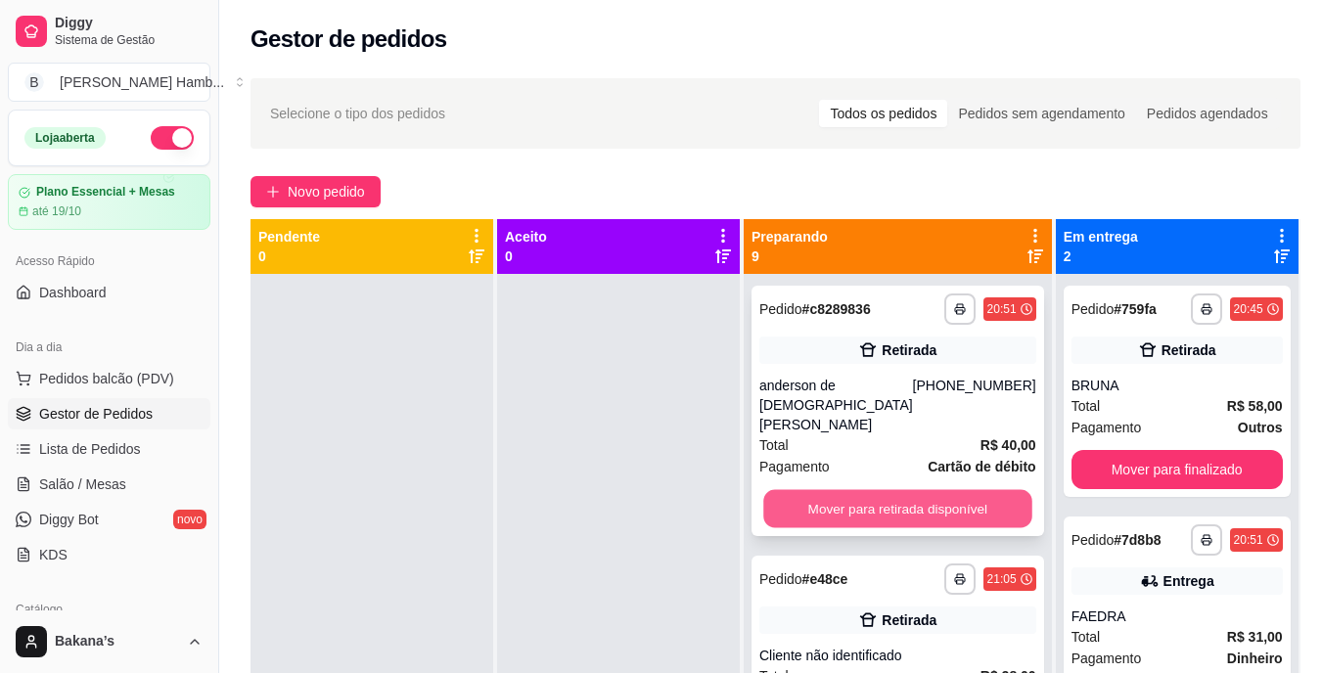
click at [860, 490] on button "Mover para retirada disponível" at bounding box center [898, 509] width 268 height 38
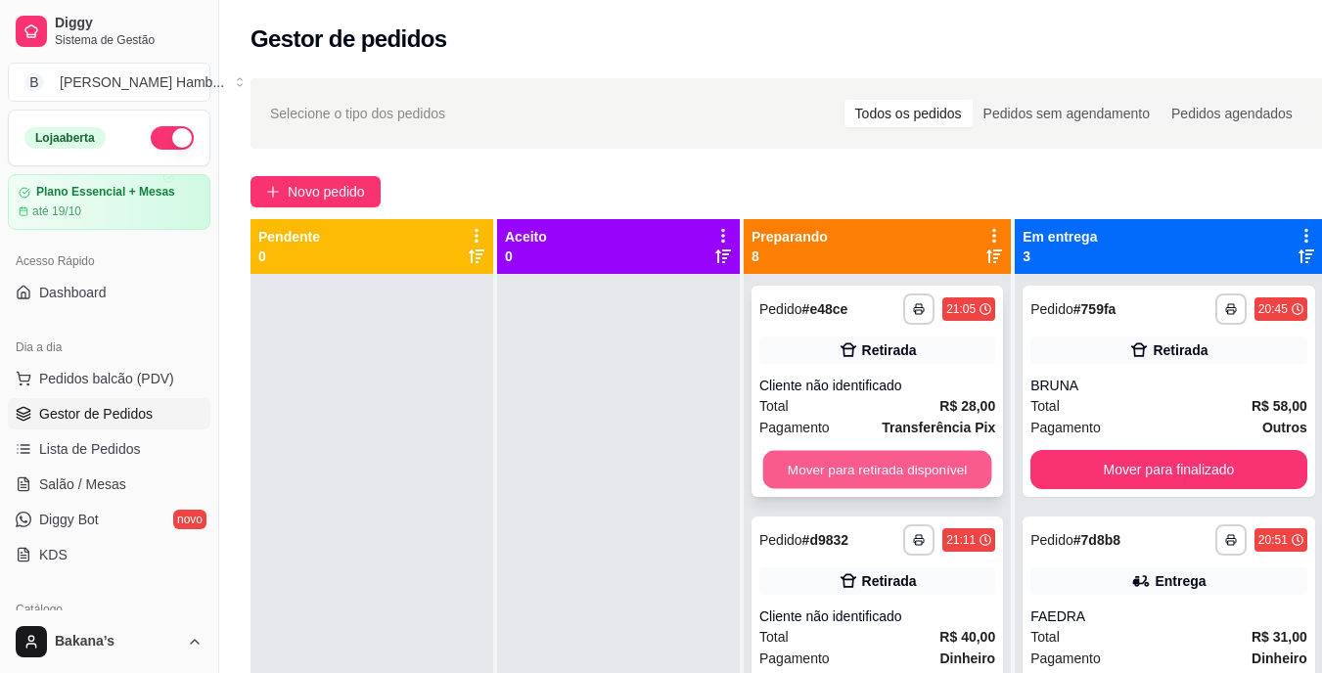
click at [935, 468] on button "Mover para retirada disponível" at bounding box center [878, 470] width 229 height 38
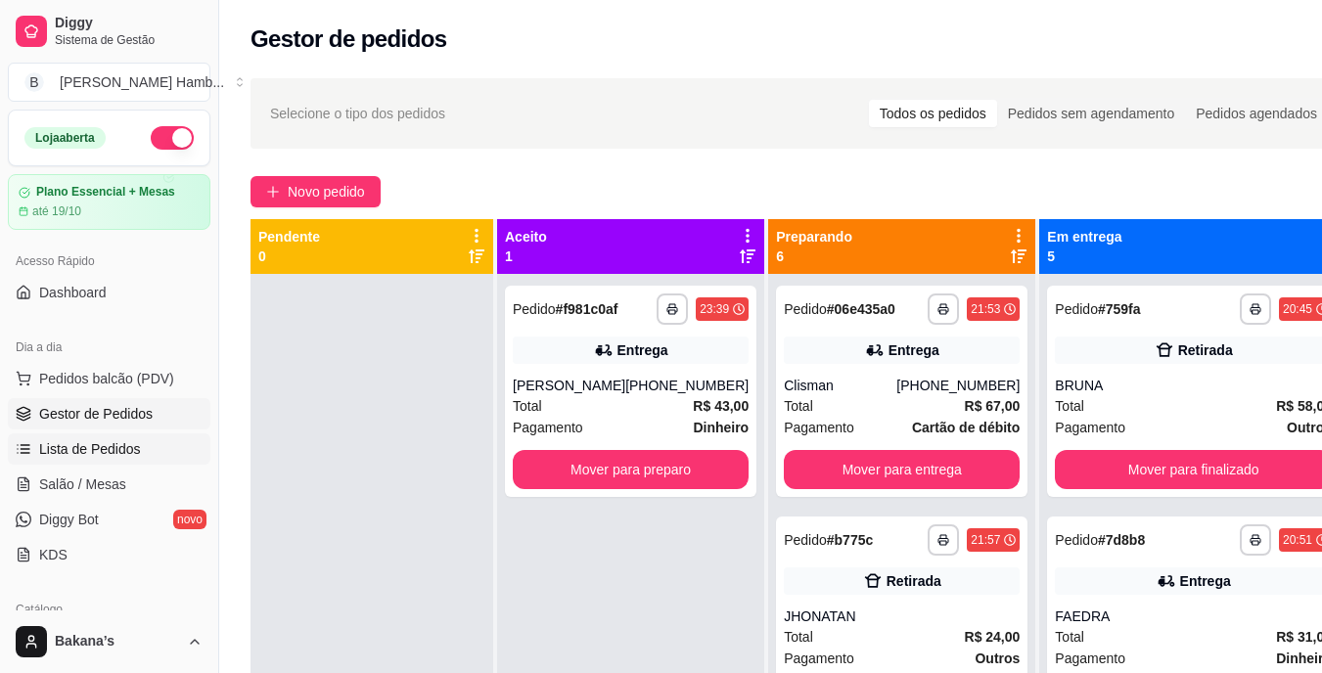
click at [68, 450] on span "Lista de Pedidos" at bounding box center [90, 450] width 102 height 20
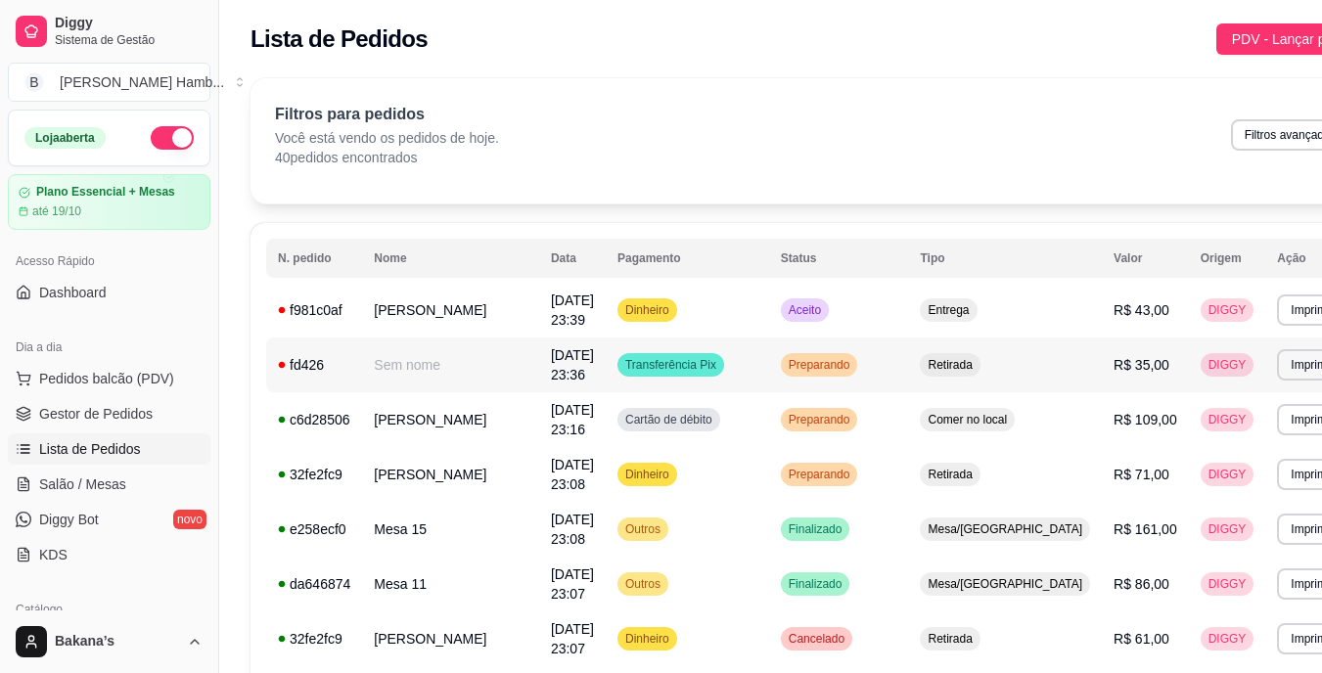
click at [479, 345] on td "Sem nome" at bounding box center [450, 365] width 177 height 55
click at [407, 417] on td "[PERSON_NAME]" at bounding box center [450, 420] width 177 height 55
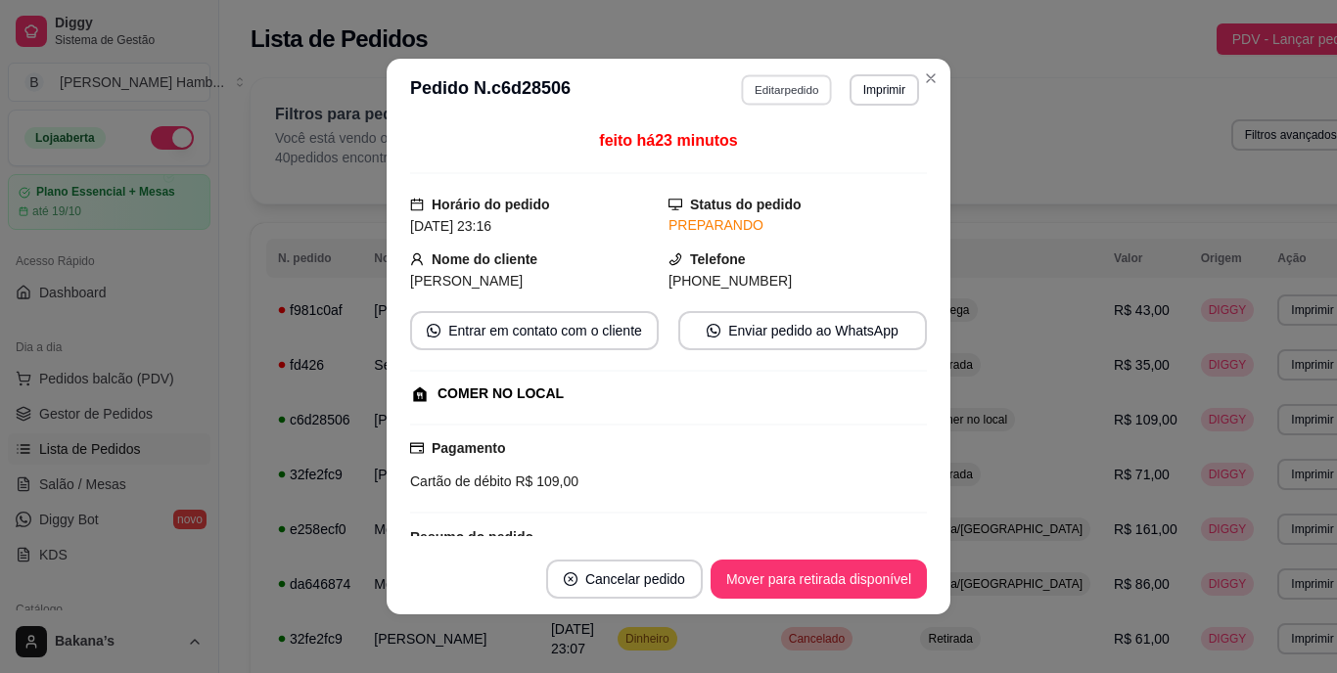
click at [760, 87] on button "Editar pedido" at bounding box center [787, 89] width 91 height 30
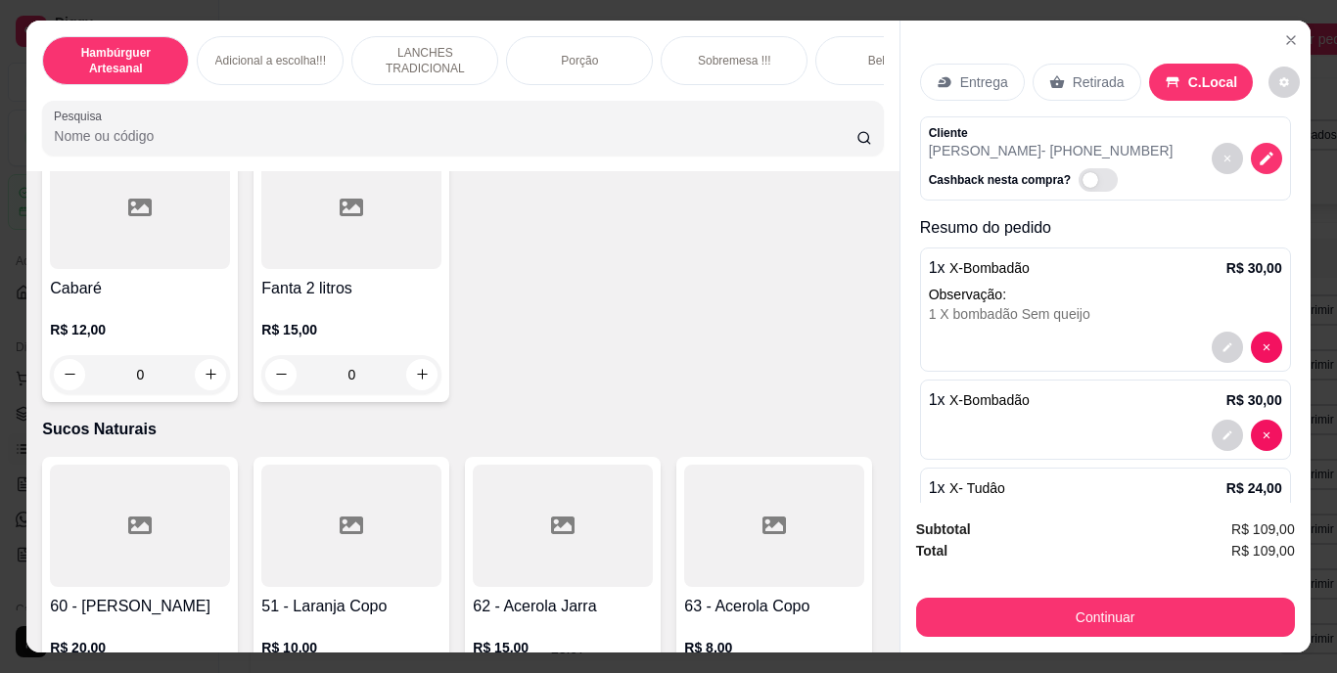
scroll to position [5873, 0]
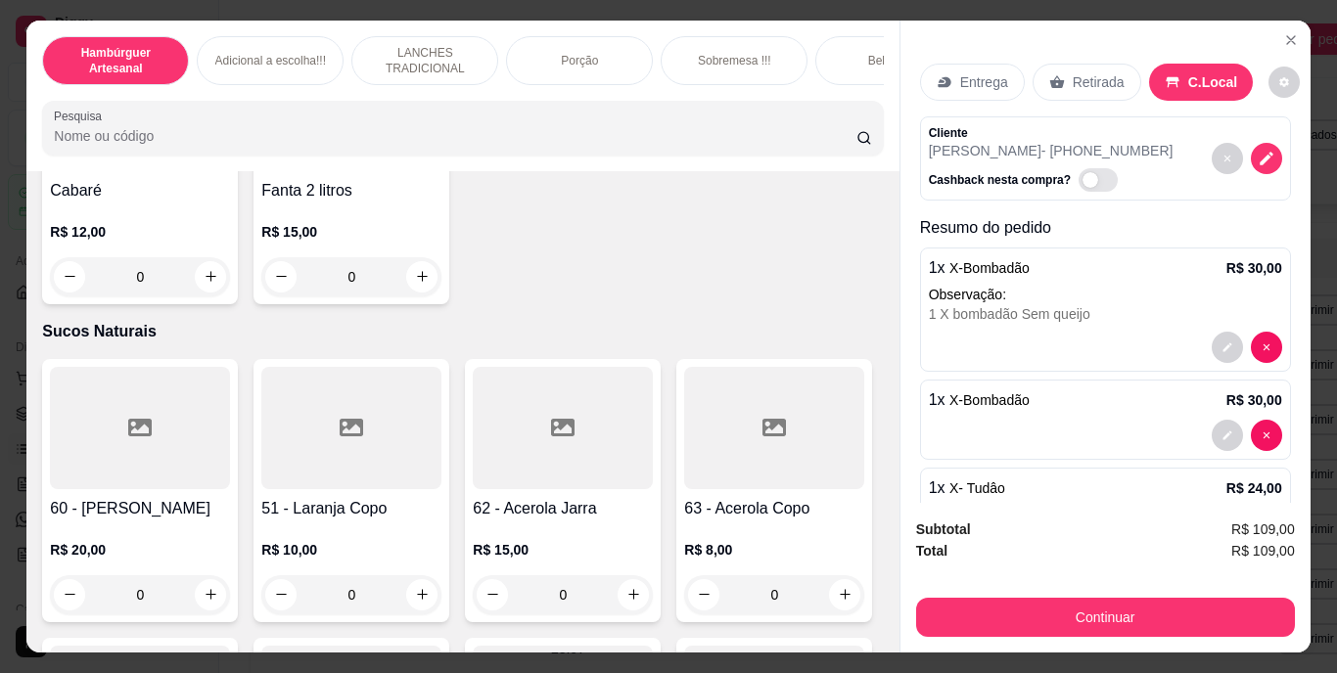
type input "1"
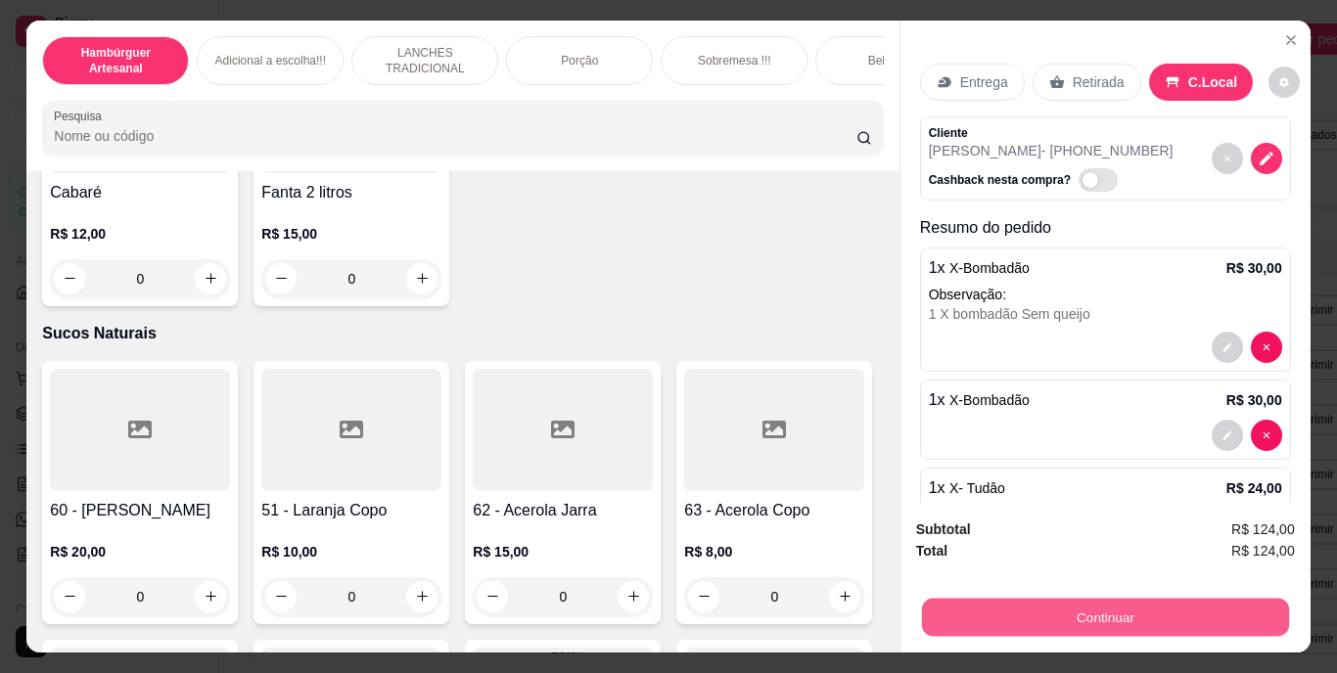
click at [945, 611] on button "Continuar" at bounding box center [1104, 618] width 367 height 38
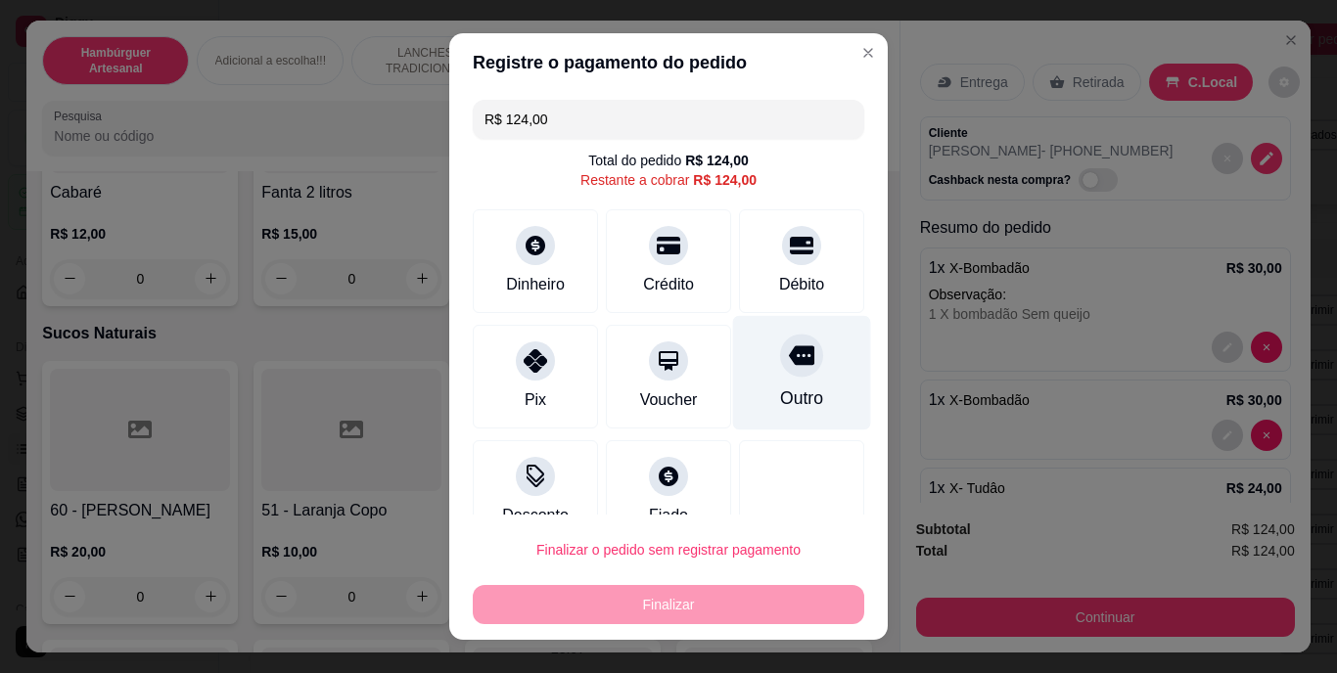
click at [788, 394] on div "Outro" at bounding box center [801, 399] width 43 height 25
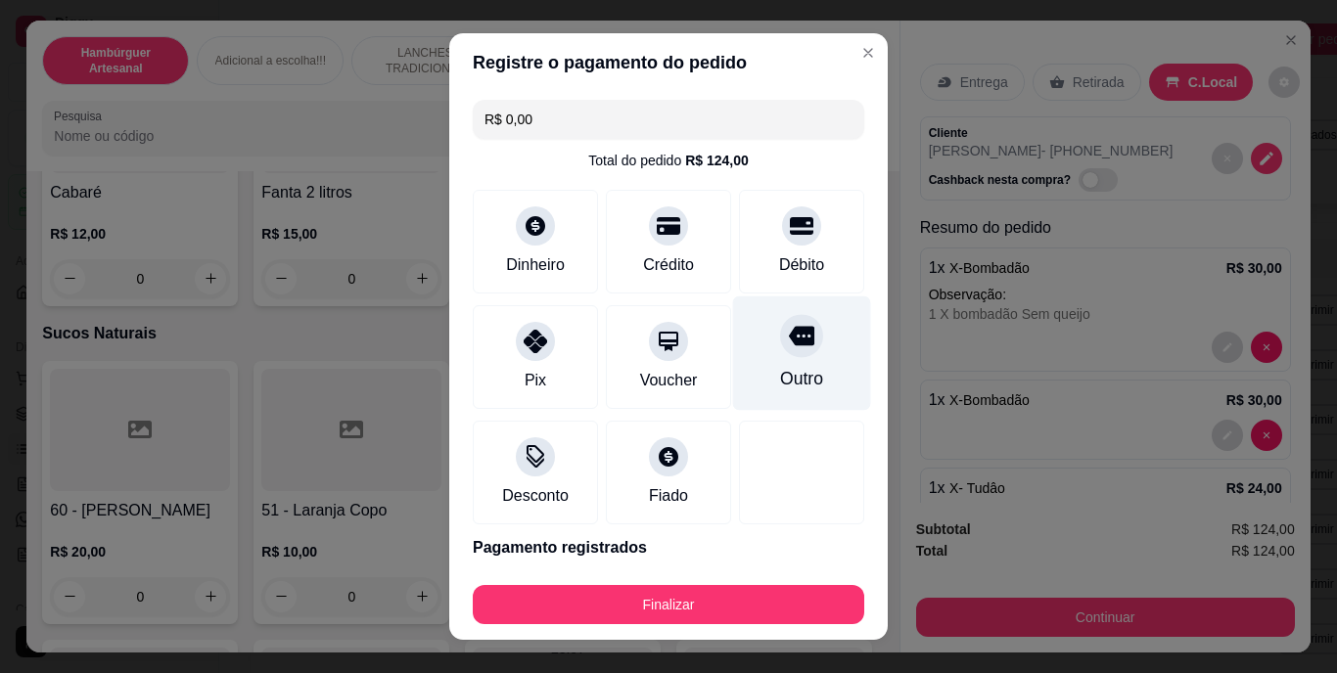
type input "R$ 0,00"
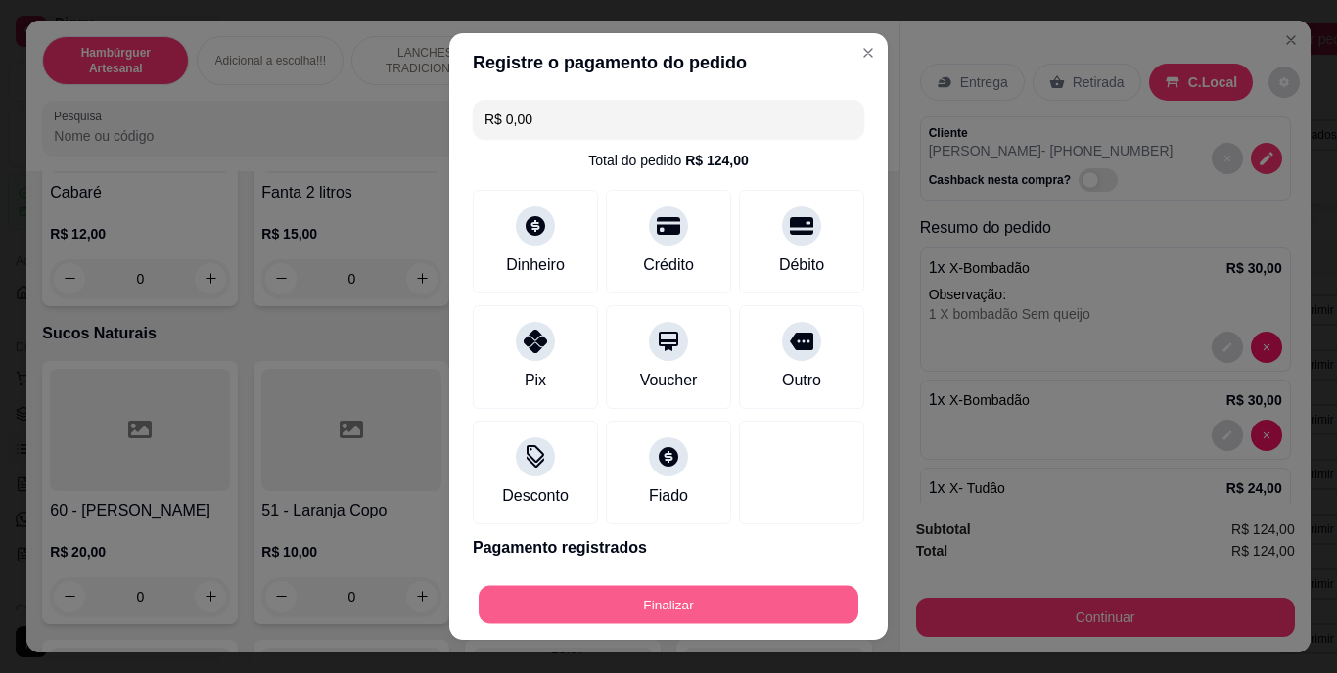
click at [692, 588] on button "Finalizar" at bounding box center [669, 604] width 380 height 38
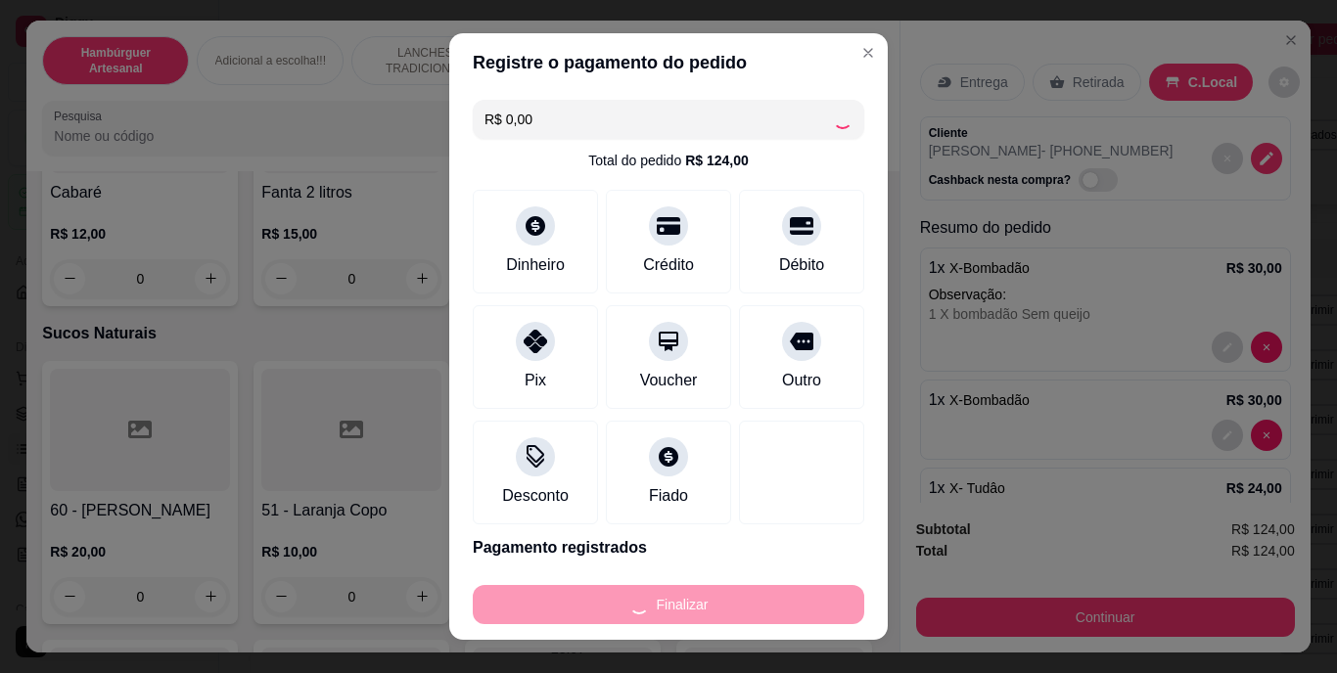
type input "0"
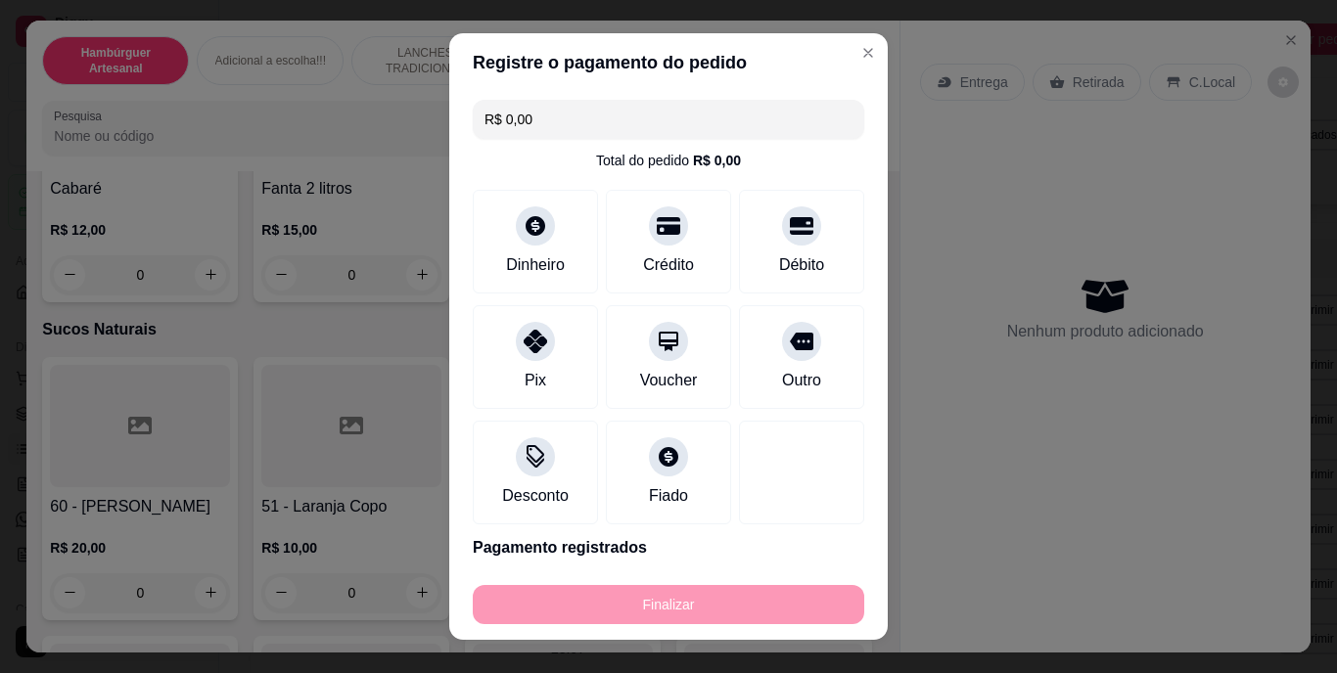
type input "-R$ 124,00"
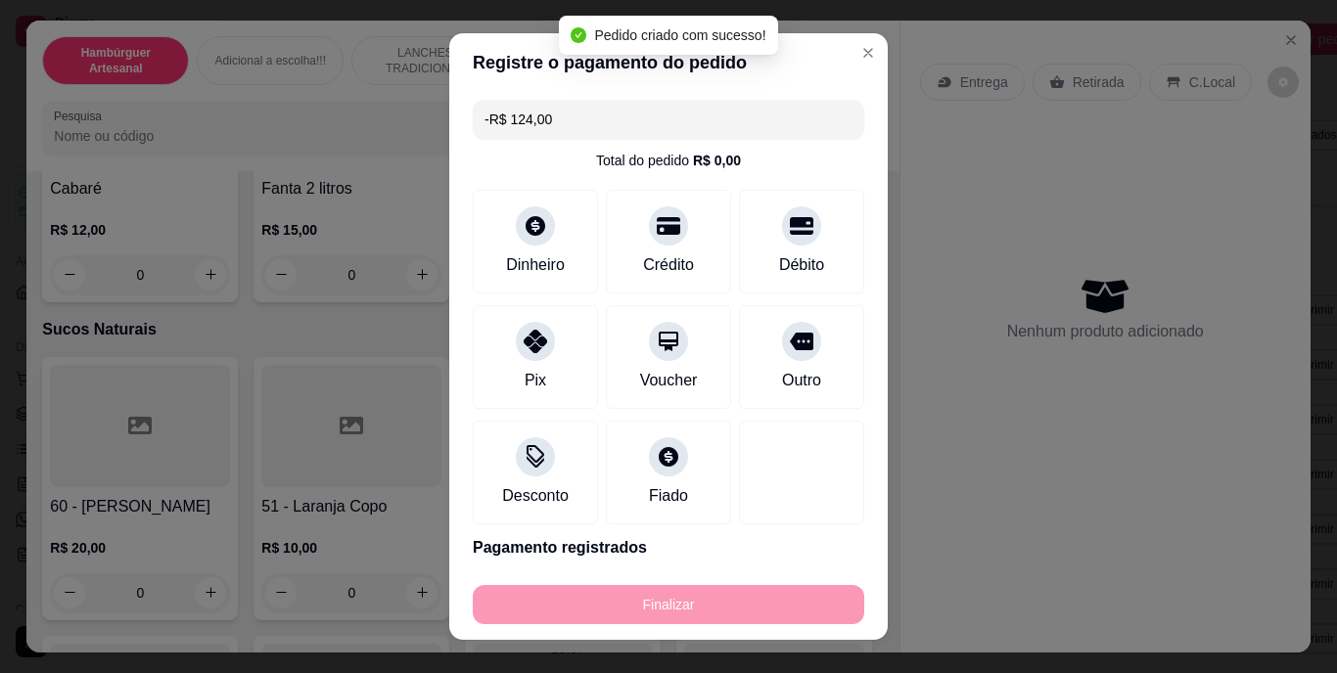
scroll to position [5869, 0]
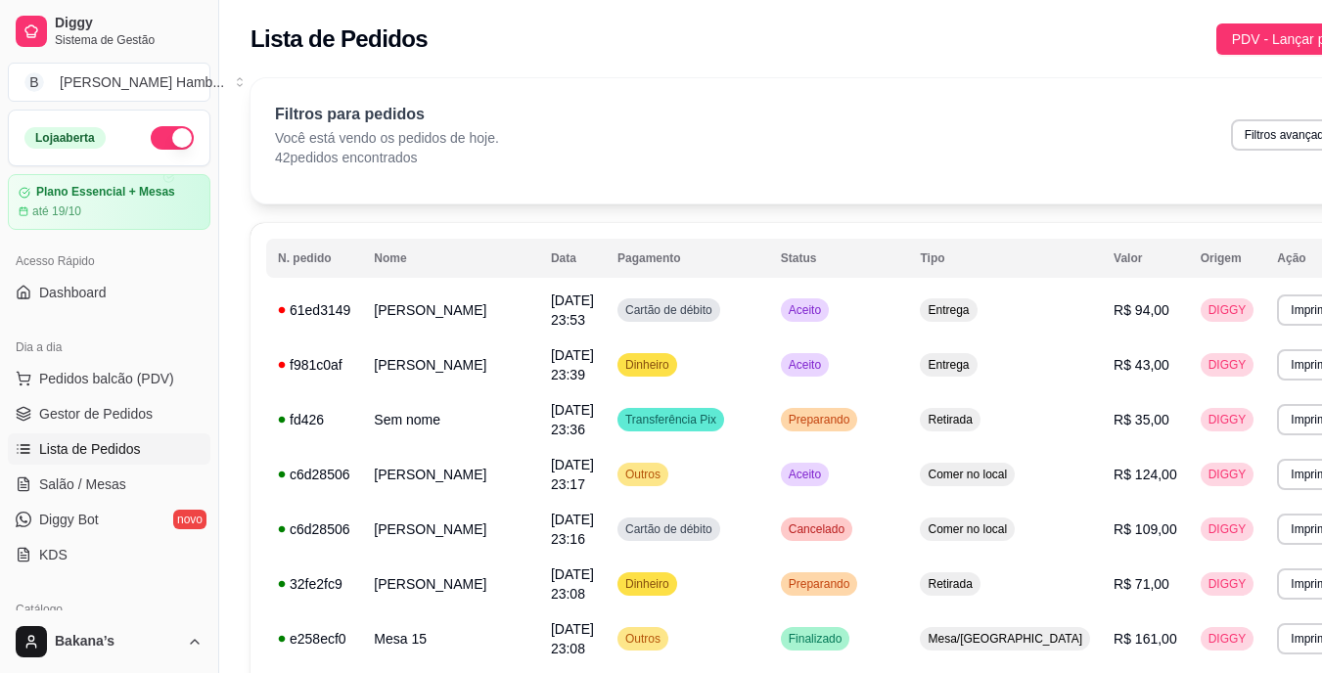
click at [175, 381] on button "Pedidos balcão (PDV)" at bounding box center [109, 378] width 203 height 31
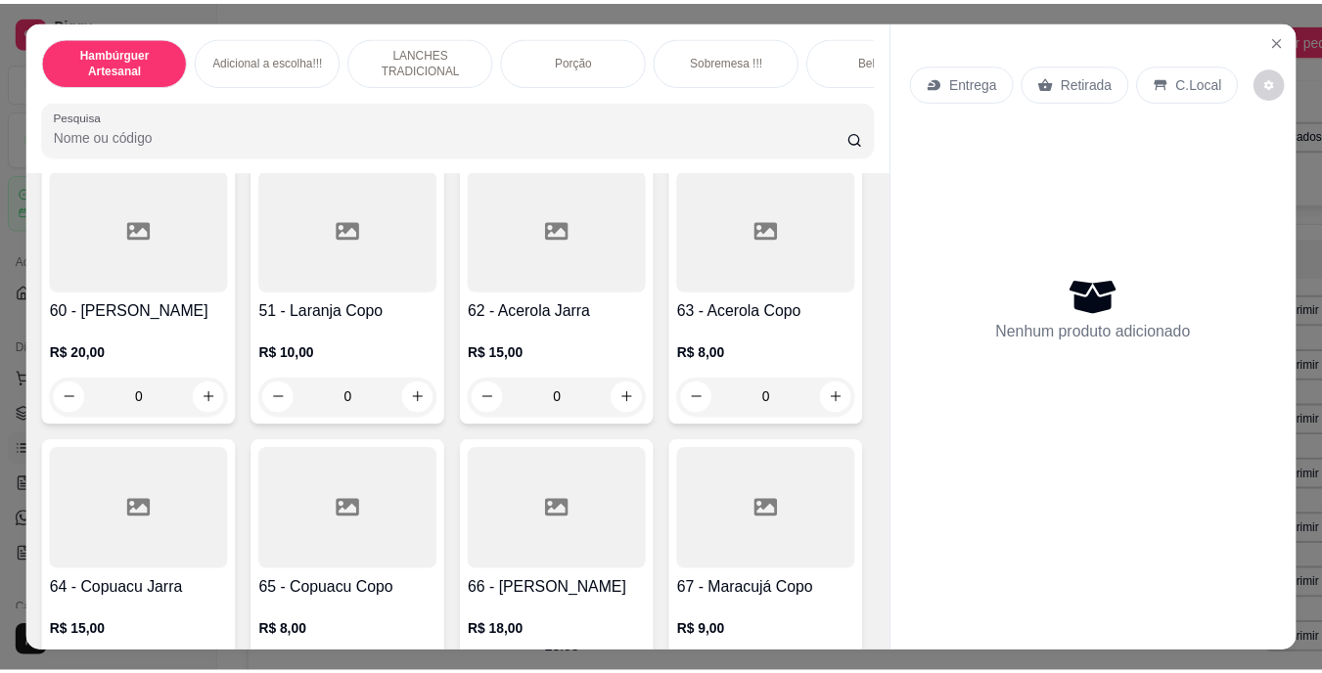
scroll to position [6460, 0]
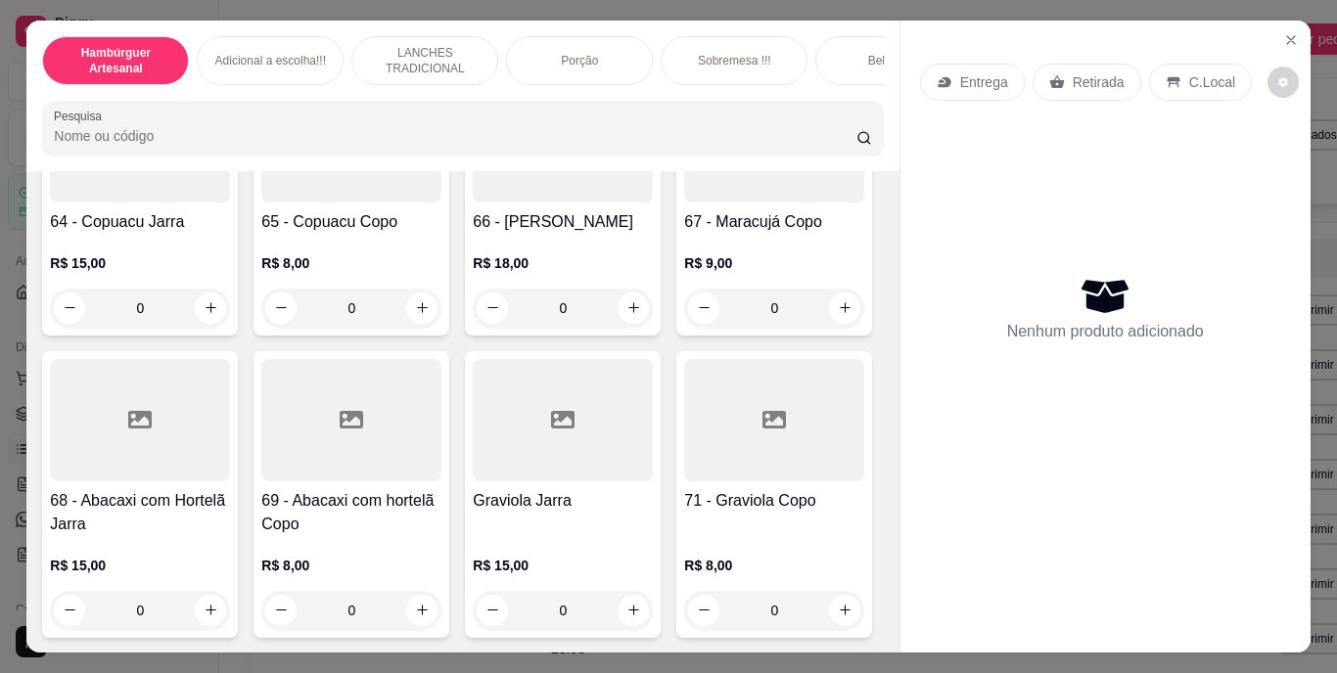
type input "1"
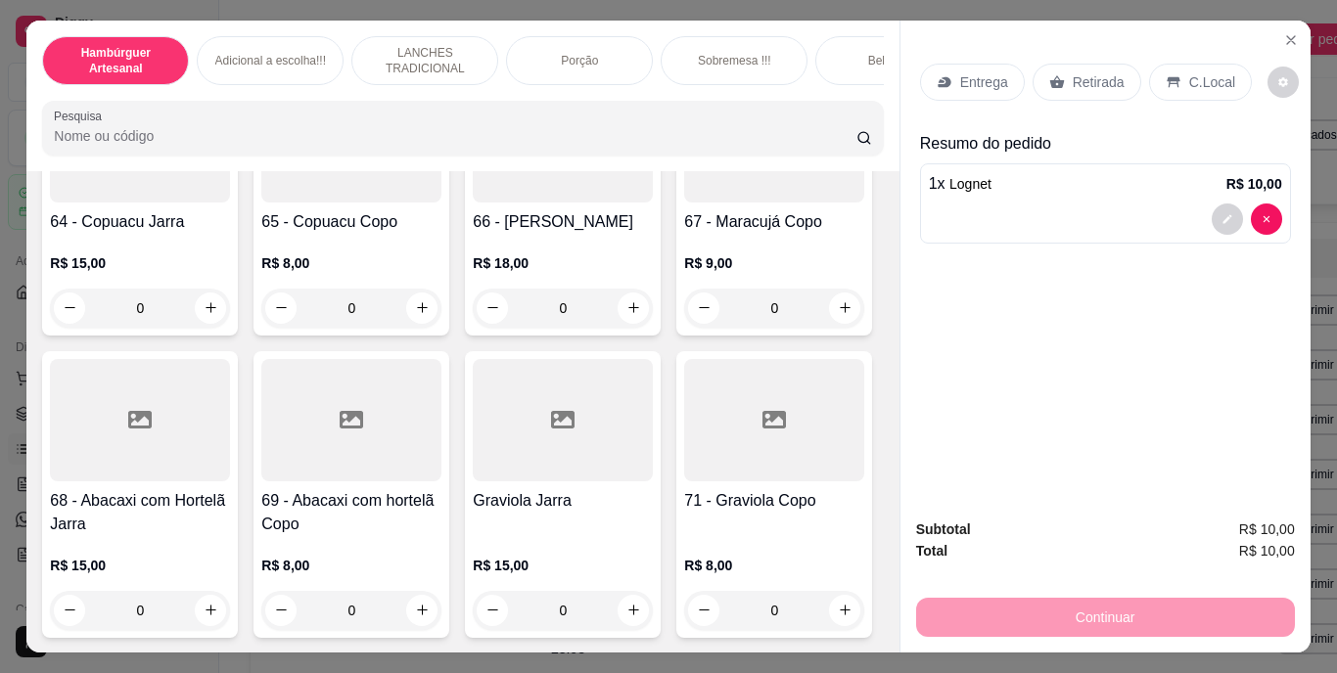
click at [1106, 75] on p "Retirada" at bounding box center [1099, 82] width 52 height 20
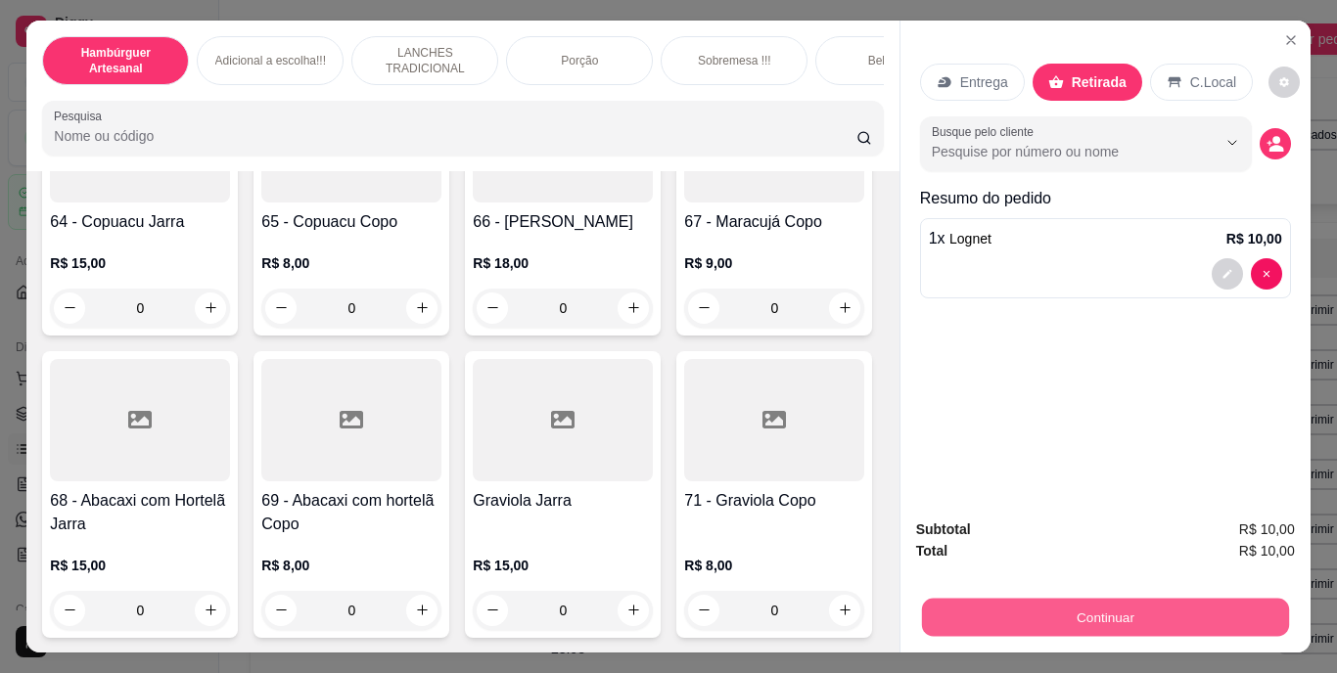
click at [1051, 599] on button "Continuar" at bounding box center [1104, 618] width 367 height 38
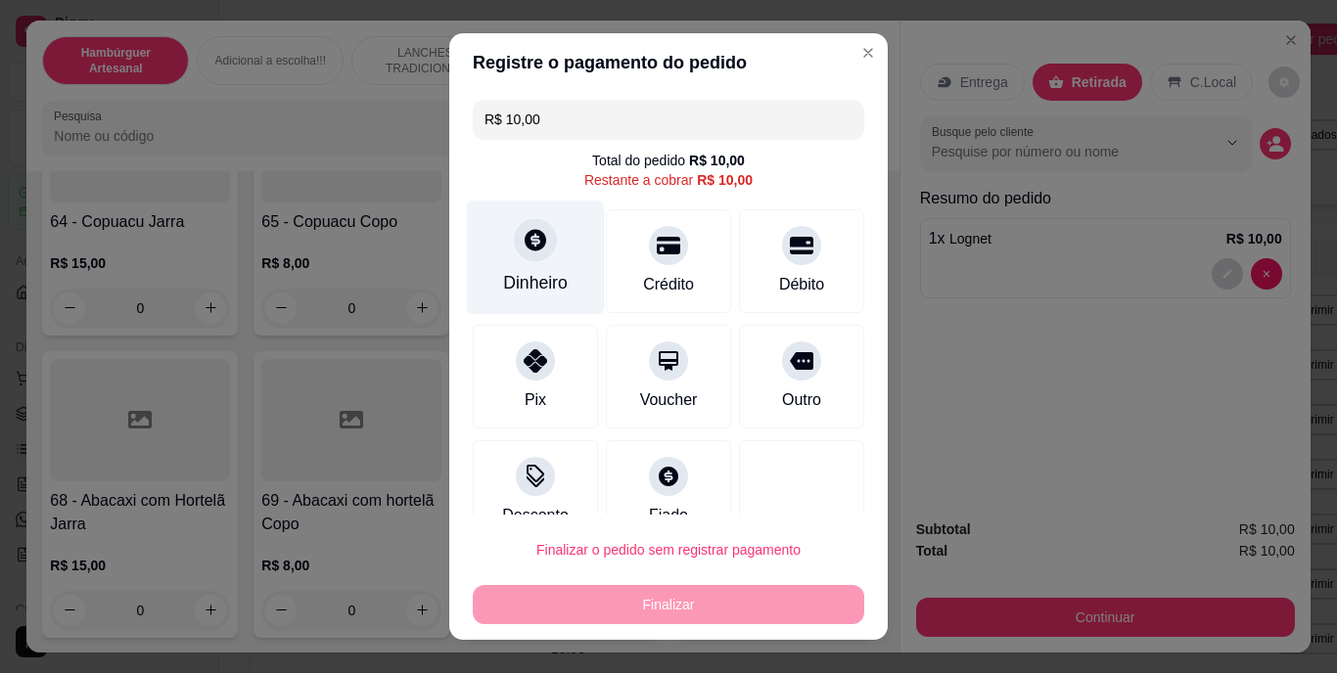
click at [520, 284] on div "Dinheiro" at bounding box center [535, 283] width 65 height 25
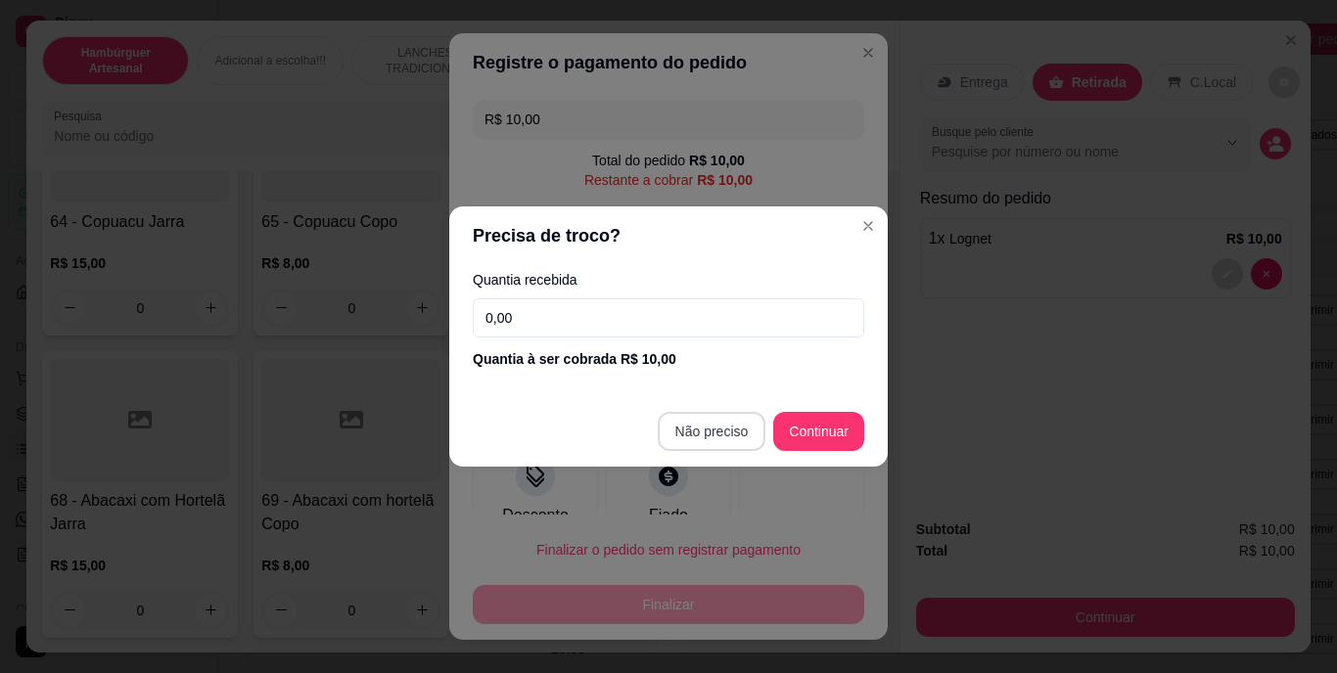
type input "R$ 0,00"
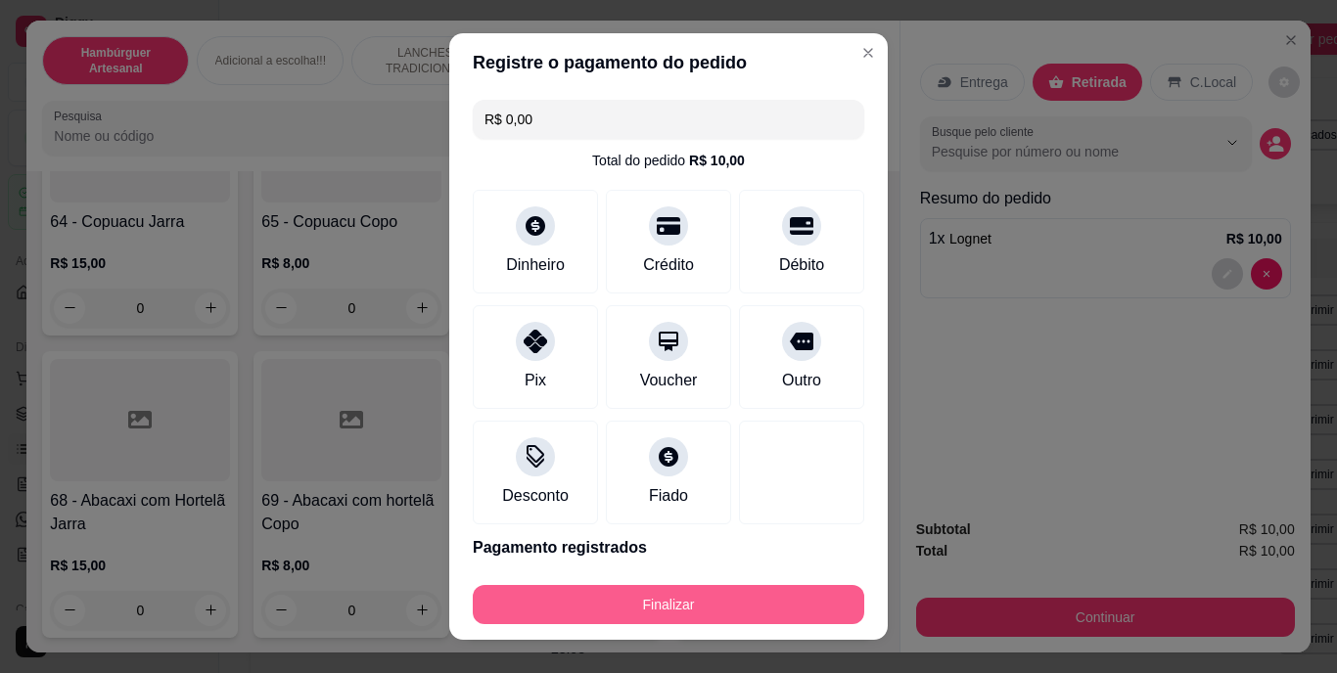
click at [720, 613] on button "Finalizar" at bounding box center [669, 604] width 392 height 39
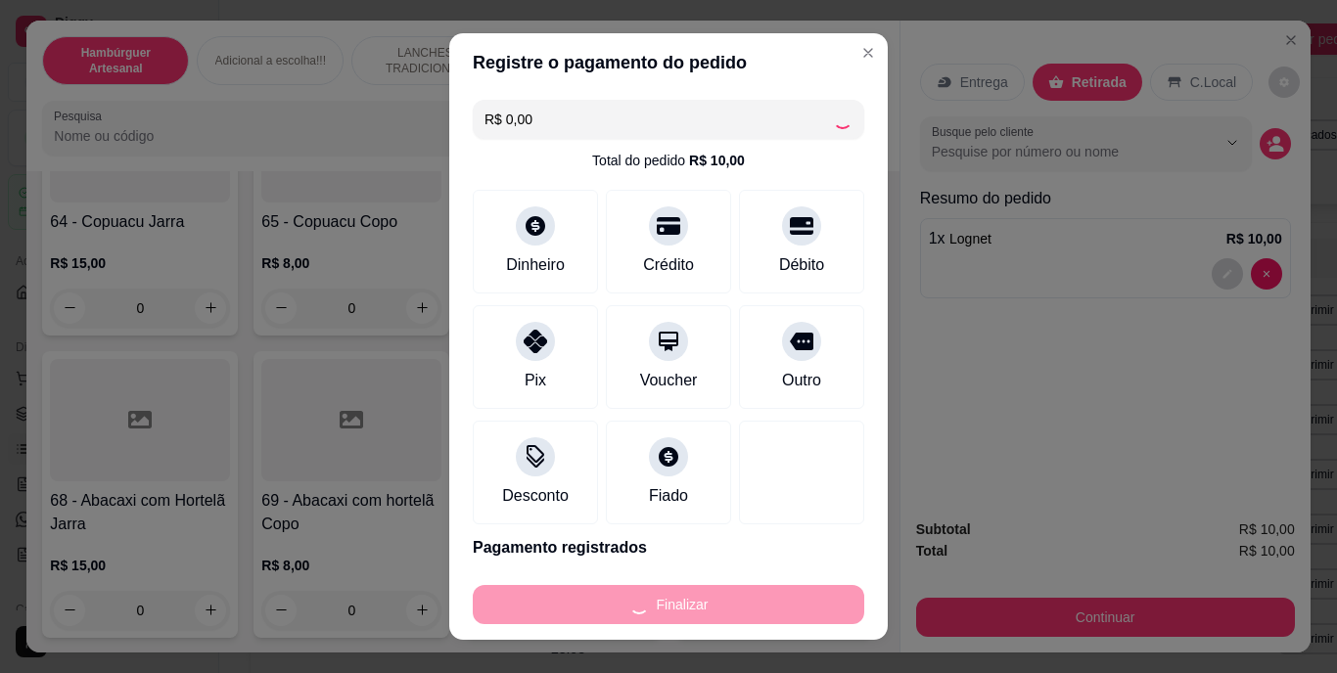
type input "0"
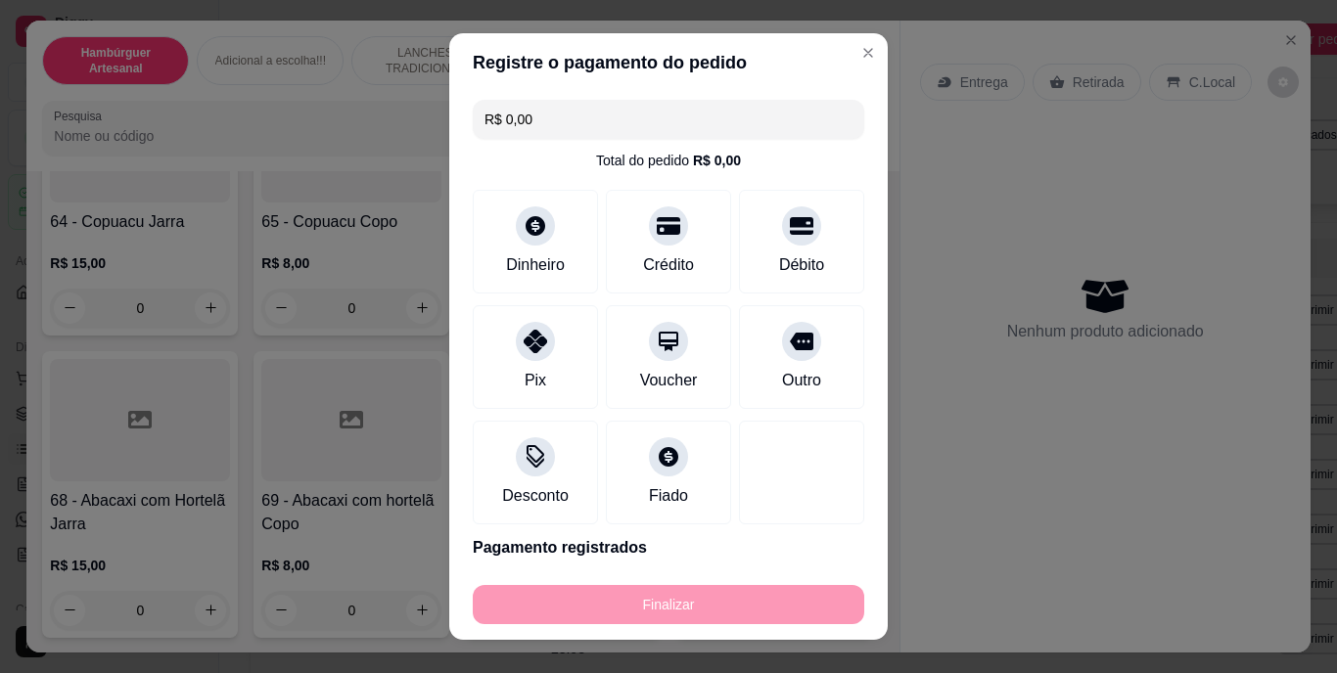
type input "-R$ 10,00"
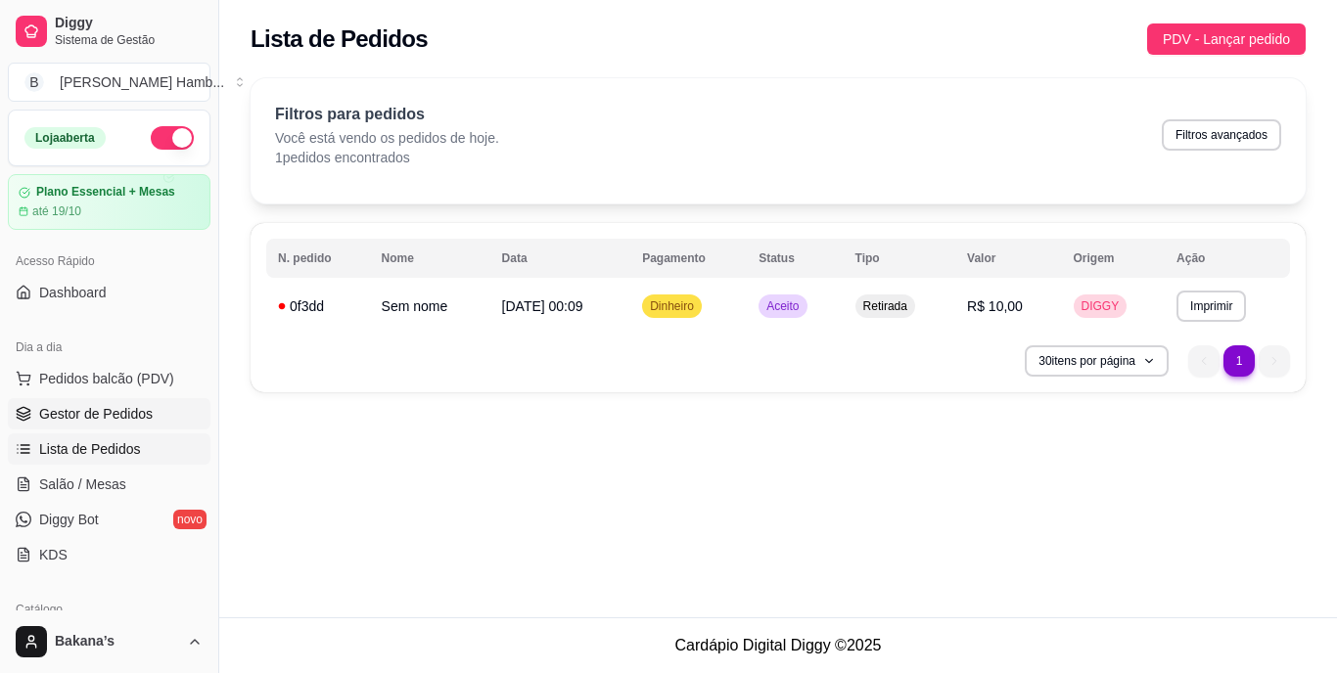
click at [49, 411] on span "Gestor de Pedidos" at bounding box center [96, 414] width 114 height 20
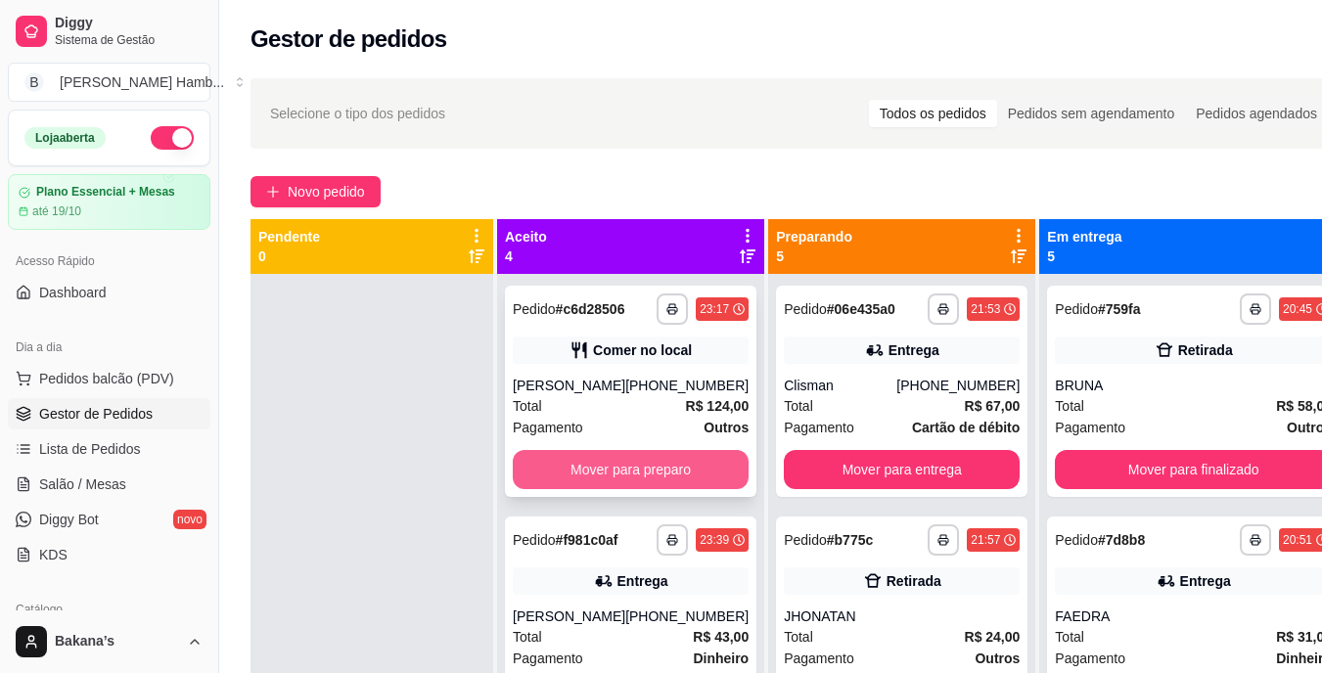
click at [596, 489] on button "Mover para preparo" at bounding box center [631, 469] width 236 height 39
click at [605, 489] on button "Mover para preparo" at bounding box center [631, 470] width 229 height 38
click at [628, 466] on button "Mover para preparo" at bounding box center [631, 470] width 229 height 38
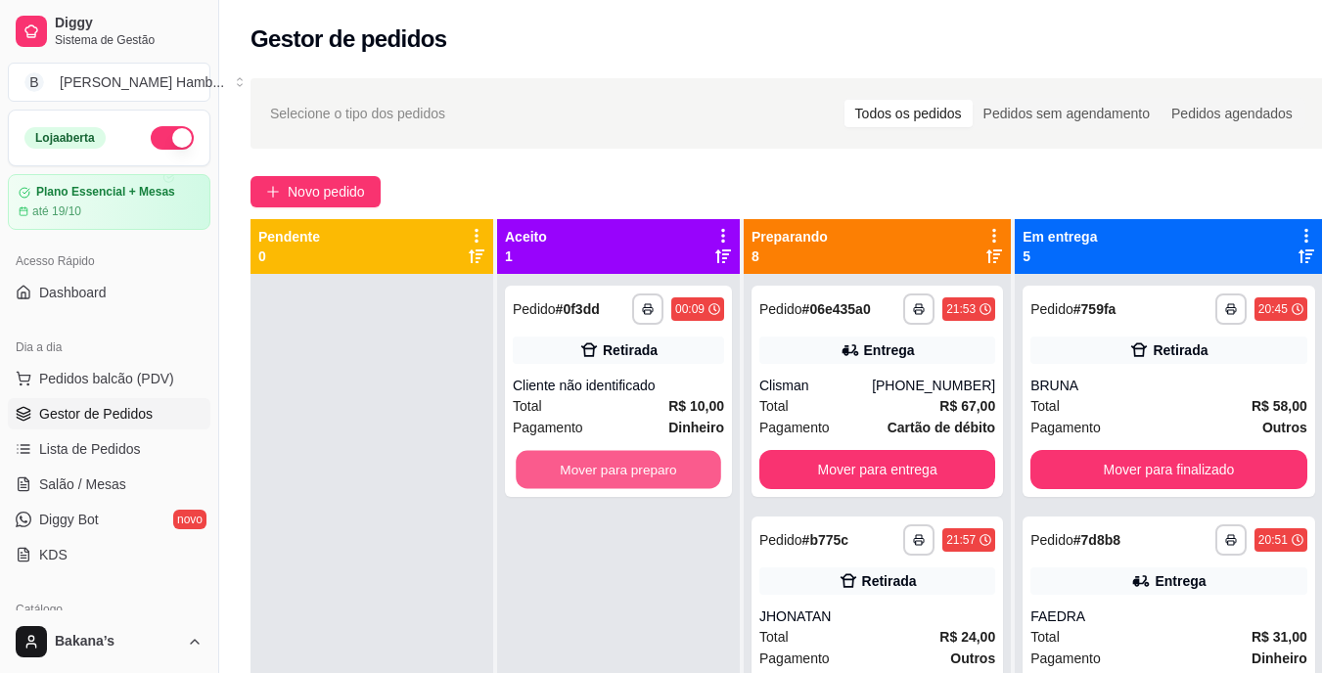
click at [627, 466] on button "Mover para preparo" at bounding box center [619, 470] width 206 height 38
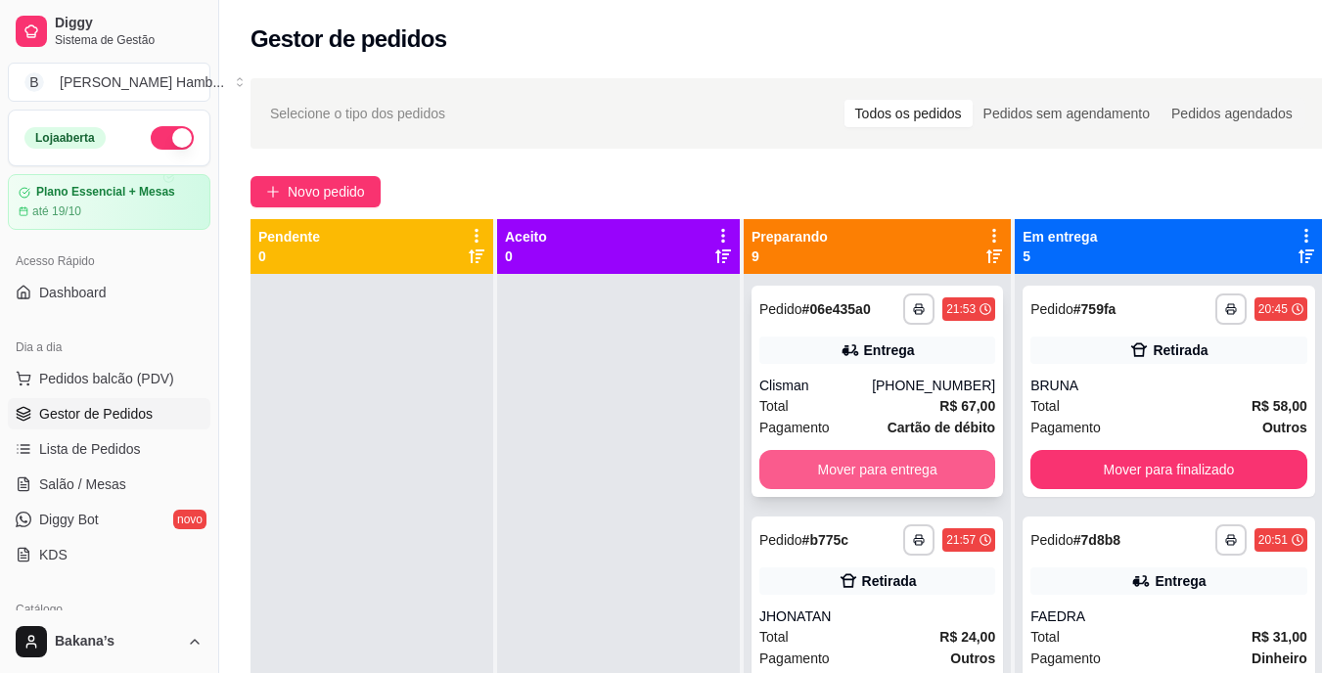
click at [934, 471] on button "Mover para entrega" at bounding box center [878, 469] width 236 height 39
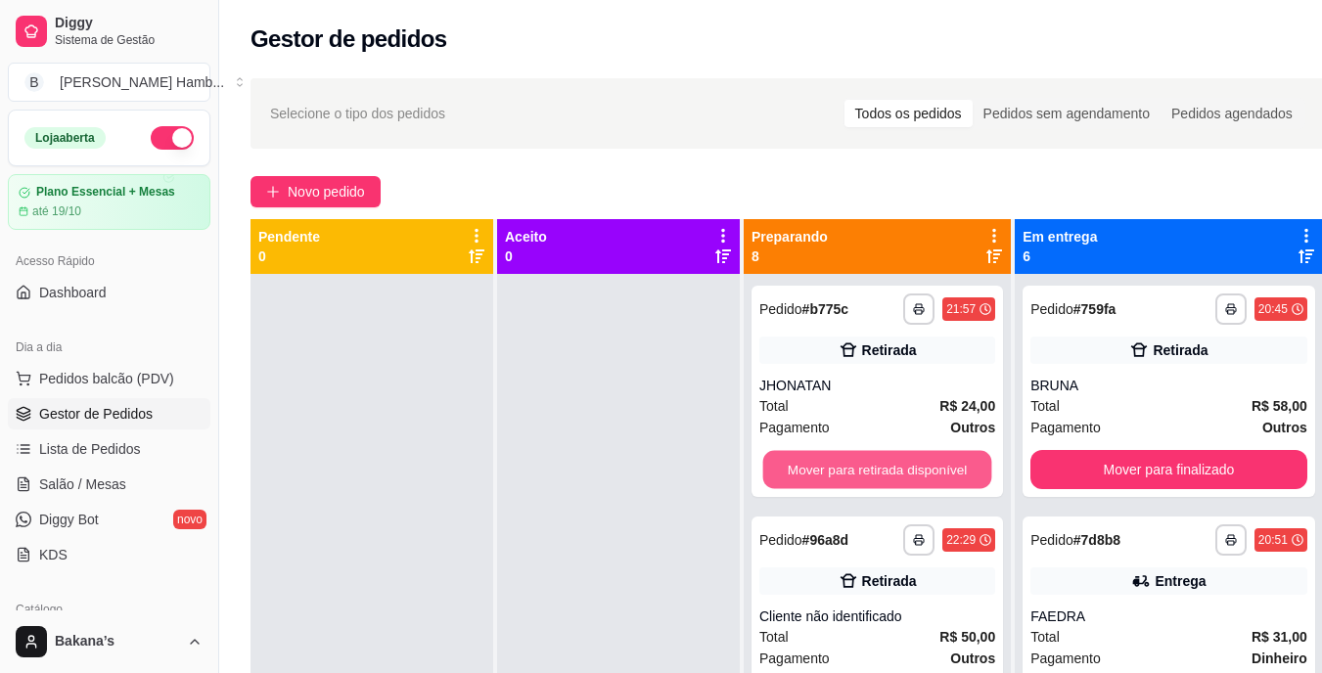
click at [934, 471] on button "Mover para retirada disponível" at bounding box center [878, 470] width 229 height 38
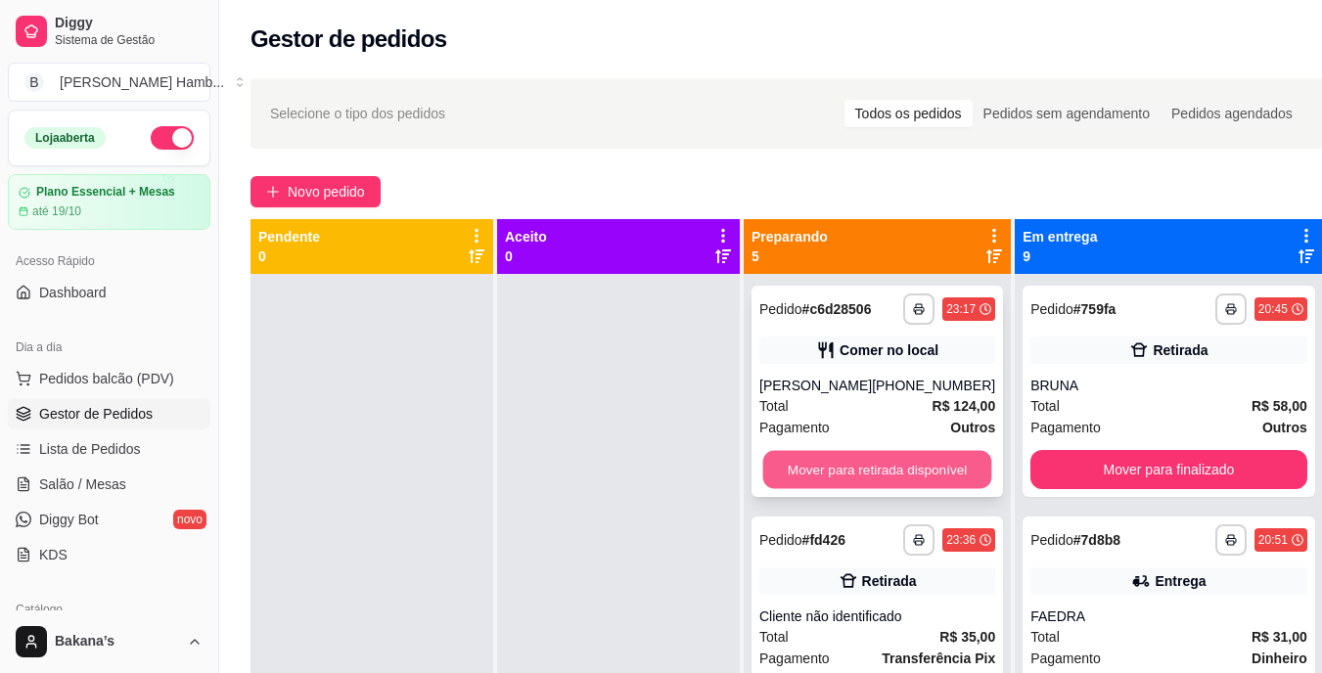
click at [934, 474] on button "Mover para retirada disponível" at bounding box center [878, 470] width 229 height 38
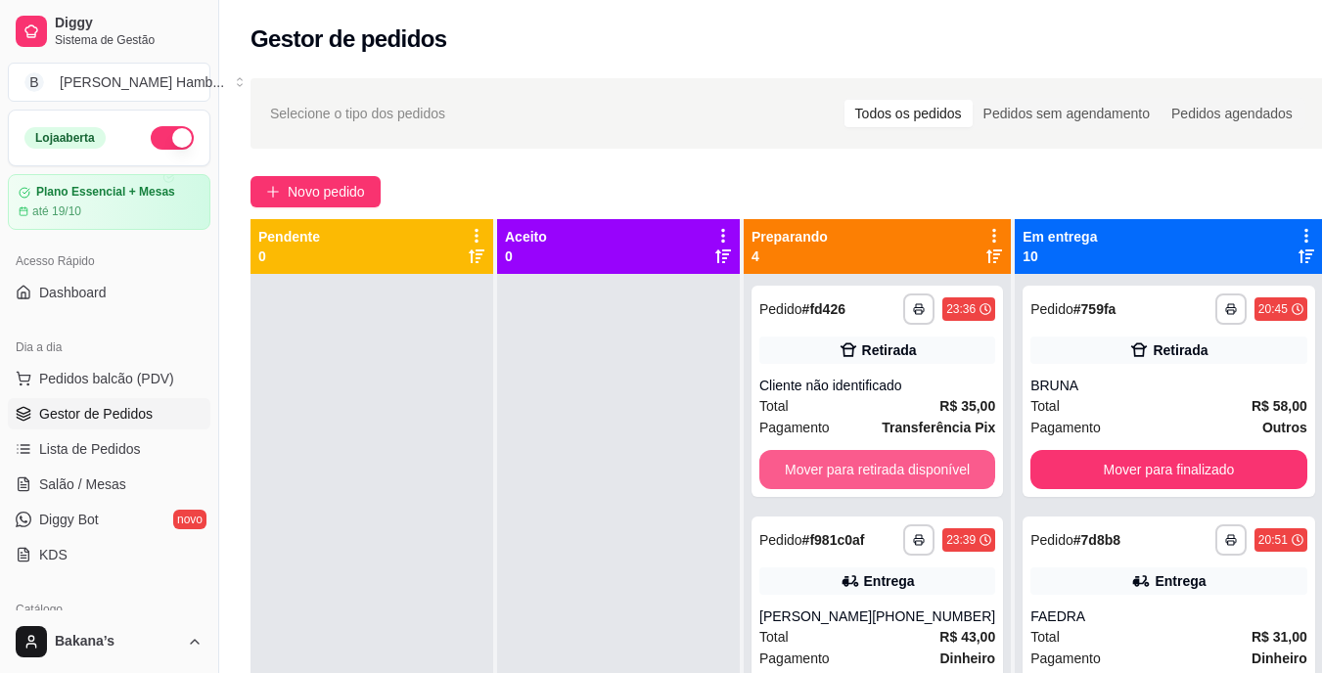
click at [934, 476] on button "Mover para retirada disponível" at bounding box center [878, 469] width 236 height 39
click at [934, 478] on button "Mover para entrega" at bounding box center [878, 470] width 229 height 38
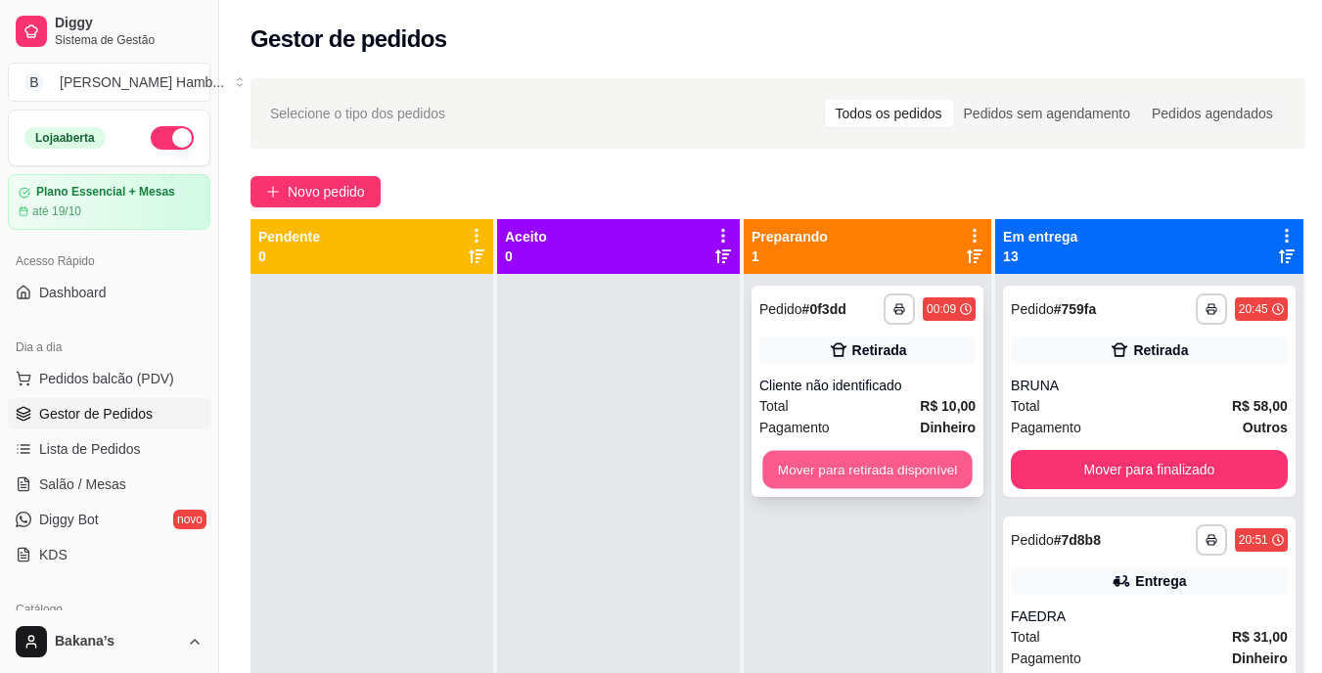
click at [933, 479] on button "Mover para retirada disponível" at bounding box center [867, 470] width 209 height 38
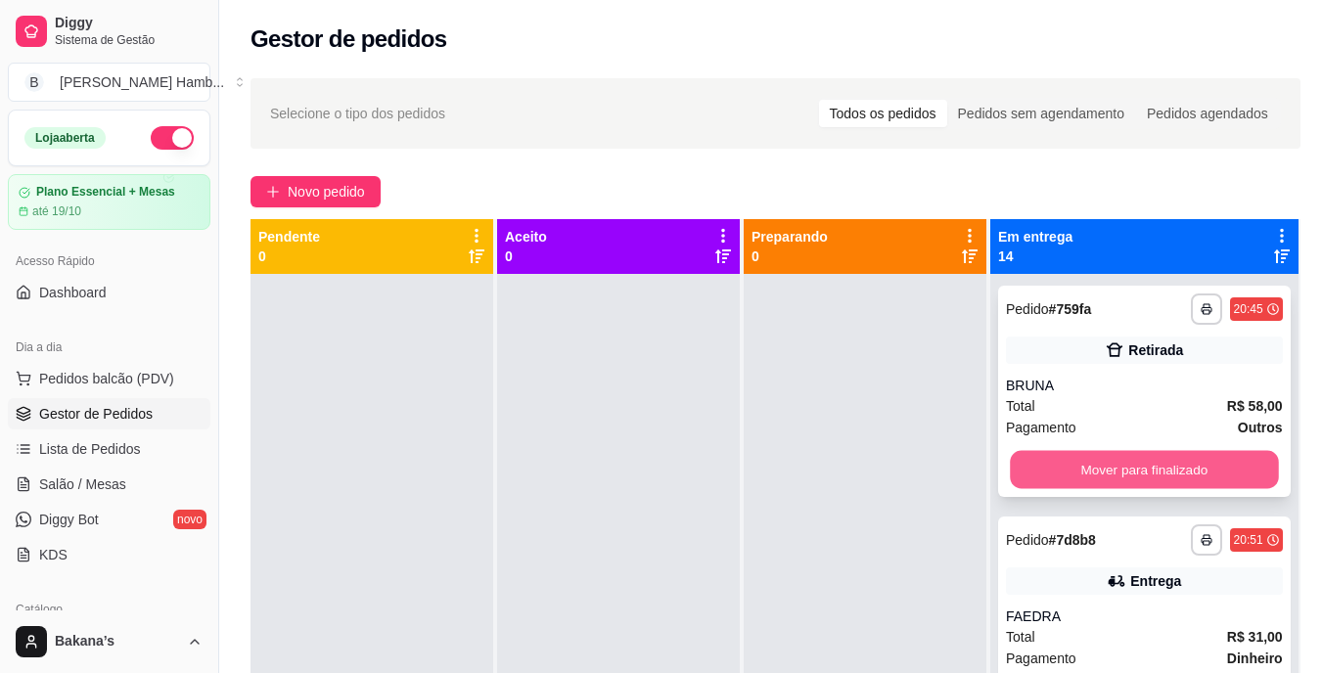
click at [1071, 478] on button "Mover para finalizado" at bounding box center [1144, 470] width 268 height 38
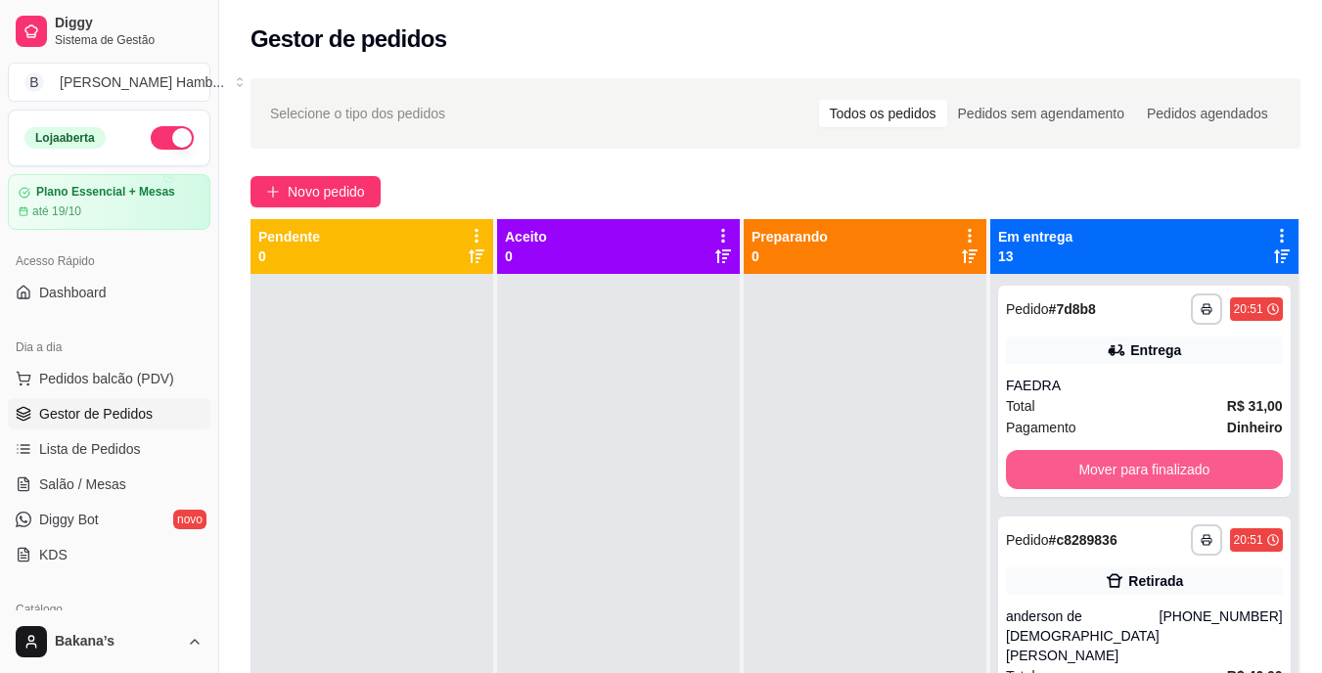
click at [1064, 476] on button "Mover para finalizado" at bounding box center [1144, 469] width 277 height 39
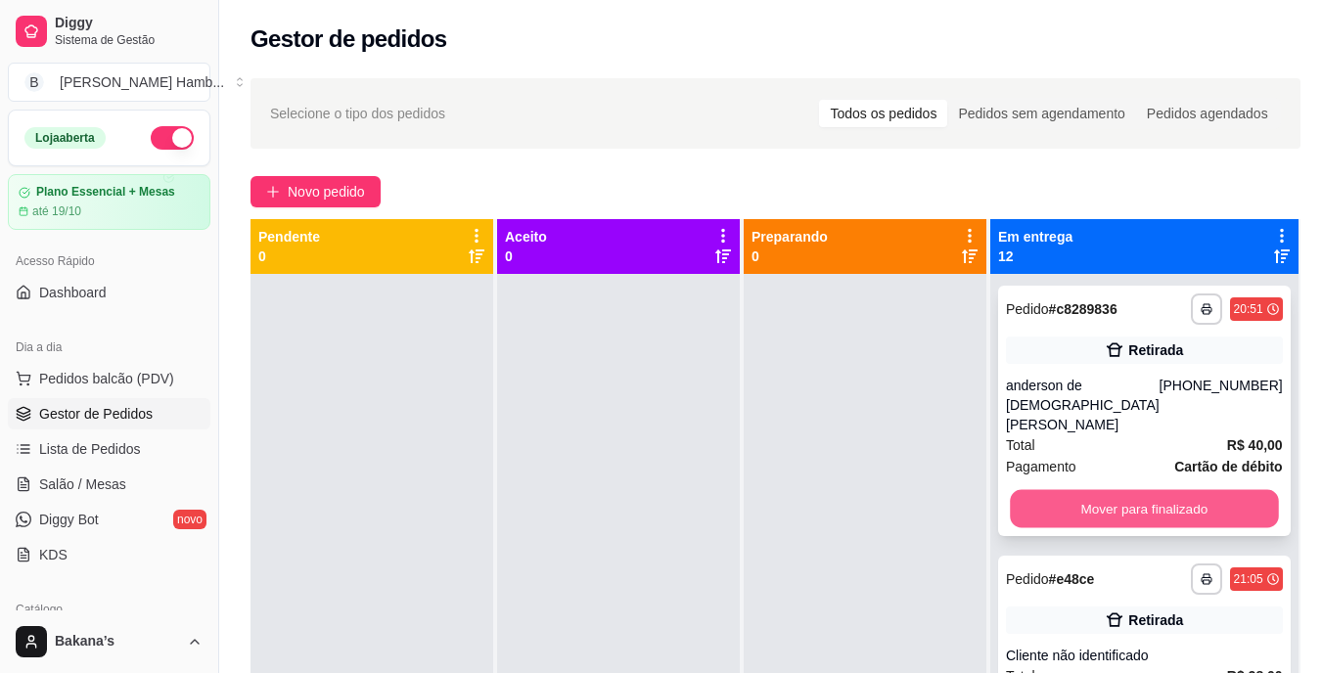
click at [1089, 490] on button "Mover para finalizado" at bounding box center [1144, 509] width 268 height 38
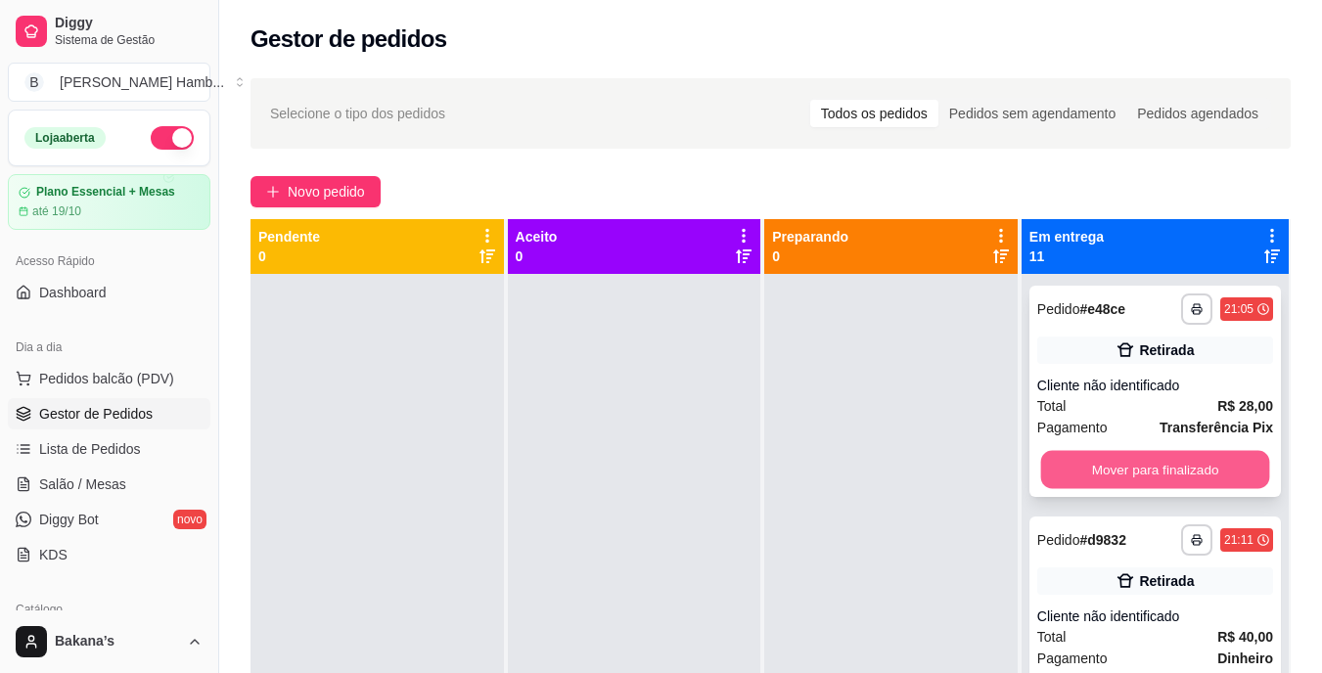
click at [1115, 485] on button "Mover para finalizado" at bounding box center [1155, 470] width 229 height 38
click at [1128, 465] on button "Mover para finalizado" at bounding box center [1155, 470] width 229 height 38
click at [1129, 466] on button "Mover para finalizado" at bounding box center [1156, 469] width 236 height 39
click at [1129, 466] on button "Mover para finalizado" at bounding box center [1155, 470] width 229 height 38
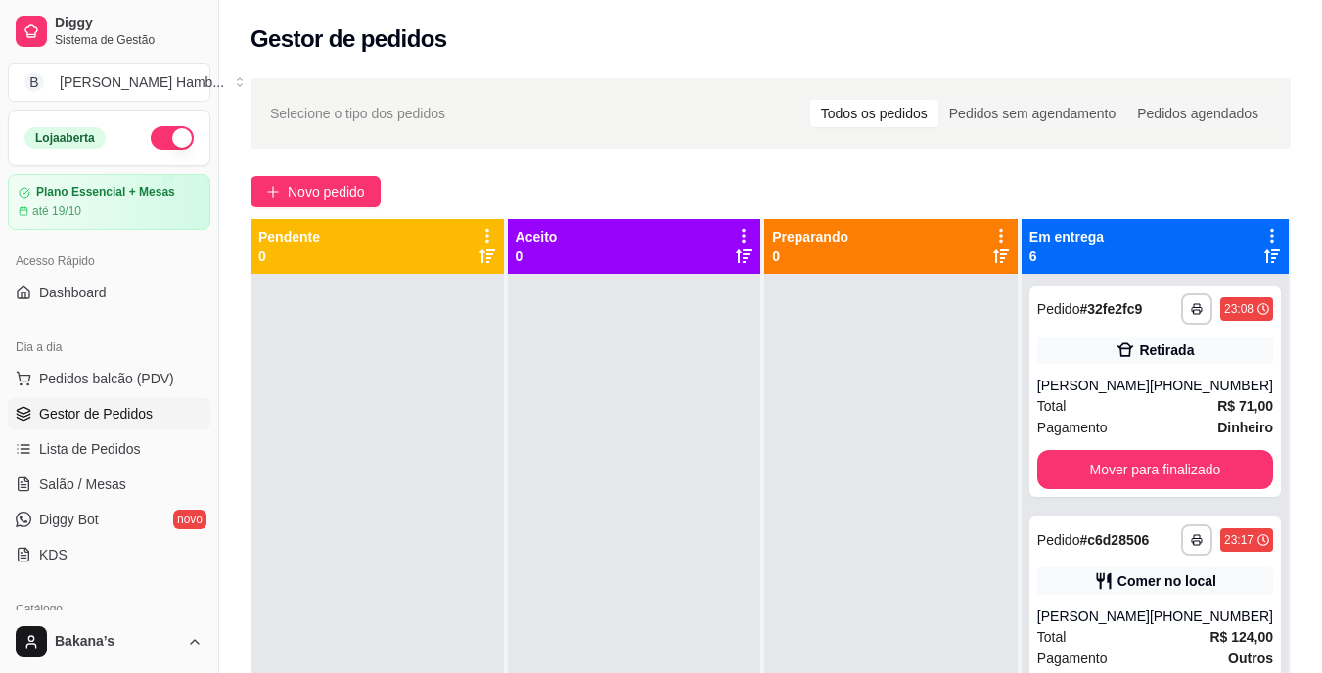
click at [1129, 466] on div "**********" at bounding box center [1156, 391] width 252 height 211
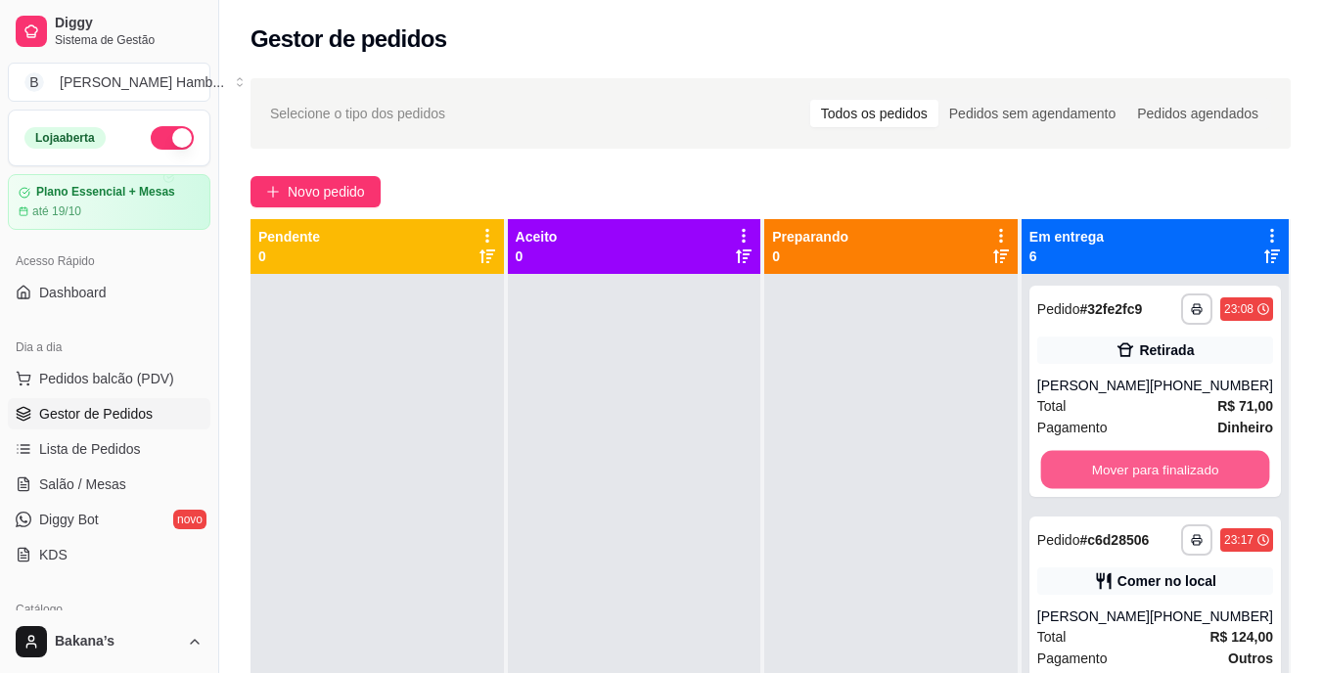
click at [1129, 483] on button "Mover para finalizado" at bounding box center [1155, 470] width 229 height 38
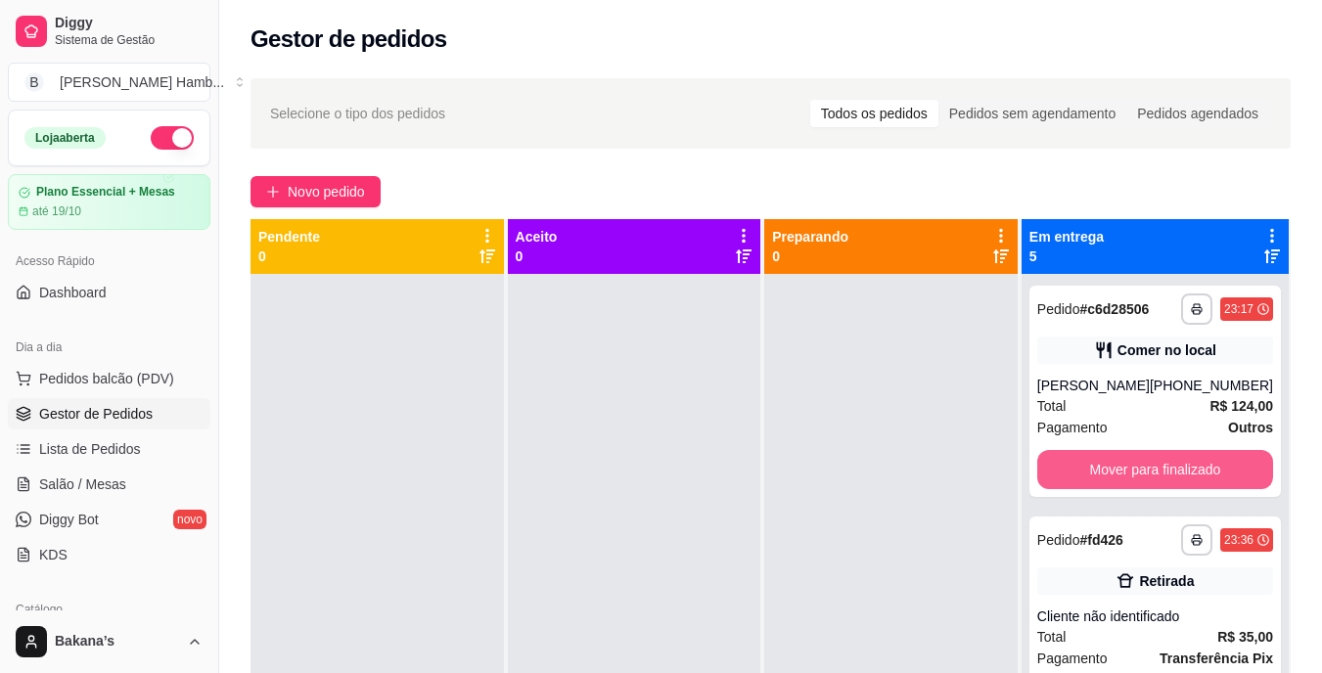
click at [1129, 483] on button "Mover para finalizado" at bounding box center [1156, 469] width 236 height 39
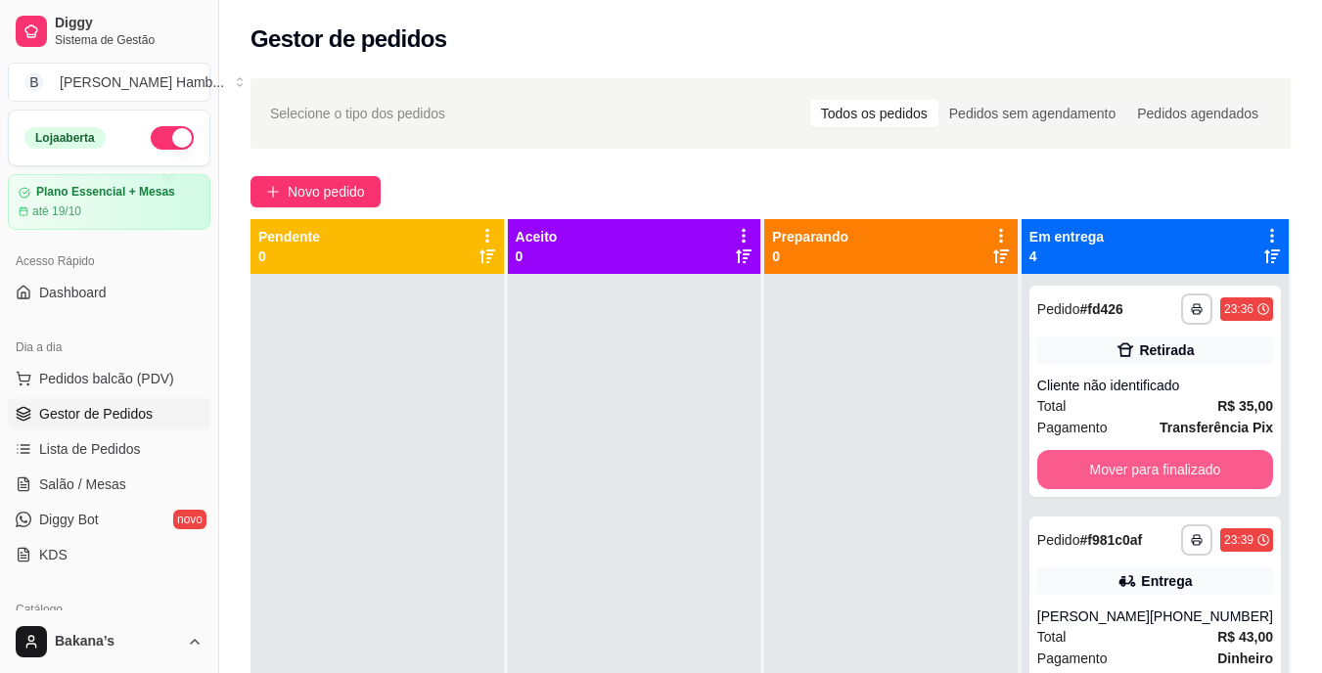
click at [1129, 483] on button "Mover para finalizado" at bounding box center [1156, 469] width 236 height 39
click at [1128, 473] on button "Mover para finalizado" at bounding box center [1155, 470] width 229 height 38
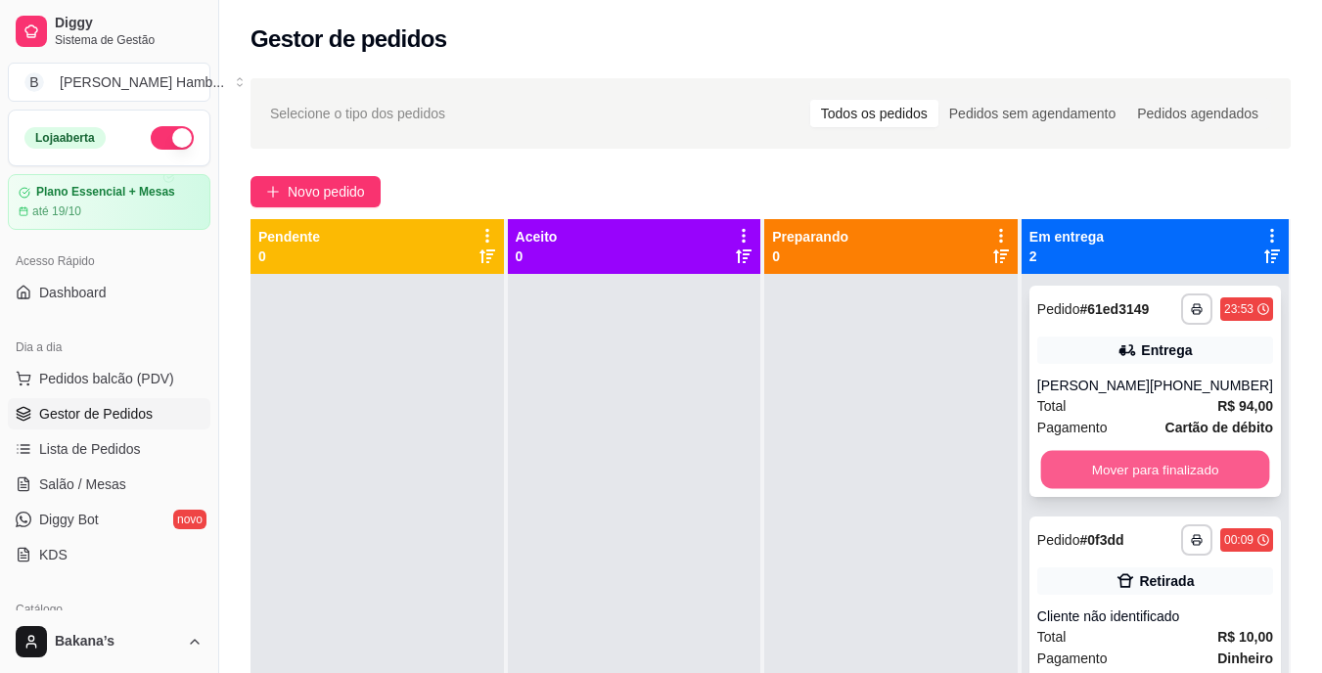
click at [1126, 478] on button "Mover para finalizado" at bounding box center [1155, 470] width 229 height 38
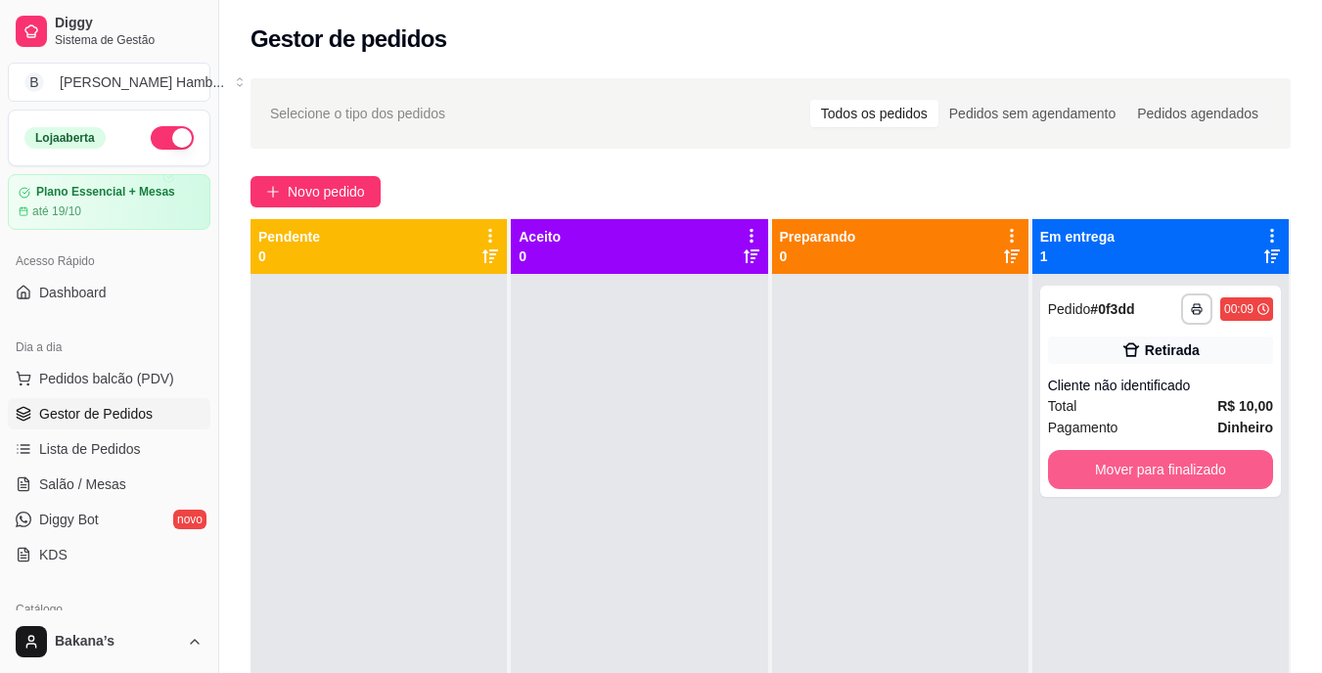
click at [1125, 473] on button "Mover para finalizado" at bounding box center [1160, 469] width 225 height 39
